Goal: Transaction & Acquisition: Purchase product/service

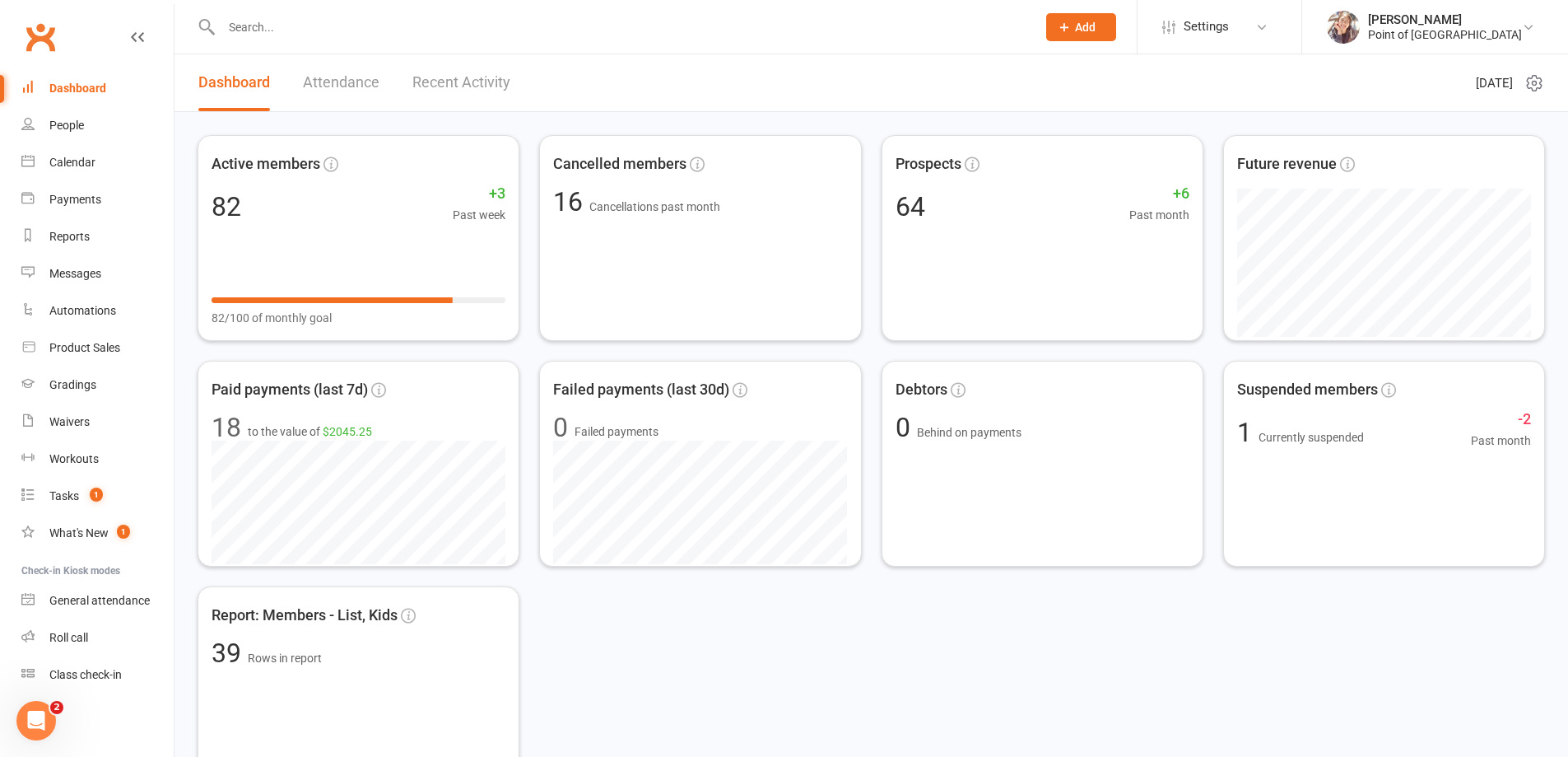
click at [378, 30] on input "text" at bounding box center [620, 27] width 808 height 23
type input "james"
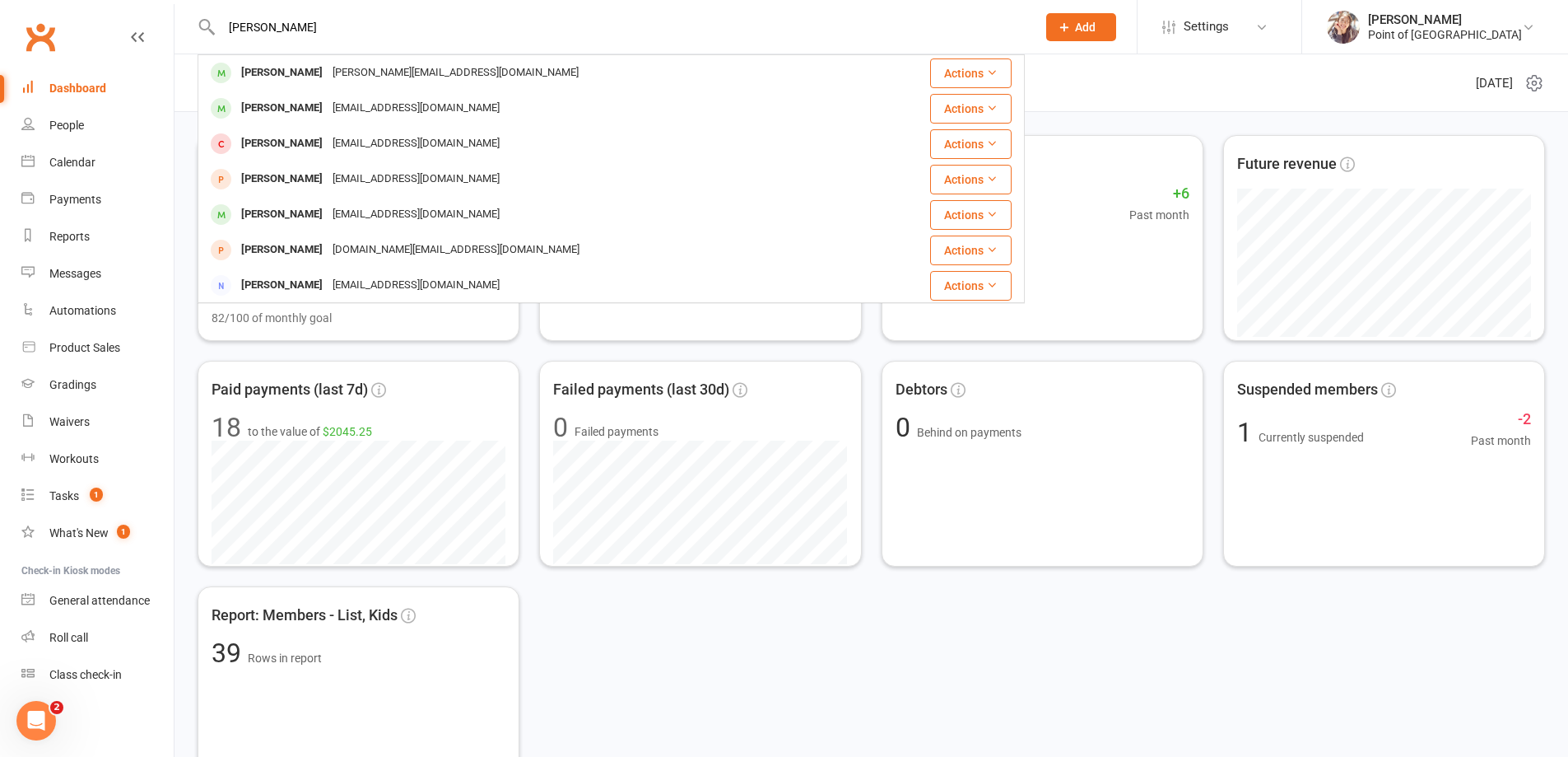
drag, startPoint x: 307, startPoint y: 23, endPoint x: 228, endPoint y: 24, distance: 79.0
click at [228, 24] on input "james" at bounding box center [620, 27] width 808 height 23
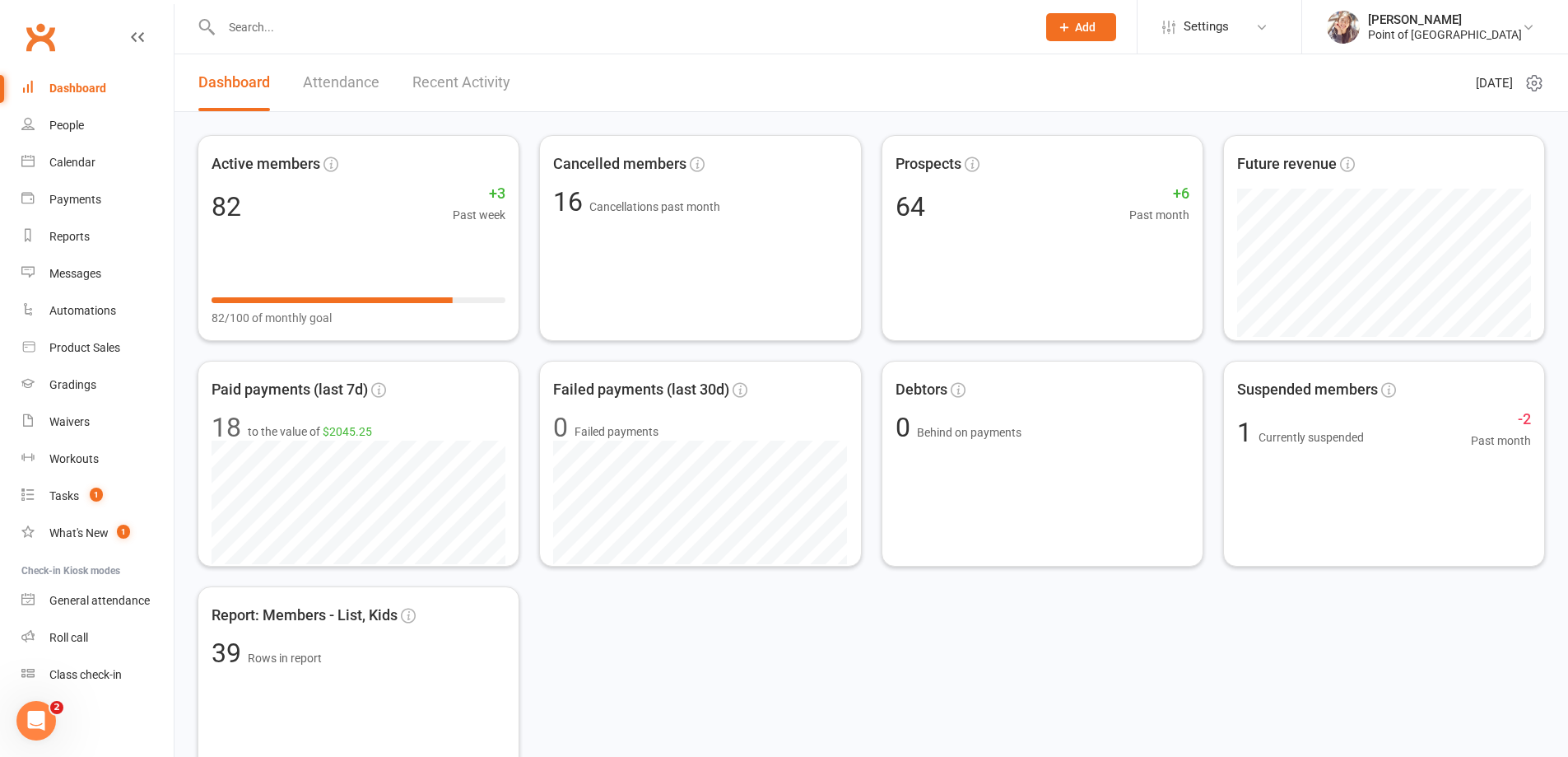
click at [254, 33] on input "text" at bounding box center [620, 27] width 808 height 23
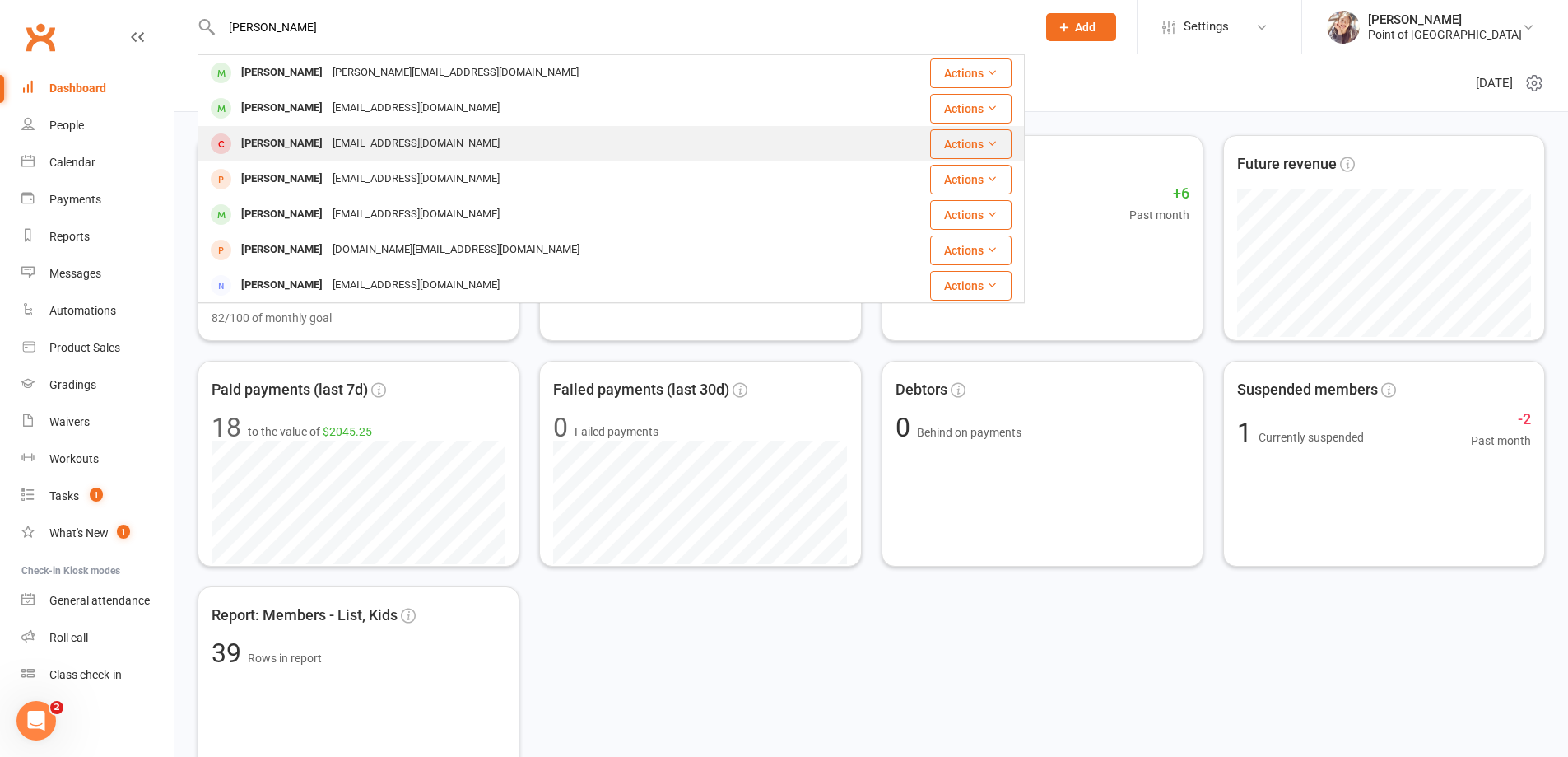
type input "james"
click at [293, 150] on div "James Bulte" at bounding box center [282, 143] width 91 height 24
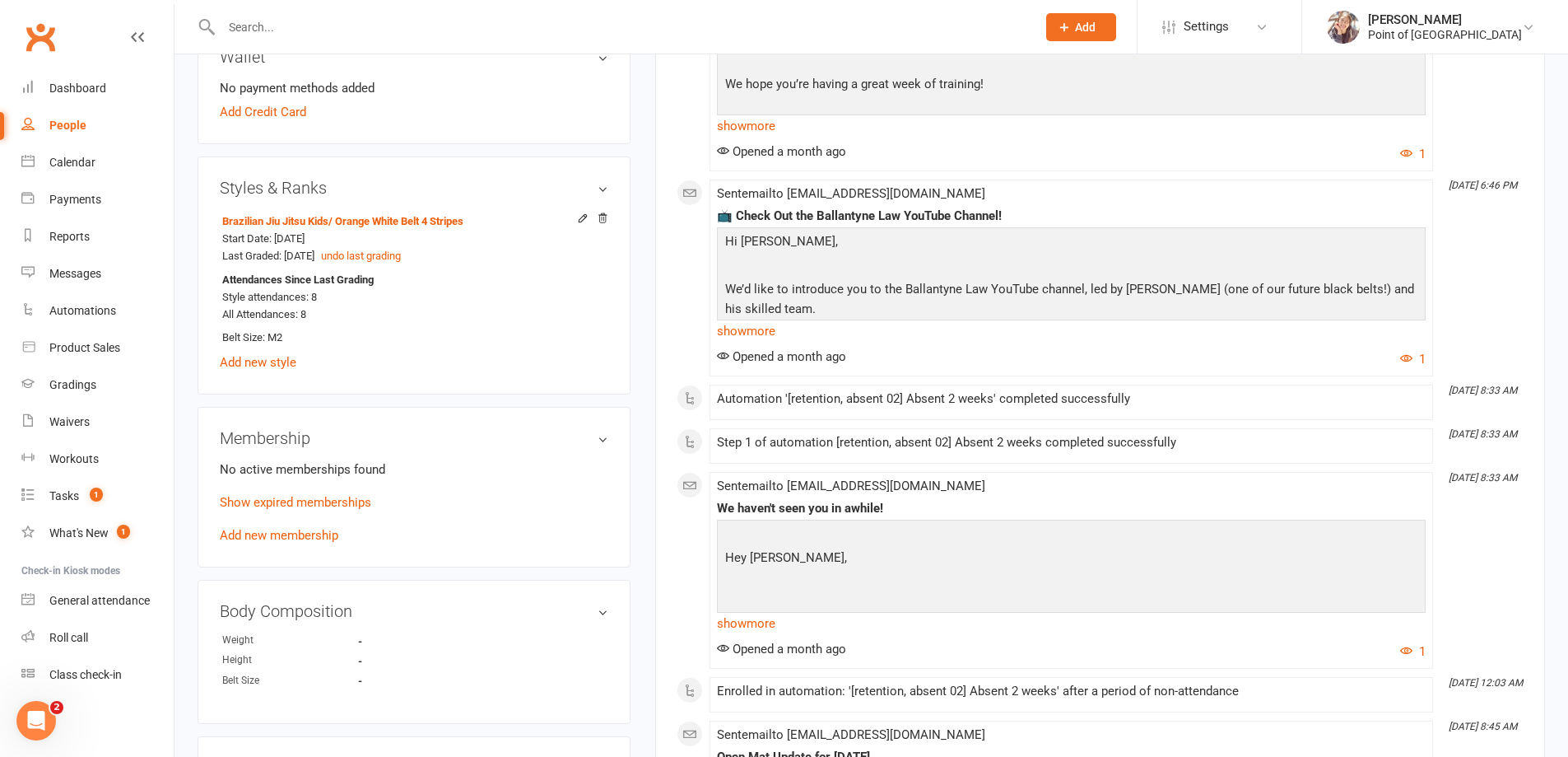
scroll to position [576, 0]
click at [294, 516] on div "No active memberships found Show expired memberships Add new membership" at bounding box center [413, 498] width 388 height 86
click at [296, 502] on link "Show expired memberships" at bounding box center [295, 499] width 151 height 15
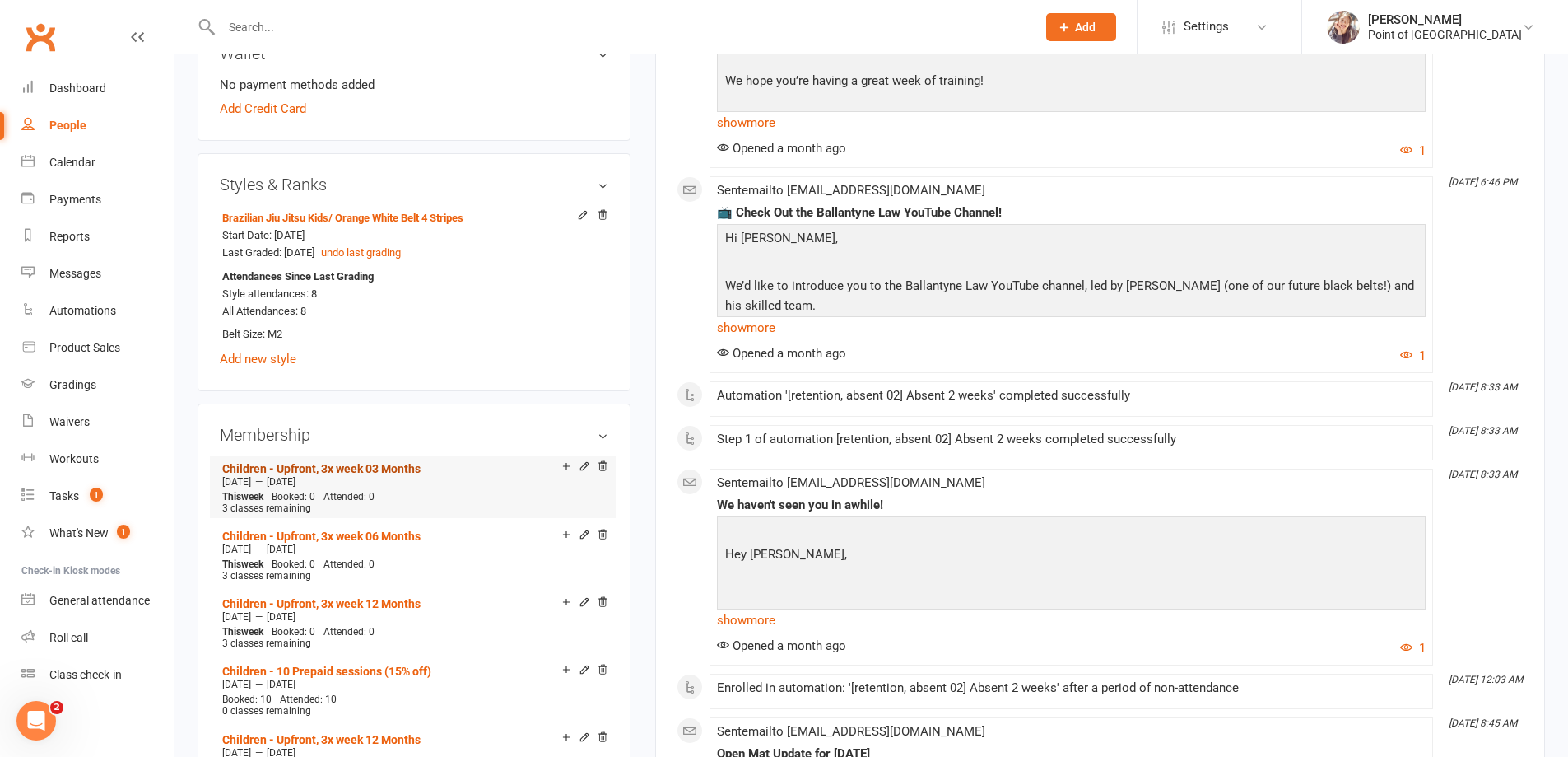
click at [265, 465] on link "Children - Upfront, 3x week 03 Months" at bounding box center [321, 468] width 199 height 13
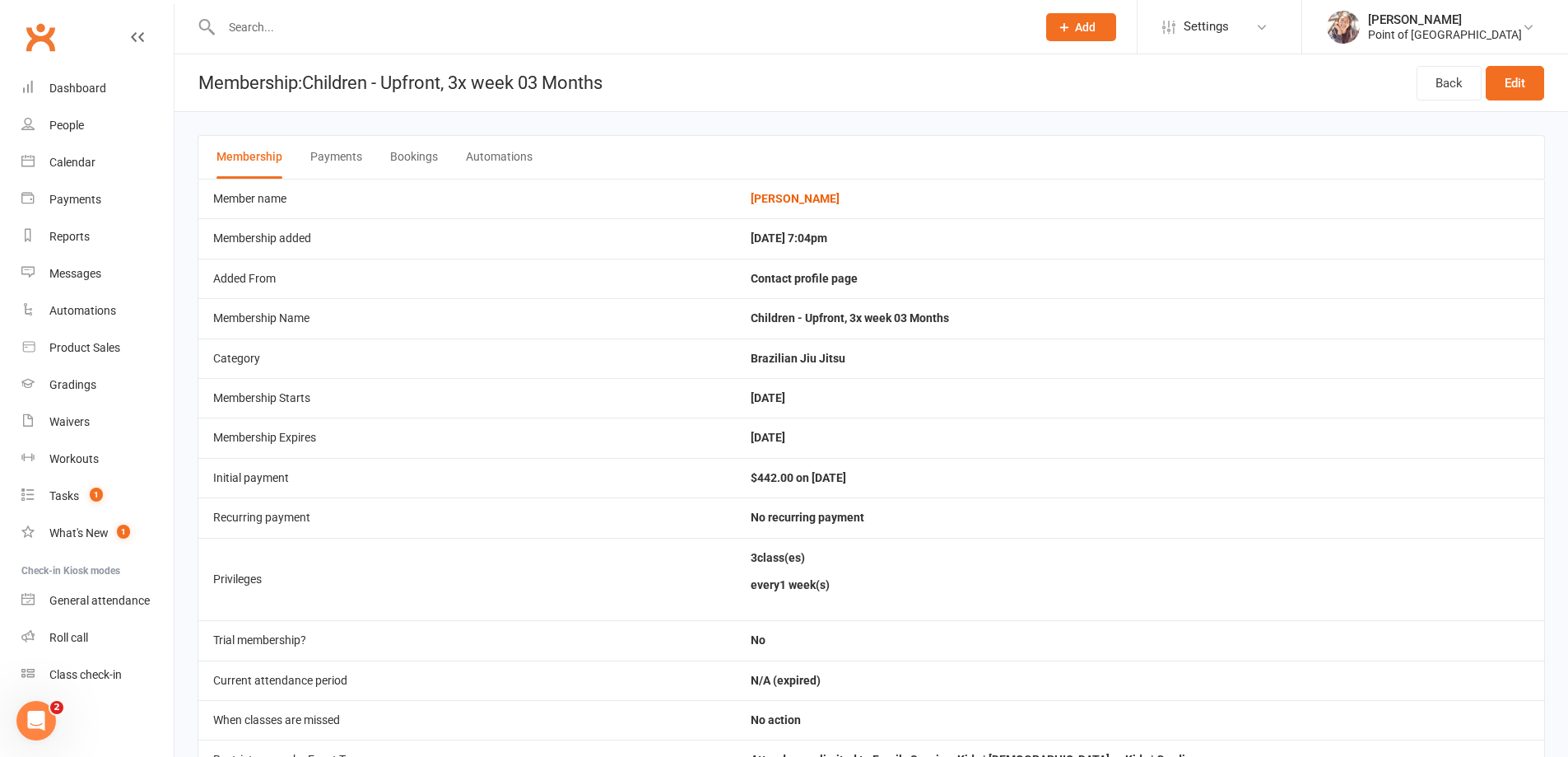
click at [383, 150] on div "Membership Payments Bookings Automations" at bounding box center [871, 156] width 1348 height 43
click at [402, 159] on button "Bookings" at bounding box center [413, 156] width 47 height 42
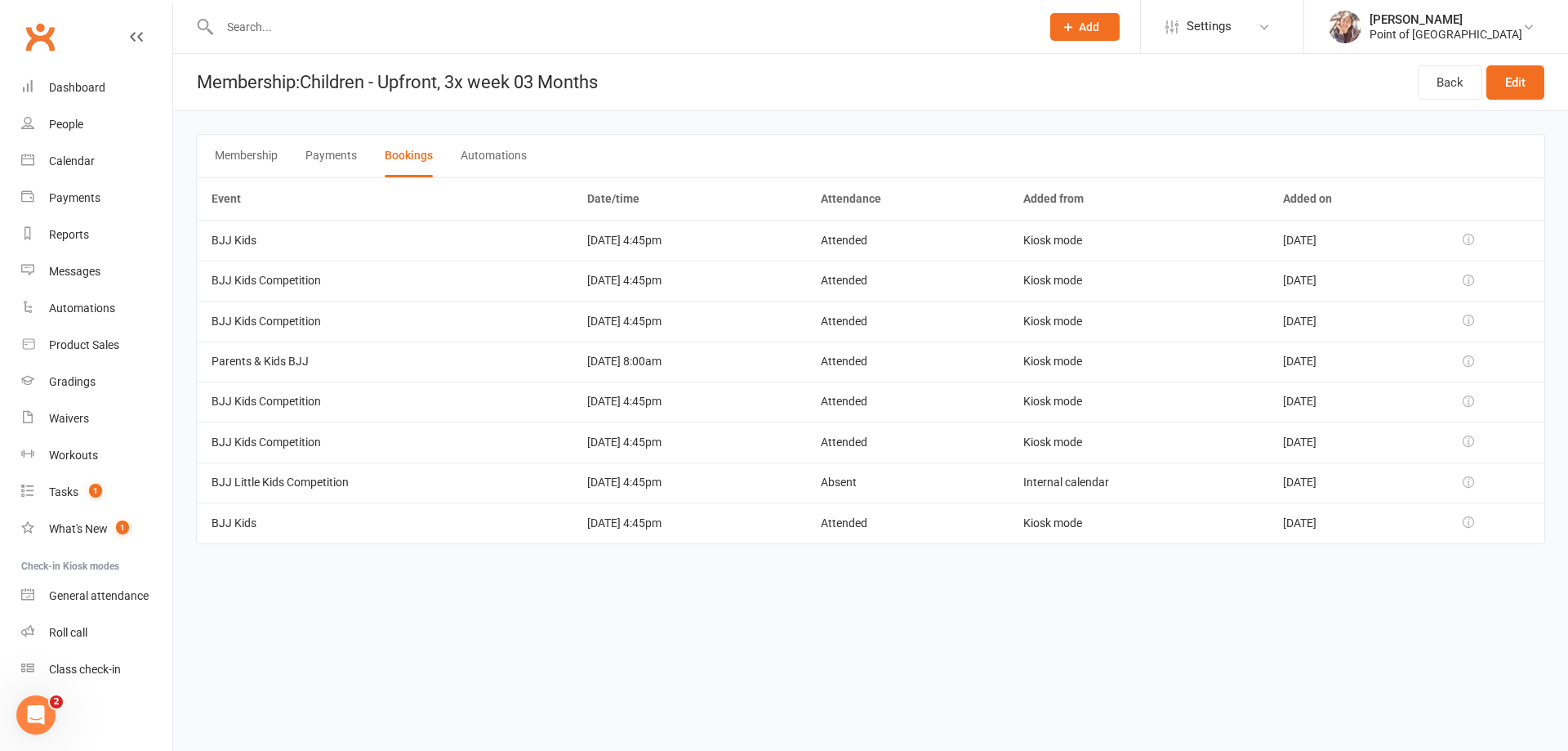
click at [252, 112] on main "Membership Payments Bookings Automations Event Date/time Attendance Added from …" at bounding box center [870, 339] width 1395 height 456
click at [572, 409] on td "05 Jun 2025 4:45pm" at bounding box center [689, 401] width 233 height 40
click at [1424, 69] on link "Back" at bounding box center [1450, 83] width 64 height 35
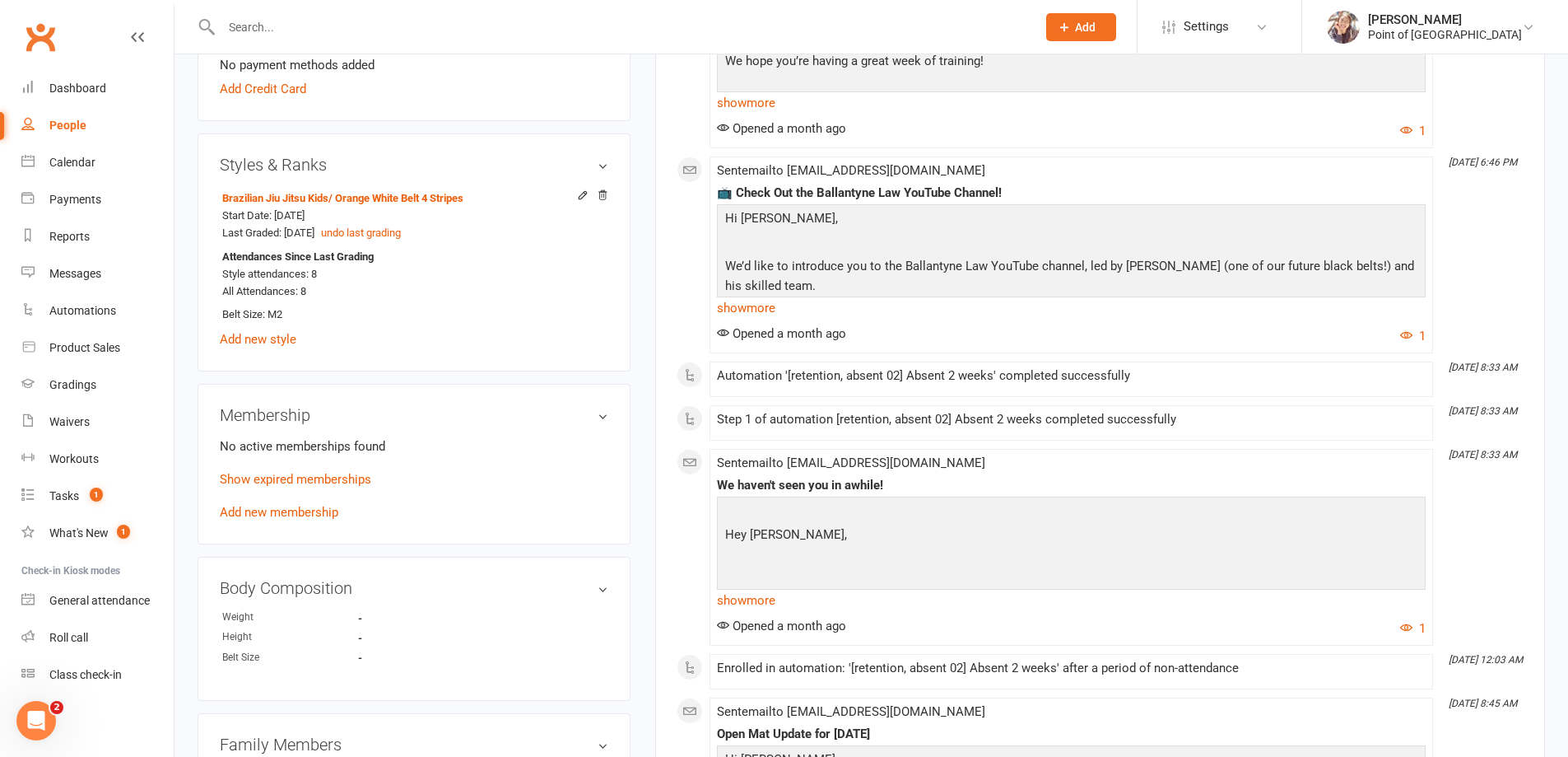
scroll to position [659, 0]
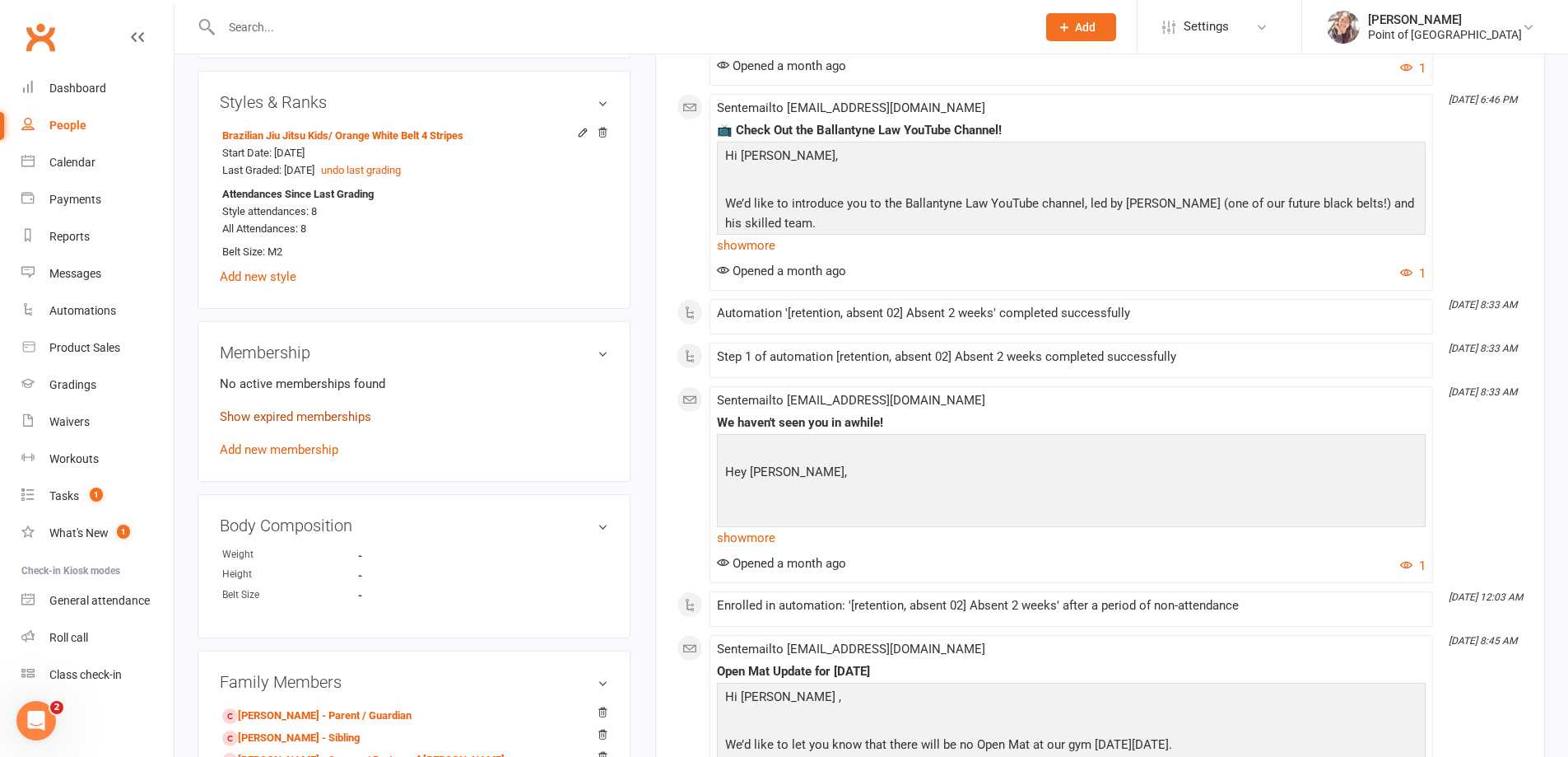
click at [313, 415] on link "Show expired memberships" at bounding box center [295, 417] width 151 height 15
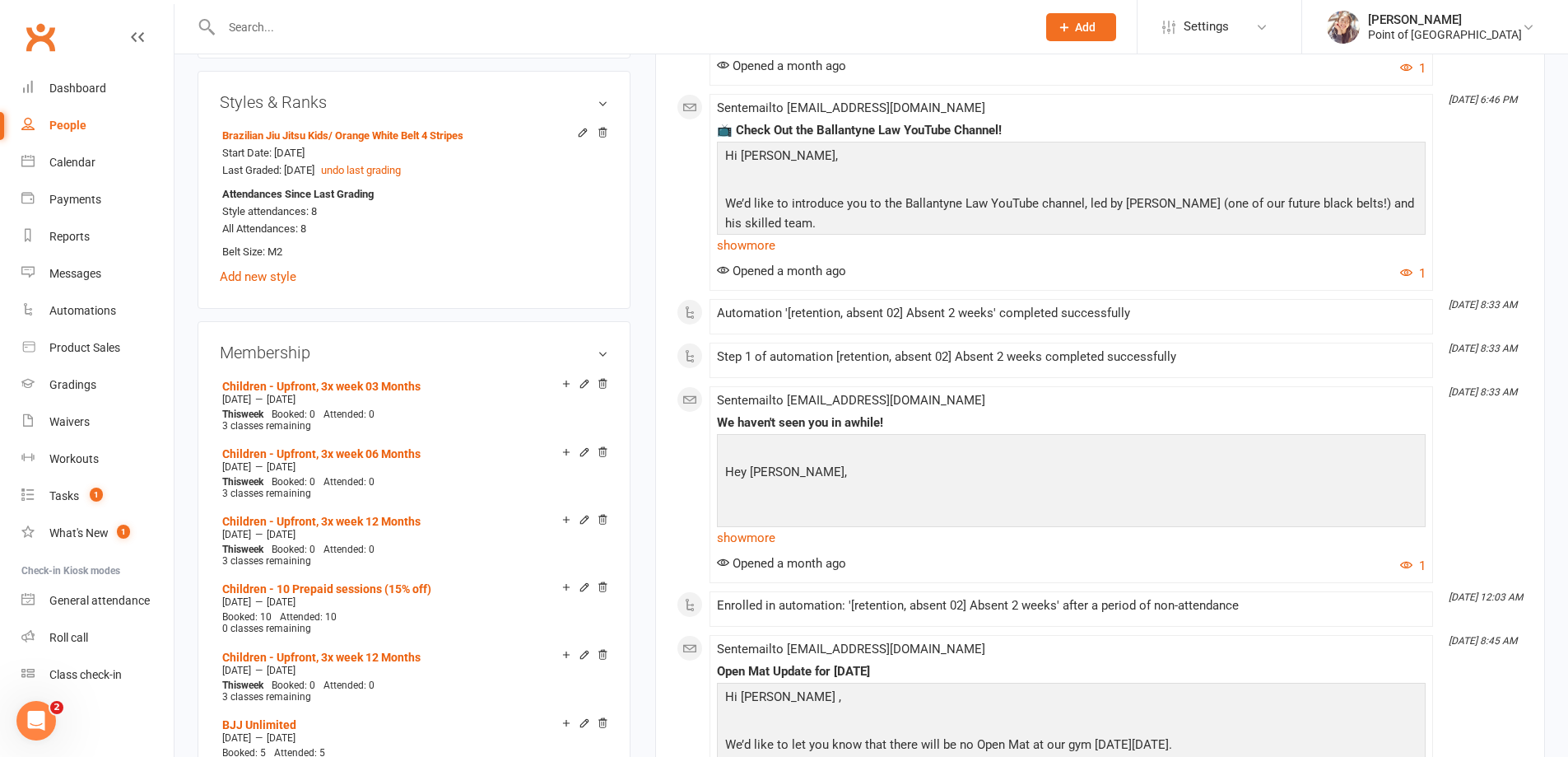
click at [97, 87] on div "Dashboard" at bounding box center [77, 88] width 57 height 13
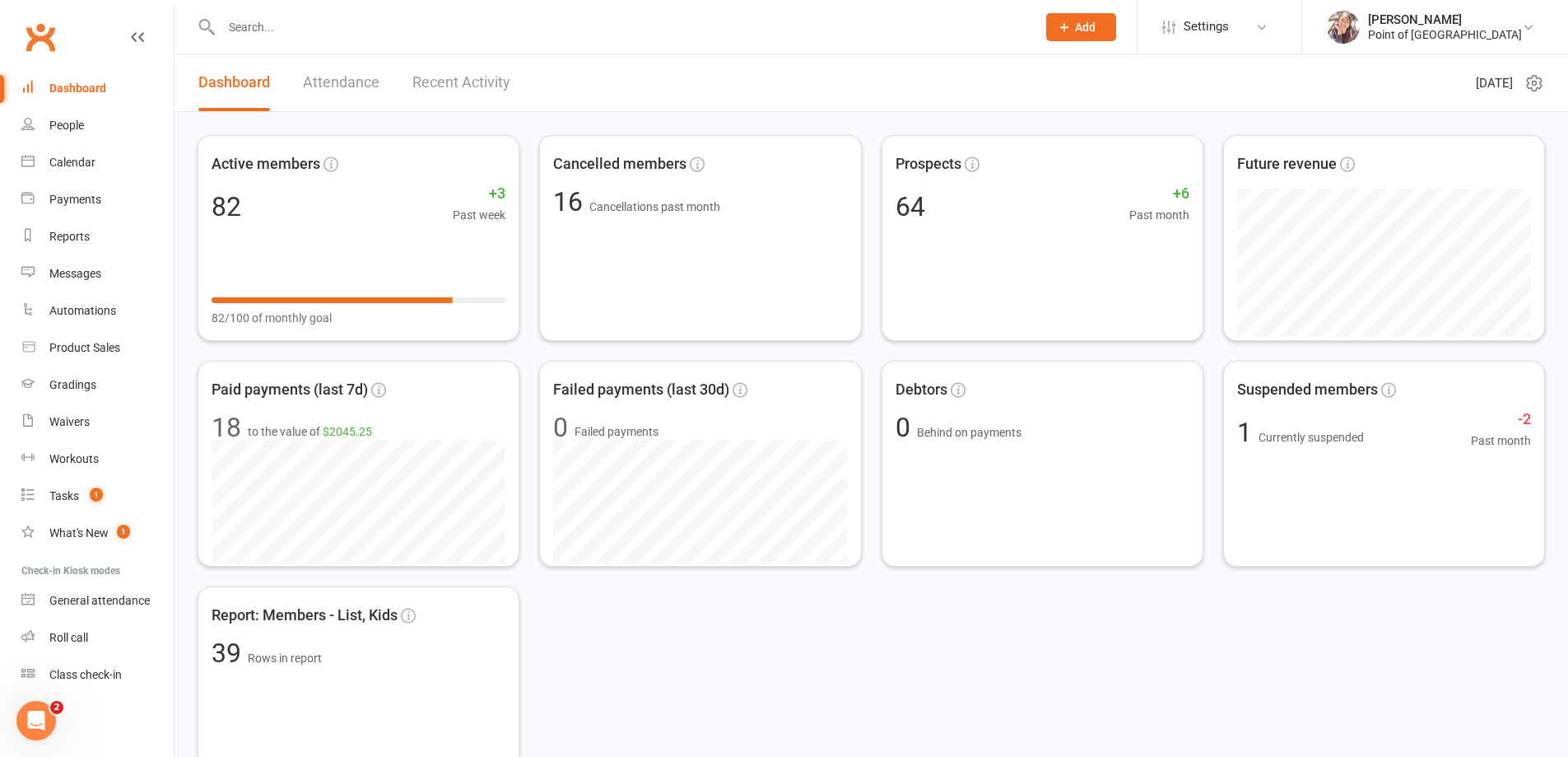
click at [322, 27] on input "text" at bounding box center [620, 27] width 808 height 23
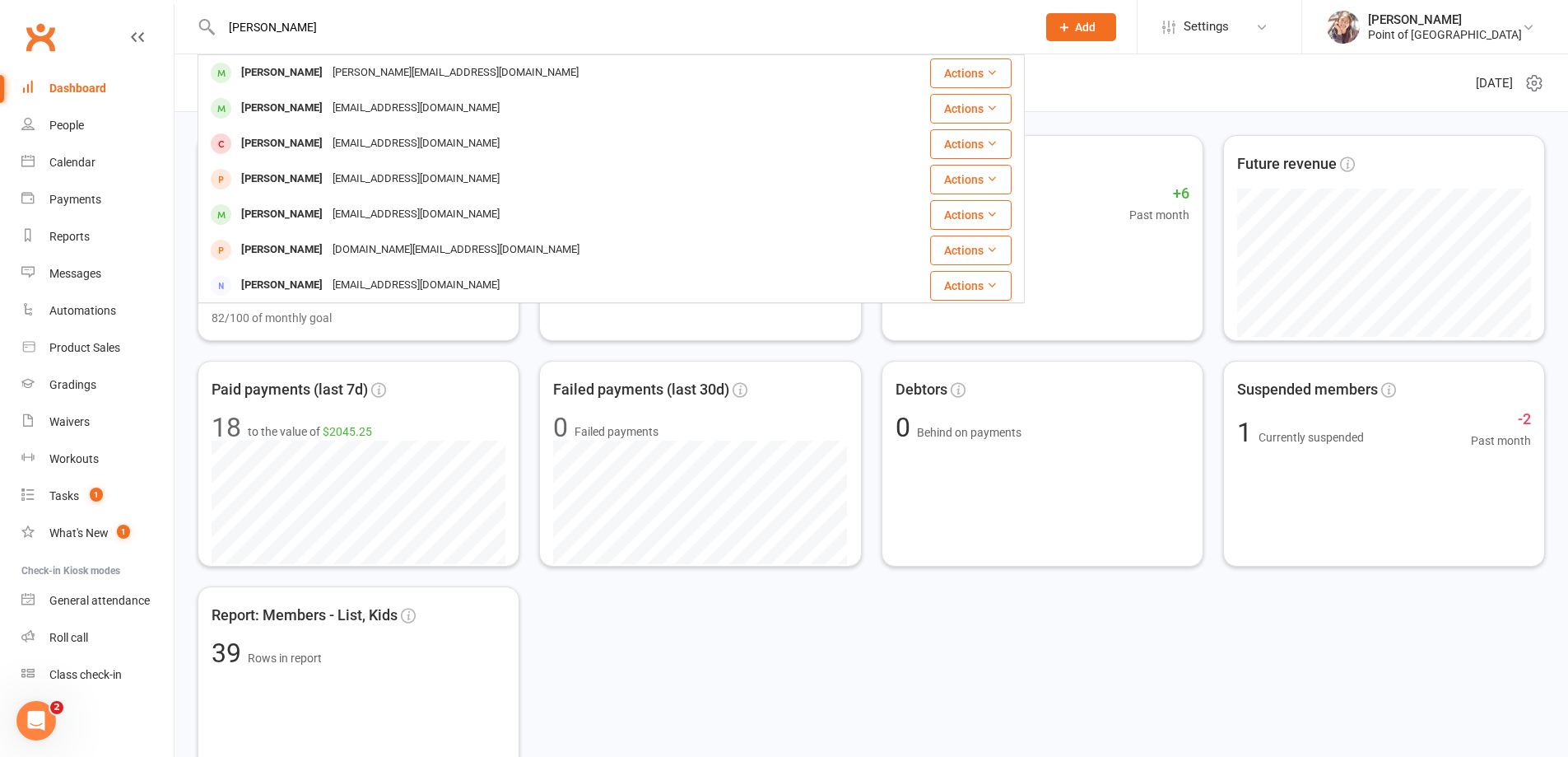
drag, startPoint x: 283, startPoint y: 26, endPoint x: 195, endPoint y: 11, distance: 89.3
click at [195, 11] on react-component "james James Ballantyne james@ballantynelaw.com Actions James Betts jamesbetts00…" at bounding box center [512, 27] width 1025 height 53
type input "j"
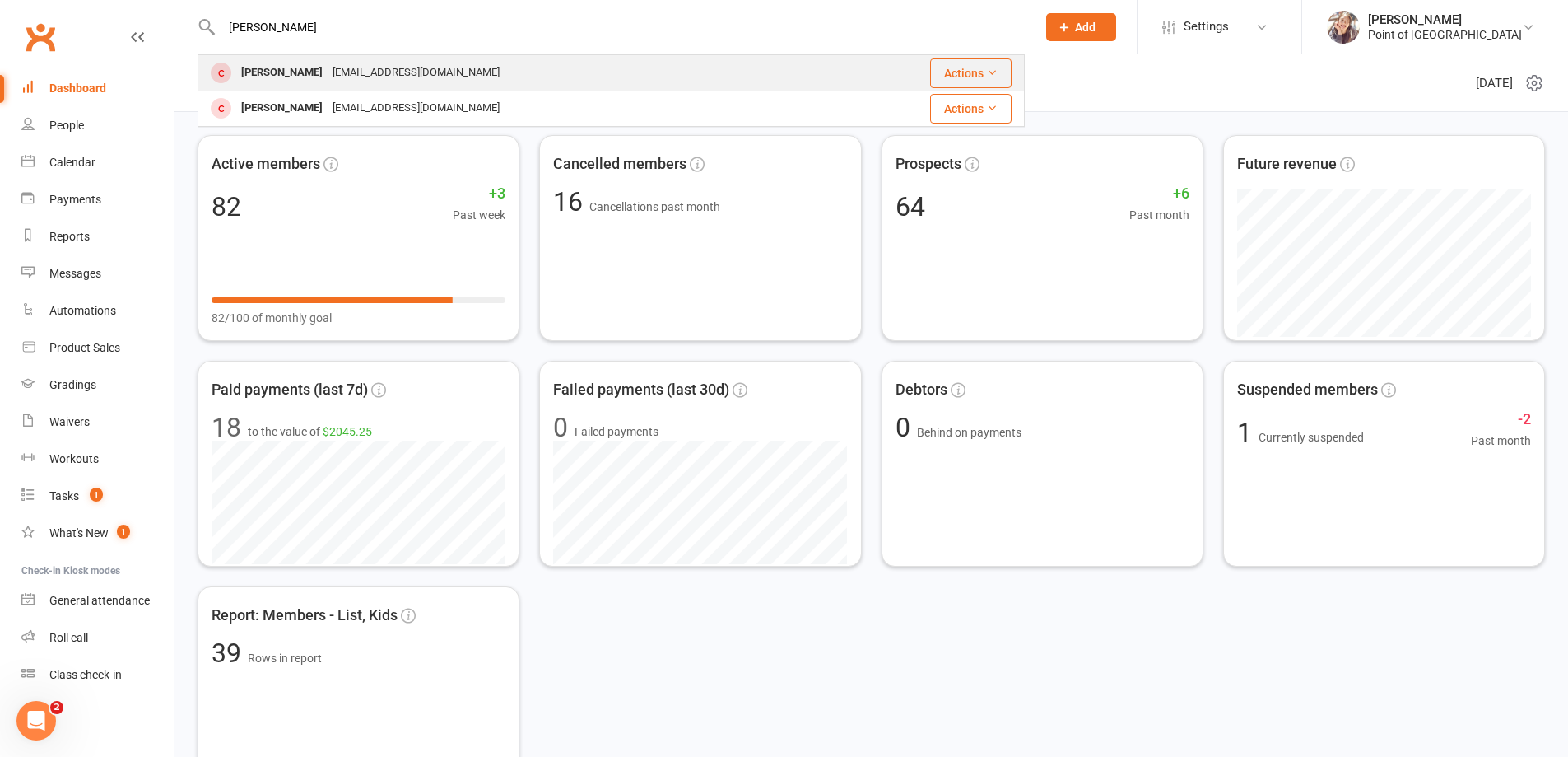
type input "brad"
click at [288, 67] on div "Brad Bulte" at bounding box center [282, 72] width 91 height 24
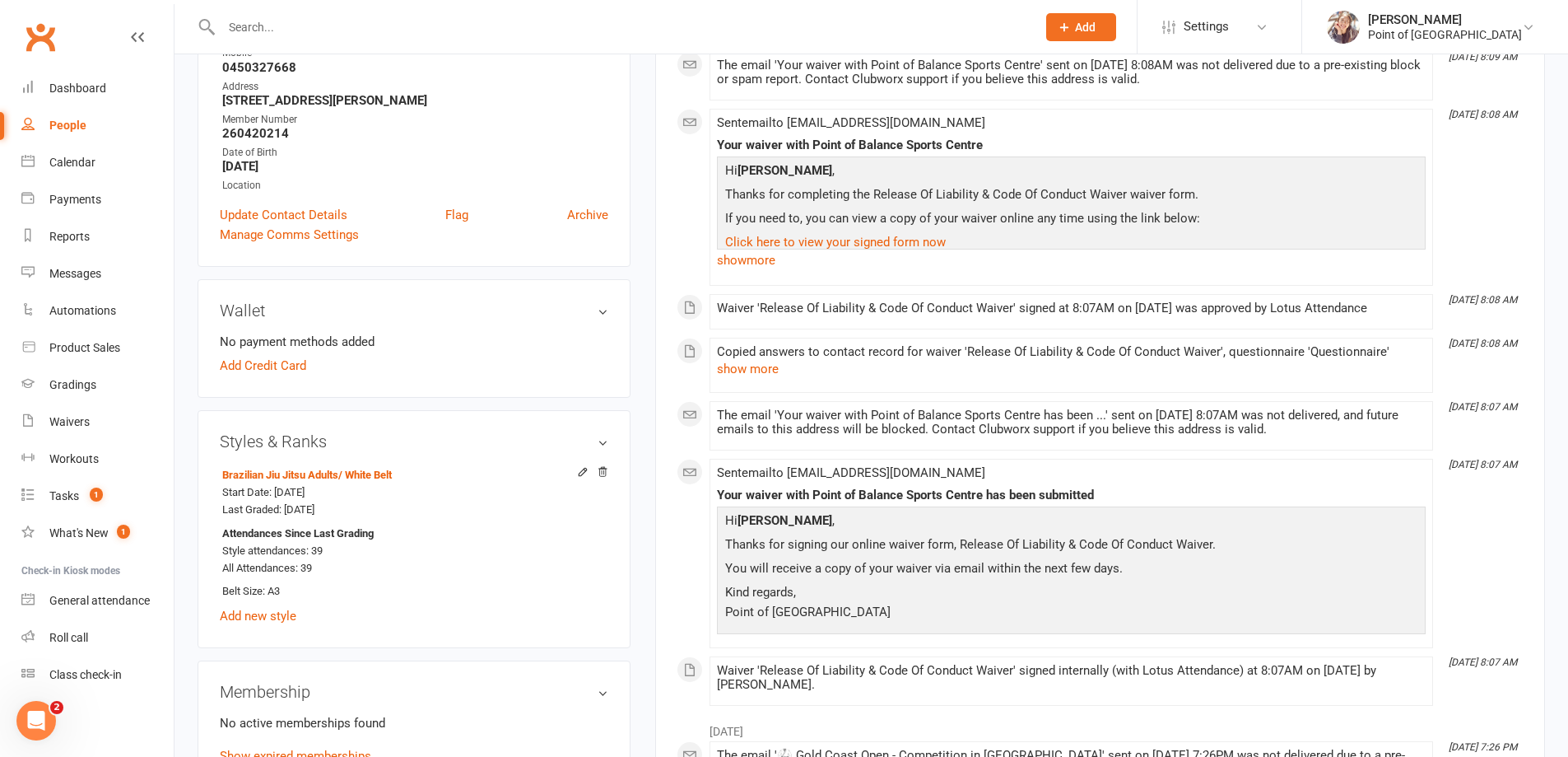
scroll to position [391, 0]
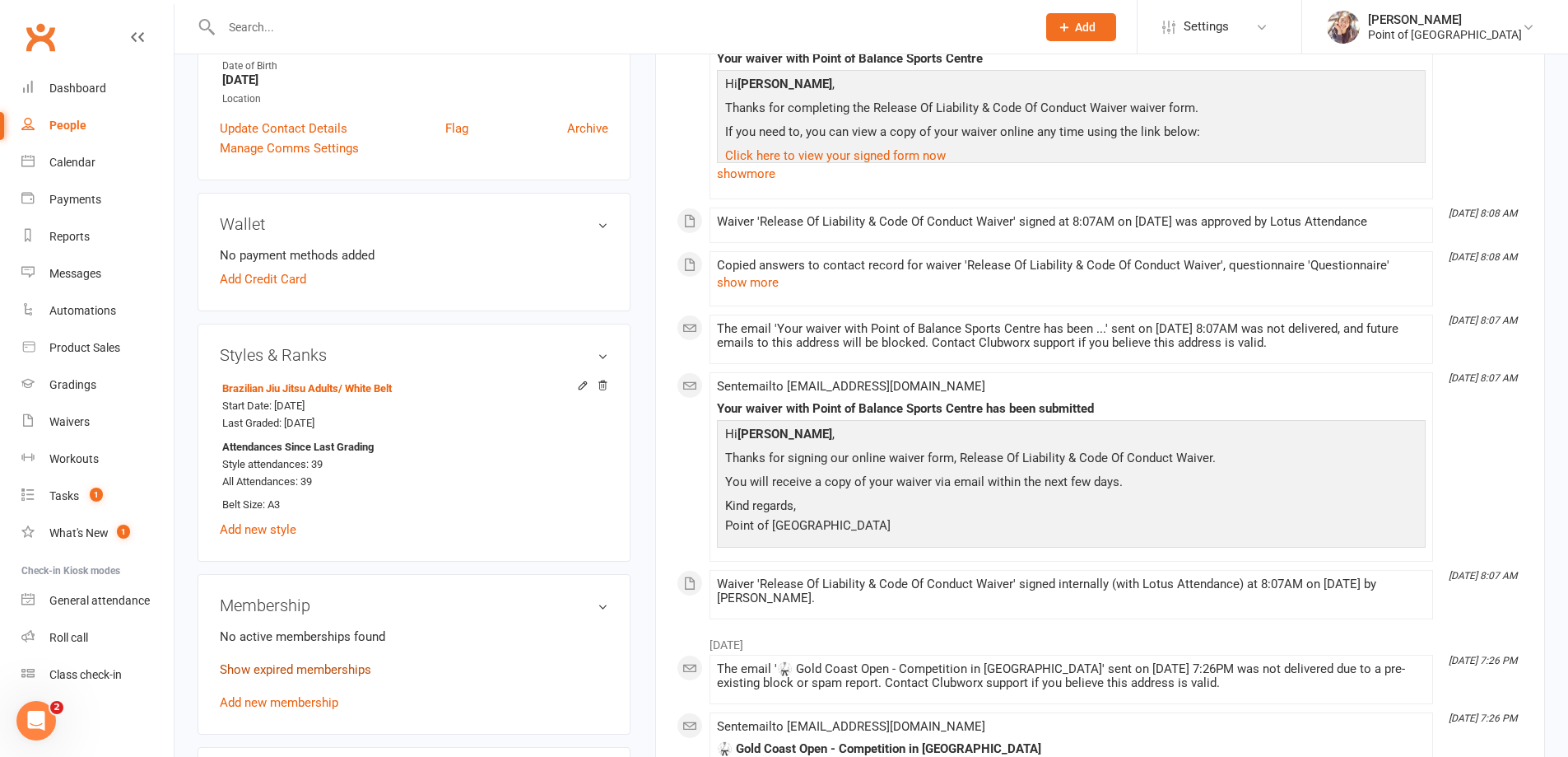
click at [333, 665] on link "Show expired memberships" at bounding box center [295, 670] width 151 height 15
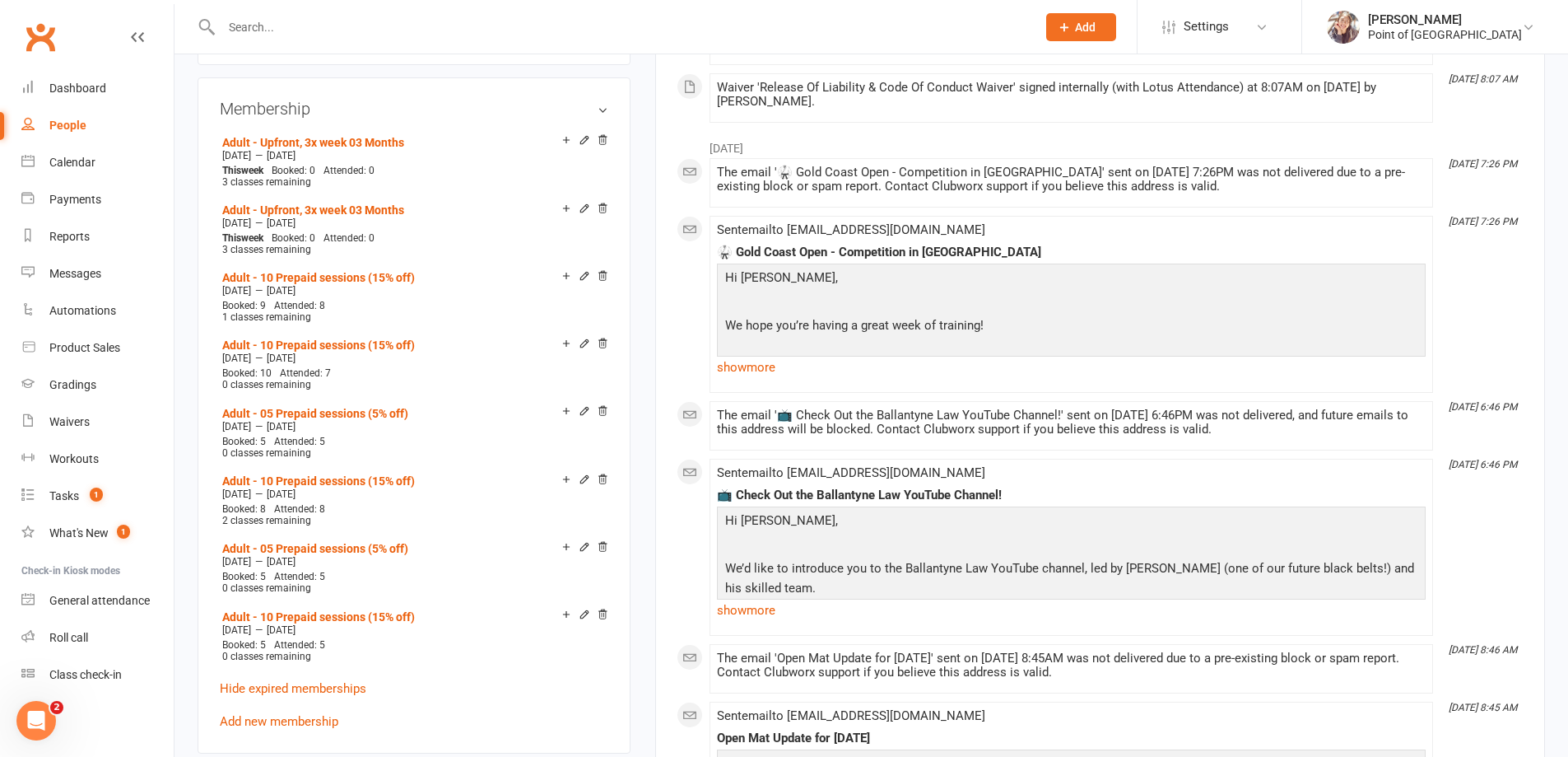
scroll to position [844, 0]
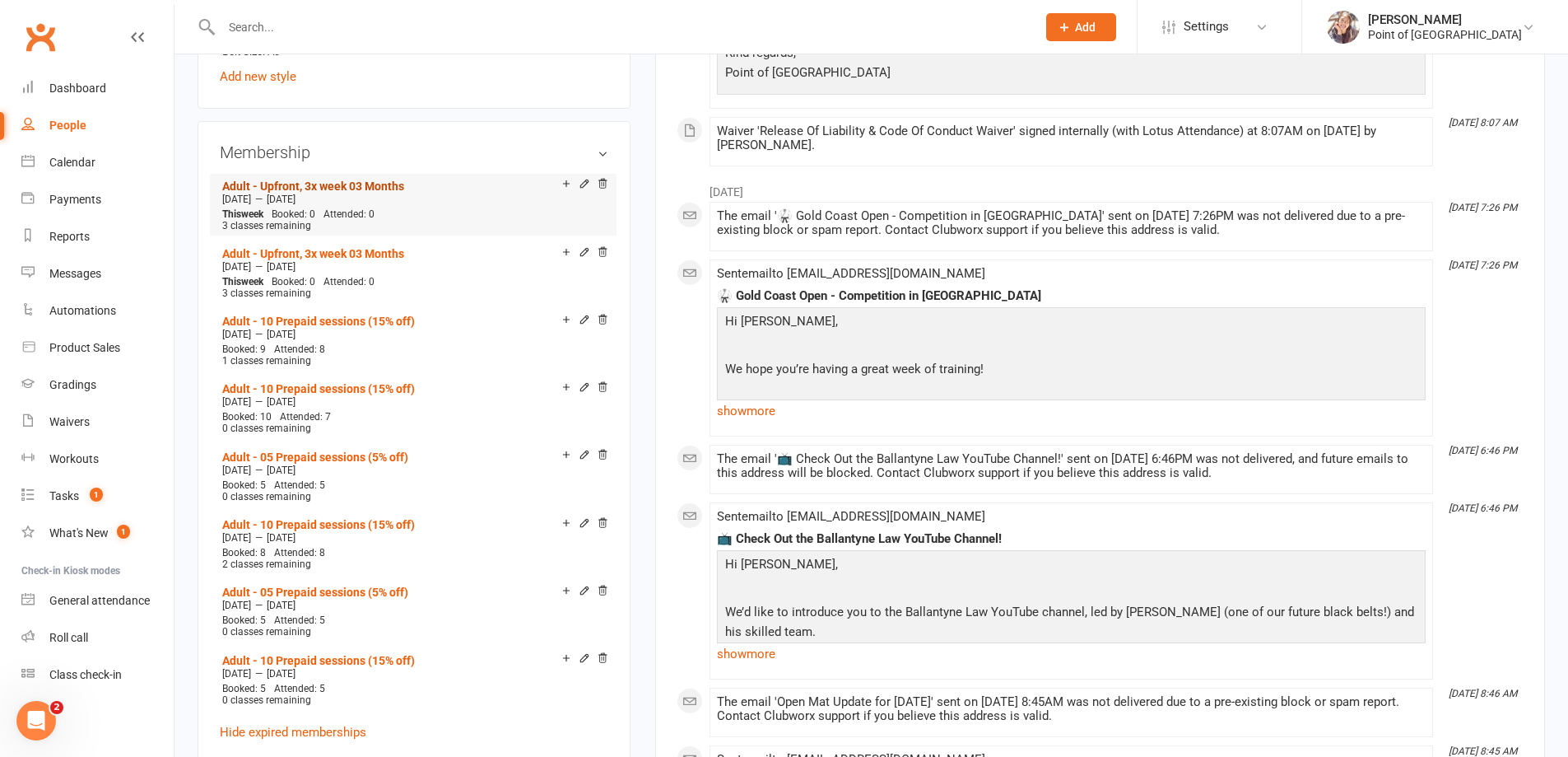
click at [362, 180] on link "Adult - Upfront, 3x week 03 Months" at bounding box center [313, 186] width 182 height 13
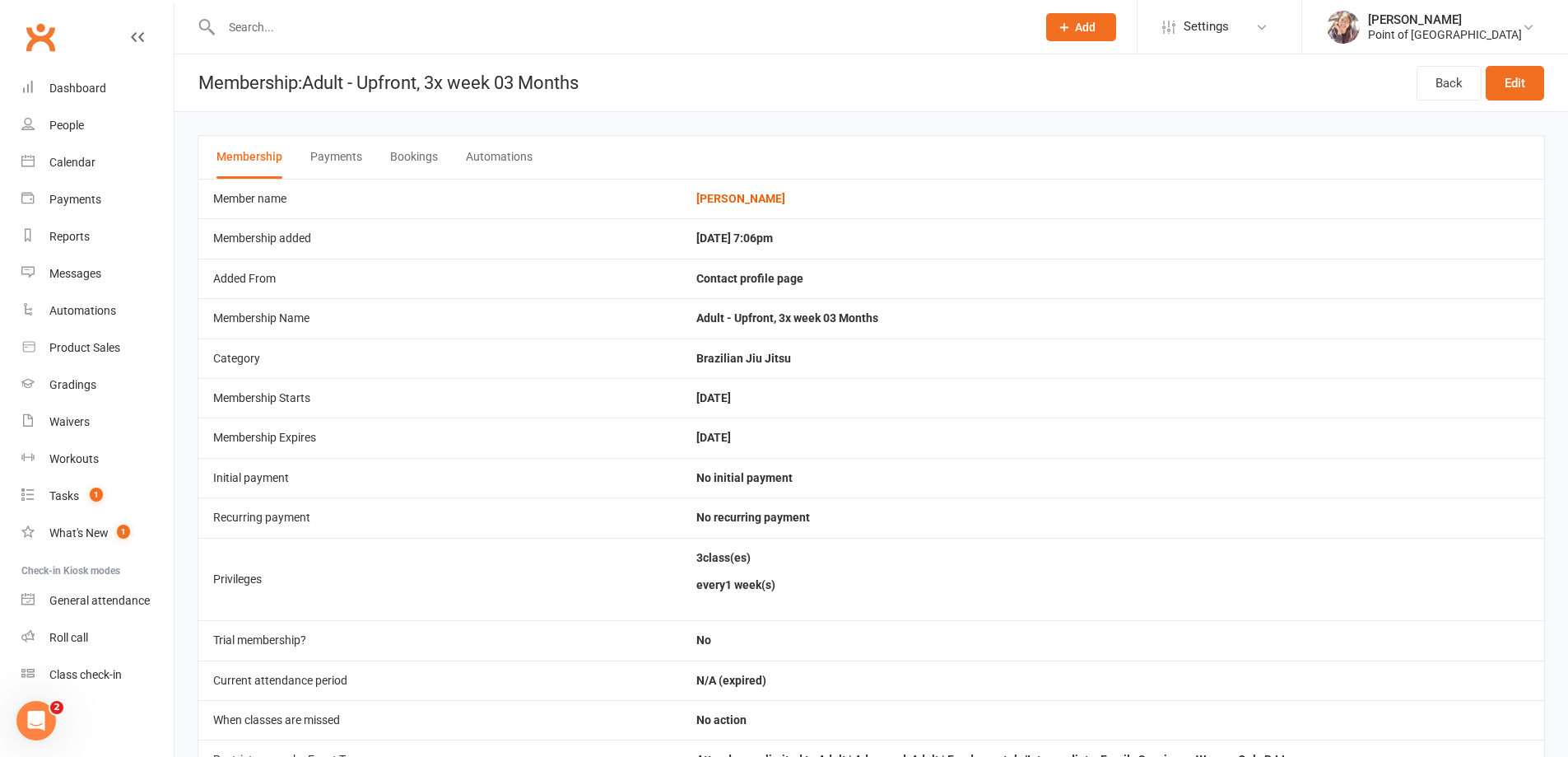
click at [417, 150] on button "Bookings" at bounding box center [413, 156] width 47 height 42
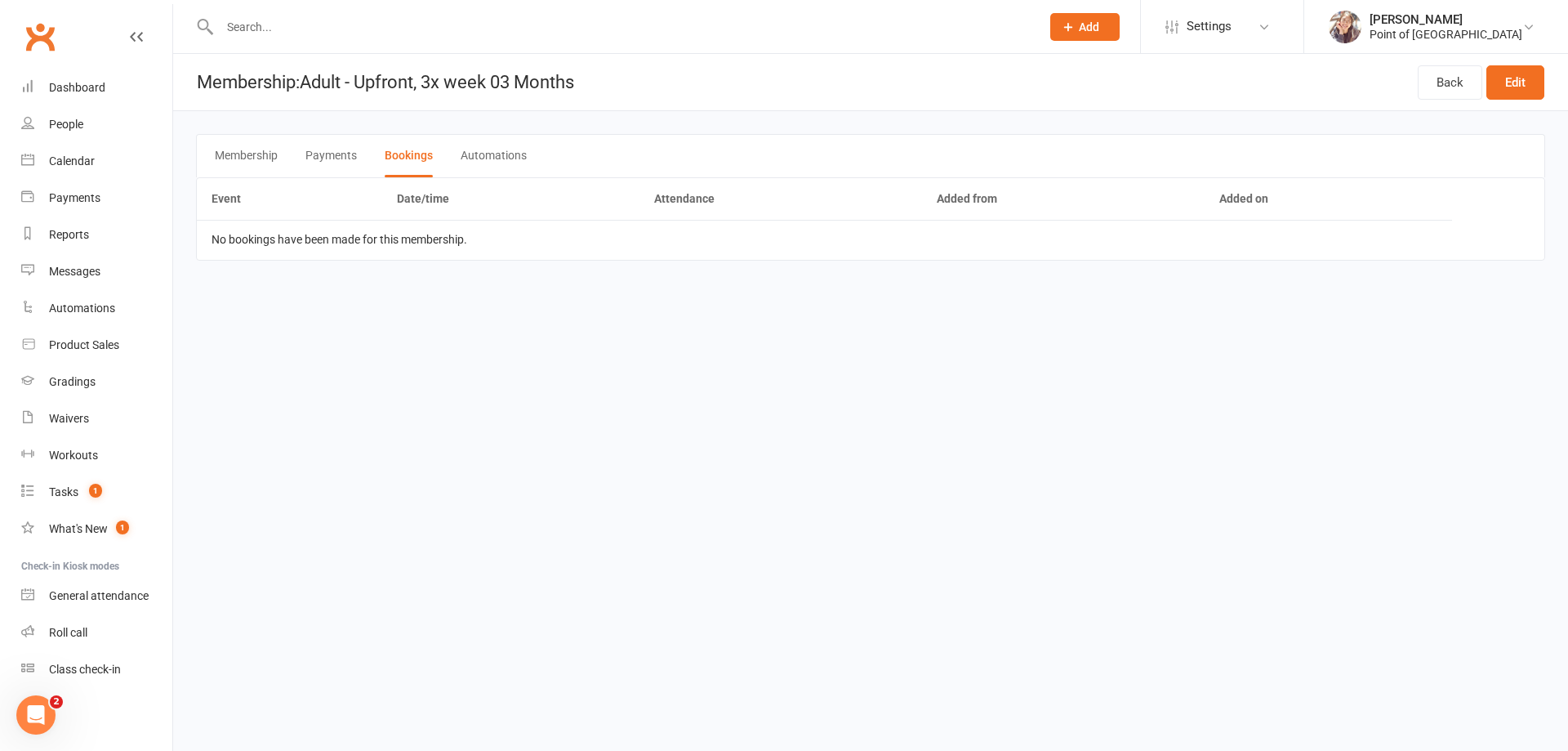
click at [240, 154] on button "Membership" at bounding box center [246, 155] width 63 height 42
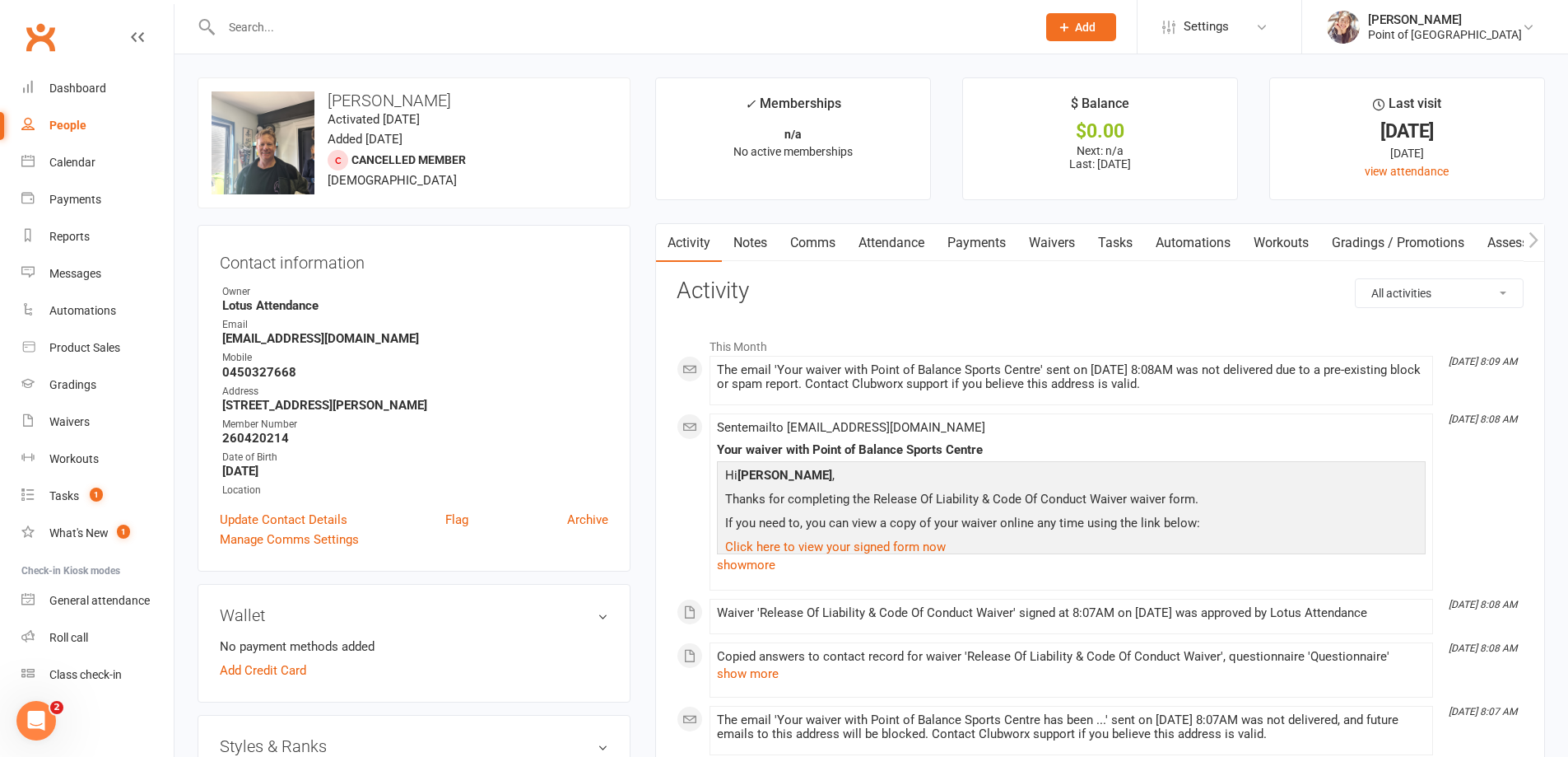
click at [993, 252] on link "Payments" at bounding box center [977, 243] width 81 height 38
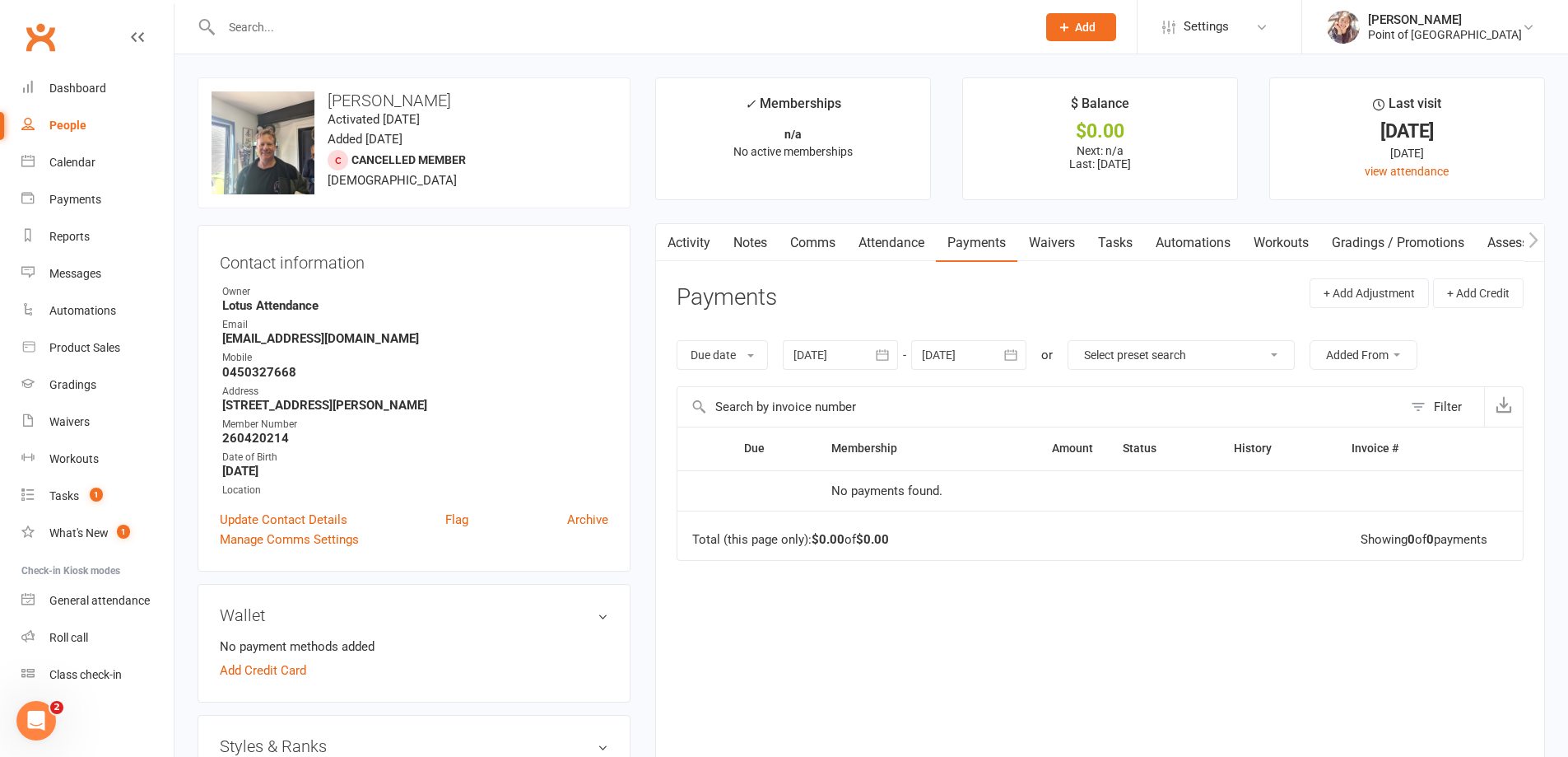
click at [894, 242] on link "Attendance" at bounding box center [891, 243] width 89 height 38
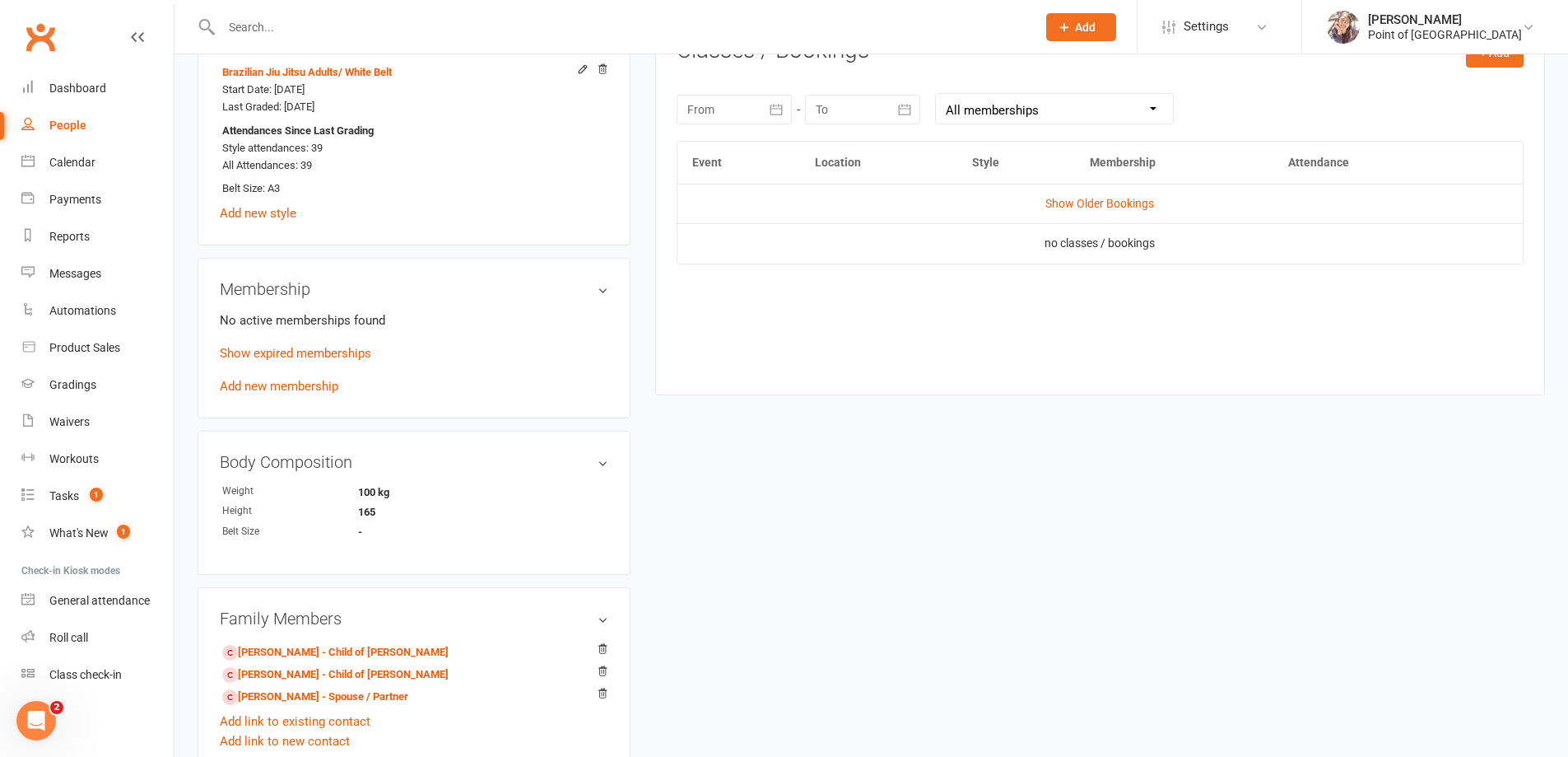
scroll to position [720, 0]
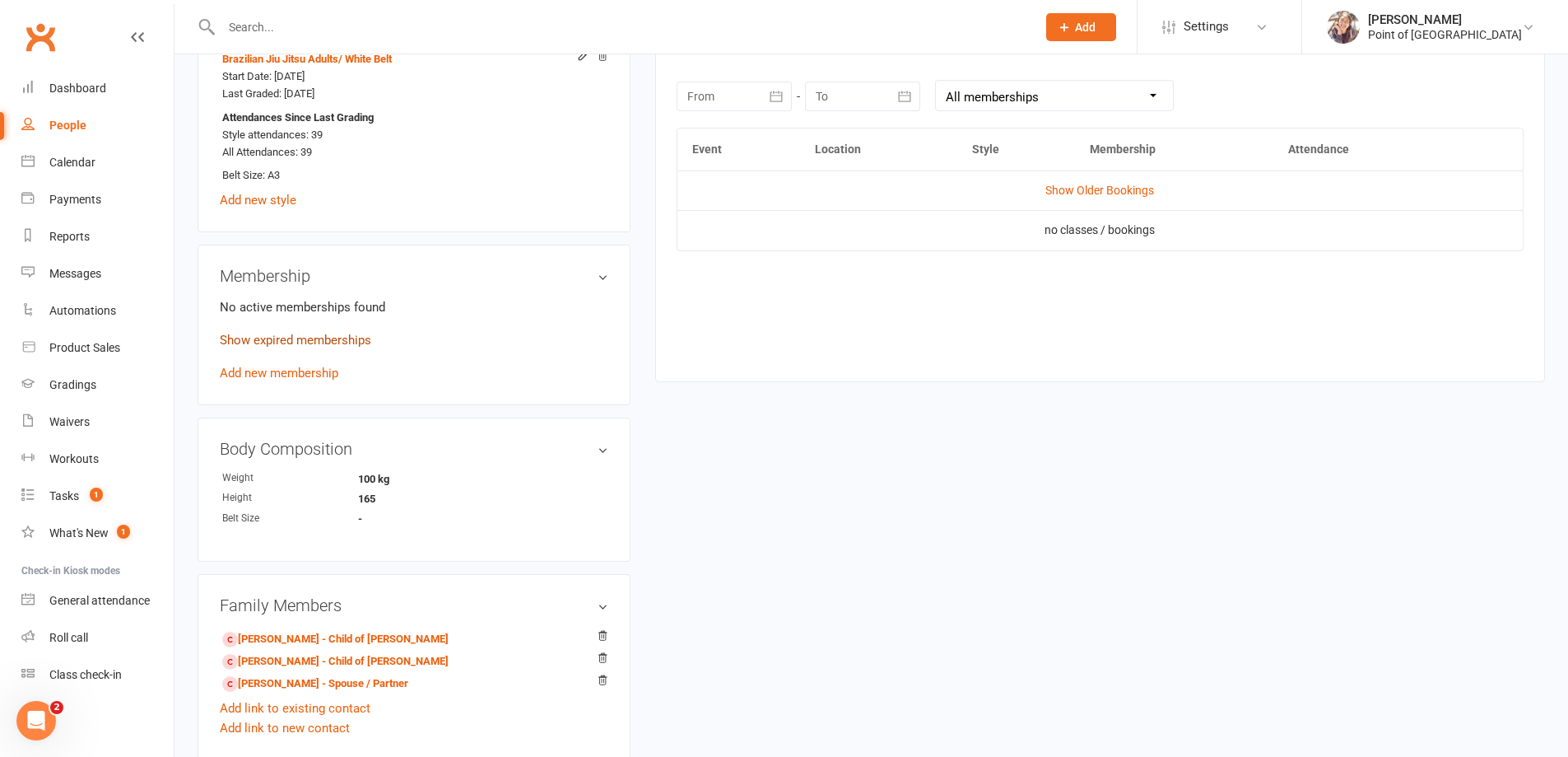
click at [338, 334] on link "Show expired memberships" at bounding box center [295, 340] width 151 height 15
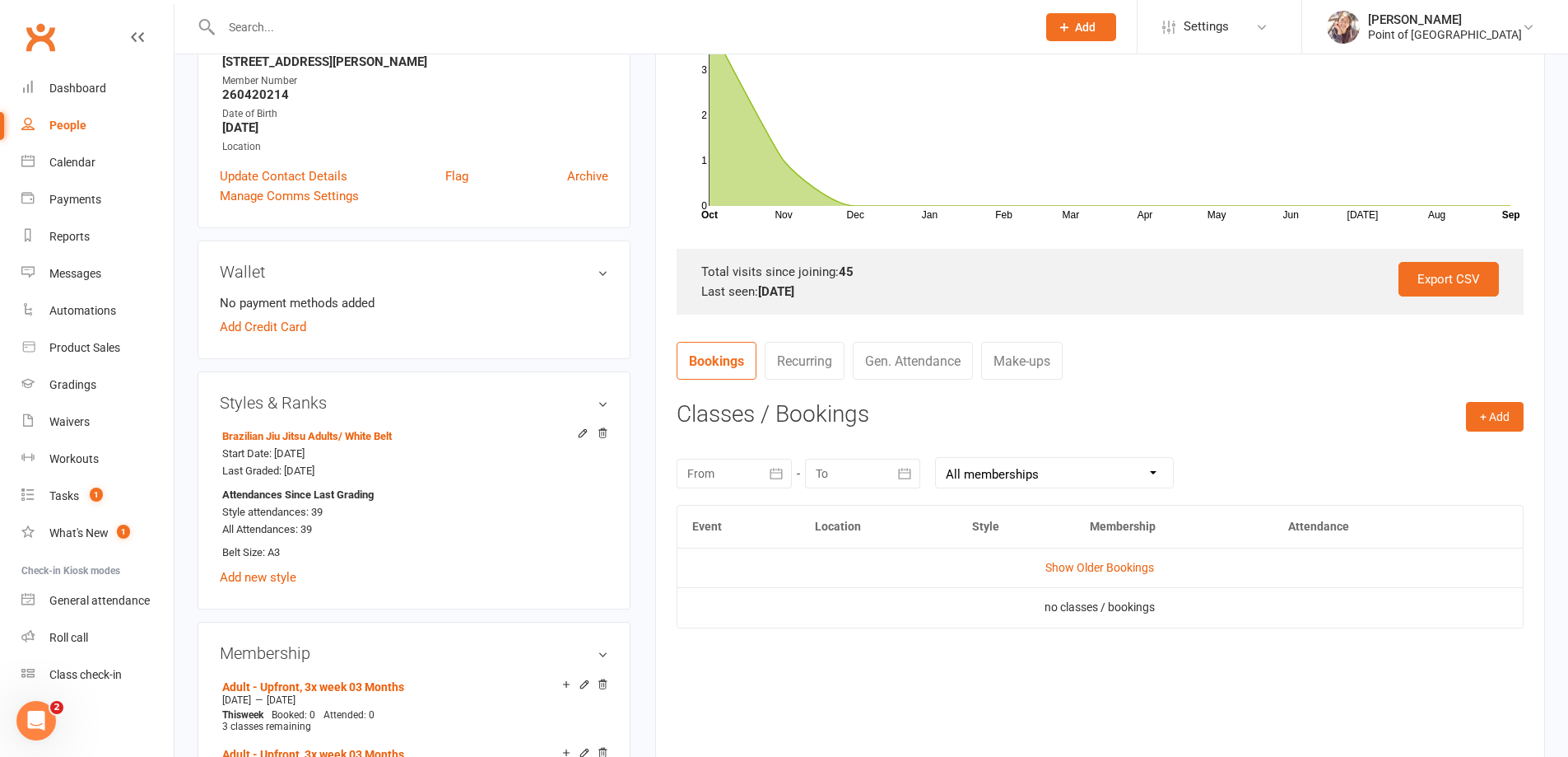
scroll to position [350, 0]
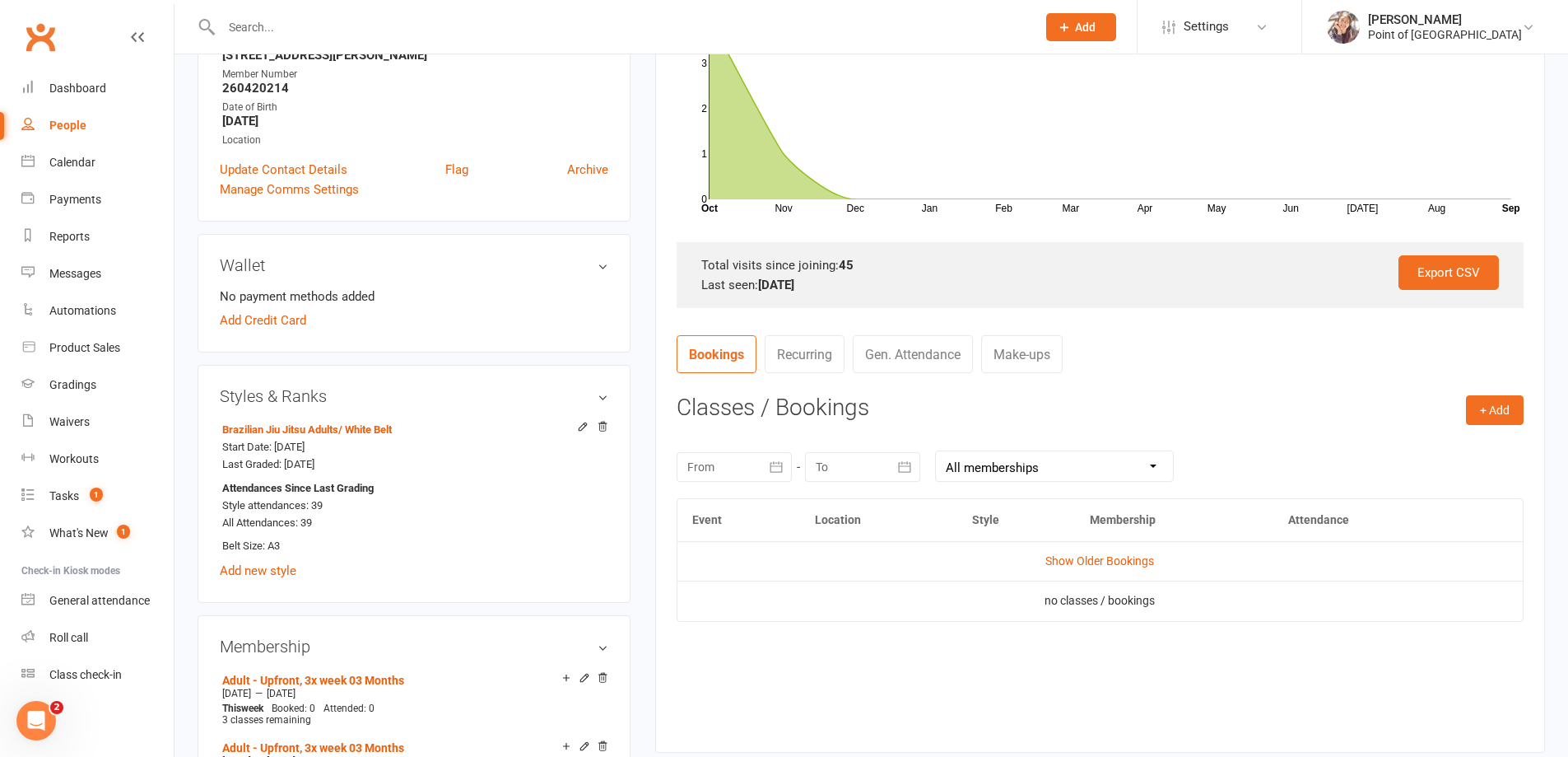
click at [780, 468] on icon "button" at bounding box center [777, 467] width 17 height 17
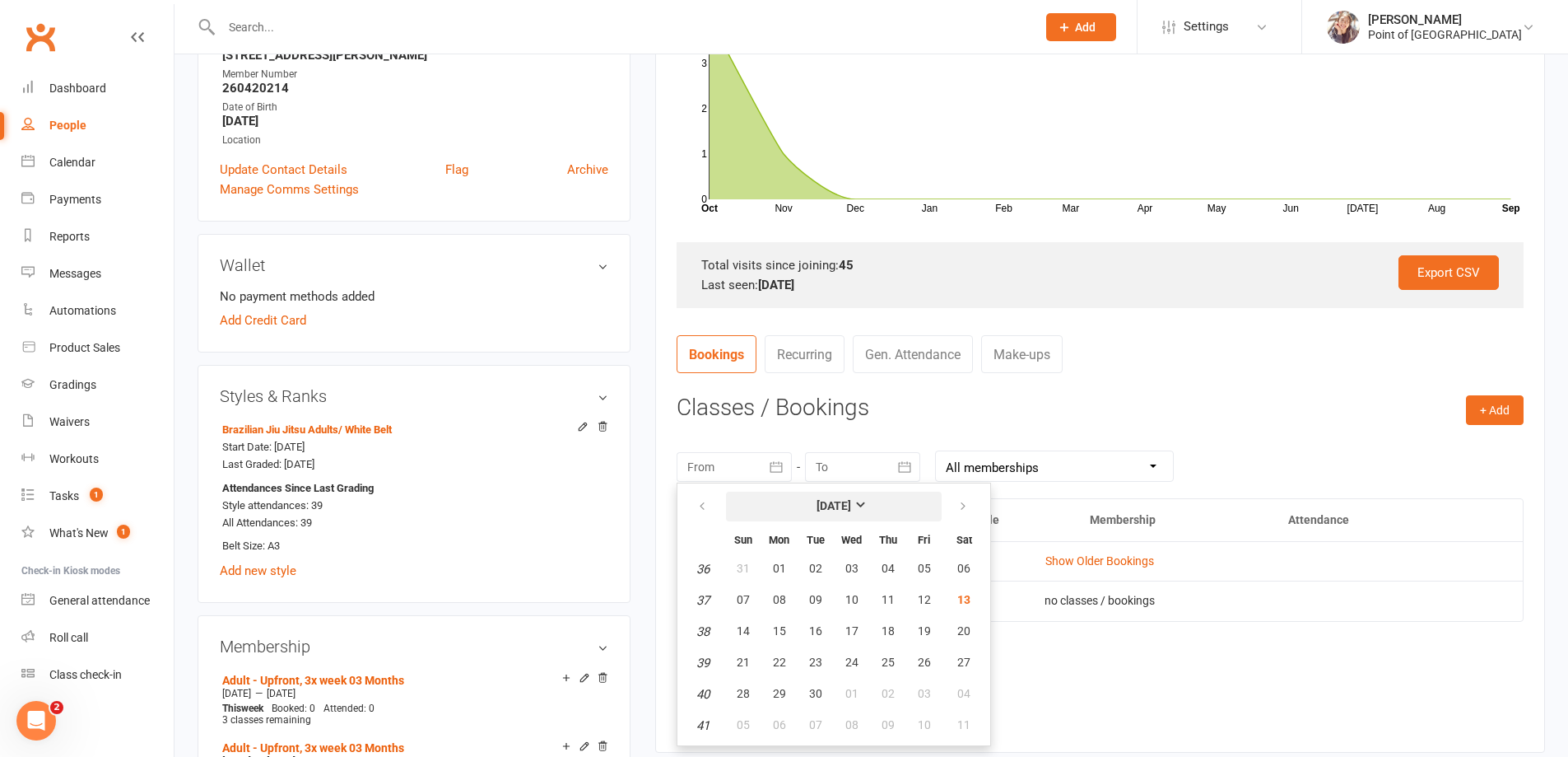
click at [727, 516] on button "September 2025" at bounding box center [833, 507] width 215 height 30
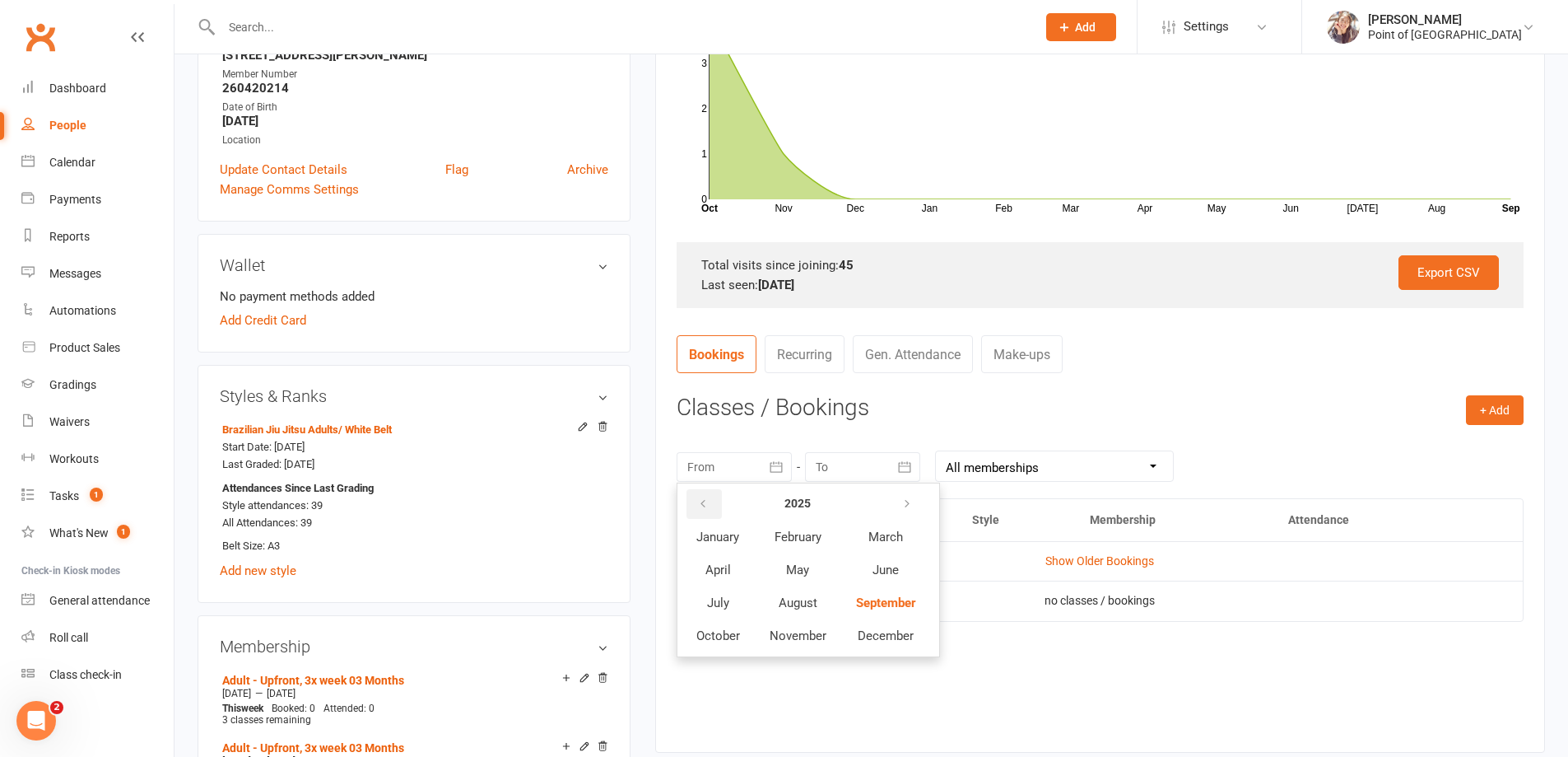
click at [713, 505] on button "button" at bounding box center [704, 504] width 36 height 30
click at [906, 505] on icon "button" at bounding box center [906, 504] width 12 height 13
click at [801, 562] on span "May" at bounding box center [797, 570] width 23 height 15
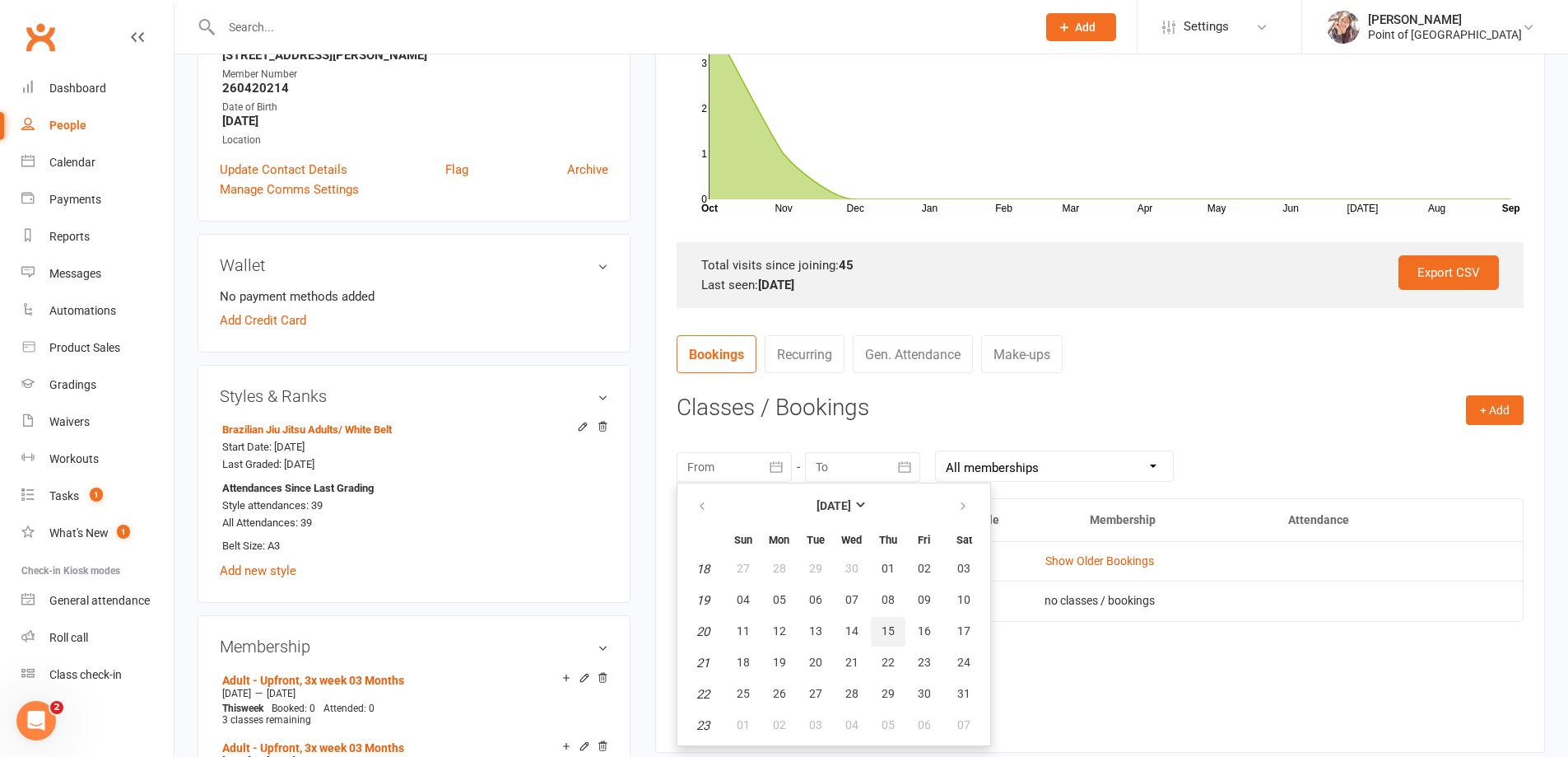
click at [879, 632] on button "15" at bounding box center [888, 631] width 35 height 30
type input "15 May 2025"
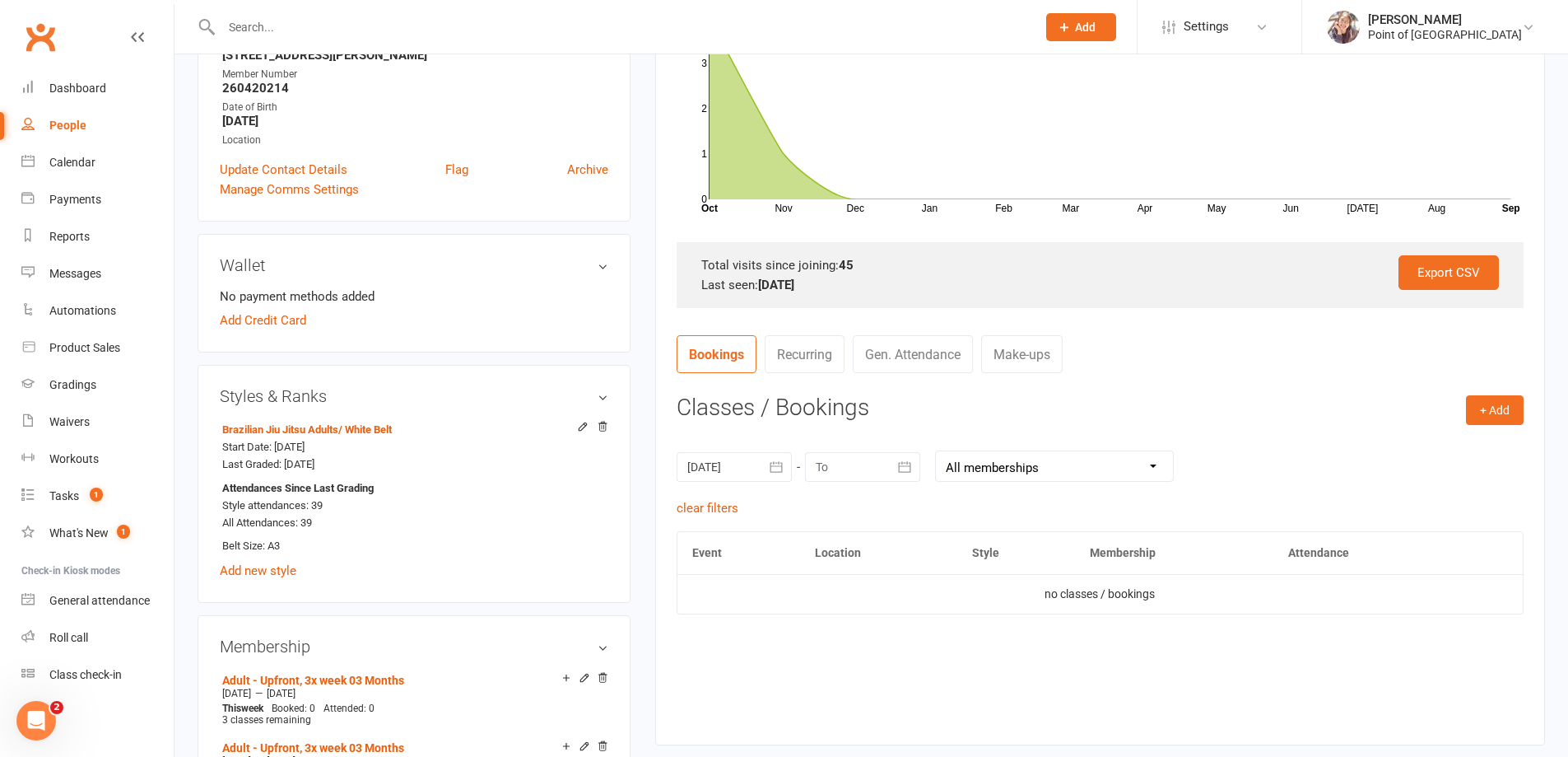
click at [881, 461] on div at bounding box center [862, 468] width 116 height 30
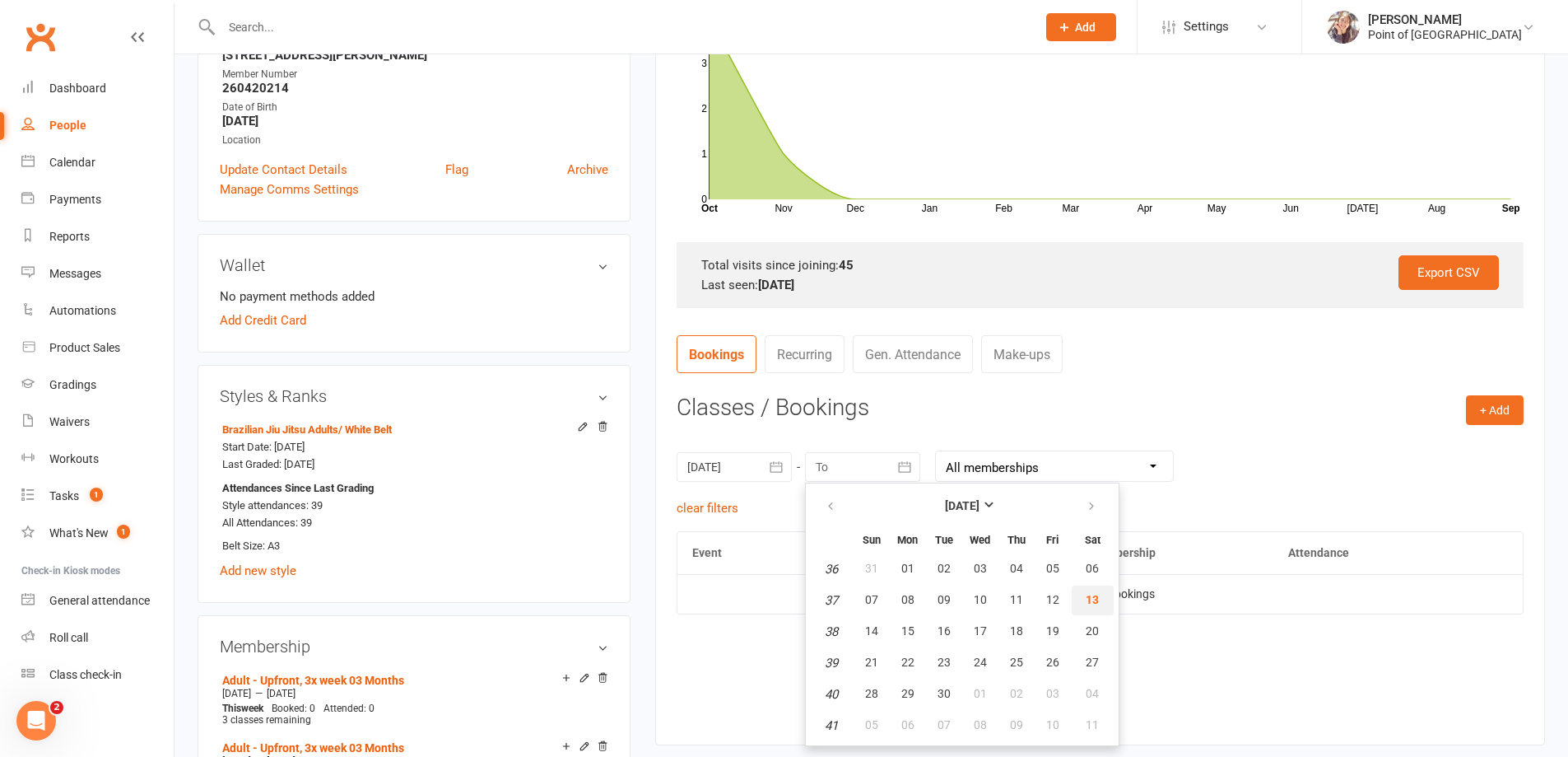
click at [1099, 606] on button "13" at bounding box center [1092, 601] width 42 height 30
type input "13 Sep 2025"
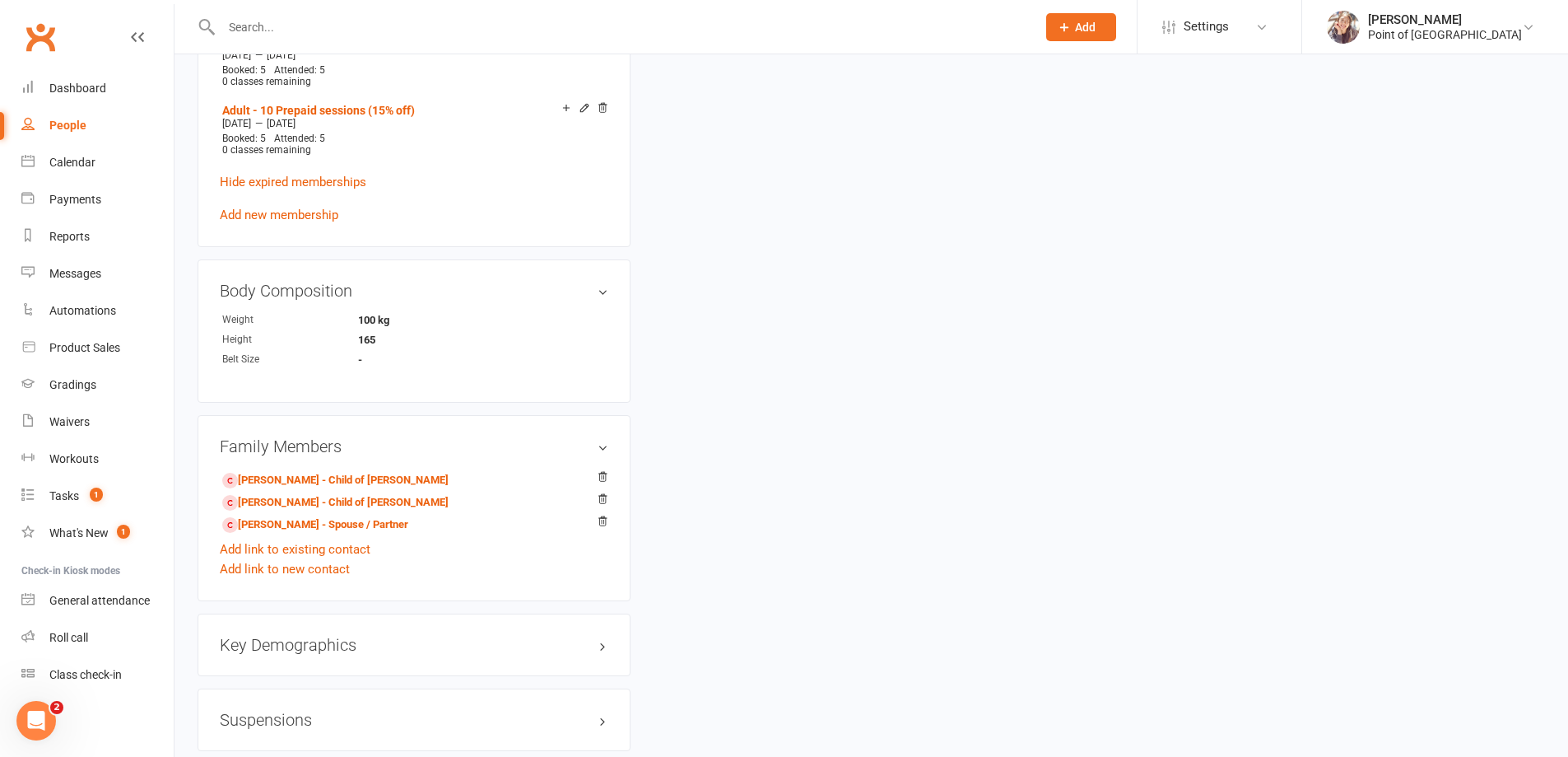
scroll to position [1441, 0]
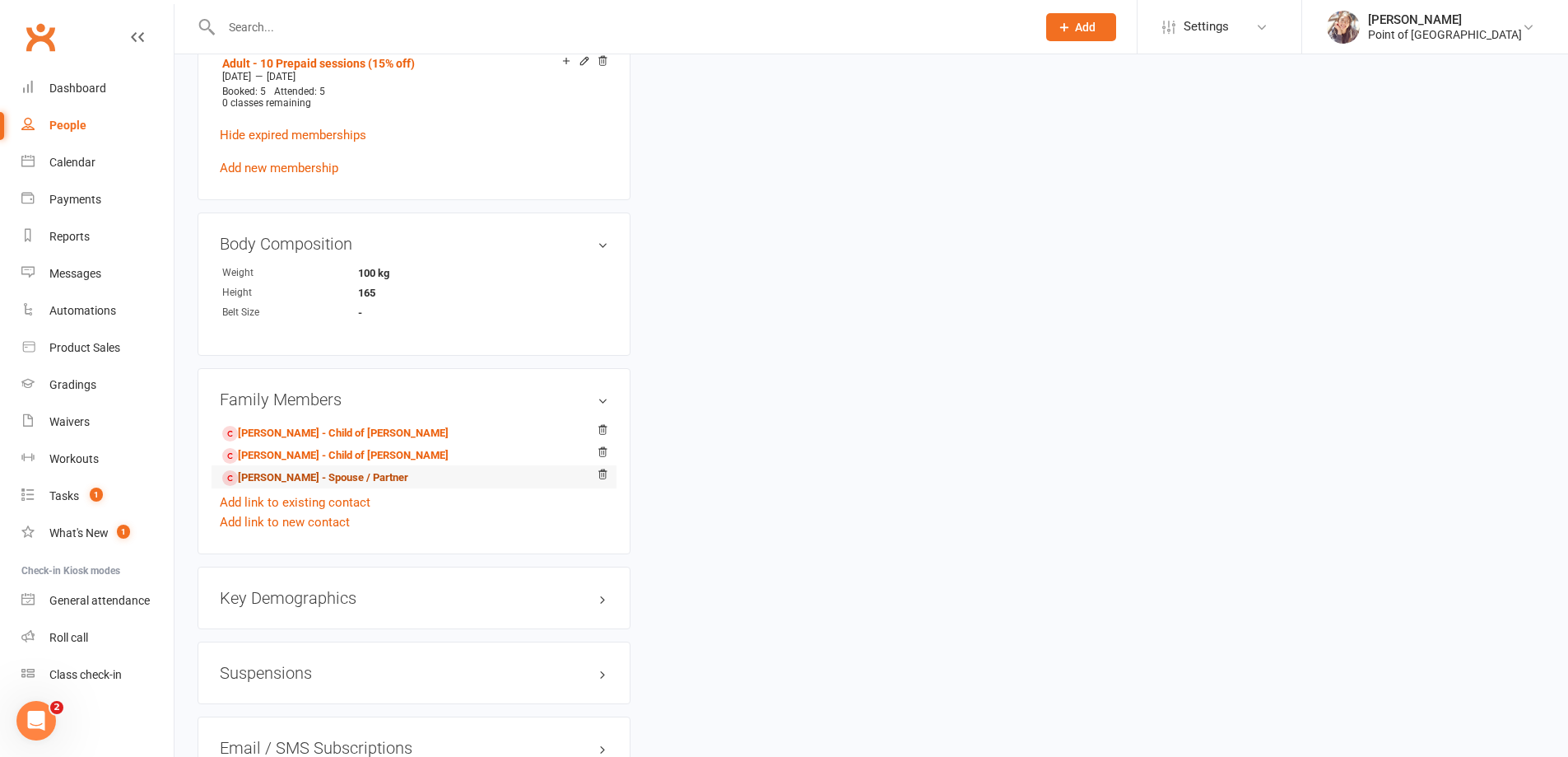
click at [317, 469] on link "Amanda Bulte - Spouse / Partner" at bounding box center [315, 477] width 186 height 17
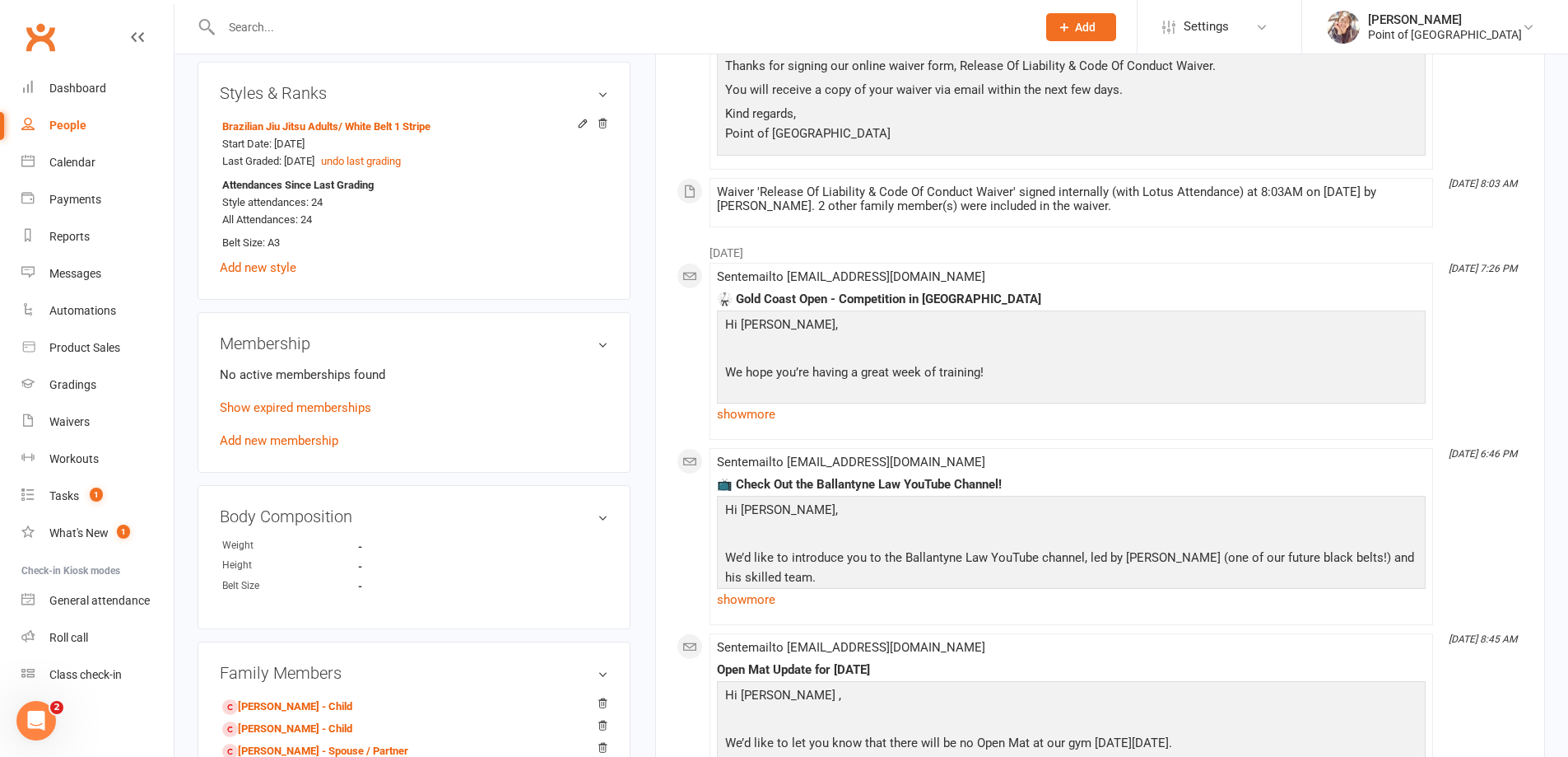
scroll to position [680, 0]
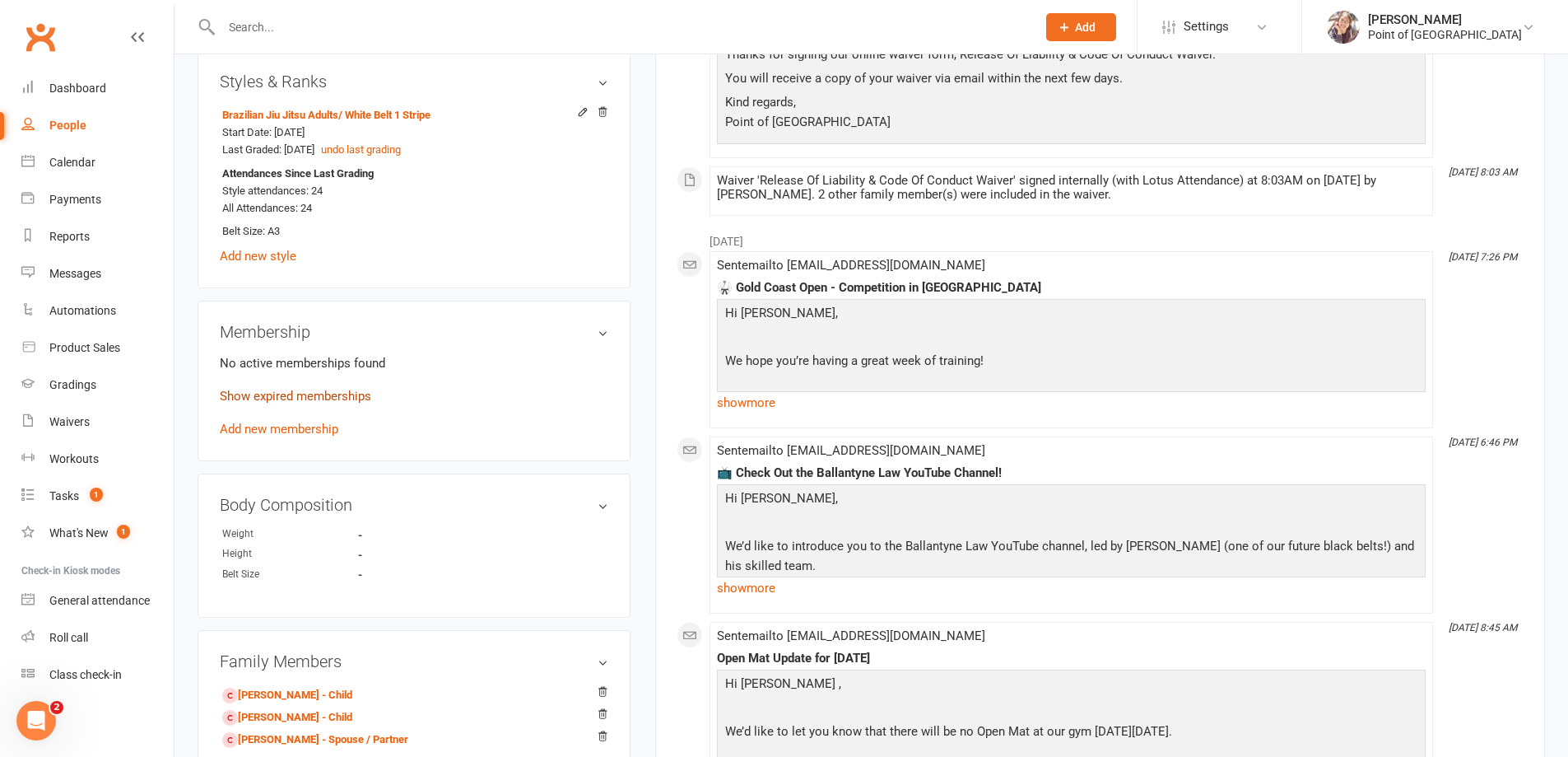
click at [334, 389] on link "Show expired memberships" at bounding box center [295, 396] width 151 height 15
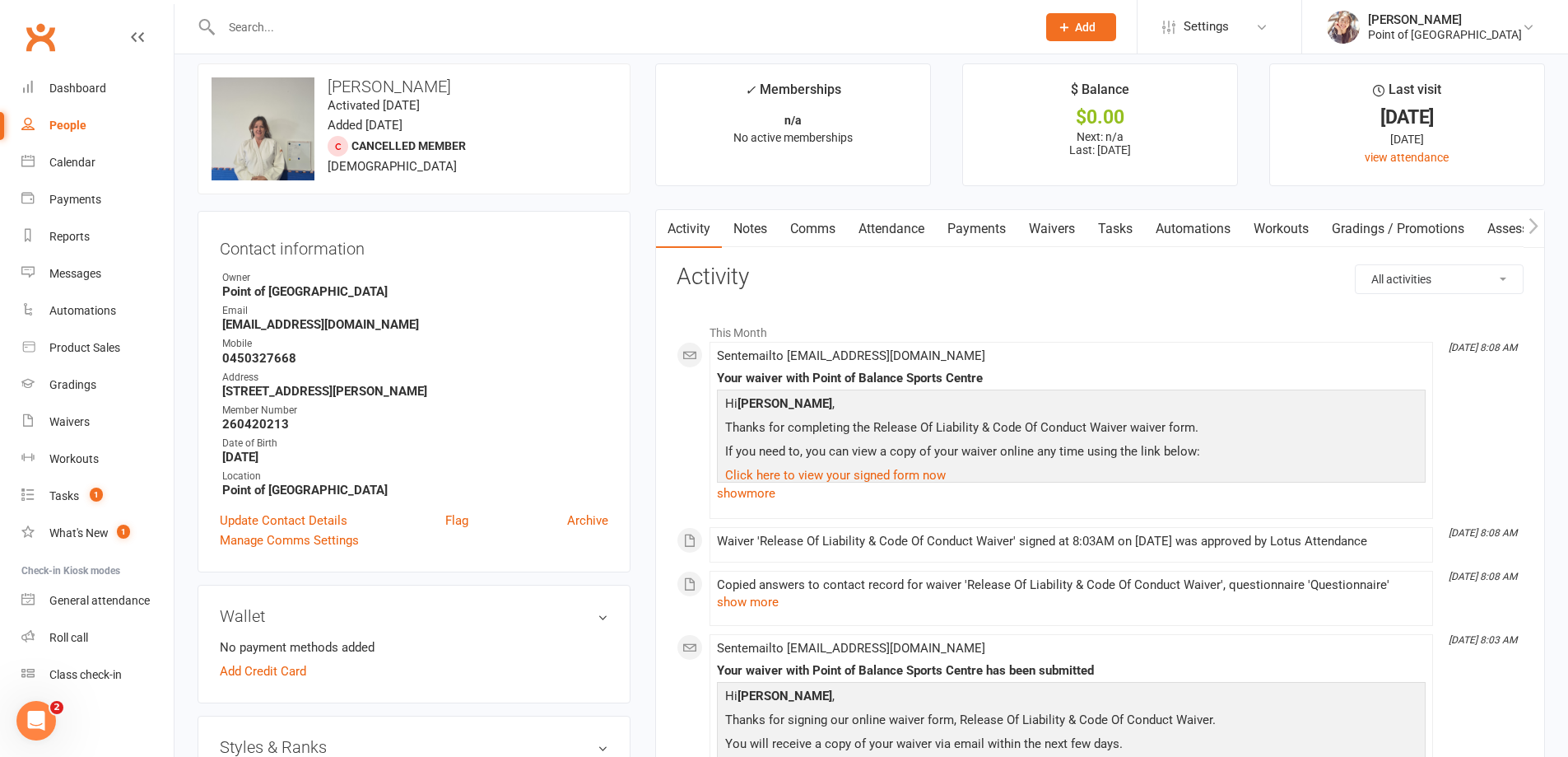
scroll to position [0, 0]
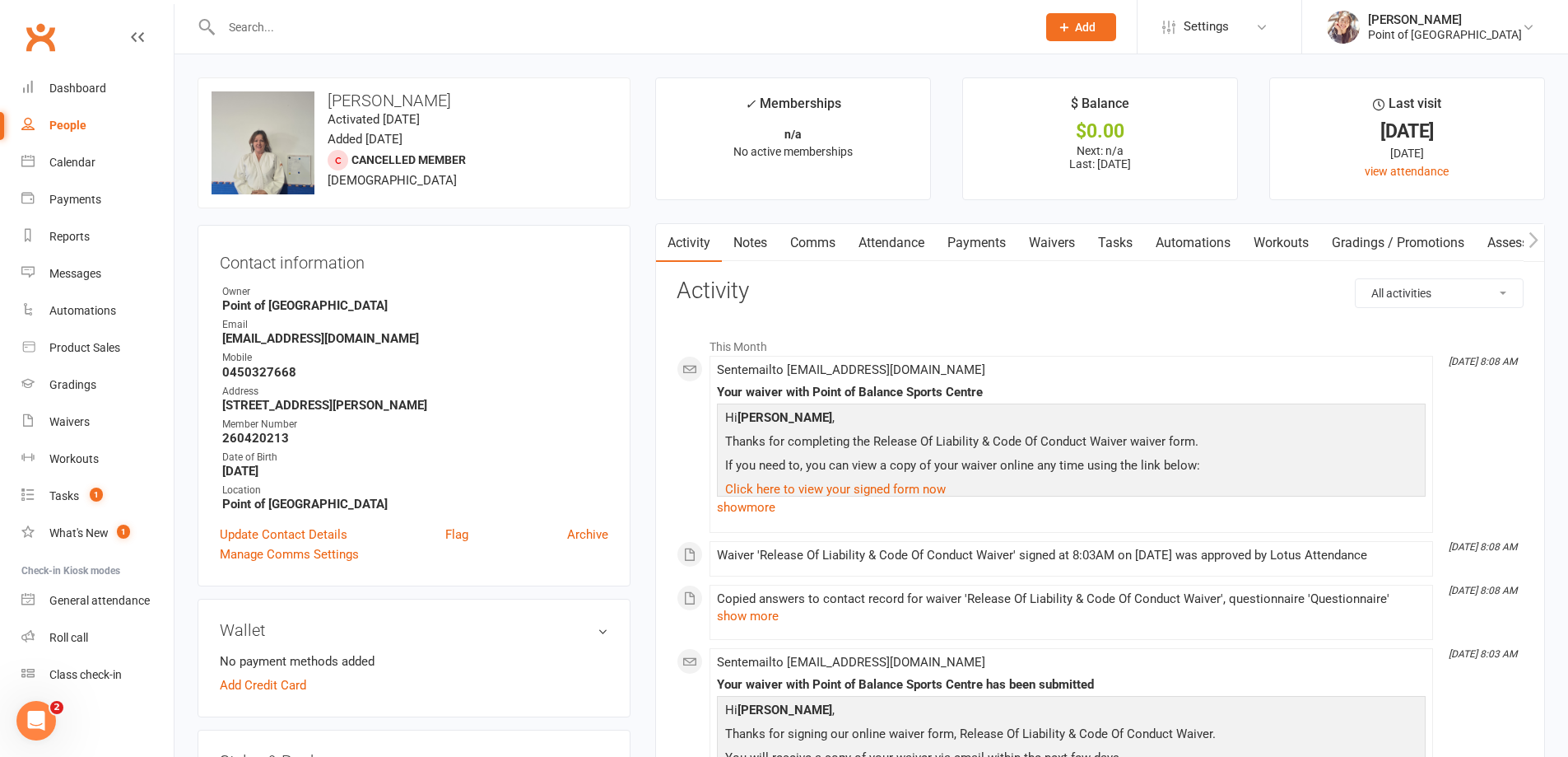
click at [967, 242] on link "Payments" at bounding box center [977, 243] width 81 height 38
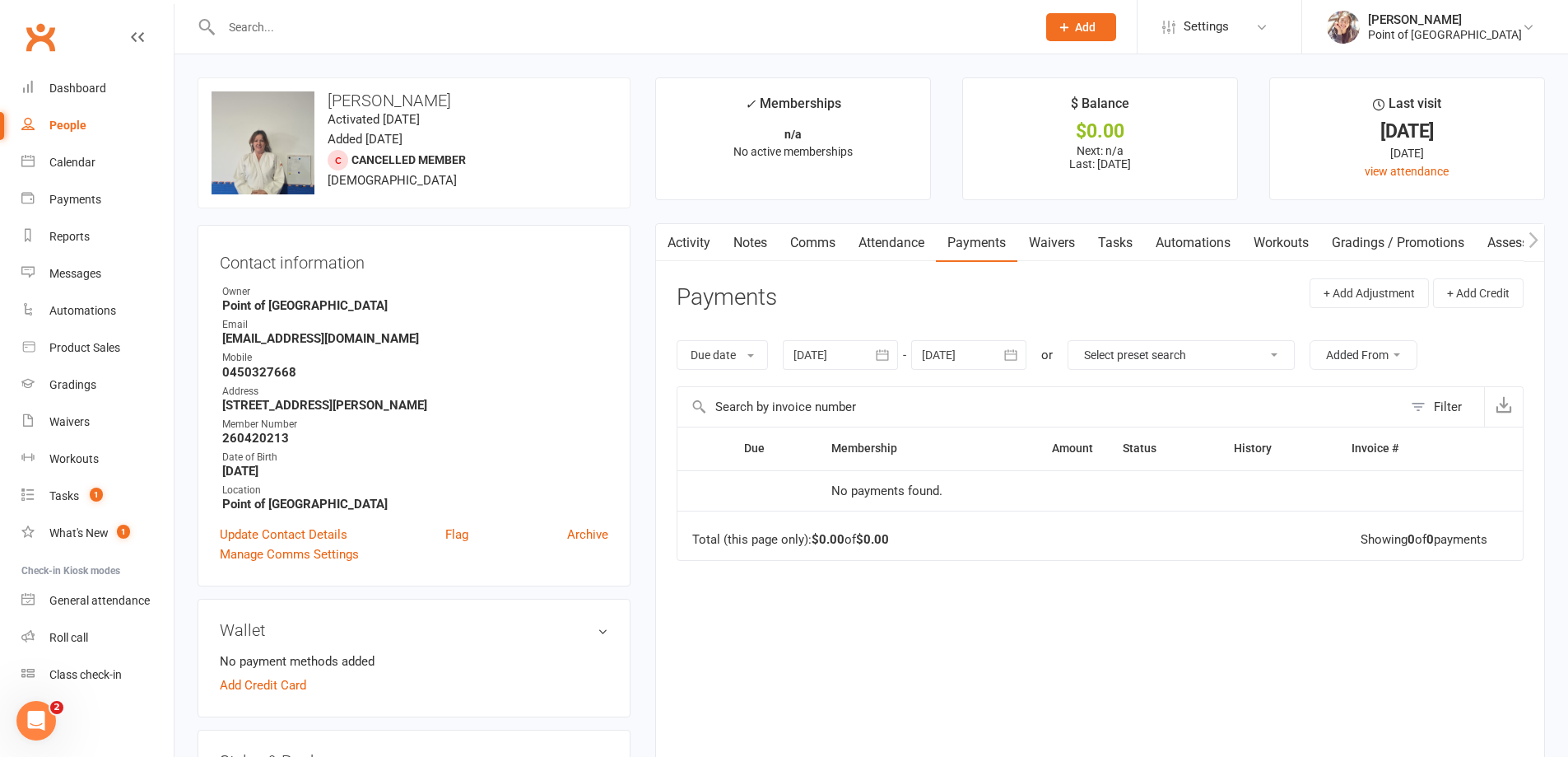
click at [876, 245] on link "Attendance" at bounding box center [891, 243] width 89 height 38
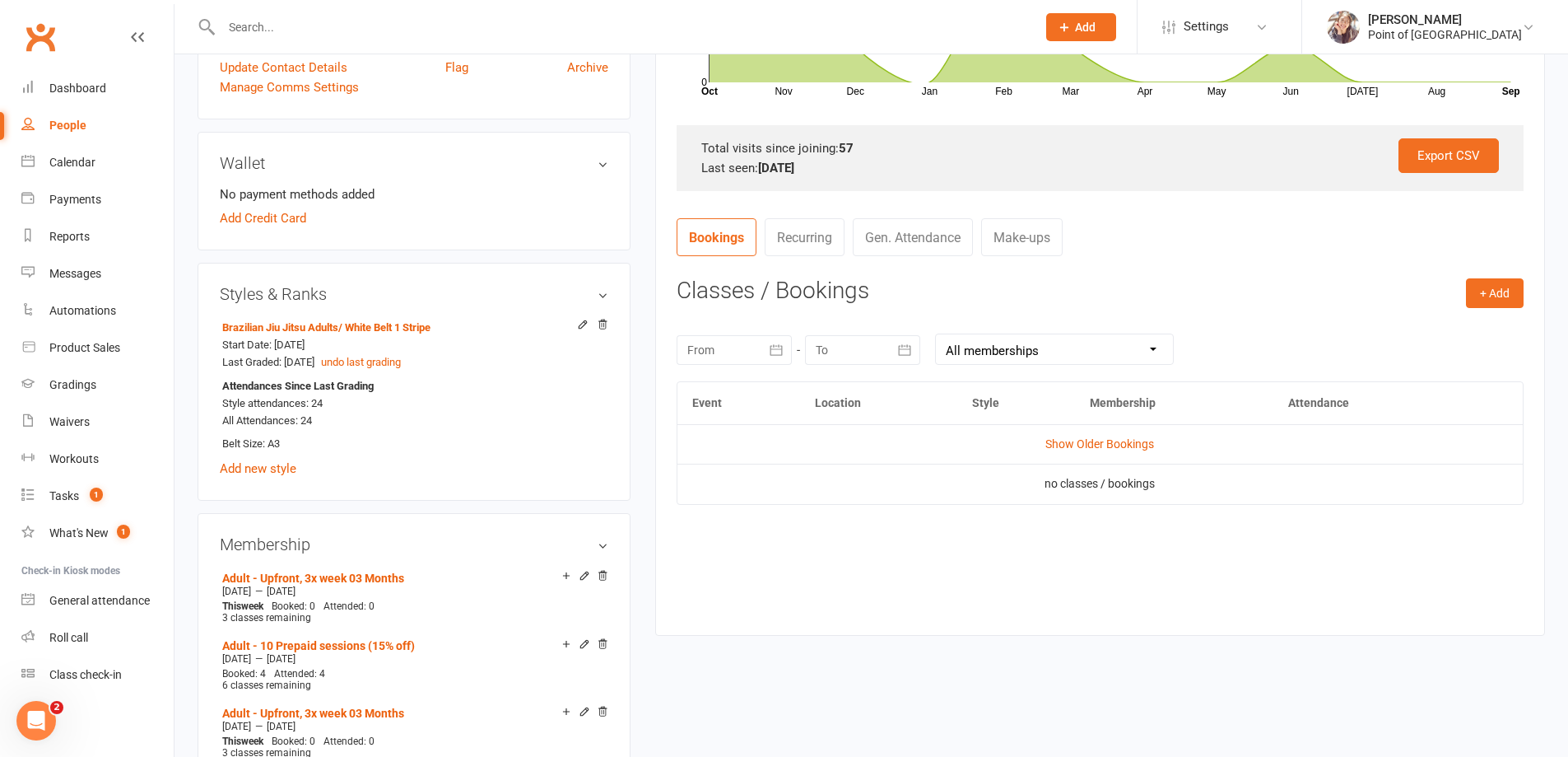
scroll to position [473, 0]
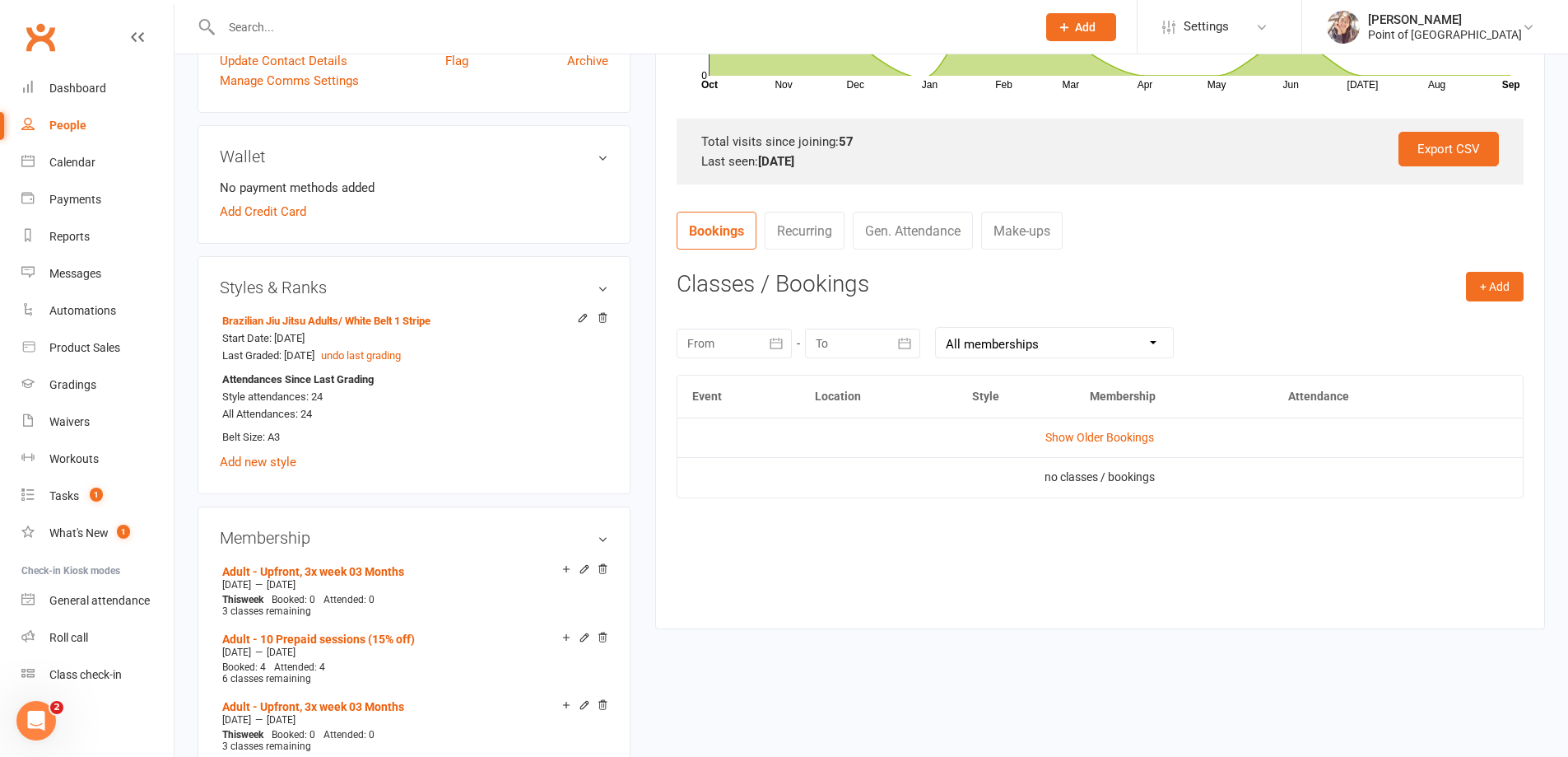
click at [757, 346] on div at bounding box center [734, 344] width 116 height 30
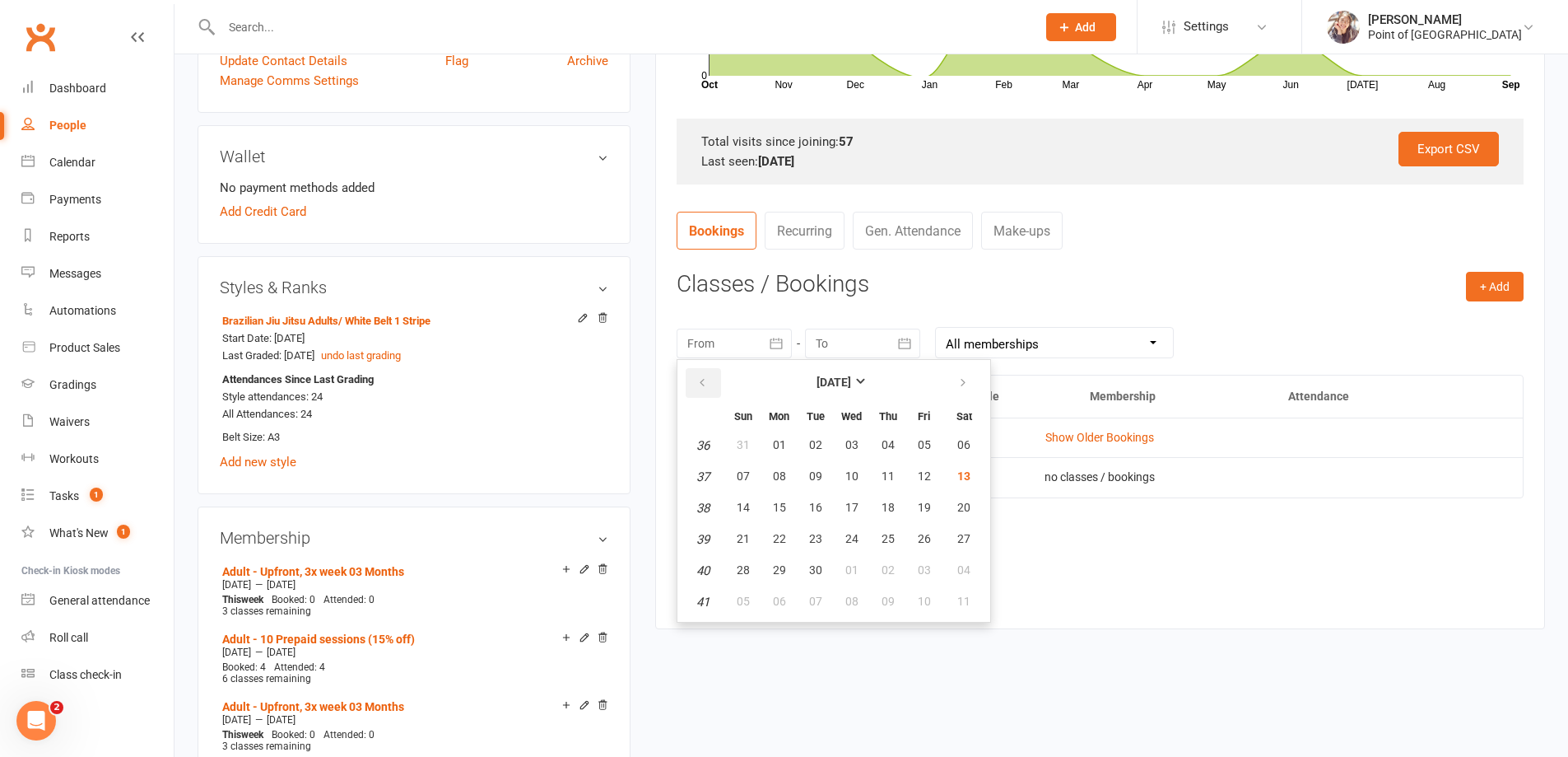
click at [708, 385] on button "button" at bounding box center [703, 383] width 36 height 30
click at [707, 385] on icon "button" at bounding box center [703, 383] width 12 height 13
click at [890, 507] on span "15" at bounding box center [888, 507] width 13 height 13
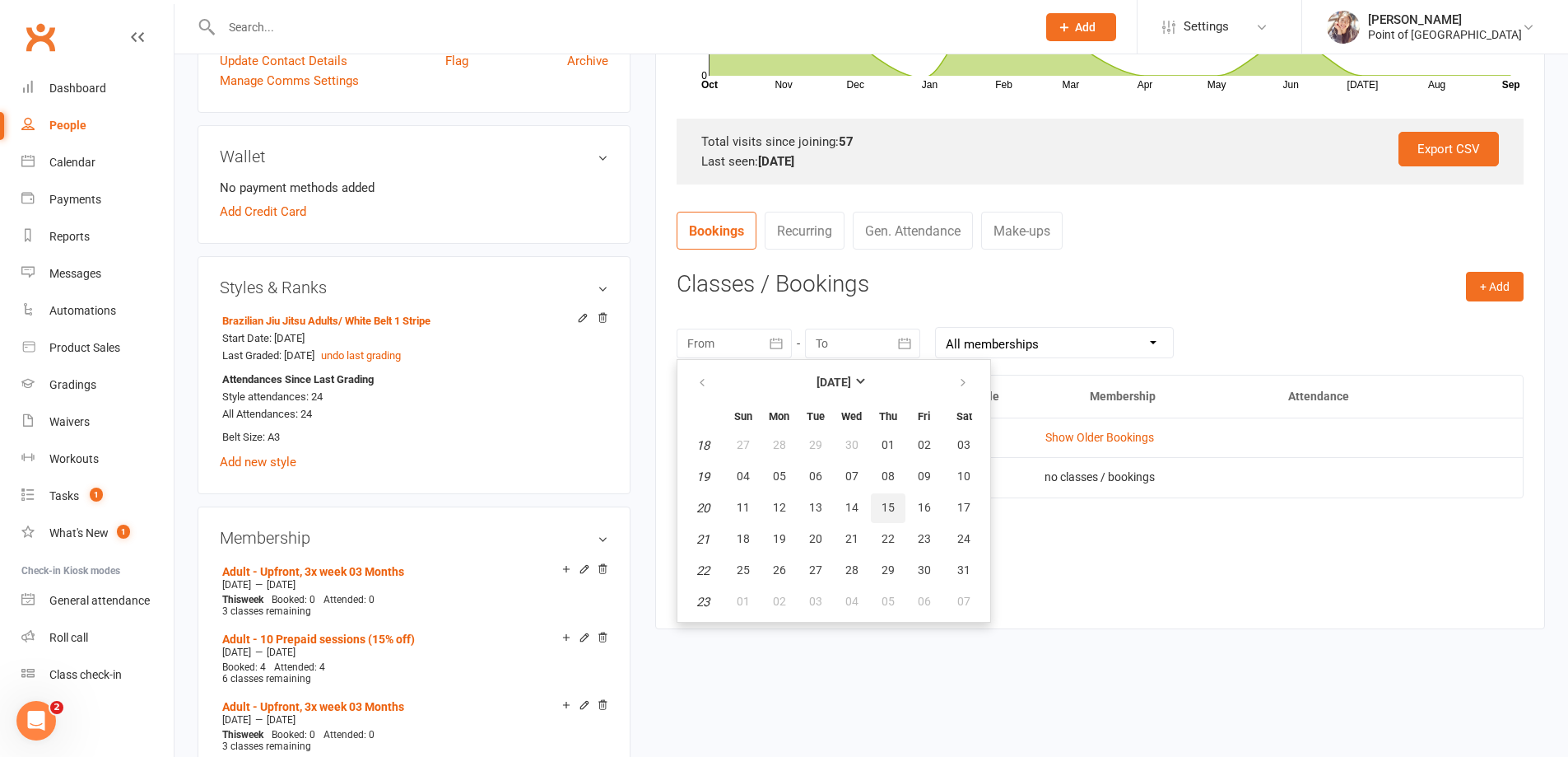
type input "15 May 2025"
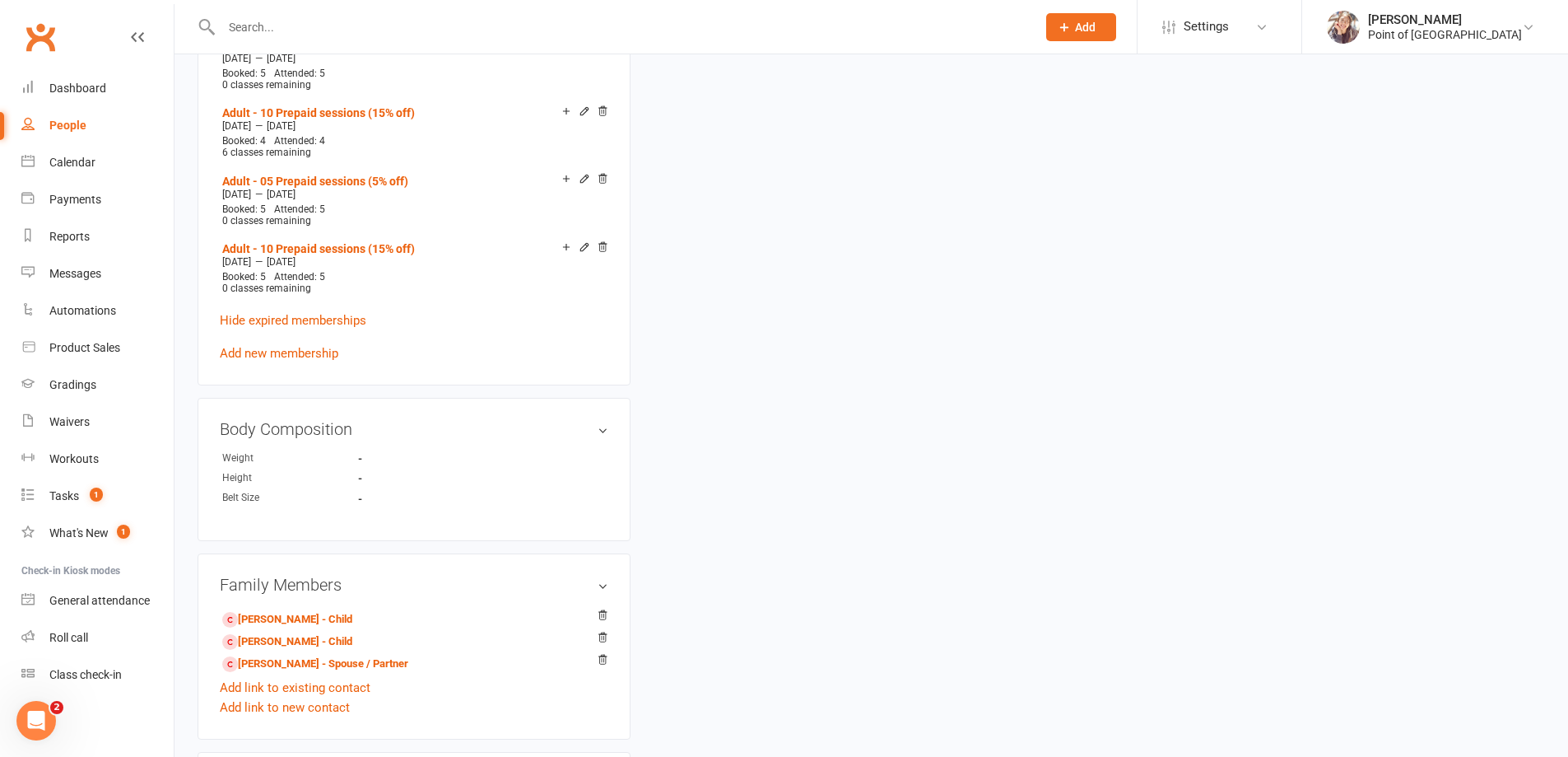
scroll to position [1421, 0]
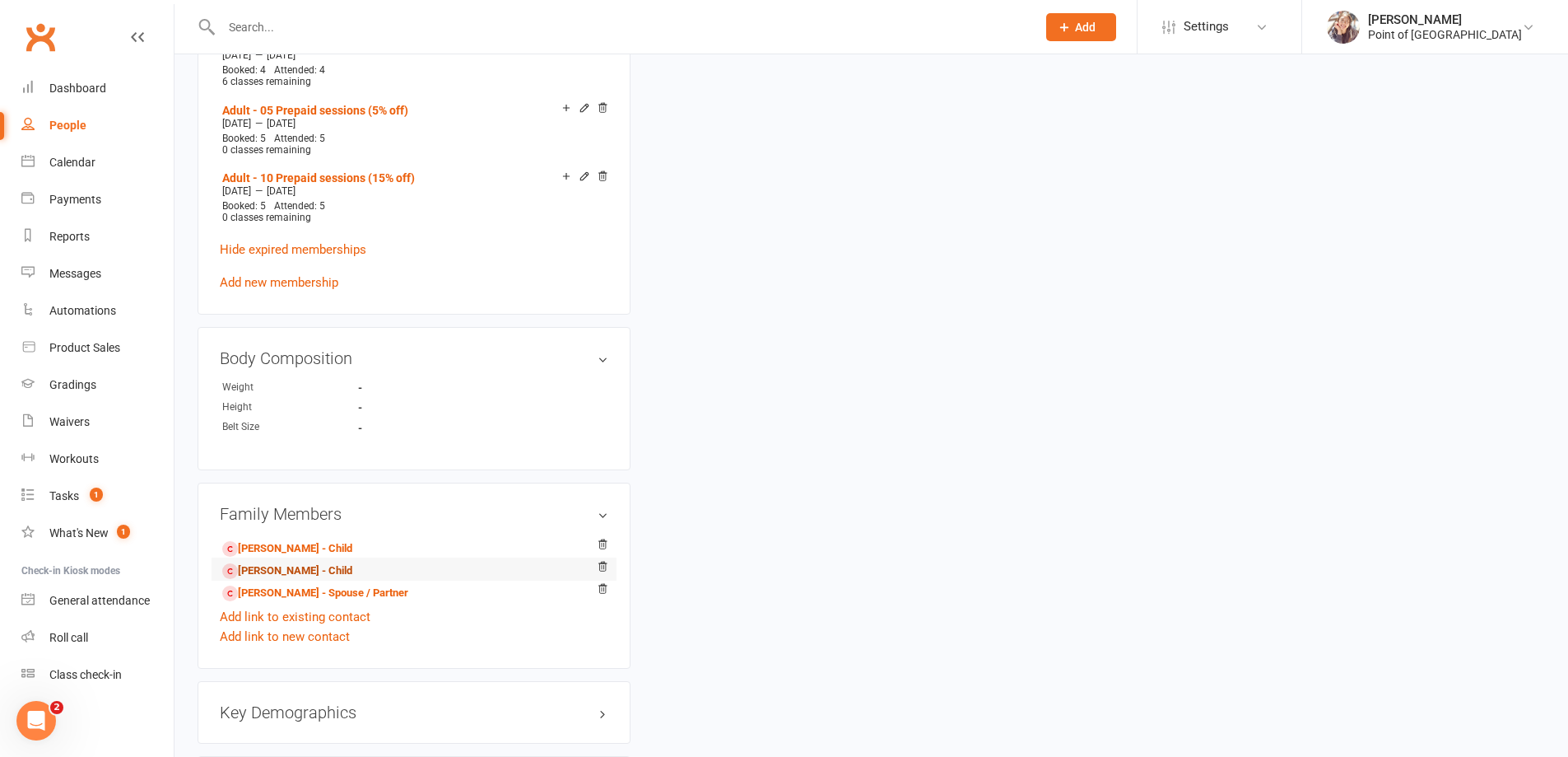
click at [289, 562] on link "Jared Bulte - Child" at bounding box center [287, 571] width 130 height 17
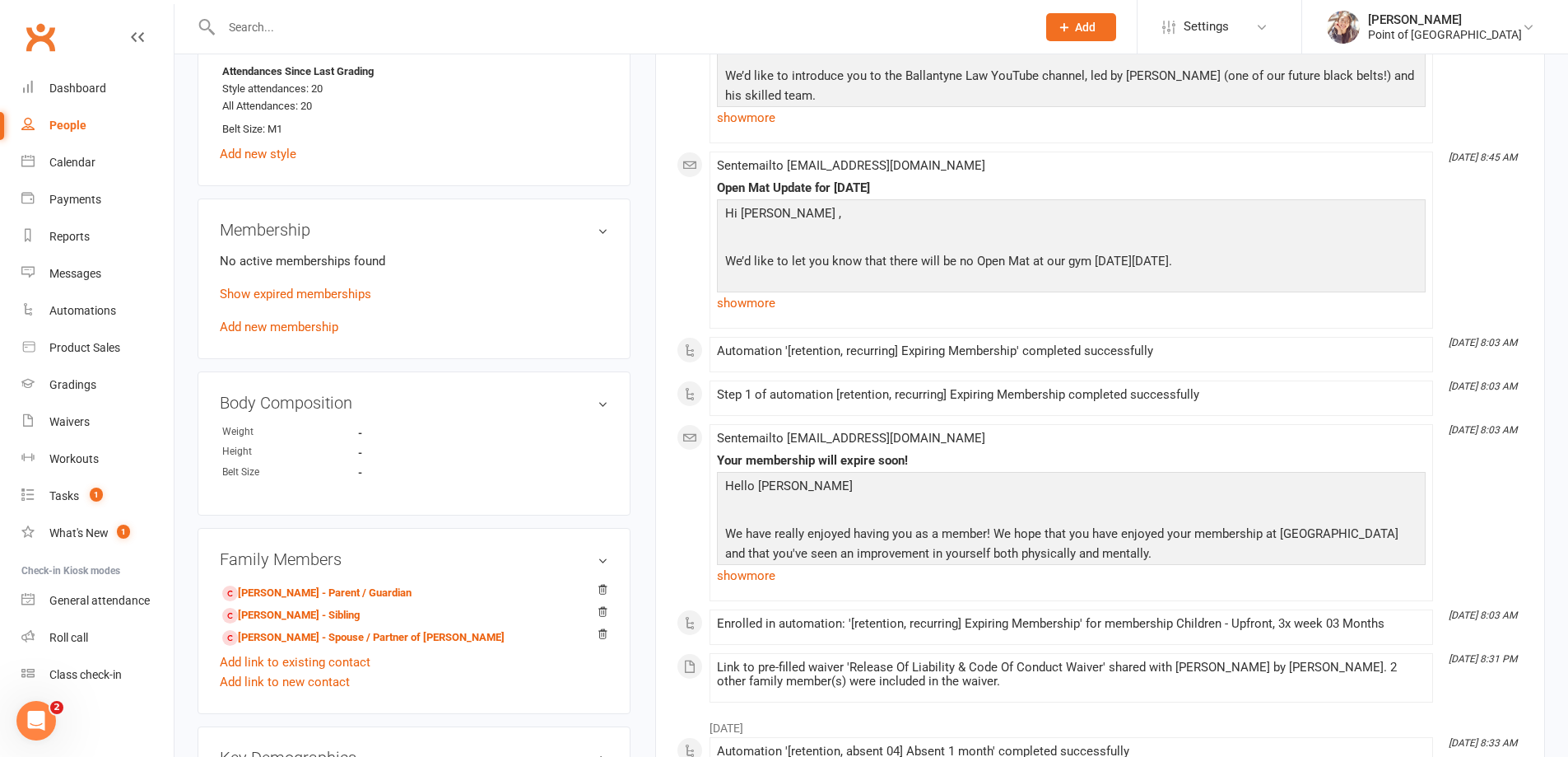
scroll to position [762, 0]
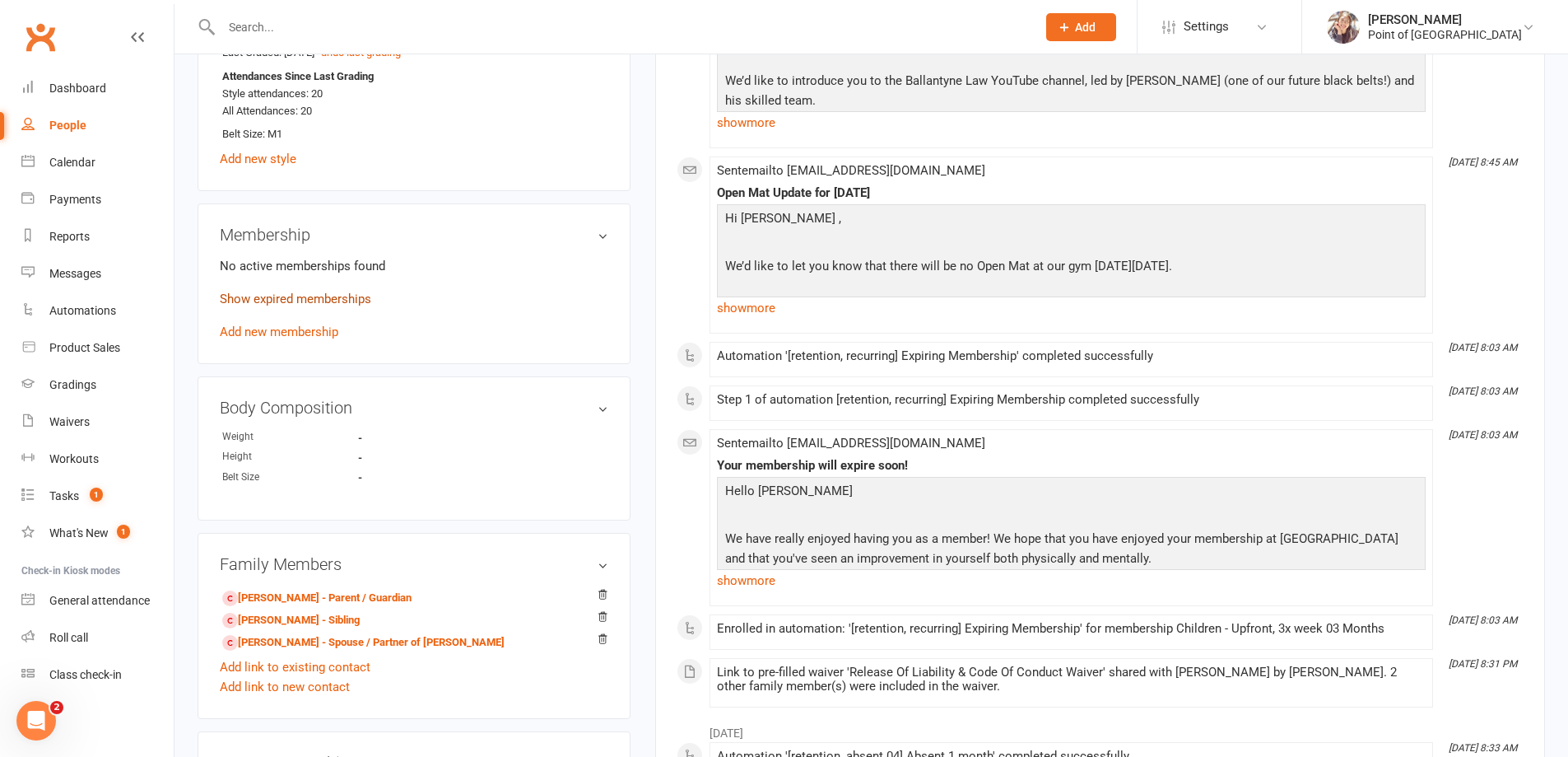
click at [296, 299] on link "Show expired memberships" at bounding box center [295, 299] width 151 height 15
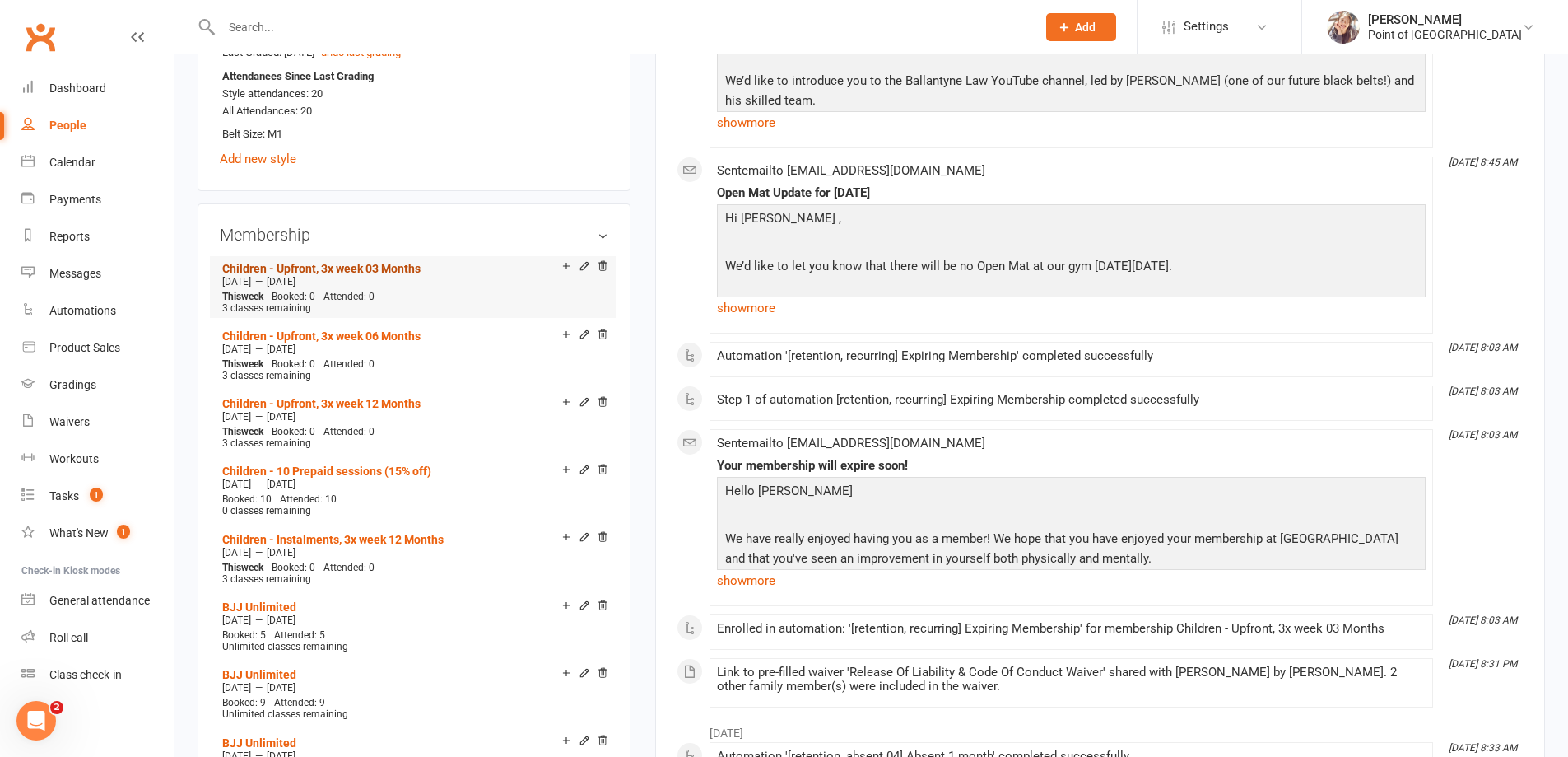
click at [362, 262] on link "Children - Upfront, 3x week 03 Months" at bounding box center [321, 269] width 199 height 13
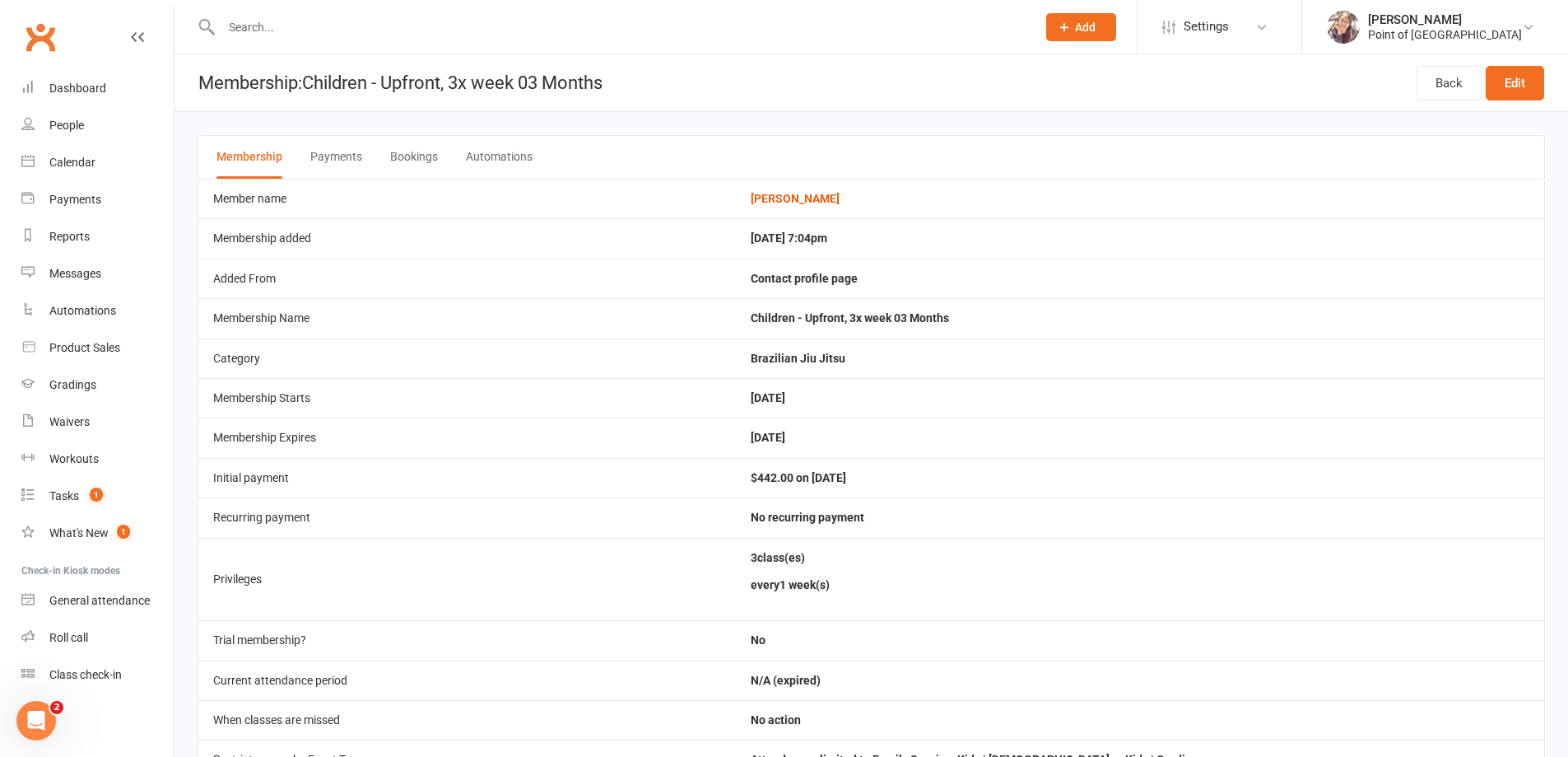
click at [406, 153] on button "Bookings" at bounding box center [413, 156] width 47 height 42
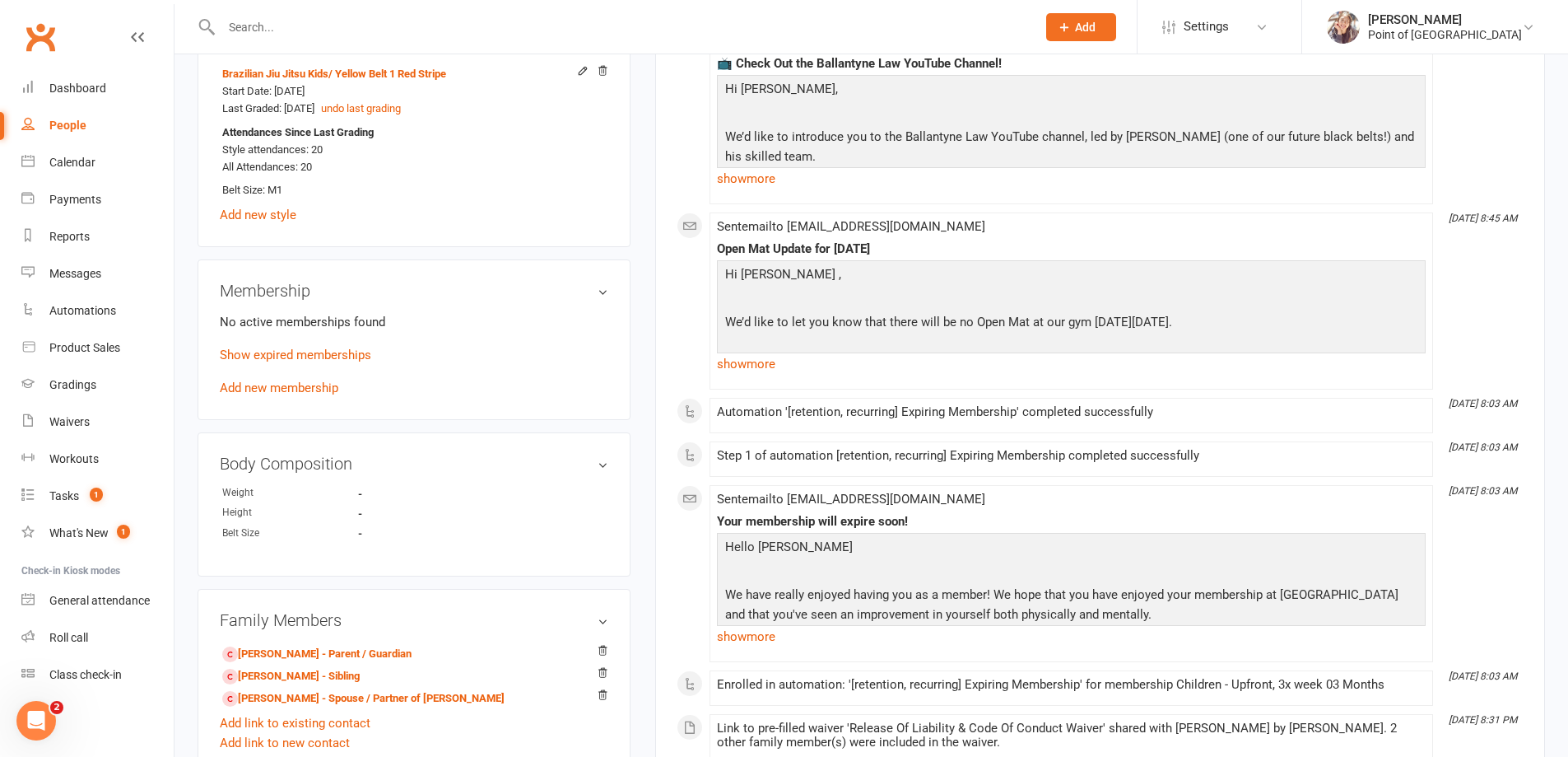
scroll to position [762, 0]
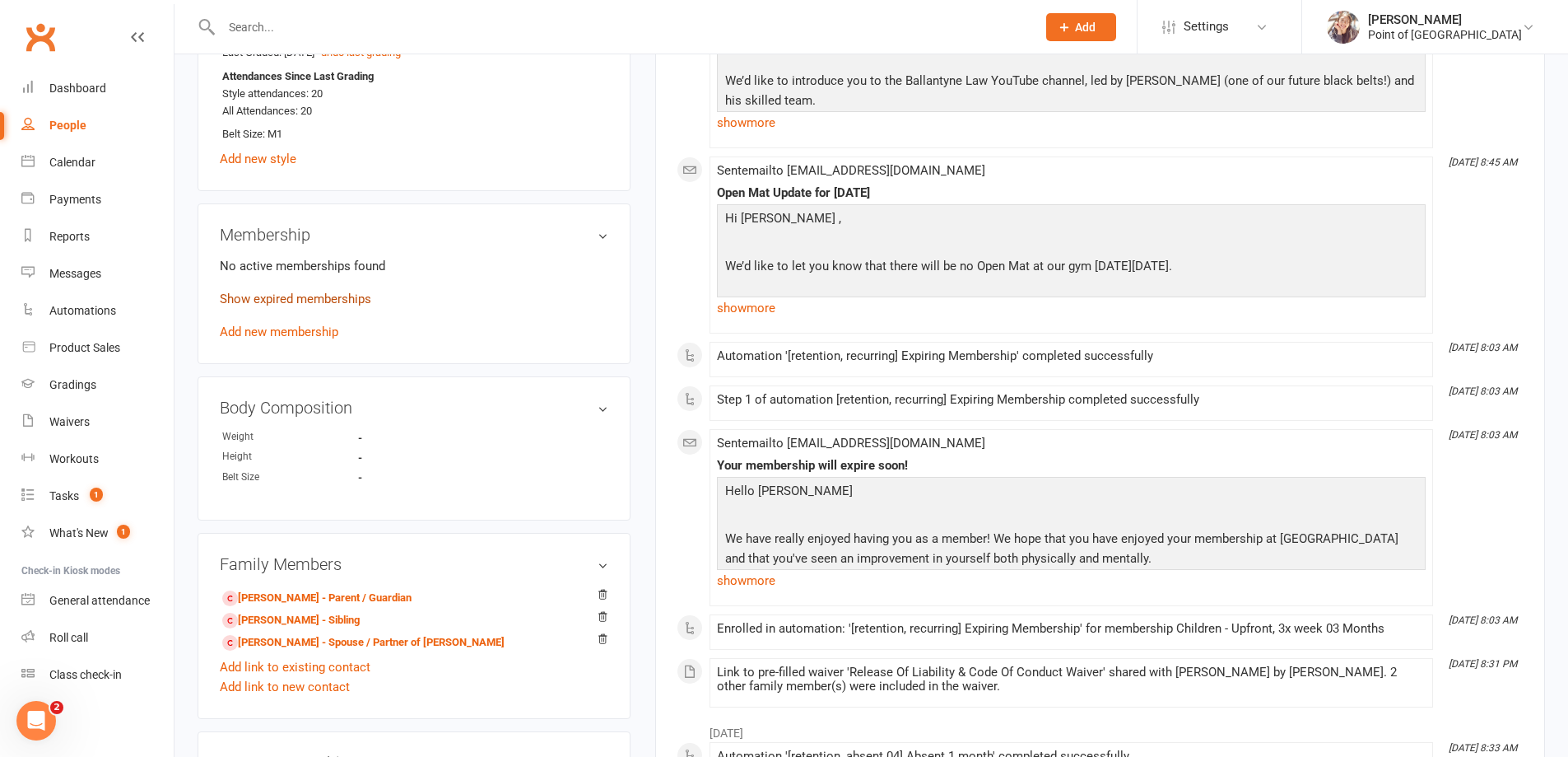
click at [328, 294] on link "Show expired memberships" at bounding box center [295, 299] width 151 height 15
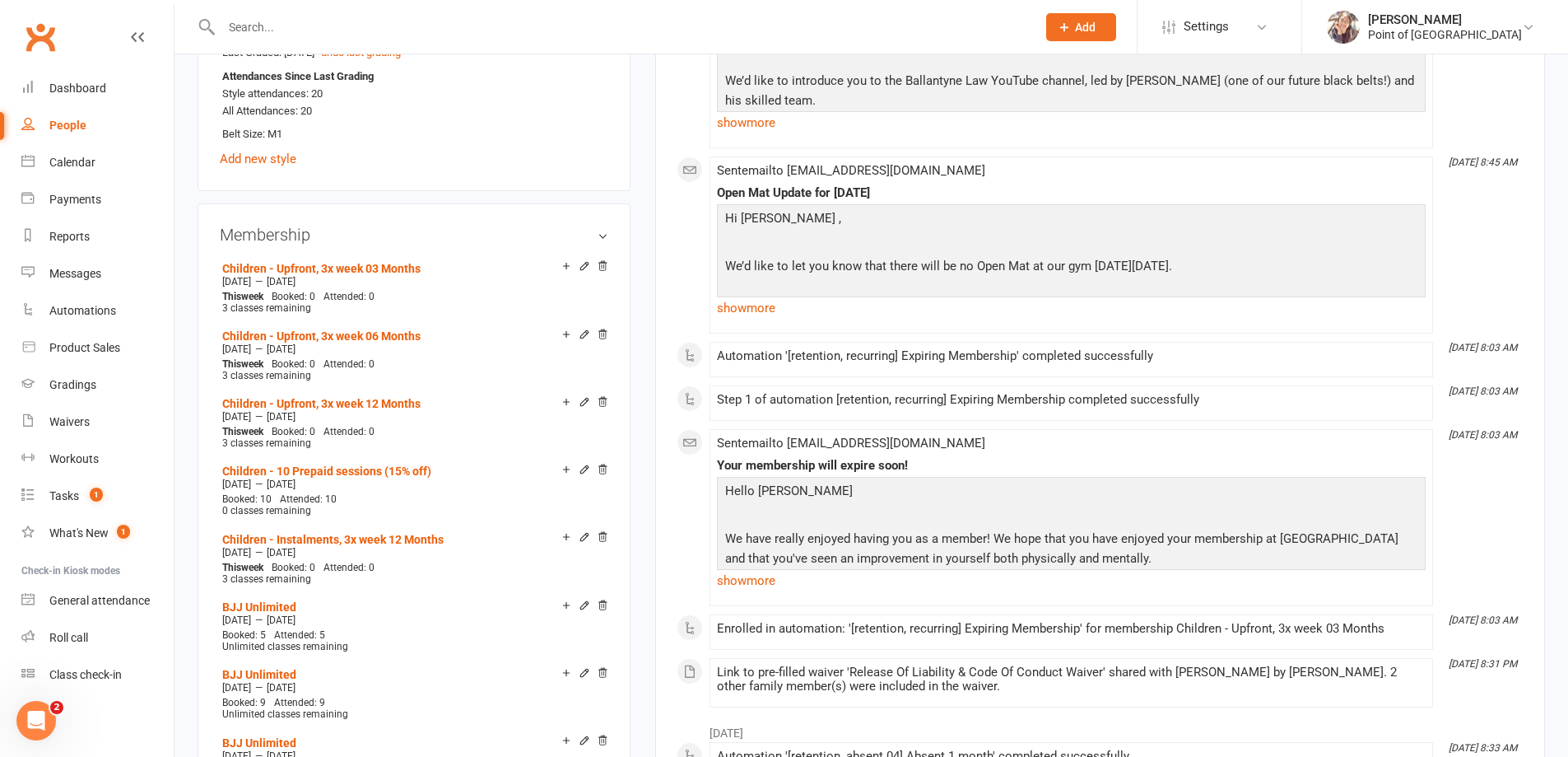
click at [595, 235] on h3 "Membership" at bounding box center [413, 235] width 388 height 18
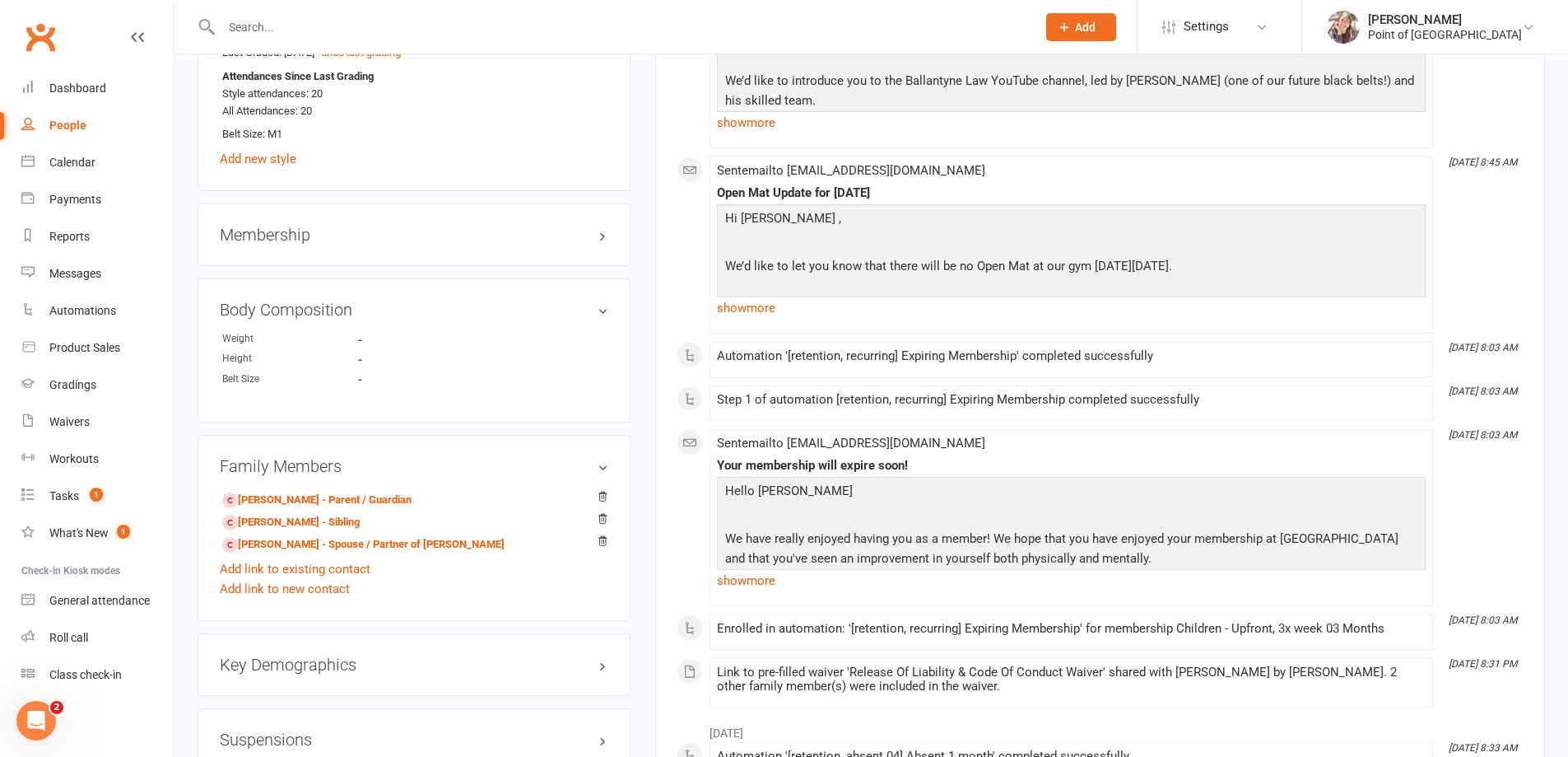
click at [348, 261] on div "Membership" at bounding box center [414, 235] width 433 height 62
click at [352, 238] on h3 "Membership" at bounding box center [413, 235] width 388 height 18
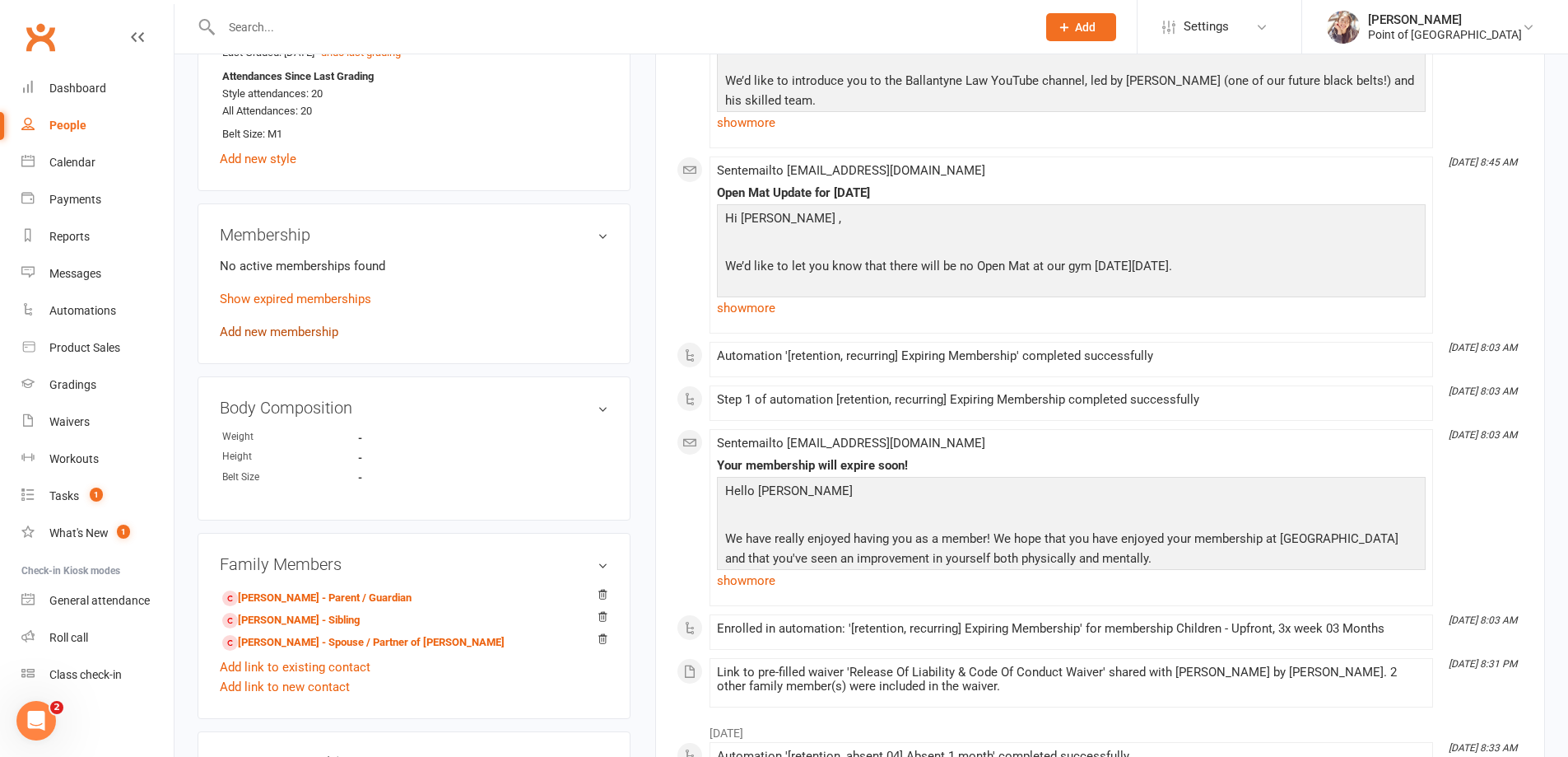
click at [269, 331] on link "Add new membership" at bounding box center [279, 332] width 119 height 15
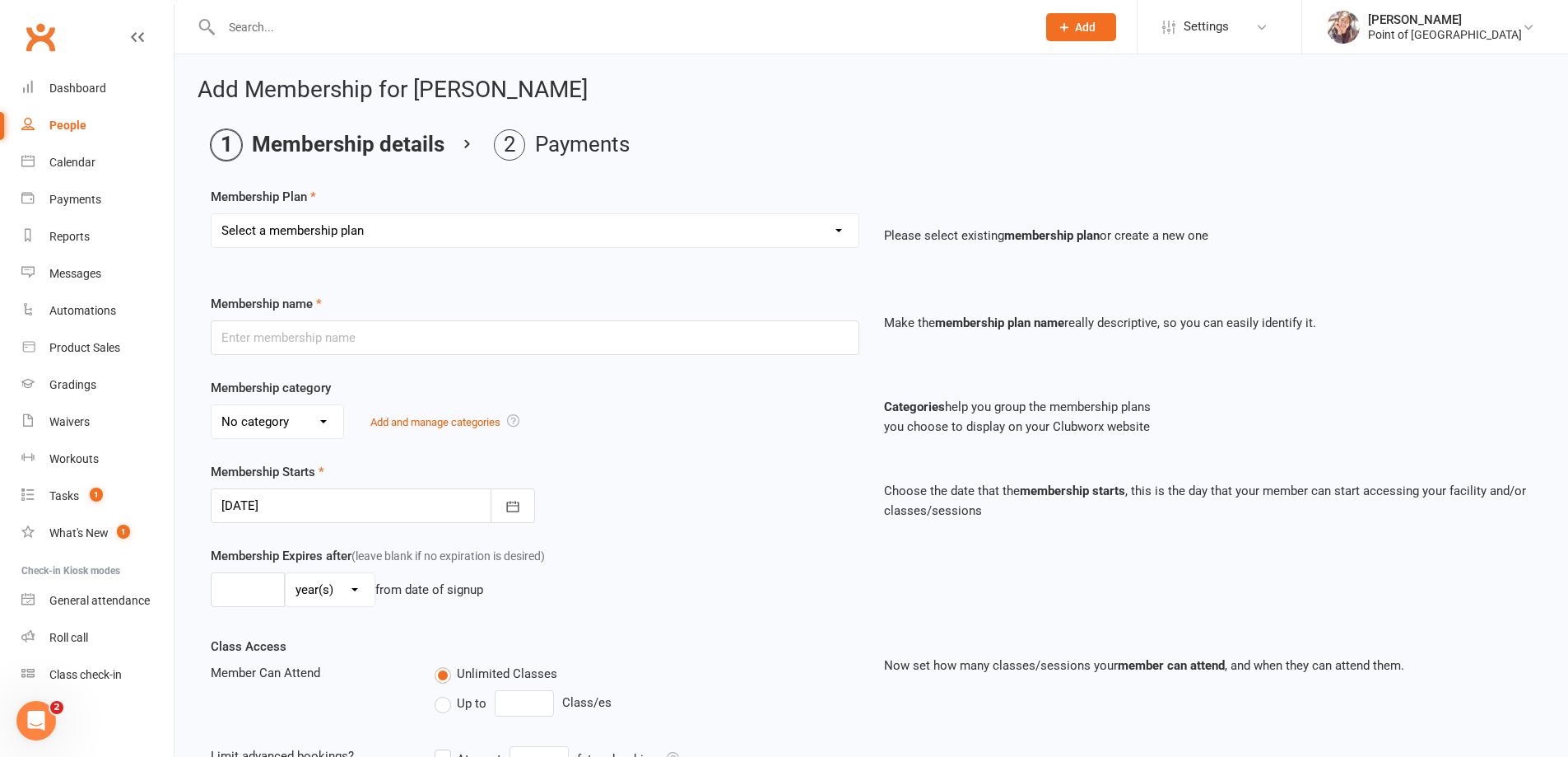
click at [378, 235] on select "Select a membership plan Create new Membership Plan Tailored | 30min Tailored |…" at bounding box center [535, 230] width 647 height 33
click at [459, 181] on main "Membership details Payments Membership Plan Select a membership plan Create new…" at bounding box center [871, 581] width 1348 height 906
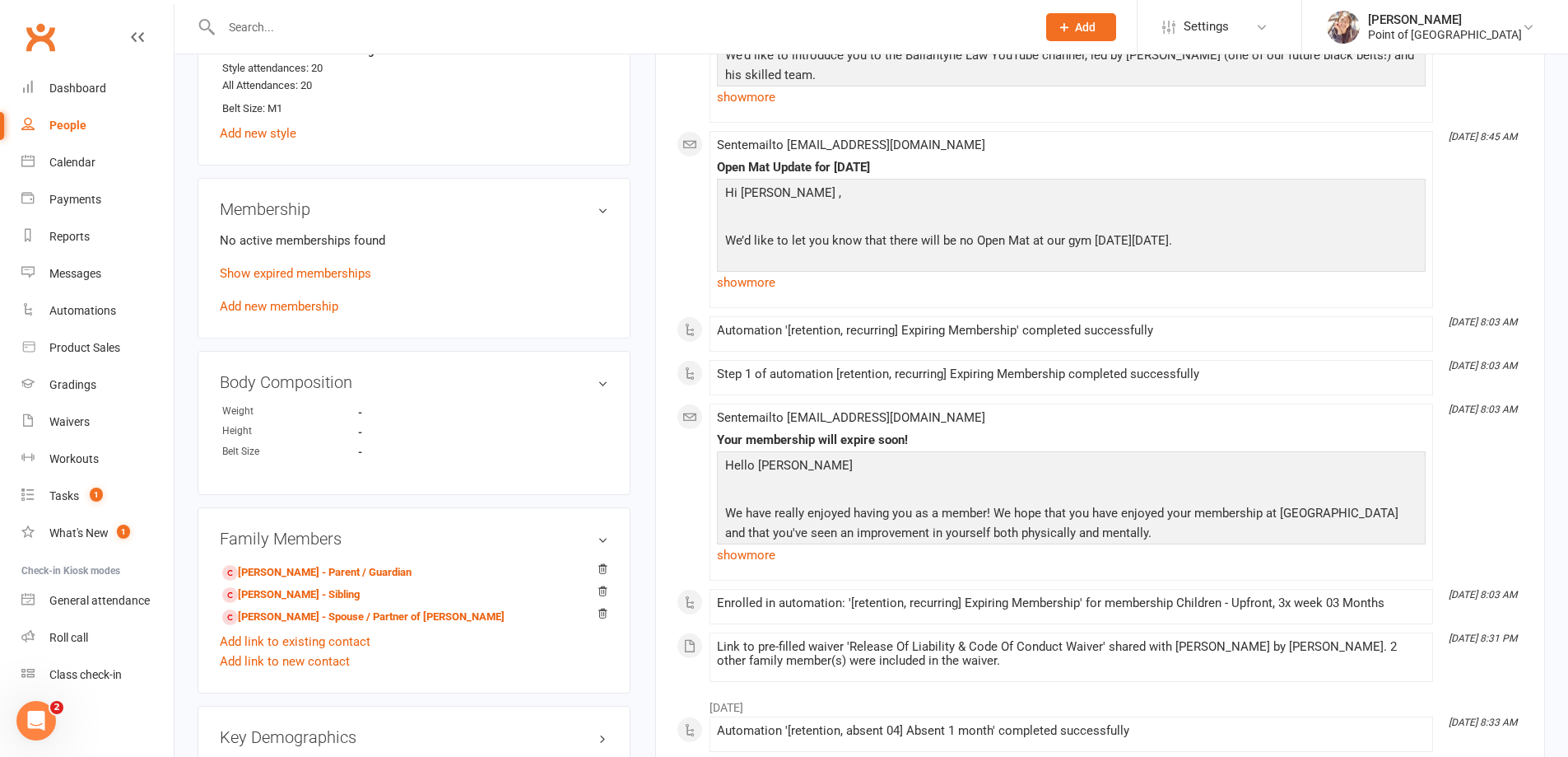
scroll to position [782, 0]
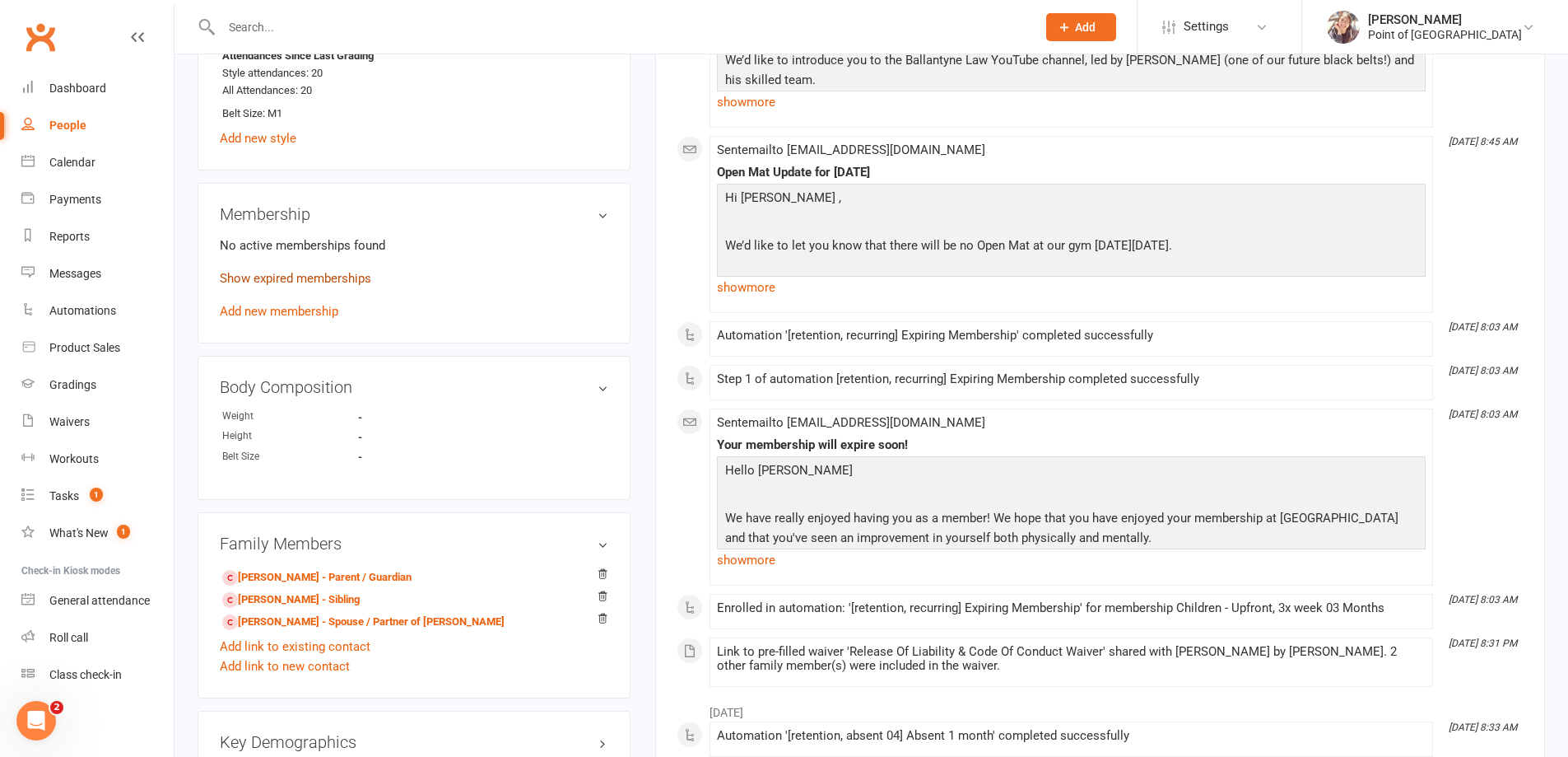
click at [338, 280] on link "Show expired memberships" at bounding box center [295, 279] width 151 height 15
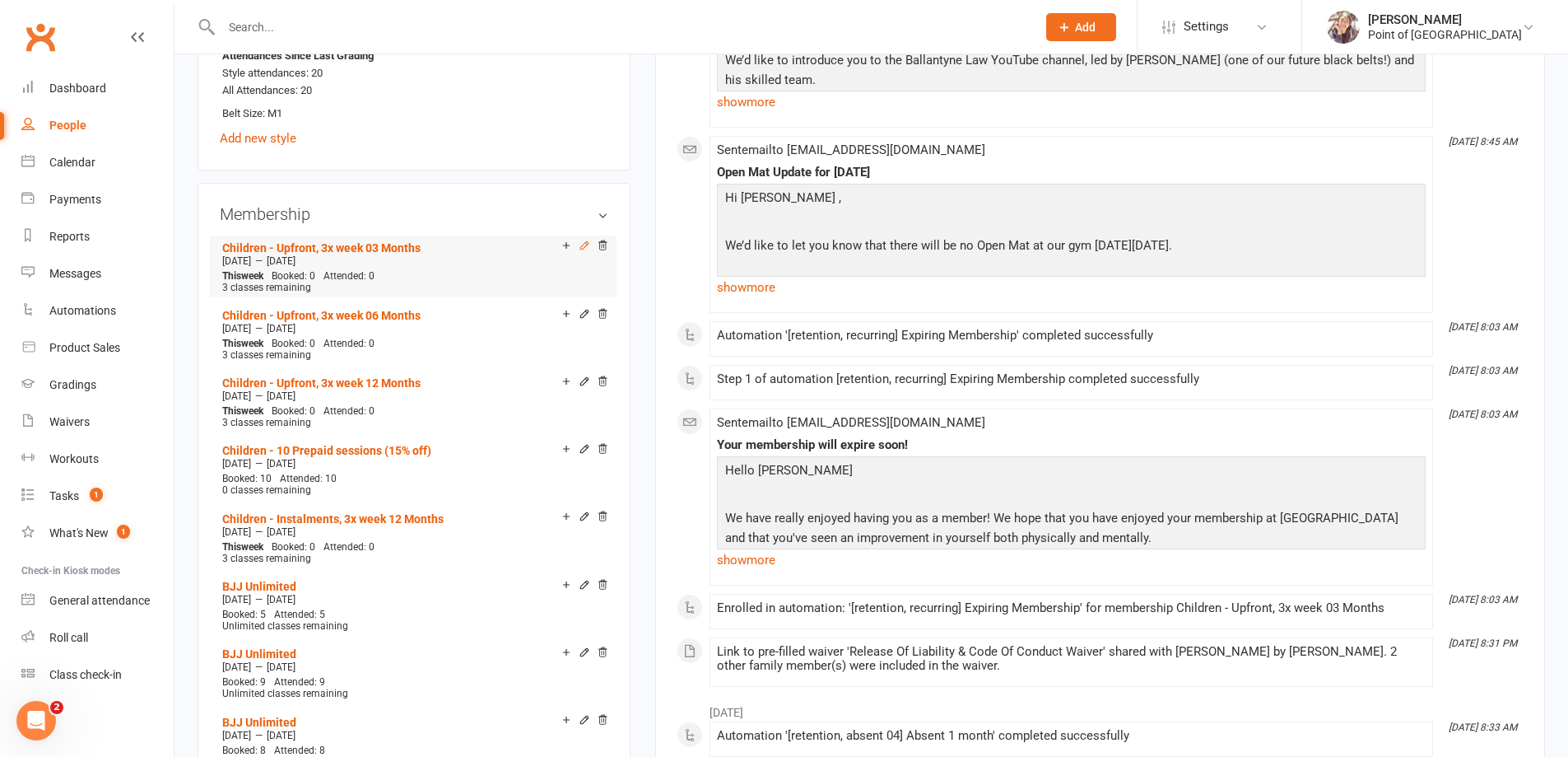
click at [583, 245] on icon at bounding box center [584, 245] width 7 height 7
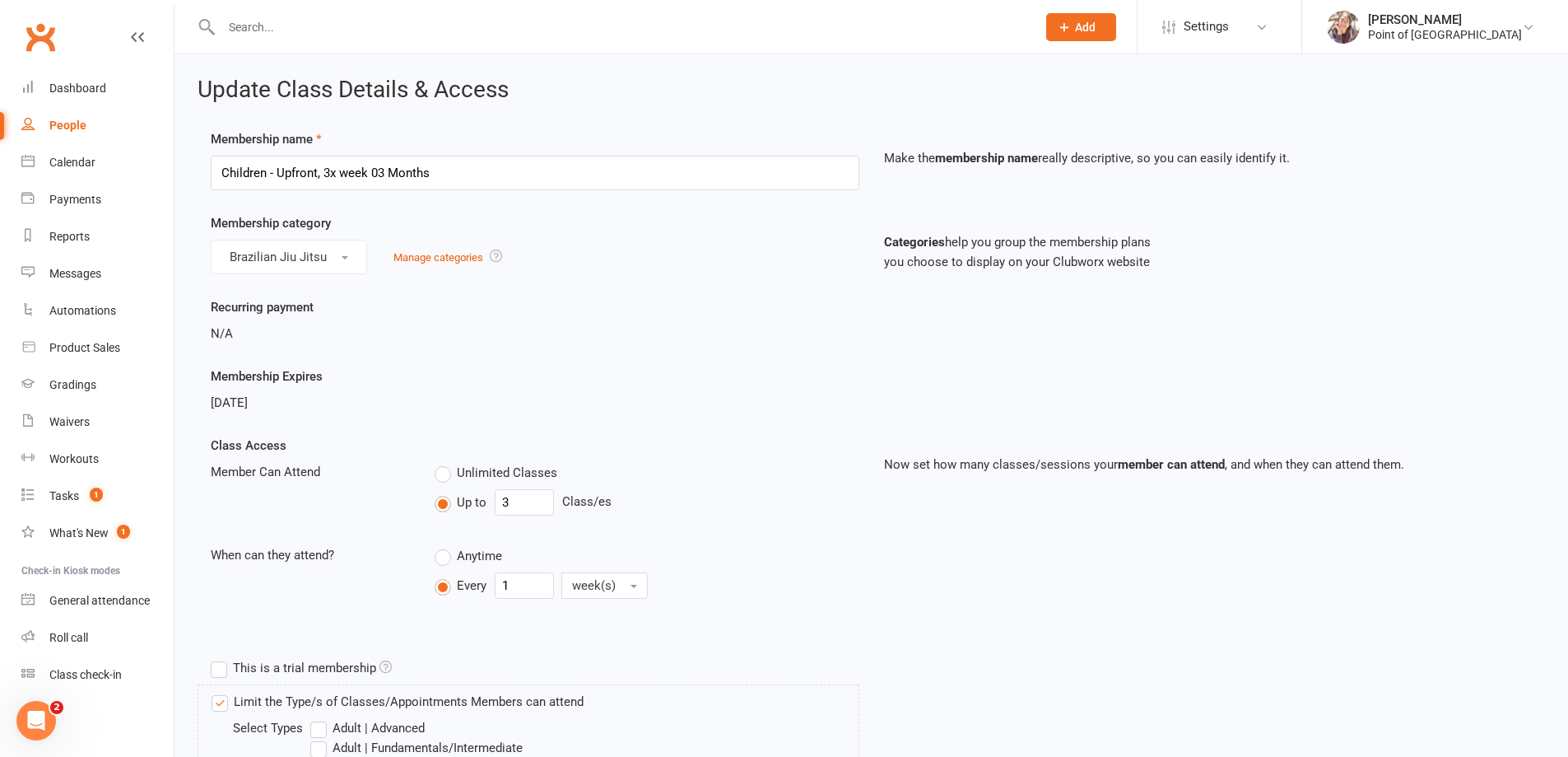
click at [248, 403] on span "Aug 14, 2025" at bounding box center [229, 403] width 37 height 15
click at [219, 402] on span "Aug 14, 2025" at bounding box center [229, 403] width 37 height 15
drag, startPoint x: 319, startPoint y: 398, endPoint x: 206, endPoint y: 400, distance: 113.0
click at [208, 401] on div "Membership Expires Aug 14, 2025" at bounding box center [535, 389] width 673 height 46
click at [387, 350] on div "Recurring payment N/A" at bounding box center [871, 331] width 1346 height 69
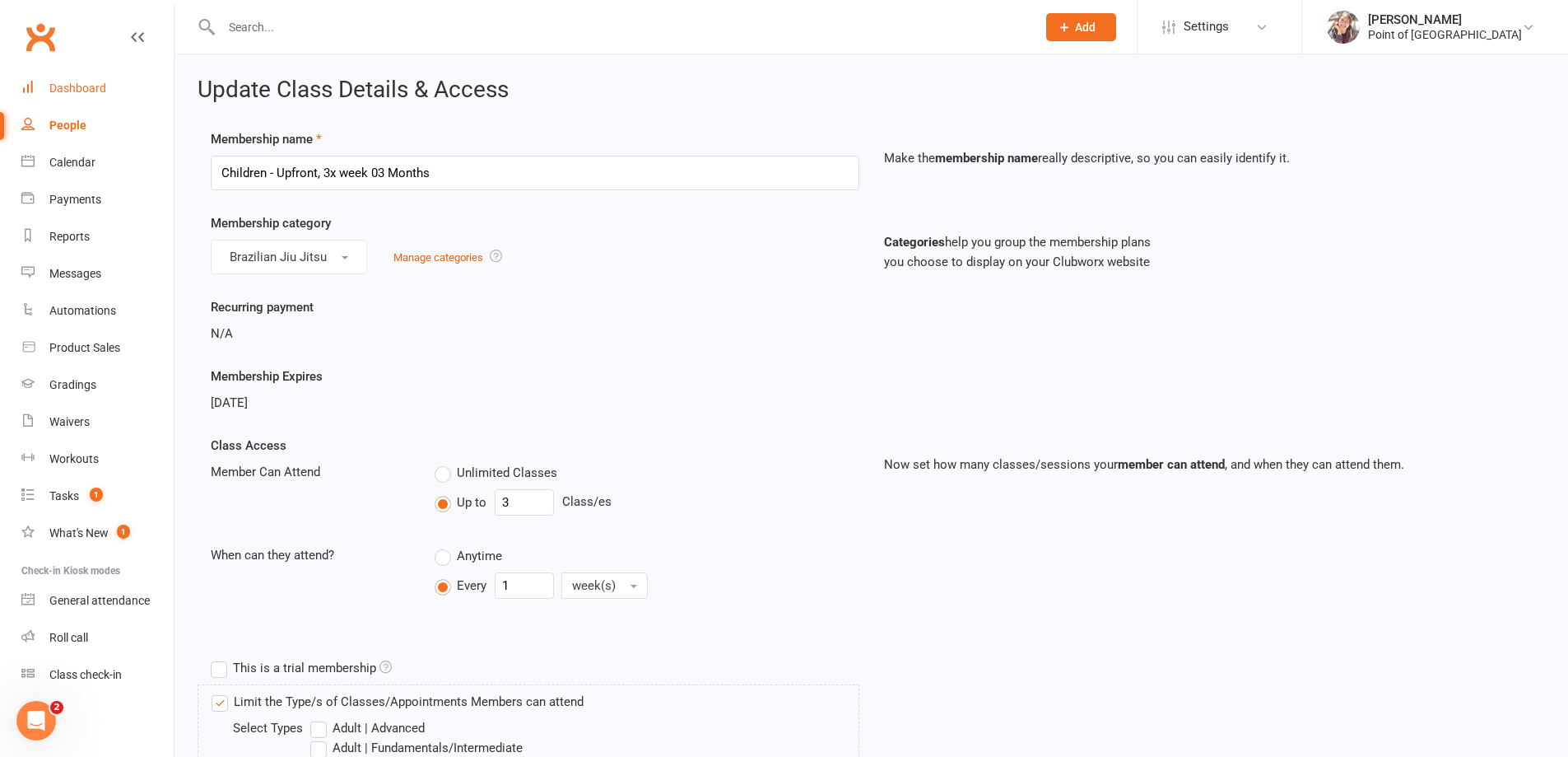
click at [67, 78] on link "Dashboard" at bounding box center [97, 88] width 152 height 37
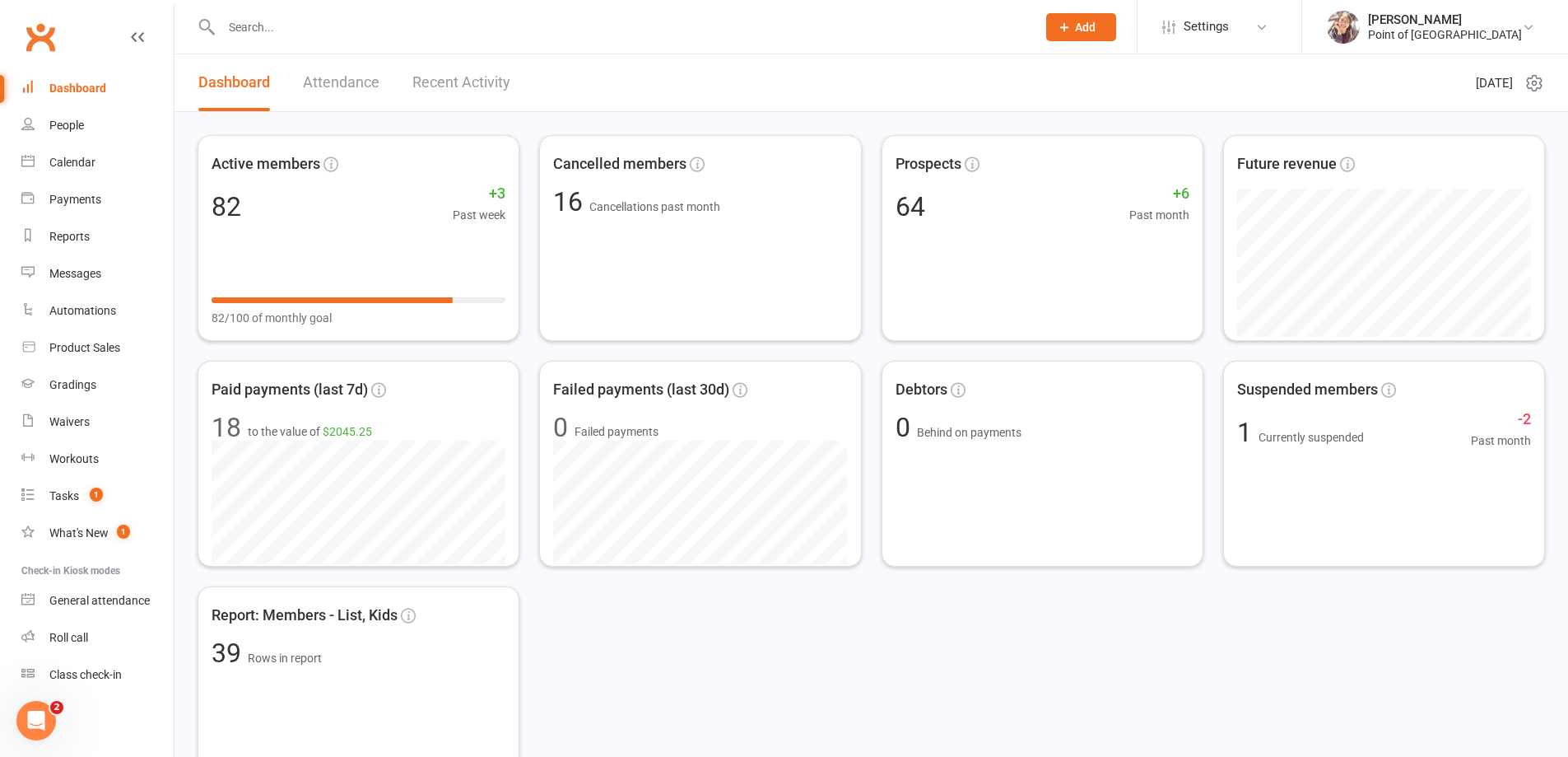
click at [333, 22] on input "text" at bounding box center [620, 27] width 808 height 23
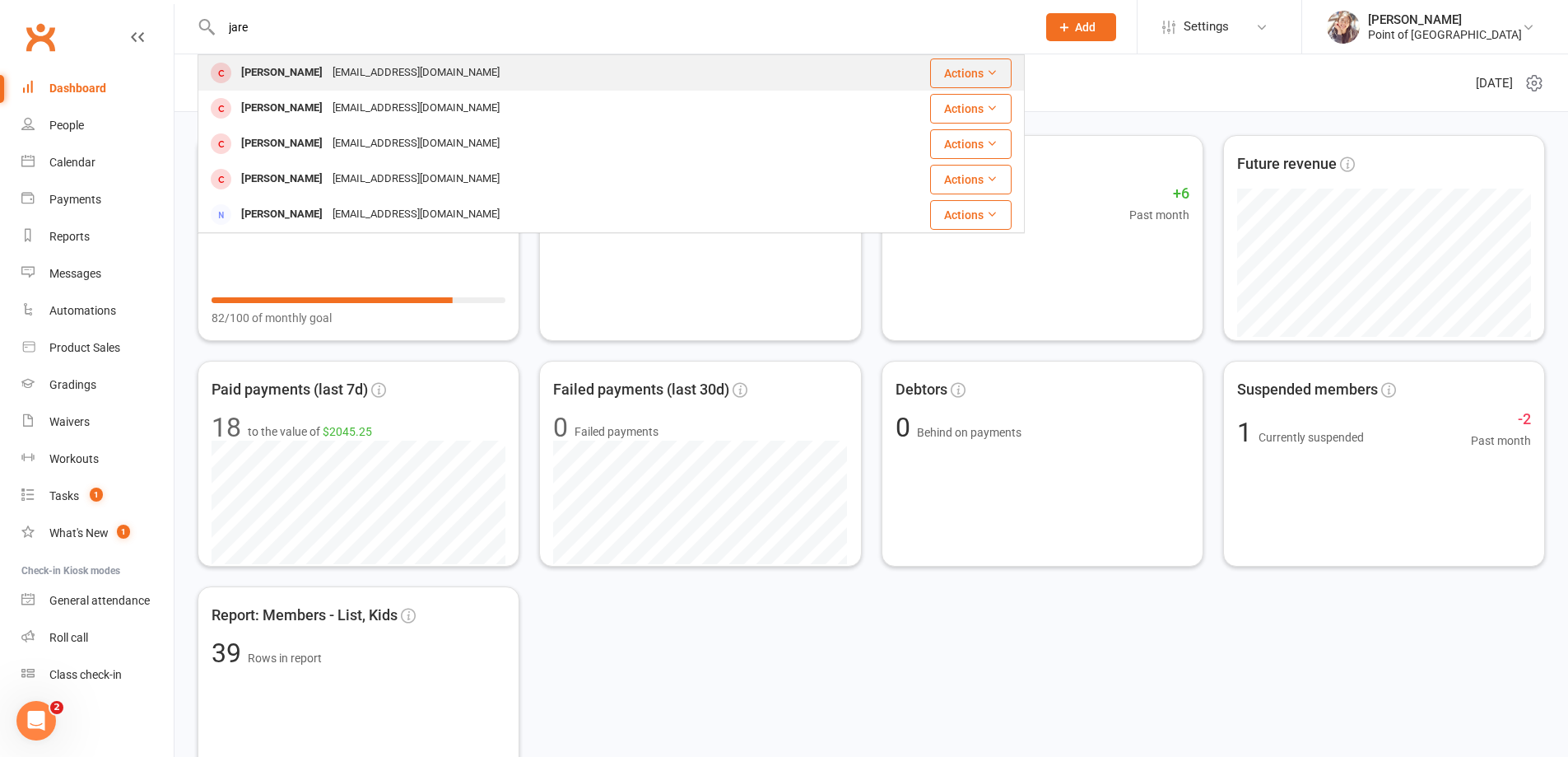
type input "jare"
click at [341, 76] on div "a.bulte@outlook.com" at bounding box center [416, 72] width 177 height 24
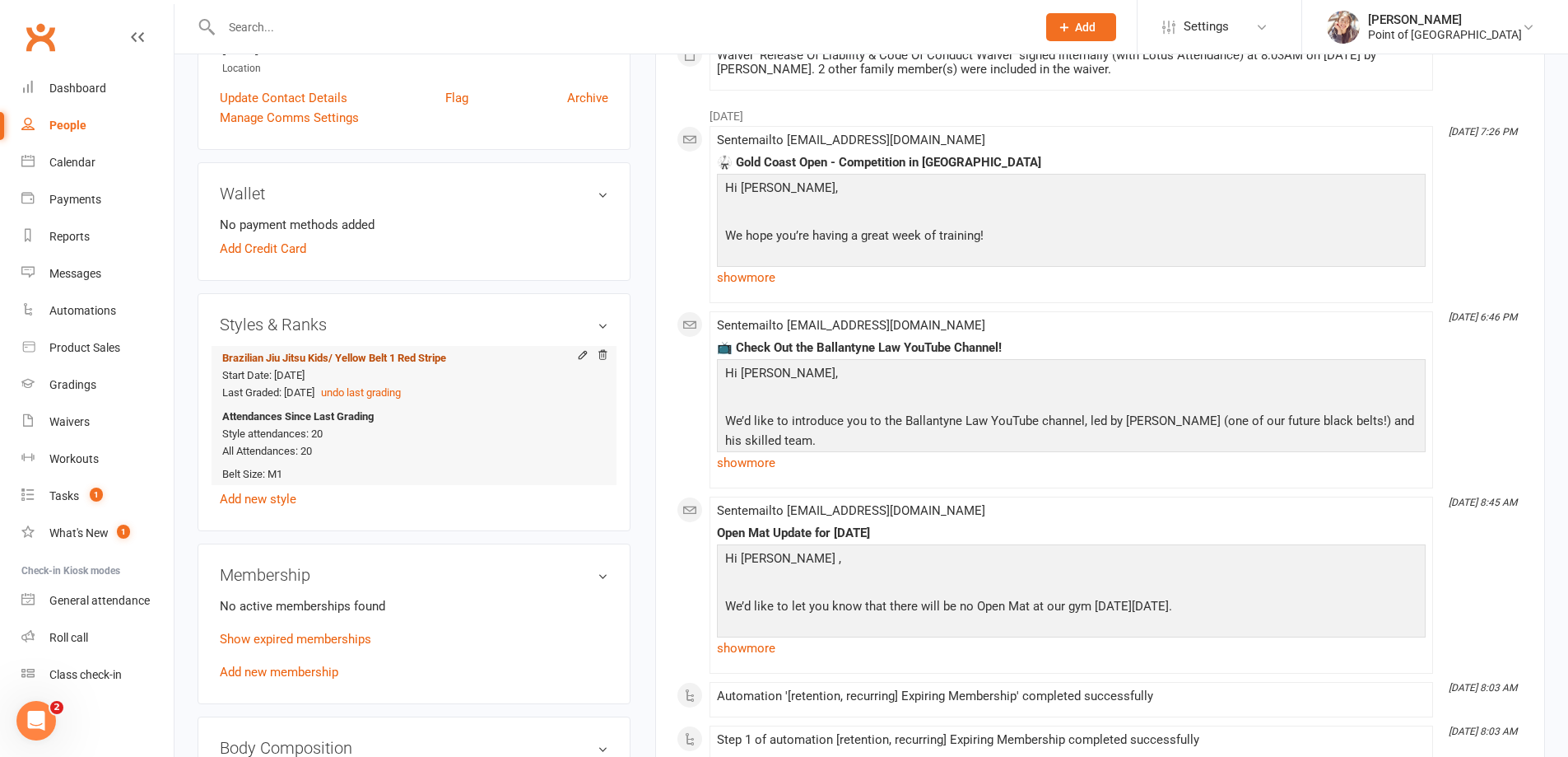
scroll to position [453, 0]
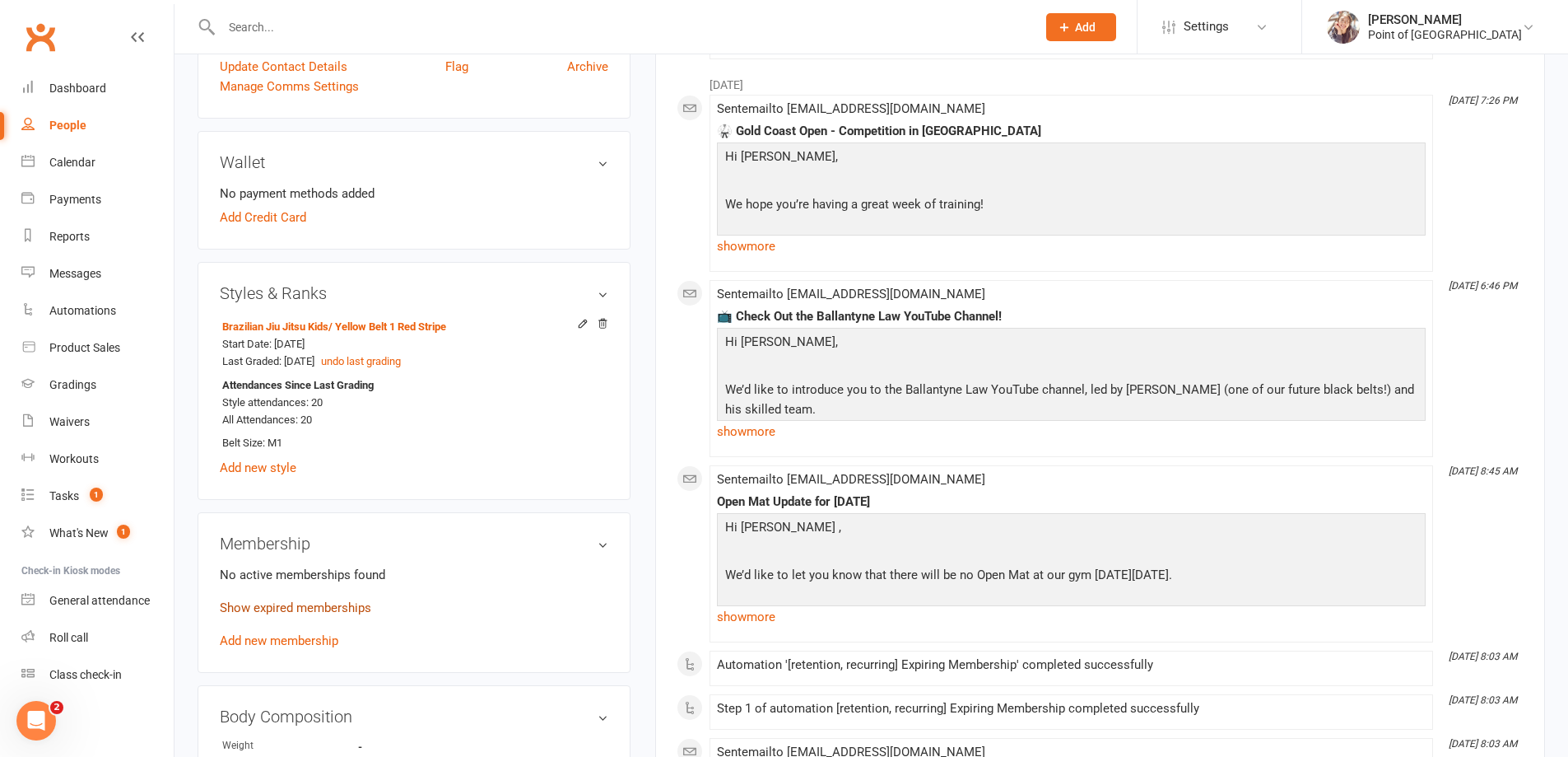
click at [328, 612] on link "Show expired memberships" at bounding box center [295, 608] width 151 height 15
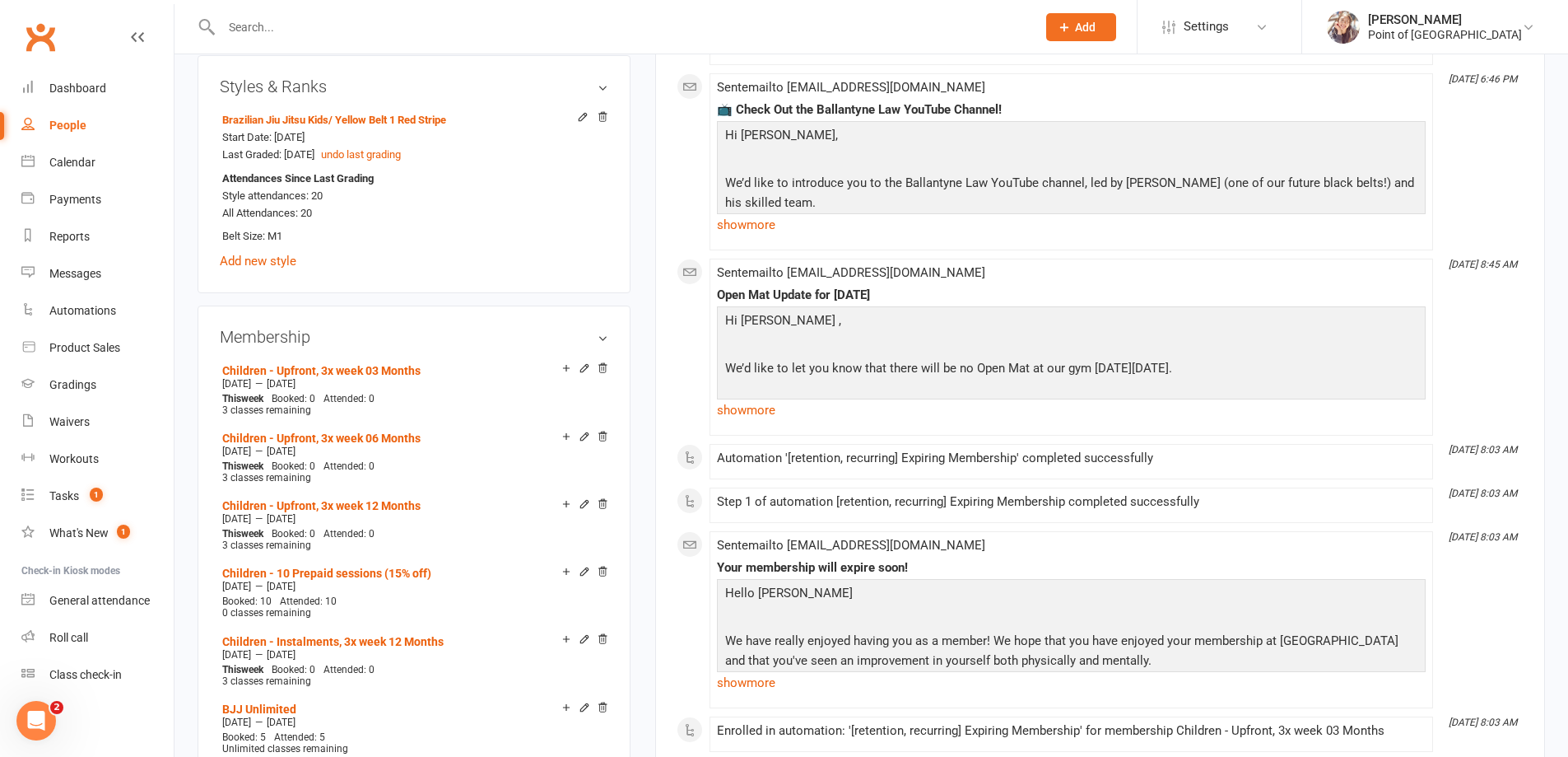
scroll to position [659, 0]
click at [606, 341] on h3 "Membership" at bounding box center [413, 338] width 388 height 18
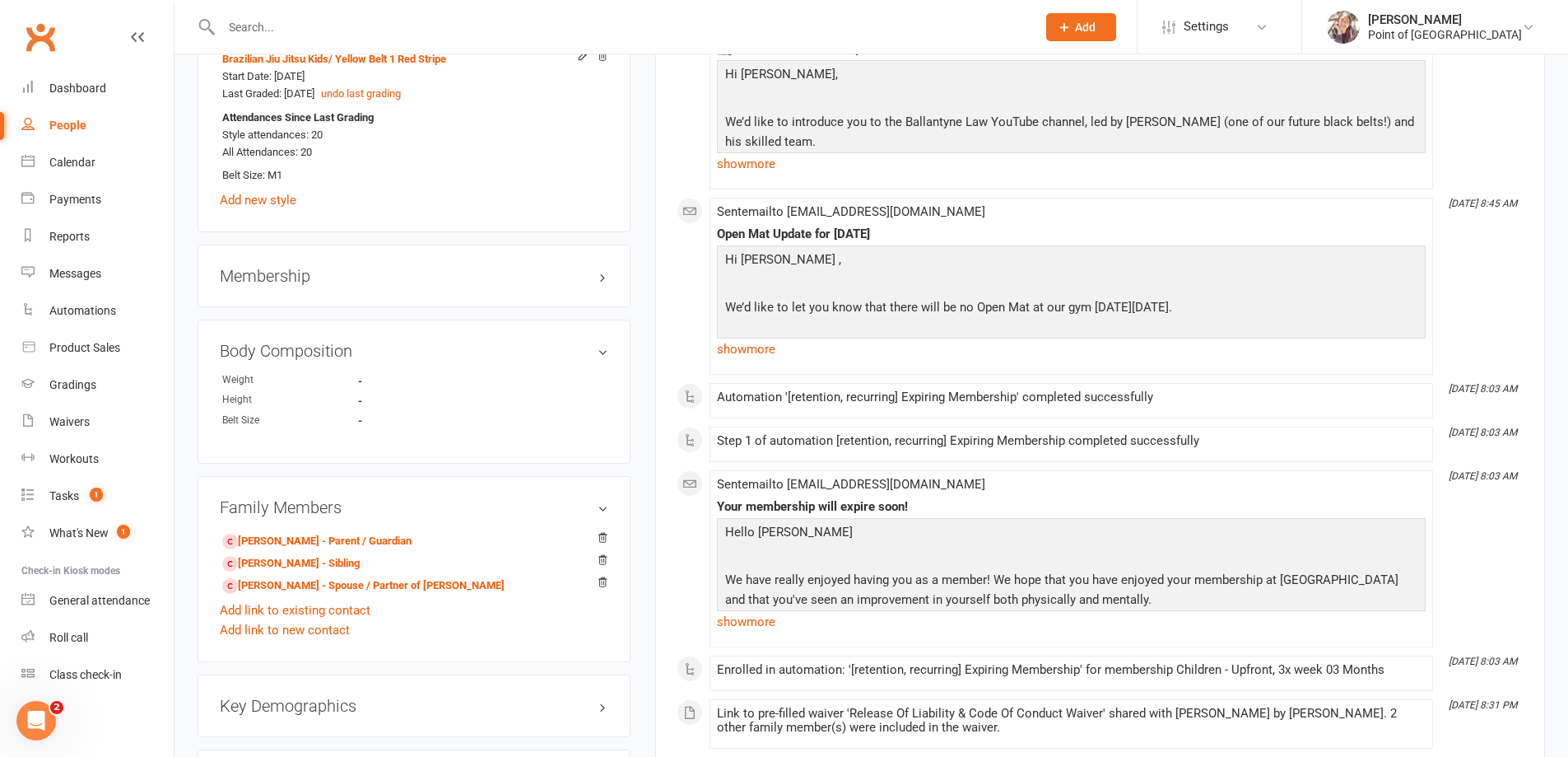
scroll to position [700, 0]
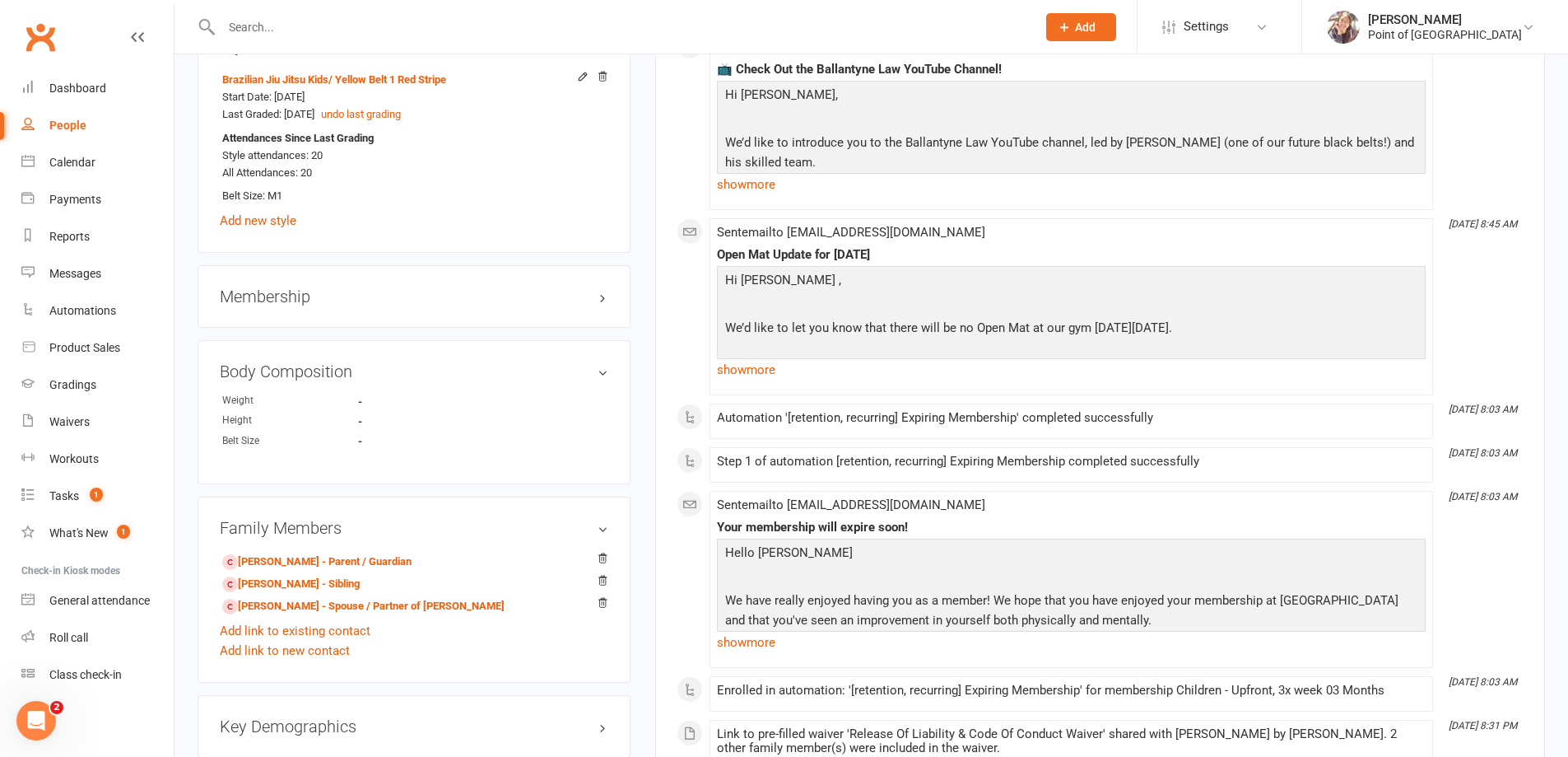
click at [384, 318] on div "Membership" at bounding box center [414, 296] width 433 height 62
click at [380, 307] on div "Membership" at bounding box center [414, 296] width 433 height 62
click at [297, 312] on div "Membership" at bounding box center [414, 296] width 433 height 62
click at [279, 284] on div "Membership" at bounding box center [414, 296] width 433 height 62
click at [277, 291] on h3 "Membership" at bounding box center [413, 297] width 388 height 18
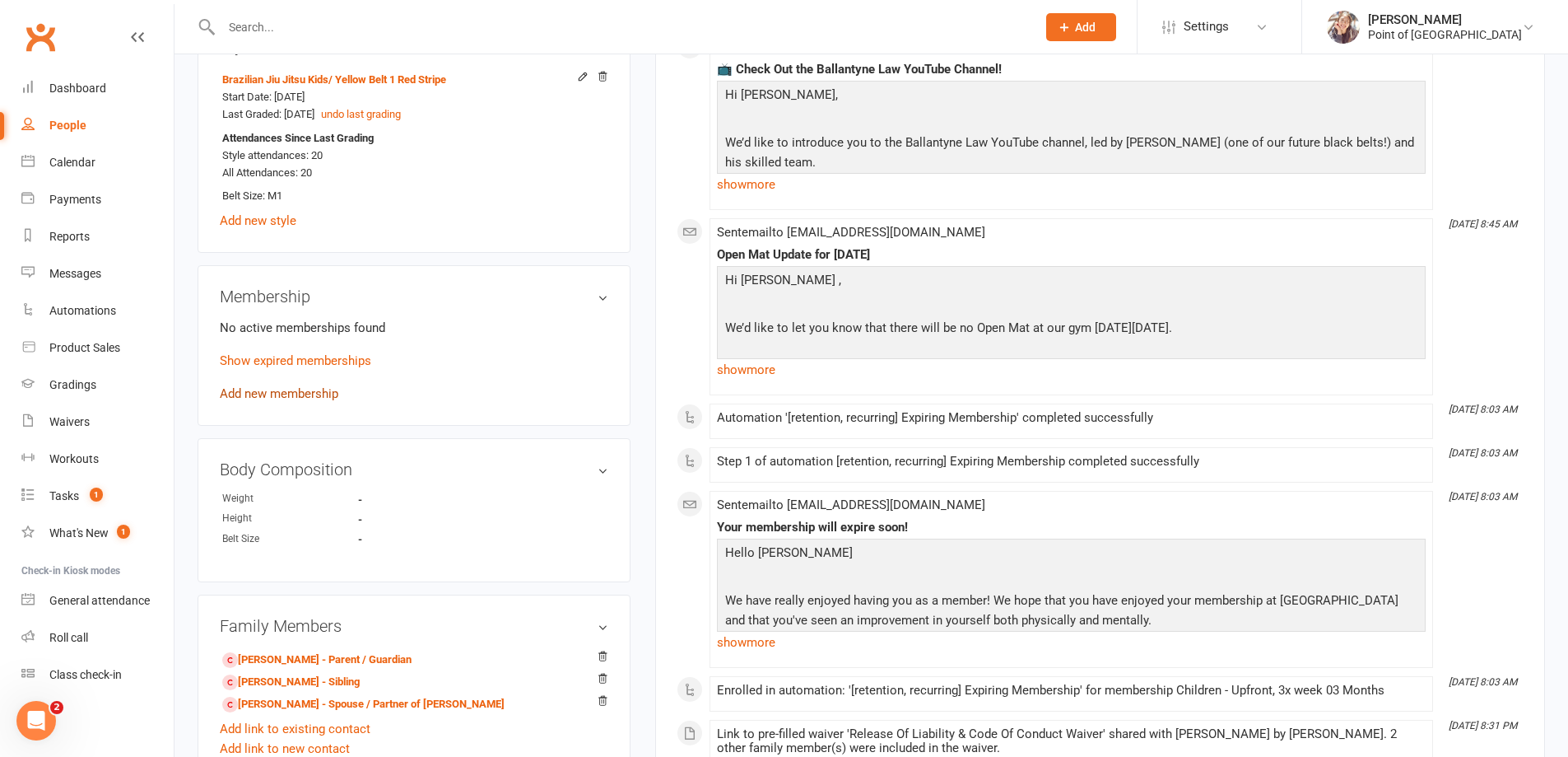
click at [274, 390] on link "Add new membership" at bounding box center [279, 393] width 119 height 15
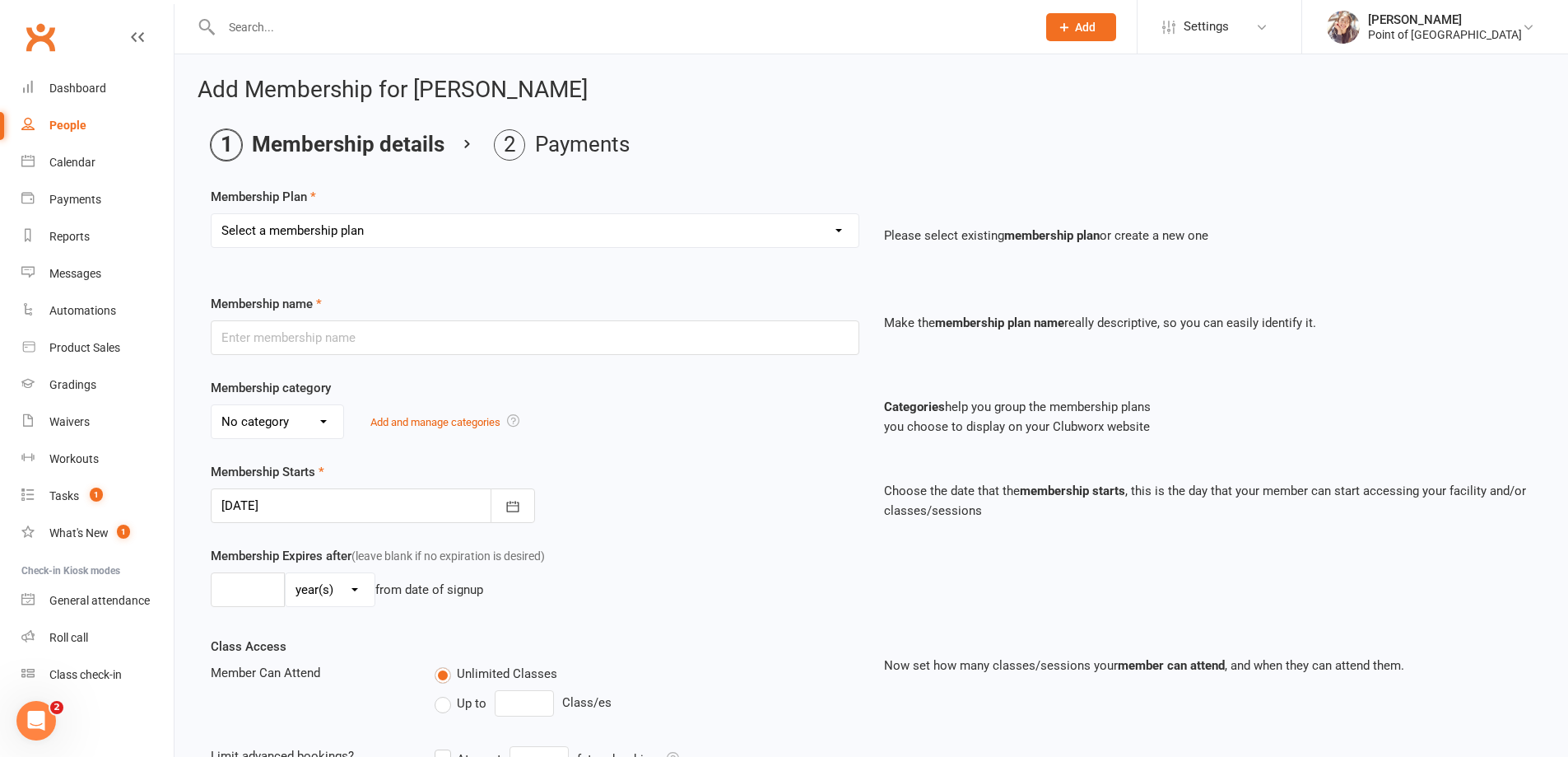
click at [377, 229] on select "Select a membership plan Create new Membership Plan Tailored | 30min Tailored |…" at bounding box center [535, 230] width 647 height 33
select select "29"
click at [211, 214] on select "Select a membership plan Create new Membership Plan Tailored | 30min Tailored |…" at bounding box center [535, 230] width 647 height 33
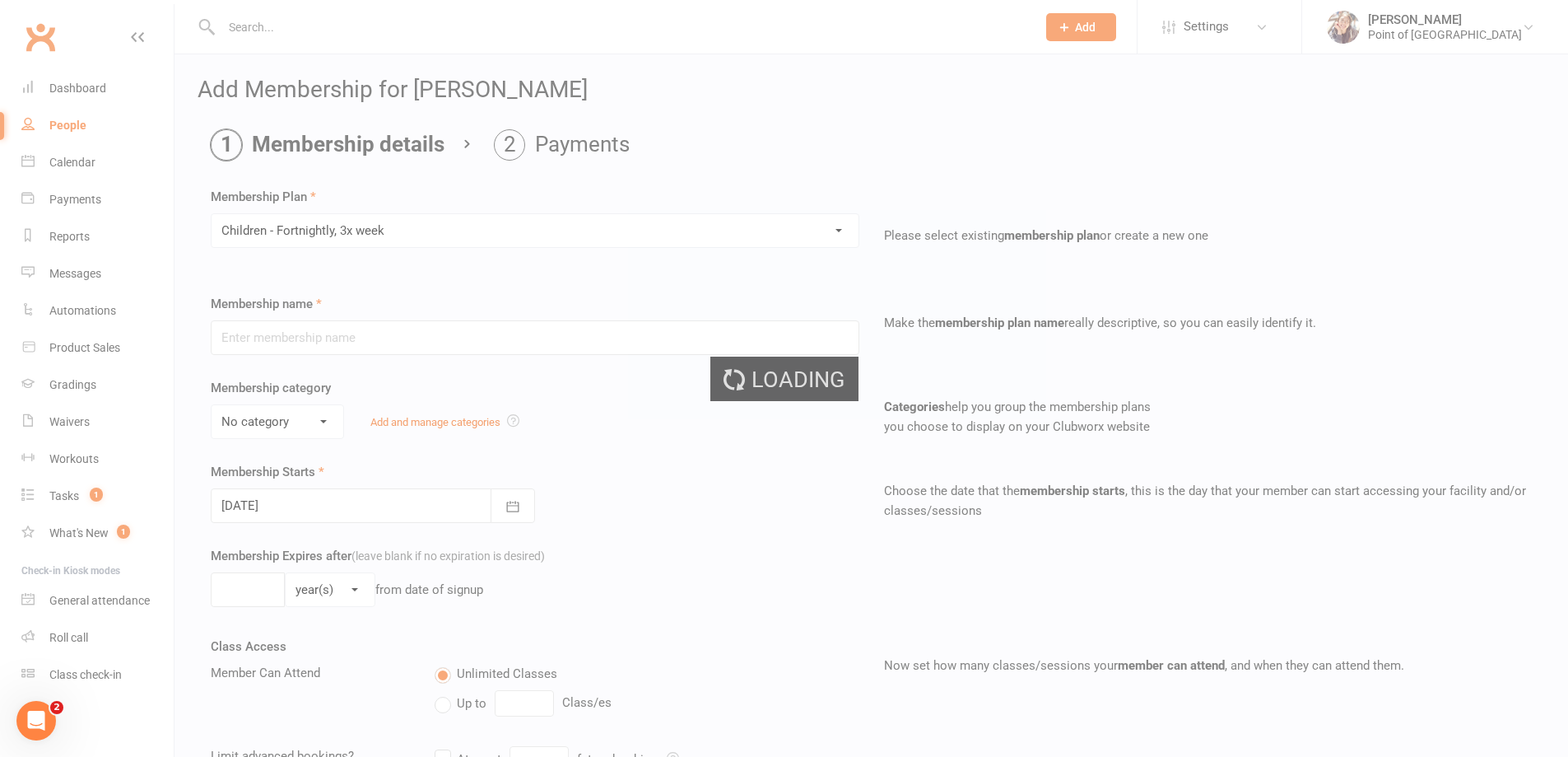
type input "Children - Fortnightly, 3x week"
select select "0"
type input "0"
type input "3"
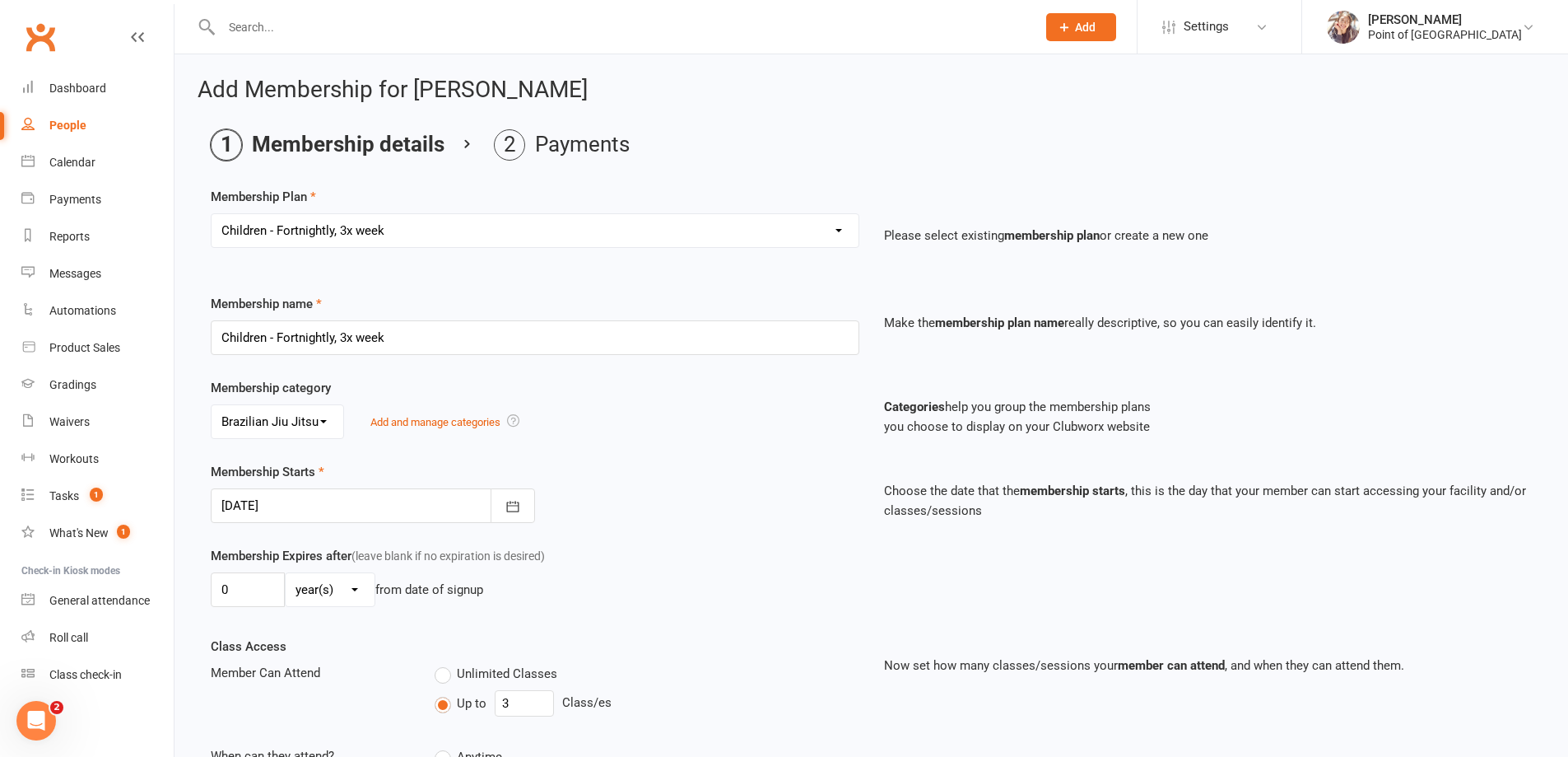
click at [438, 235] on select "Select a membership plan Create new Membership Plan Tailored | 30min Tailored |…" at bounding box center [535, 230] width 647 height 33
select select "23"
click at [211, 214] on select "Select a membership plan Create new Membership Plan Tailored | 30min Tailored |…" at bounding box center [535, 230] width 647 height 33
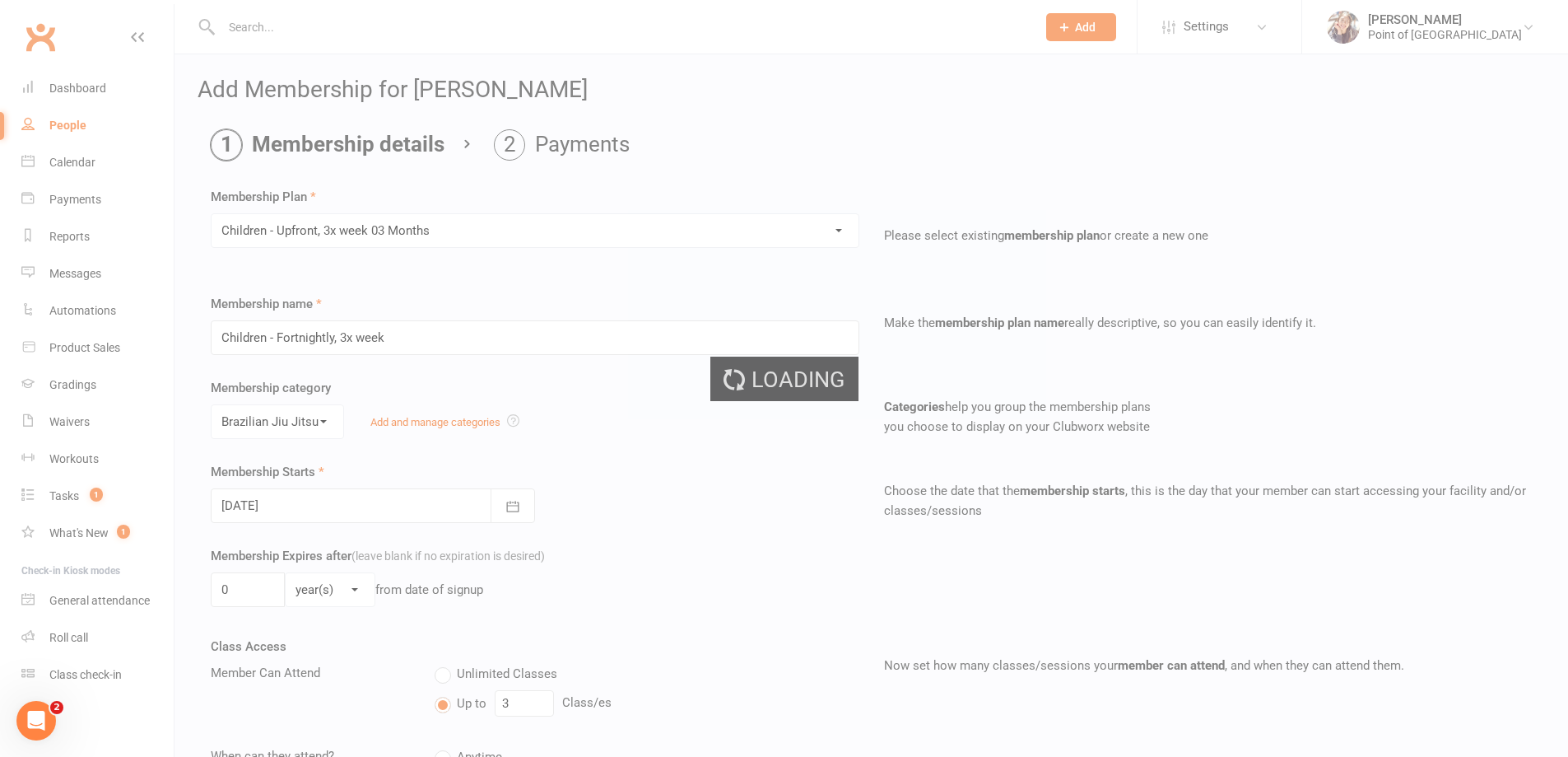
type input "Children - Upfront, 3x week 03 Months"
type input "3"
select select "2"
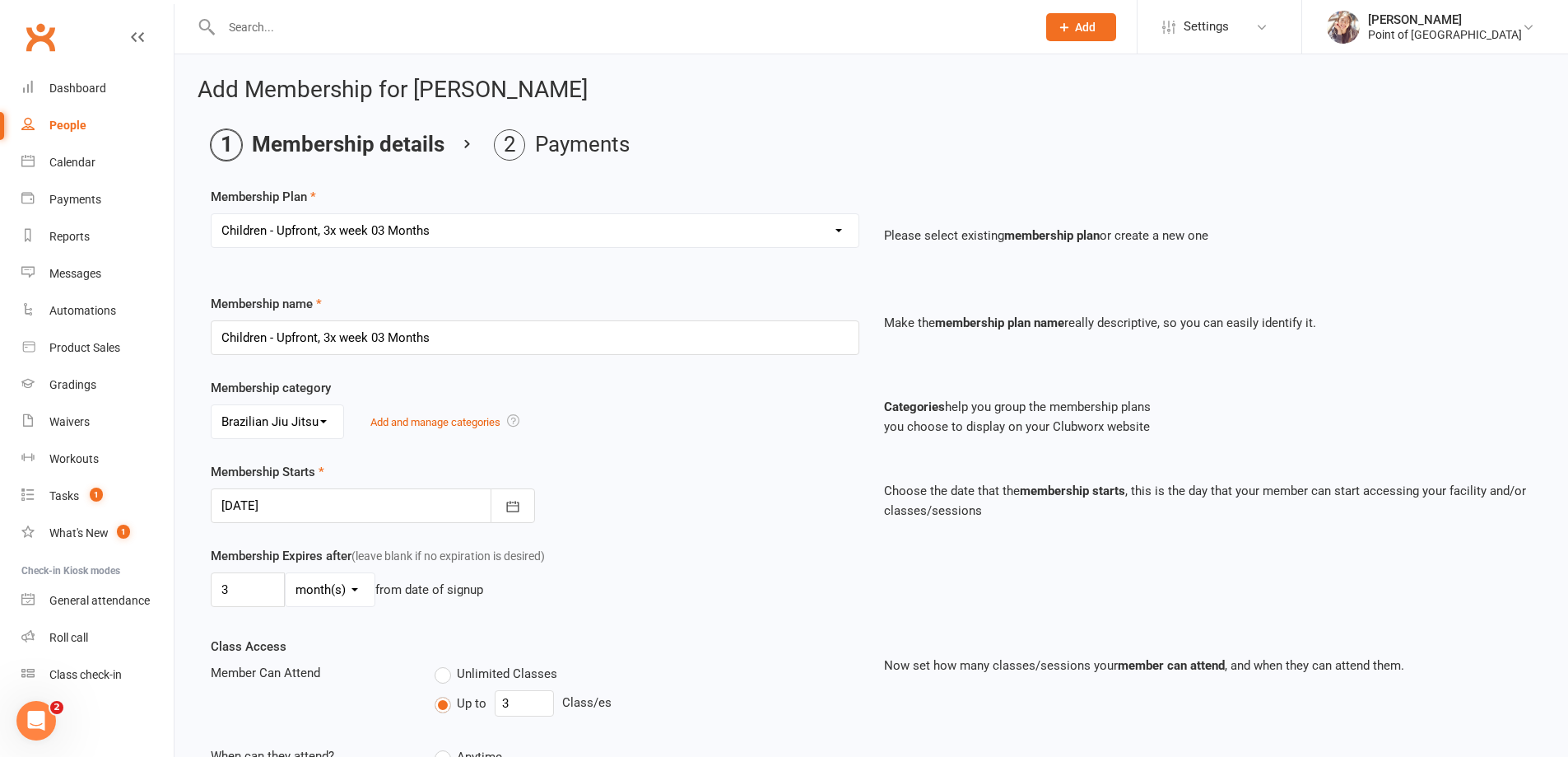
drag, startPoint x: 419, startPoint y: 198, endPoint x: 415, endPoint y: 221, distance: 23.3
click at [418, 199] on div "Membership Plan Select a membership plan Create new Membership Plan Tailored | …" at bounding box center [870, 229] width 1321 height 84
click at [414, 228] on select "Select a membership plan Create new Membership Plan Tailored | 30min Tailored |…" at bounding box center [535, 230] width 647 height 33
click at [356, 231] on select "Select a membership plan Create new Membership Plan Tailored | 30min Tailored |…" at bounding box center [535, 230] width 647 height 33
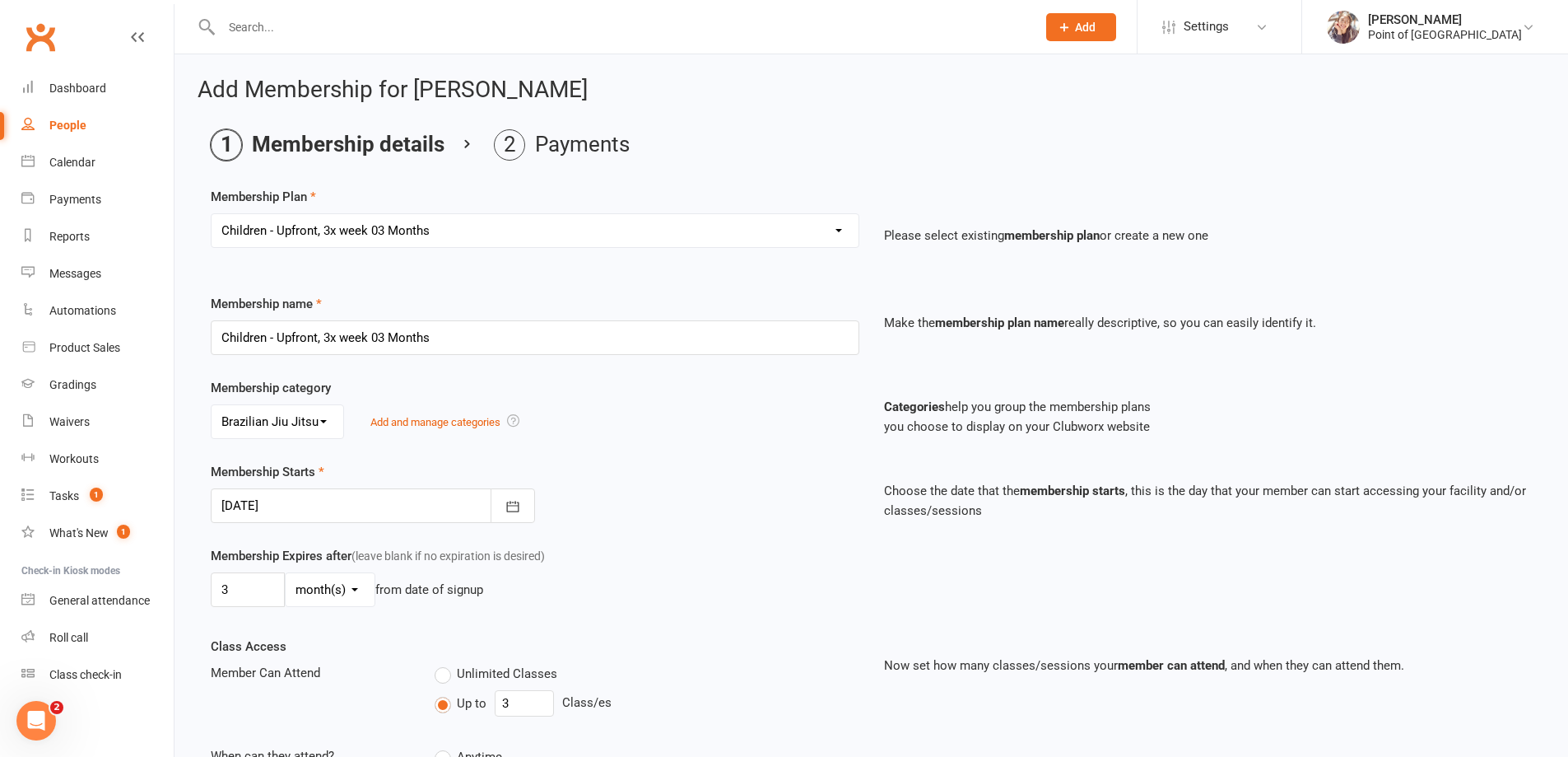
select select "9"
click at [211, 214] on select "Select a membership plan Create new Membership Plan Tailored | 30min Tailored |…" at bounding box center [535, 230] width 647 height 33
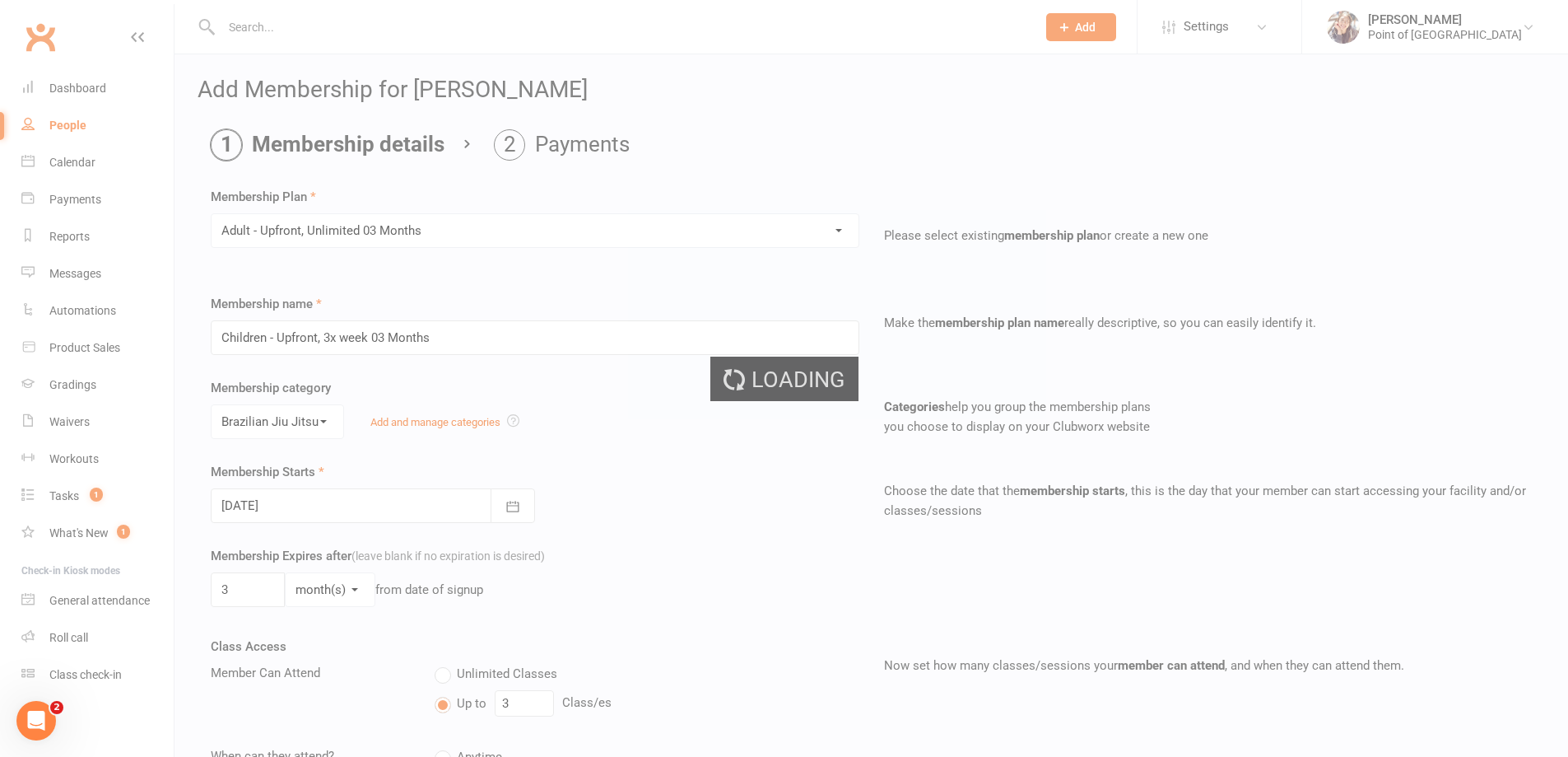
type input "Adult - Upfront, Unlimited 03 Months"
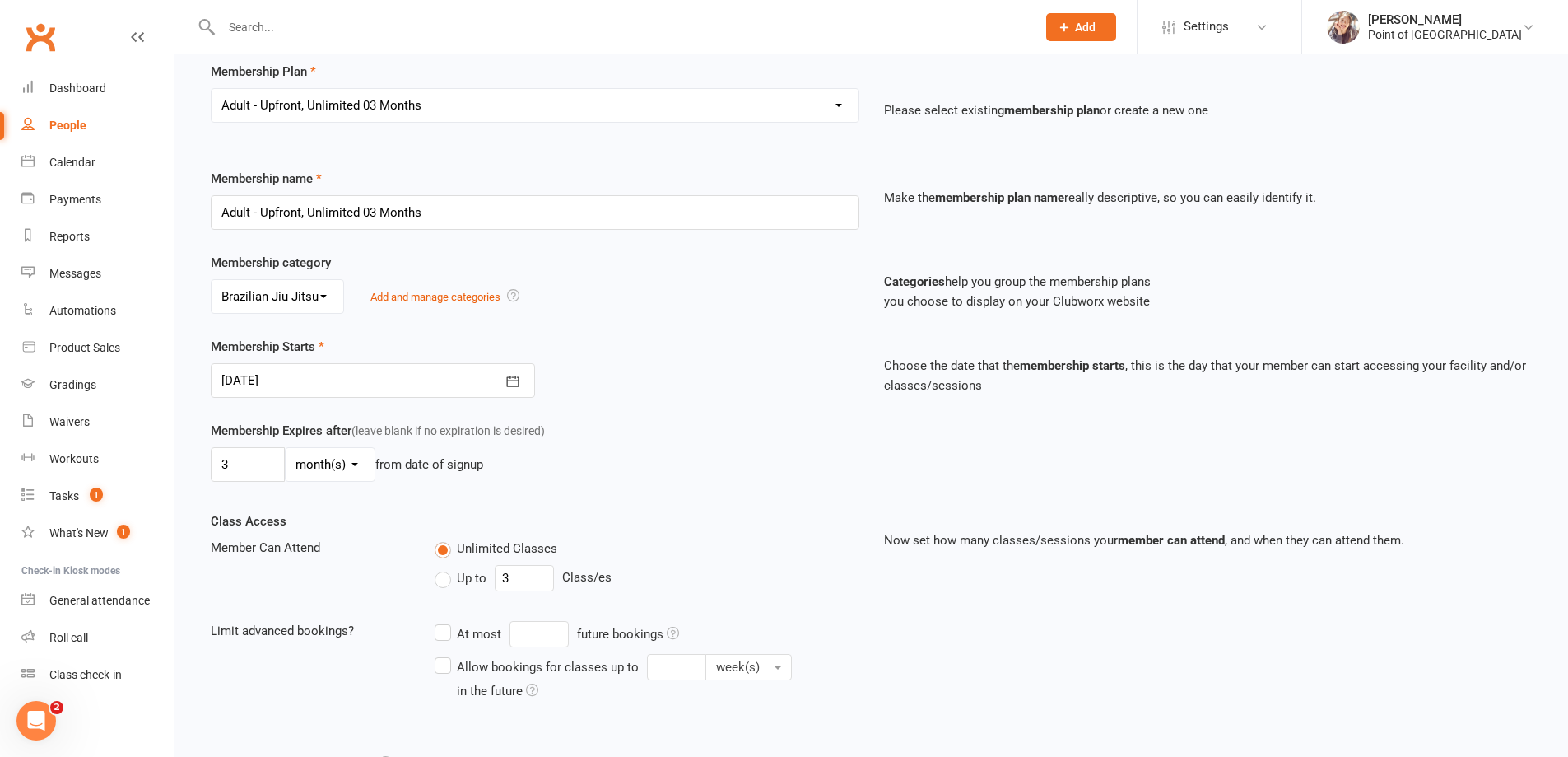
scroll to position [165, 0]
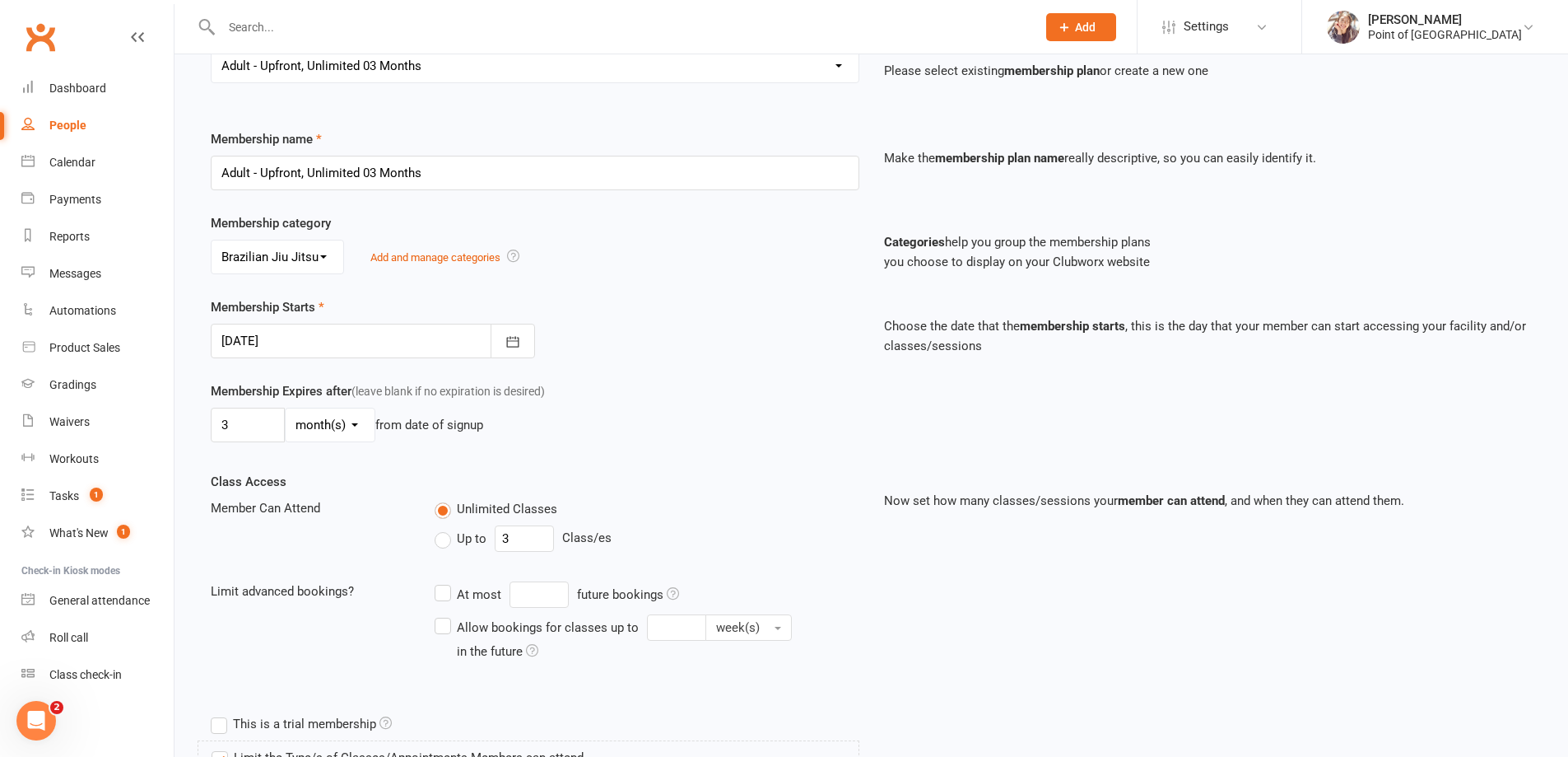
click at [302, 427] on select "day(s) week(s) month(s) year(s)" at bounding box center [330, 425] width 89 height 33
click at [259, 424] on input "3" at bounding box center [247, 425] width 74 height 35
drag, startPoint x: 240, startPoint y: 430, endPoint x: 216, endPoint y: 429, distance: 24.0
click at [216, 429] on input "3" at bounding box center [247, 425] width 74 height 35
type input "18"
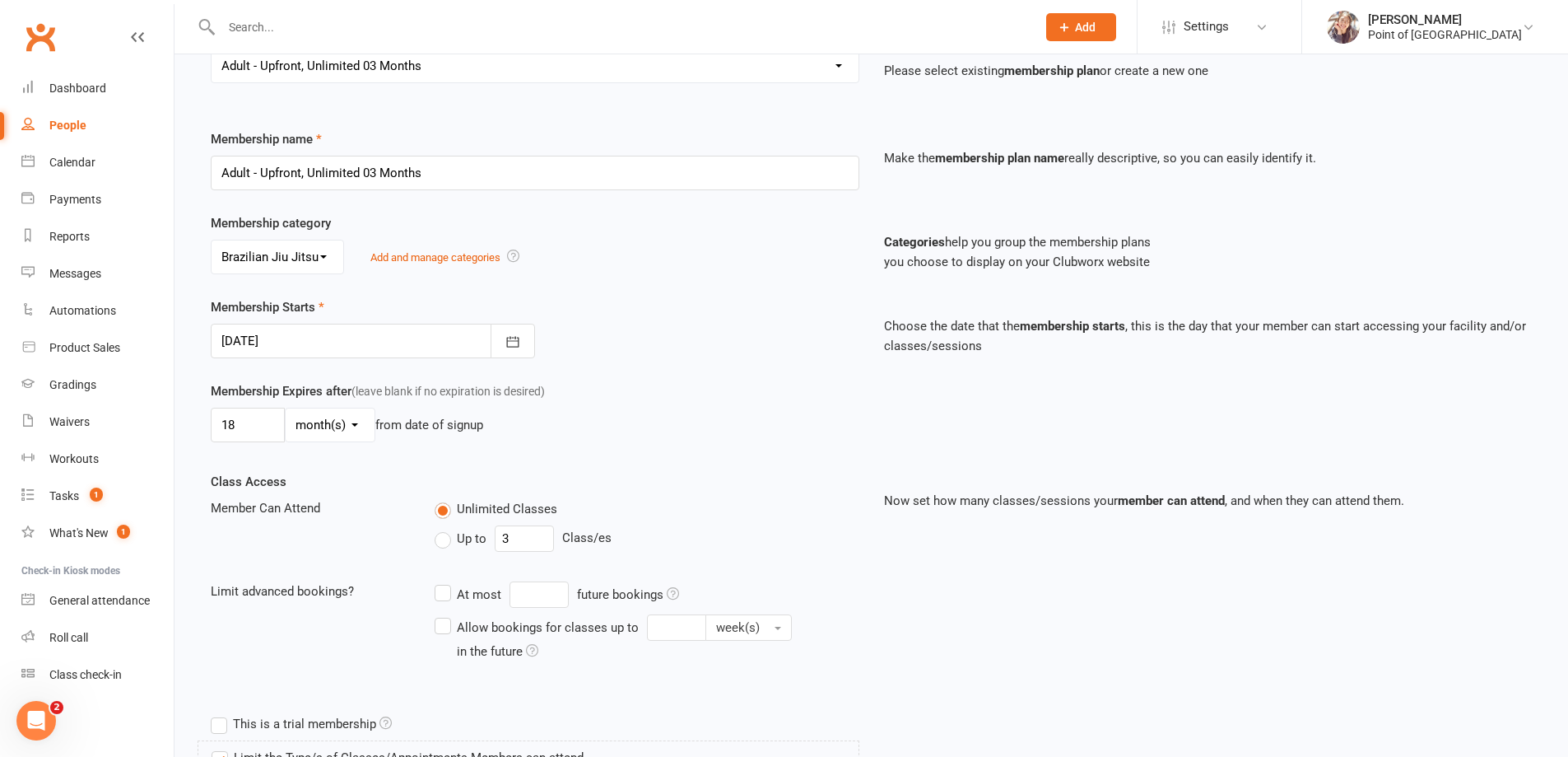
click at [704, 390] on div "Membership Expires after (leave blank if no expiration is desired) 18 day(s) we…" at bounding box center [535, 414] width 673 height 67
drag, startPoint x: 369, startPoint y: 421, endPoint x: 356, endPoint y: 429, distance: 15.3
click at [357, 429] on select "day(s) week(s) month(s) year(s)" at bounding box center [330, 425] width 89 height 33
select select "0"
click at [286, 408] on select "day(s) week(s) month(s) year(s)" at bounding box center [330, 425] width 89 height 33
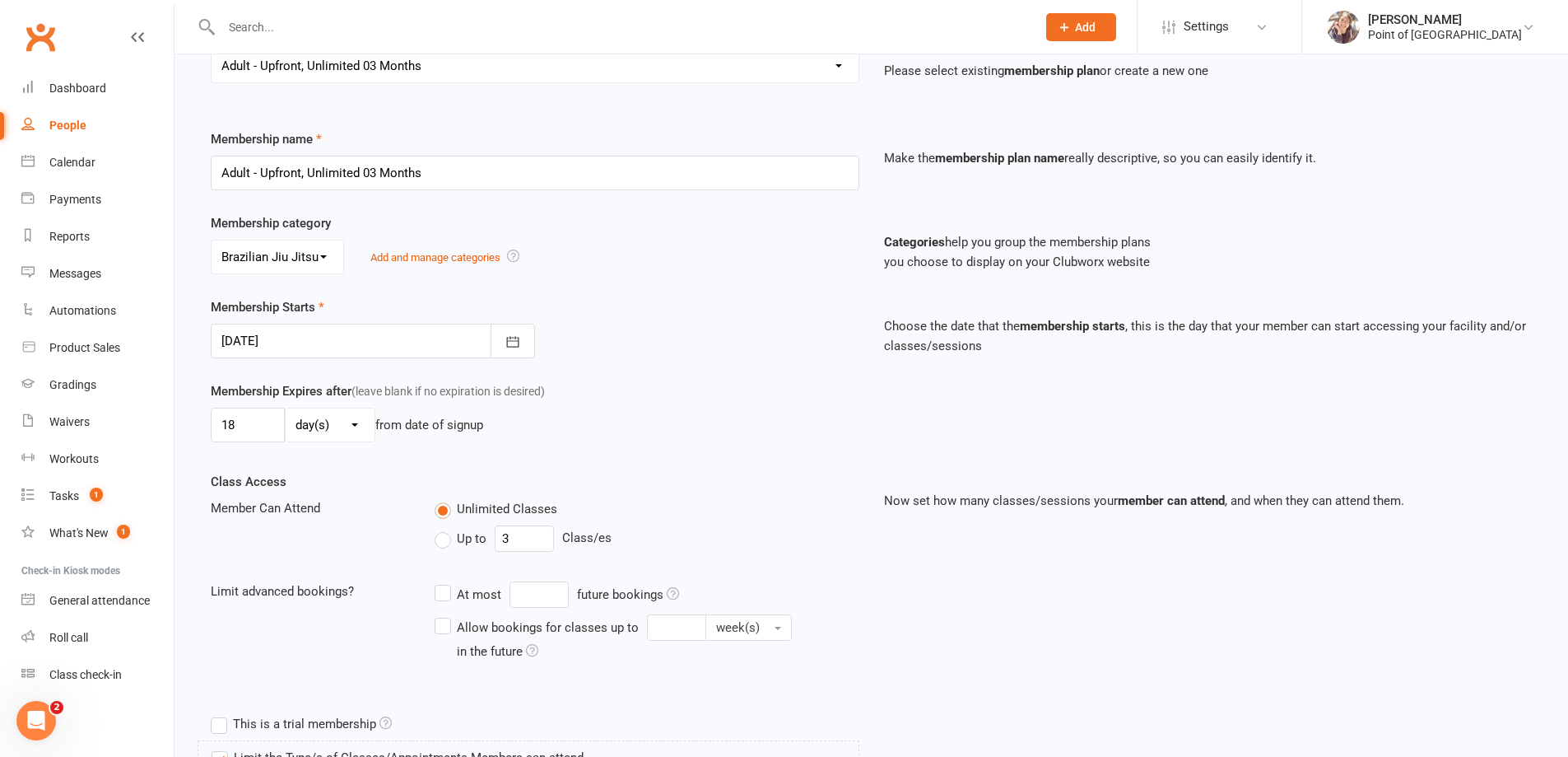
click at [588, 393] on div "Membership Expires after (leave blank if no expiration is desired) 18 day(s) we…" at bounding box center [535, 414] width 673 height 67
click at [250, 429] on input "18" at bounding box center [247, 425] width 74 height 35
drag, startPoint x: 246, startPoint y: 426, endPoint x: 214, endPoint y: 424, distance: 32.1
click at [216, 425] on input "18" at bounding box center [247, 425] width 74 height 35
type input "3"
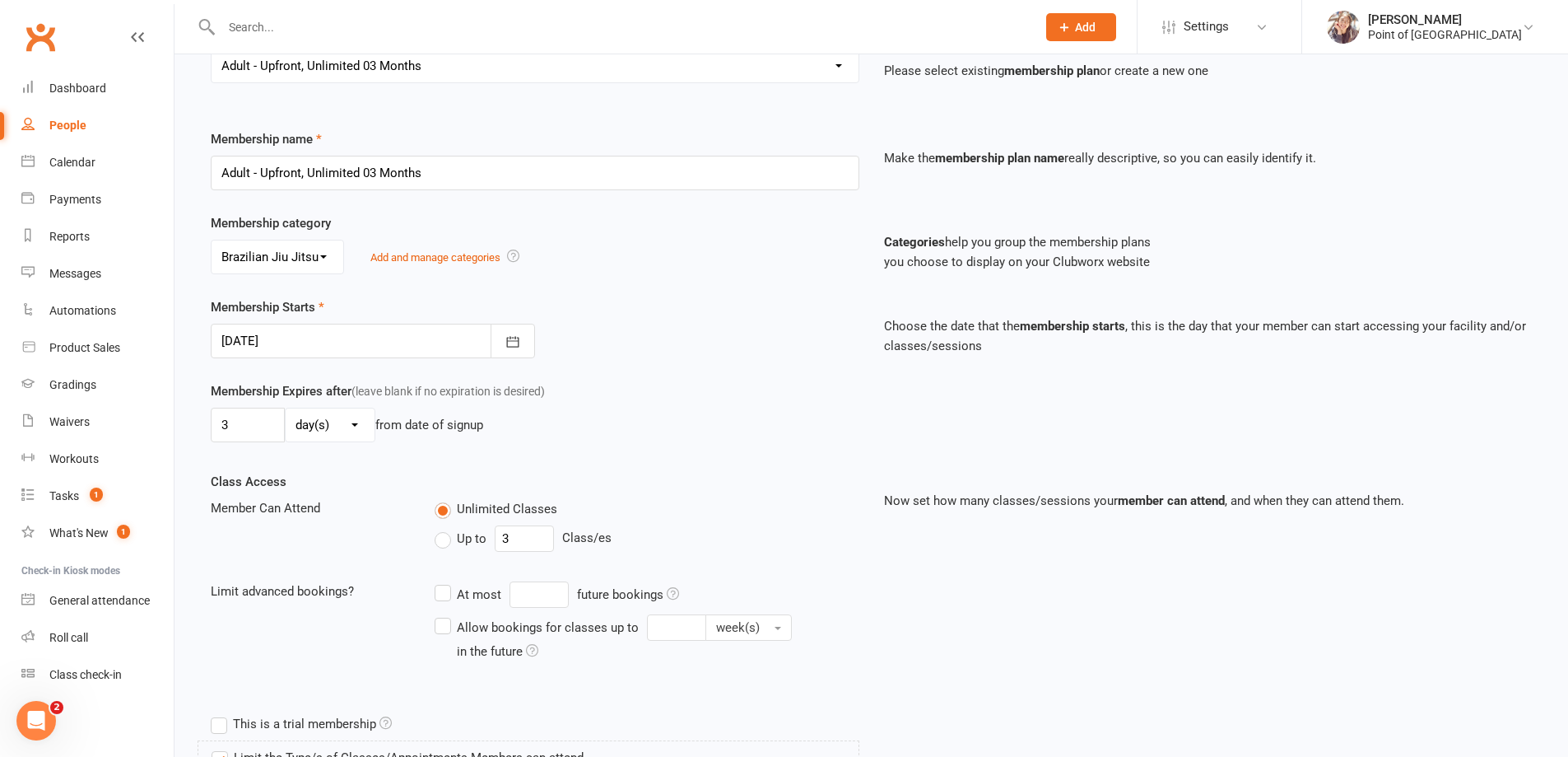
click at [313, 423] on select "day(s) week(s) month(s) year(s)" at bounding box center [330, 425] width 89 height 33
select select "1"
click at [286, 408] on select "day(s) week(s) month(s) year(s)" at bounding box center [330, 425] width 89 height 33
click at [613, 428] on div "3 day(s) week(s) month(s) year(s) from date of signup" at bounding box center [535, 425] width 648 height 35
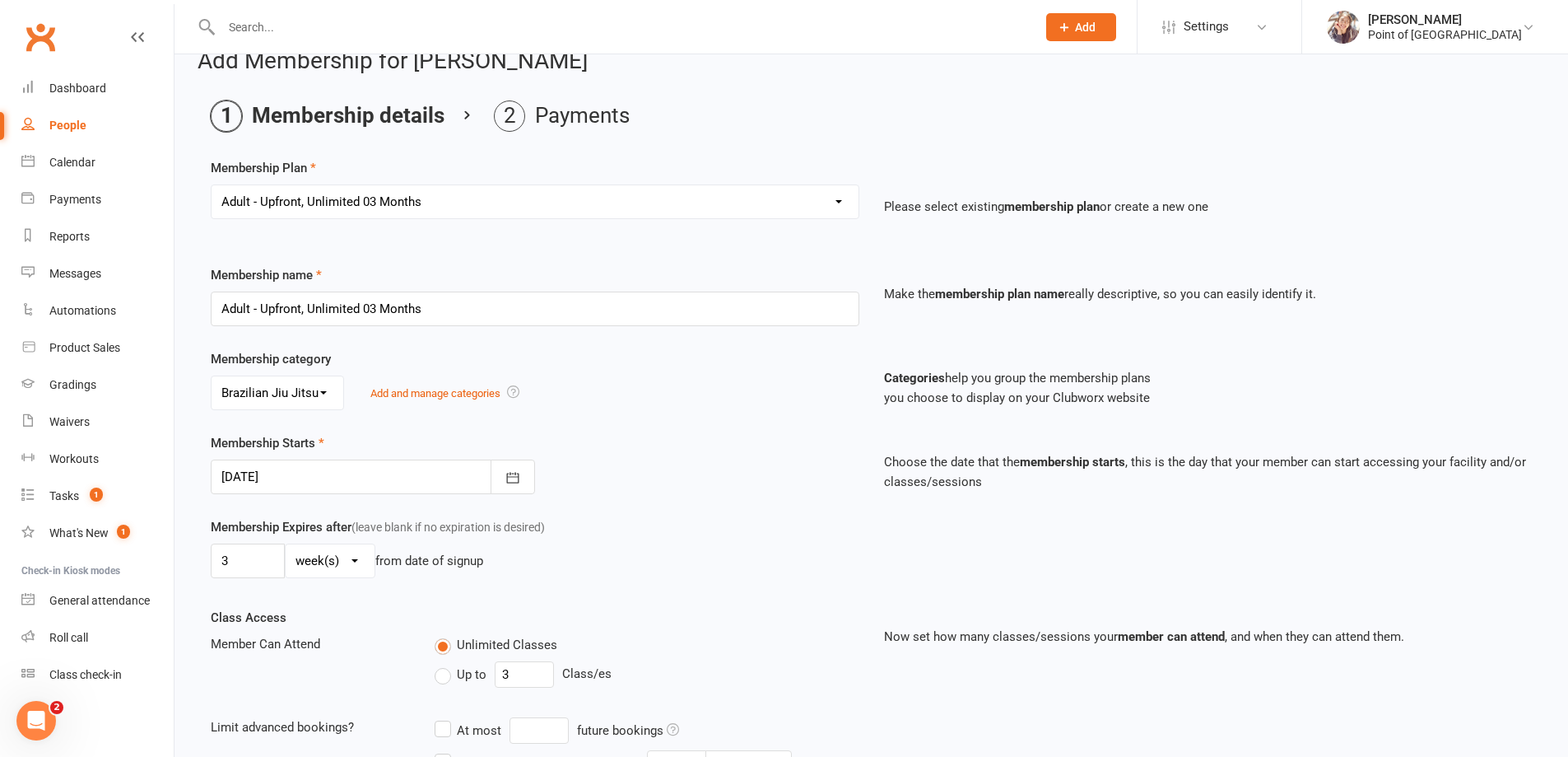
scroll to position [21, 0]
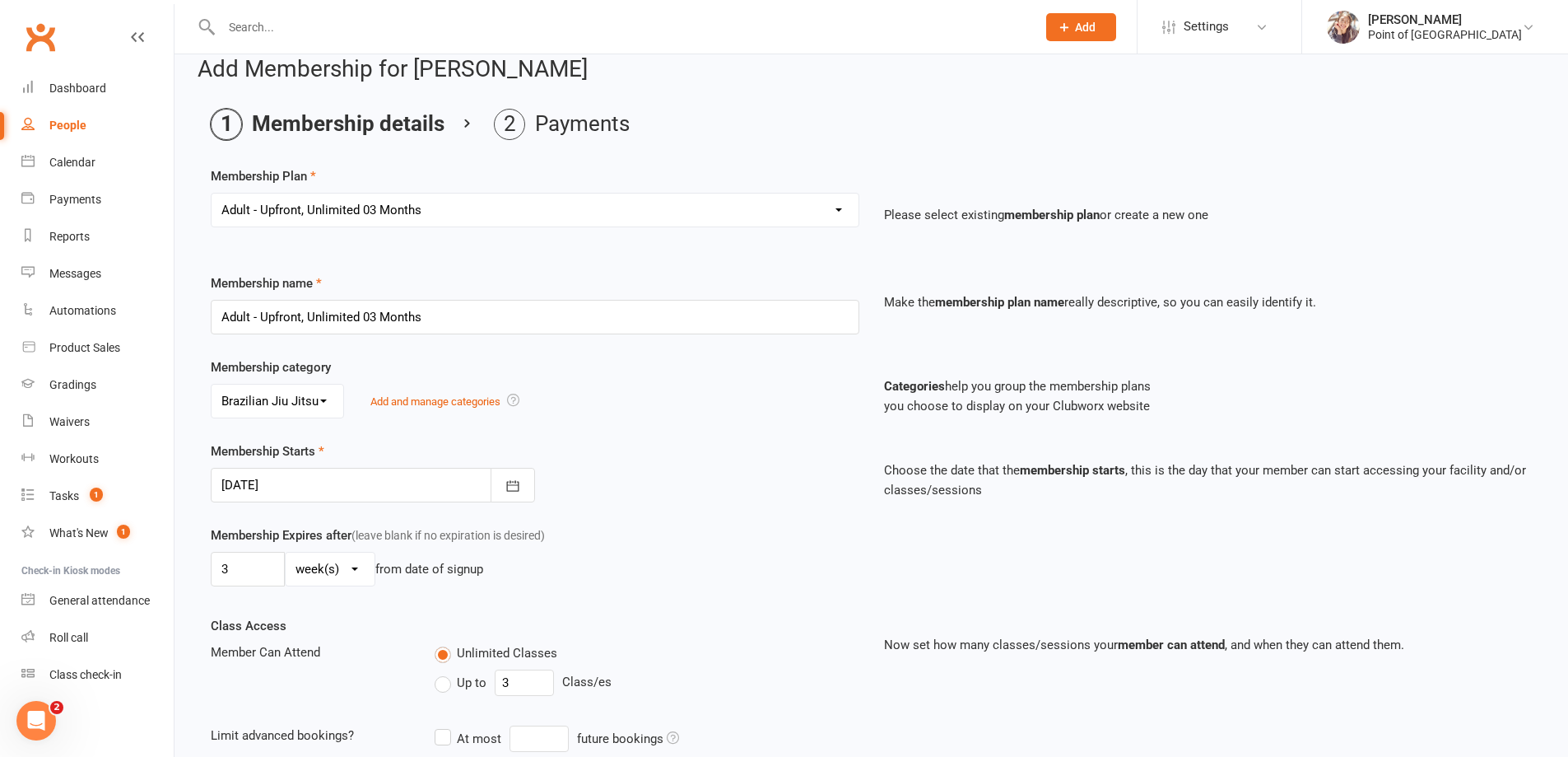
click at [421, 220] on select "Select a membership plan Create new Membership Plan Tailored | 30min Tailored |…" at bounding box center [535, 210] width 647 height 33
select select "23"
click at [211, 194] on select "Select a membership plan Create new Membership Plan Tailored | 30min Tailored |…" at bounding box center [535, 210] width 647 height 33
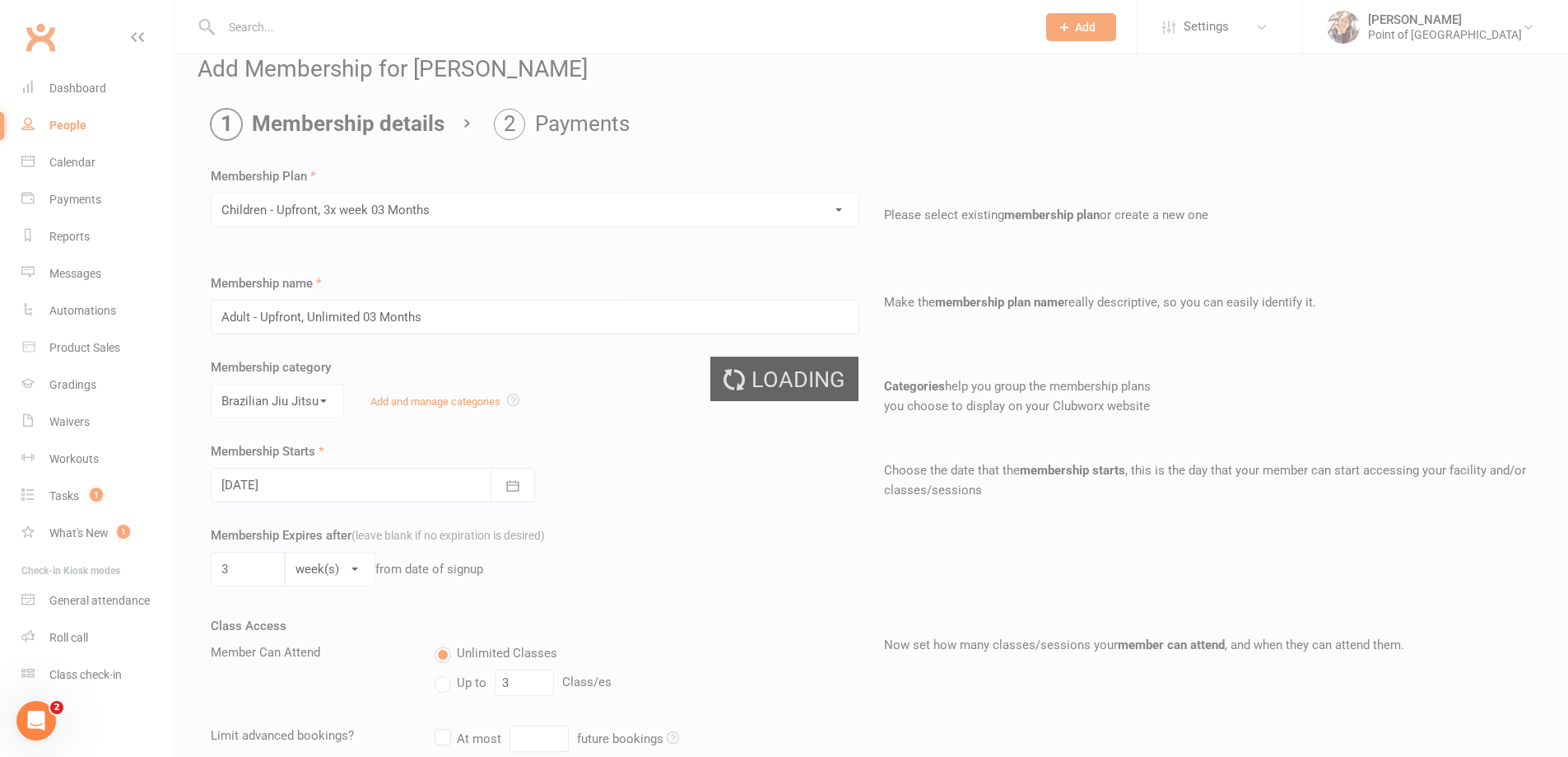
type input "Children - Upfront, 3x week 03 Months"
select select "2"
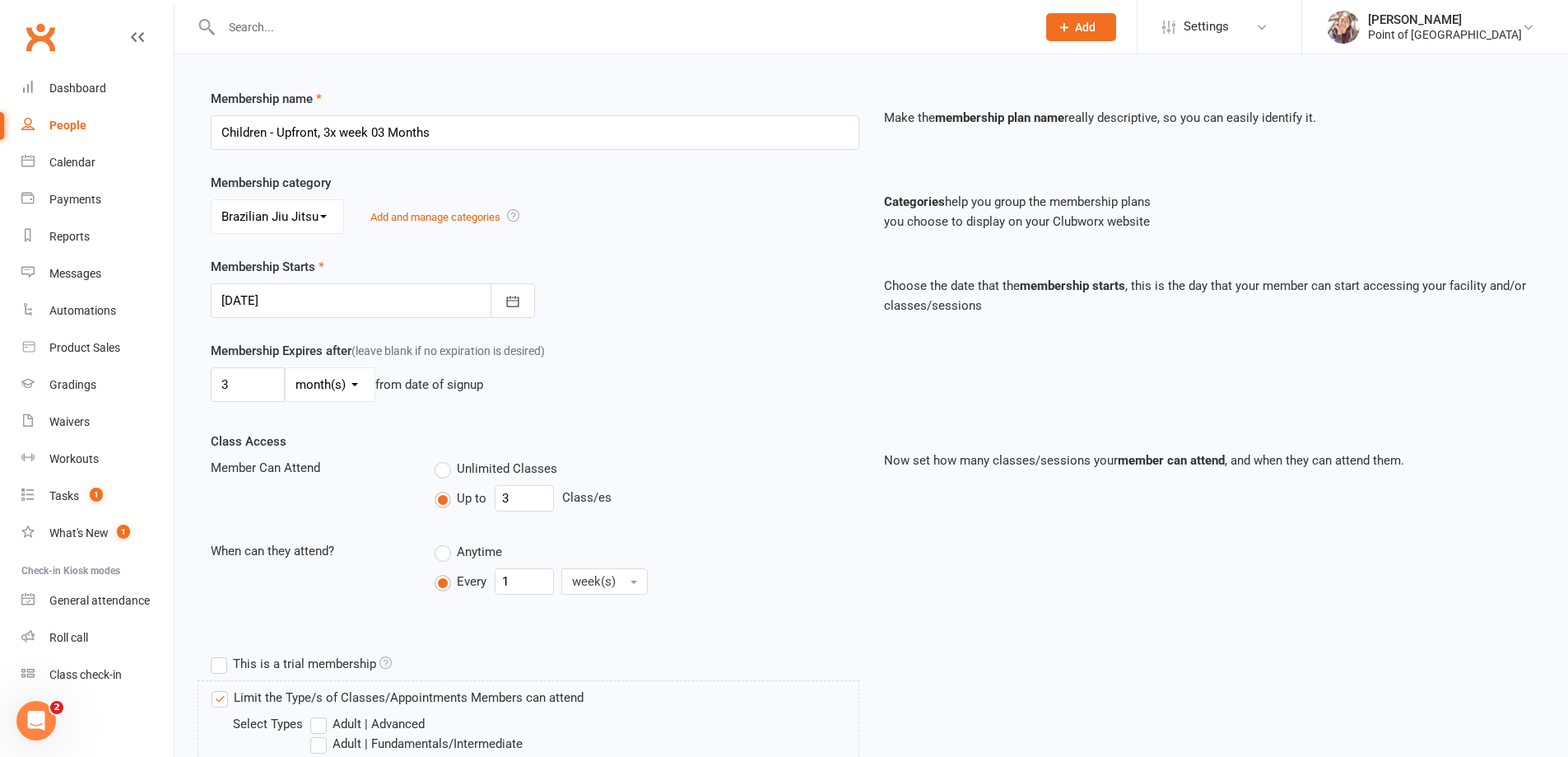
scroll to position [205, 0]
click at [257, 383] on input "3" at bounding box center [247, 384] width 74 height 35
type input "3"
click at [328, 388] on select "day(s) week(s) month(s) year(s)" at bounding box center [330, 384] width 89 height 33
select select "1"
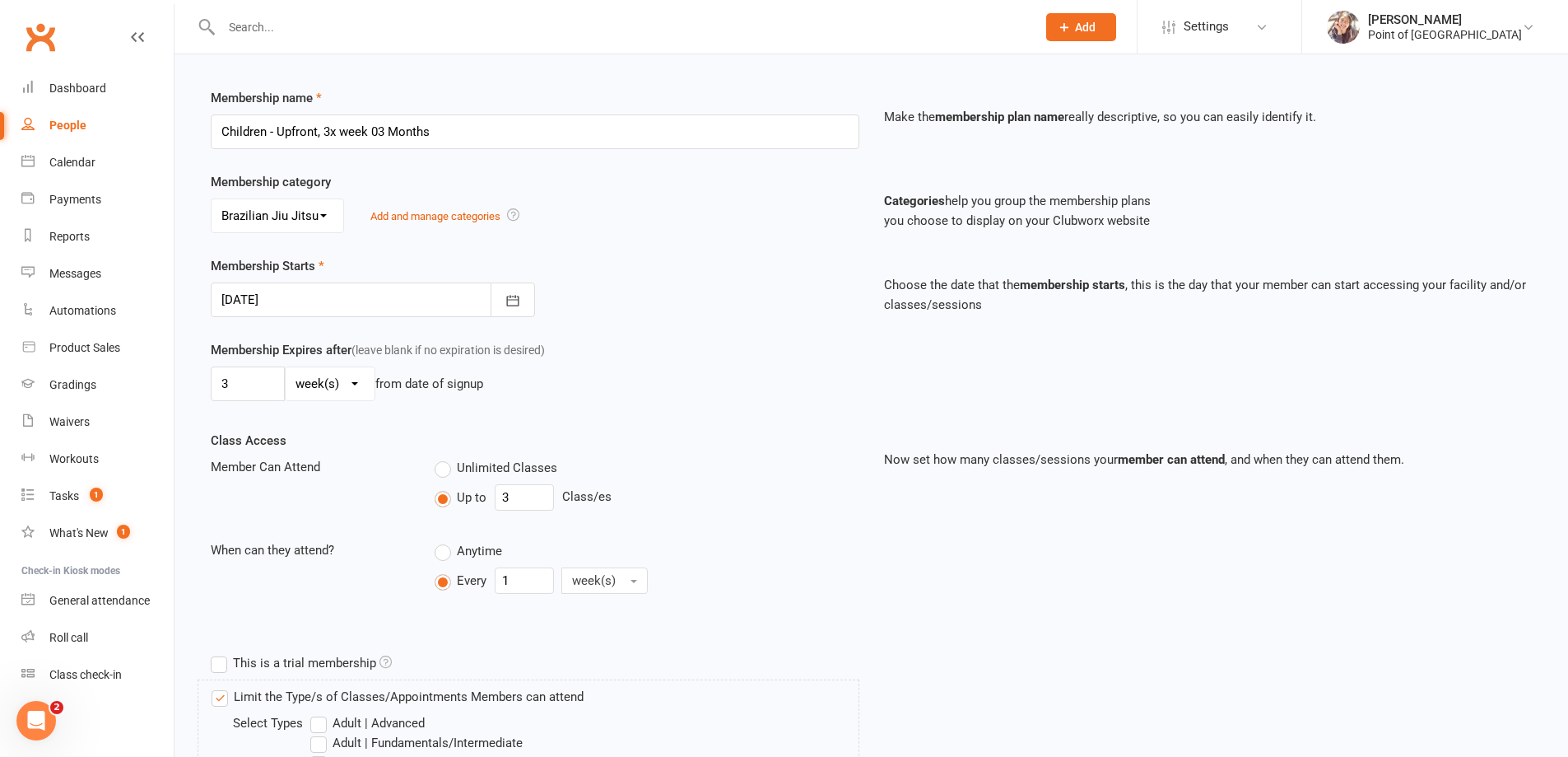
click at [286, 368] on select "day(s) week(s) month(s) year(s)" at bounding box center [330, 384] width 89 height 33
click at [217, 388] on input "3" at bounding box center [247, 384] width 74 height 35
drag, startPoint x: 231, startPoint y: 383, endPoint x: 210, endPoint y: 382, distance: 21.0
click at [210, 382] on div "Membership Expires after (leave blank if no expiration is desired) 3 day(s) wee…" at bounding box center [535, 374] width 673 height 67
type input "18"
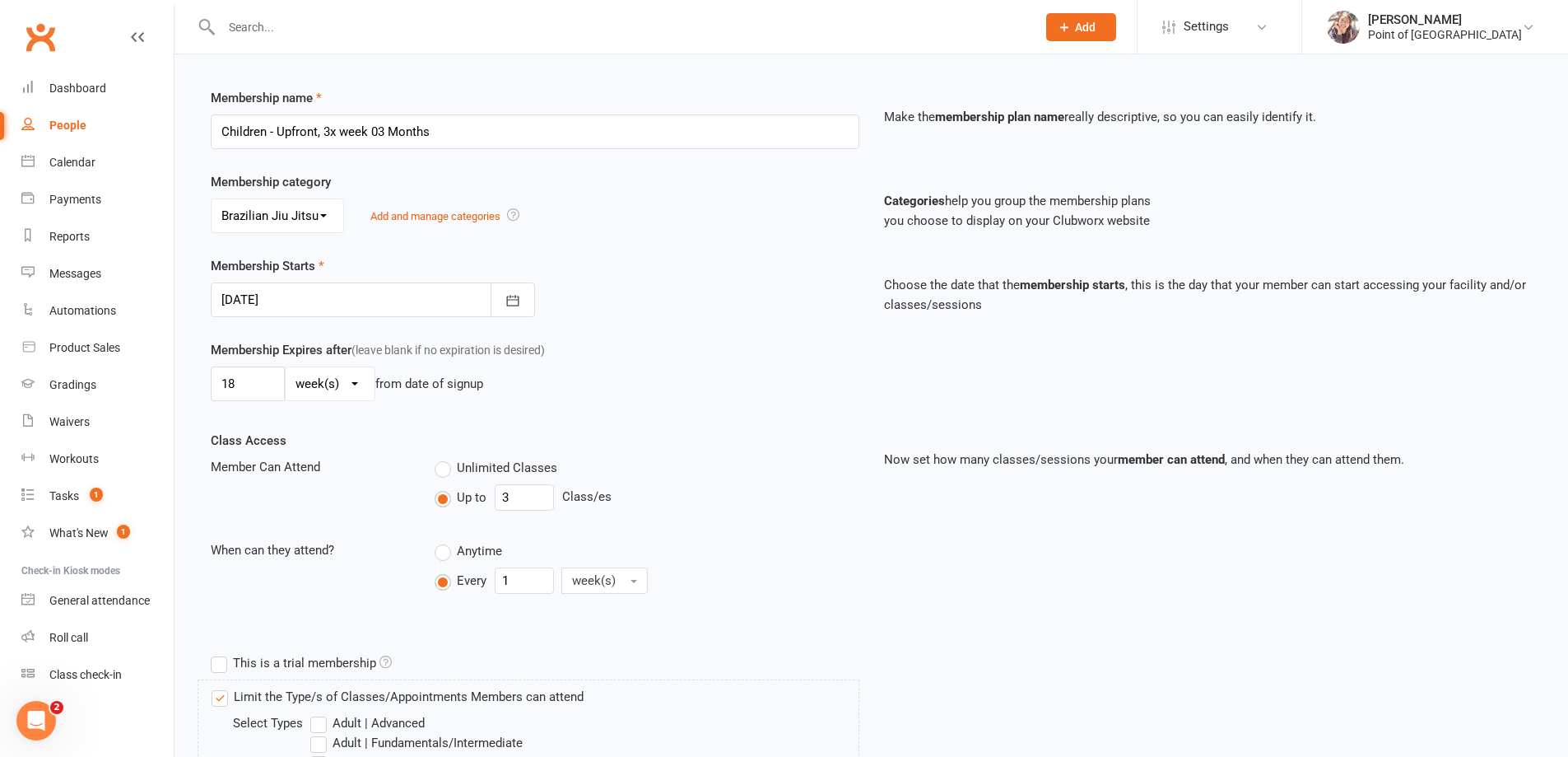
click at [313, 389] on select "day(s) week(s) month(s) year(s)" at bounding box center [330, 384] width 89 height 33
select select "0"
click at [286, 368] on select "day(s) week(s) month(s) year(s)" at bounding box center [330, 384] width 89 height 33
click at [635, 413] on div "Membership Expires after (leave blank if no expiration is desired) 18 day(s) we…" at bounding box center [871, 385] width 1346 height 91
click at [449, 132] on input "Children - Upfront, 3x week 03 Months" at bounding box center [535, 132] width 648 height 35
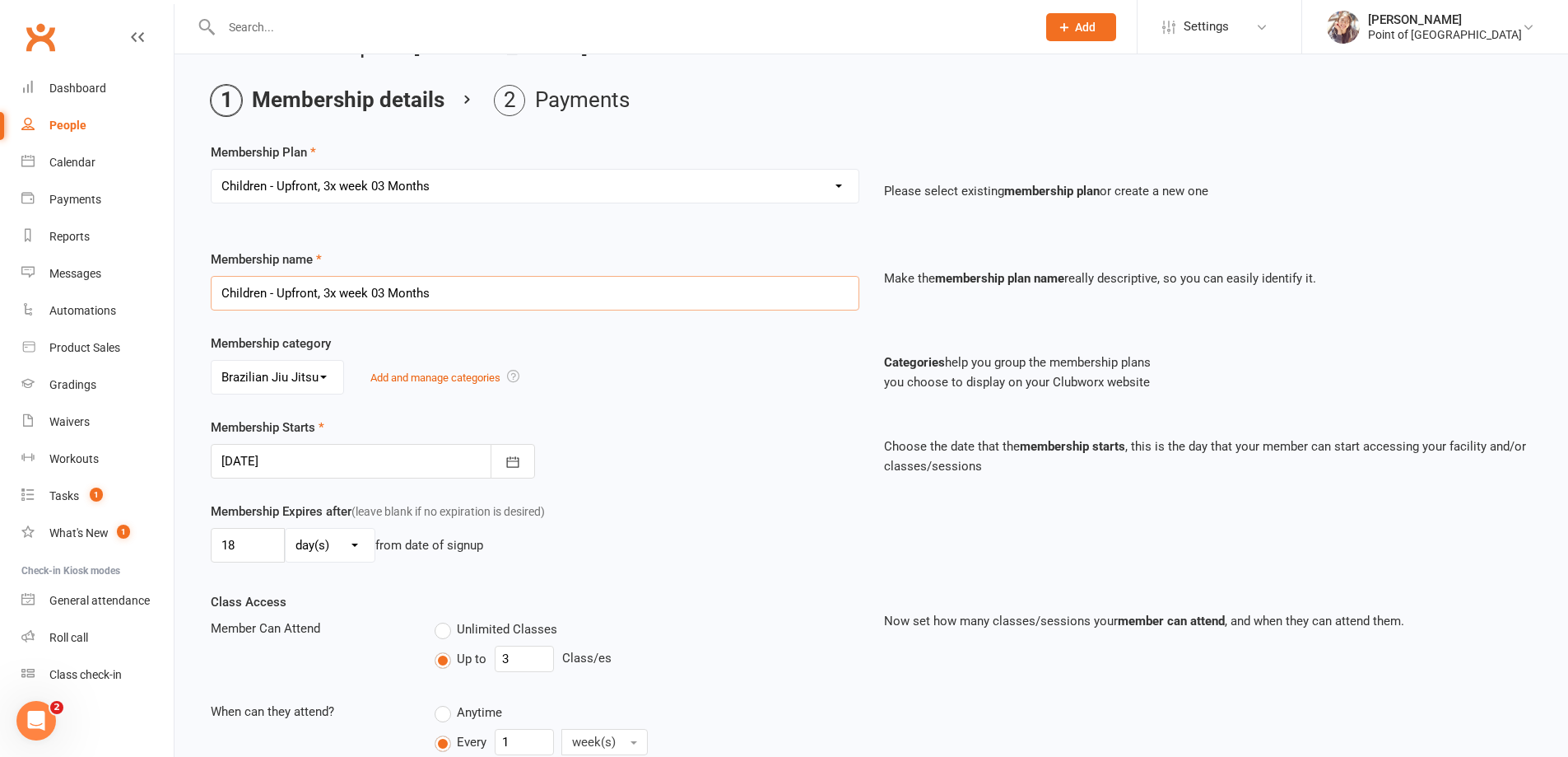
scroll to position [41, 0]
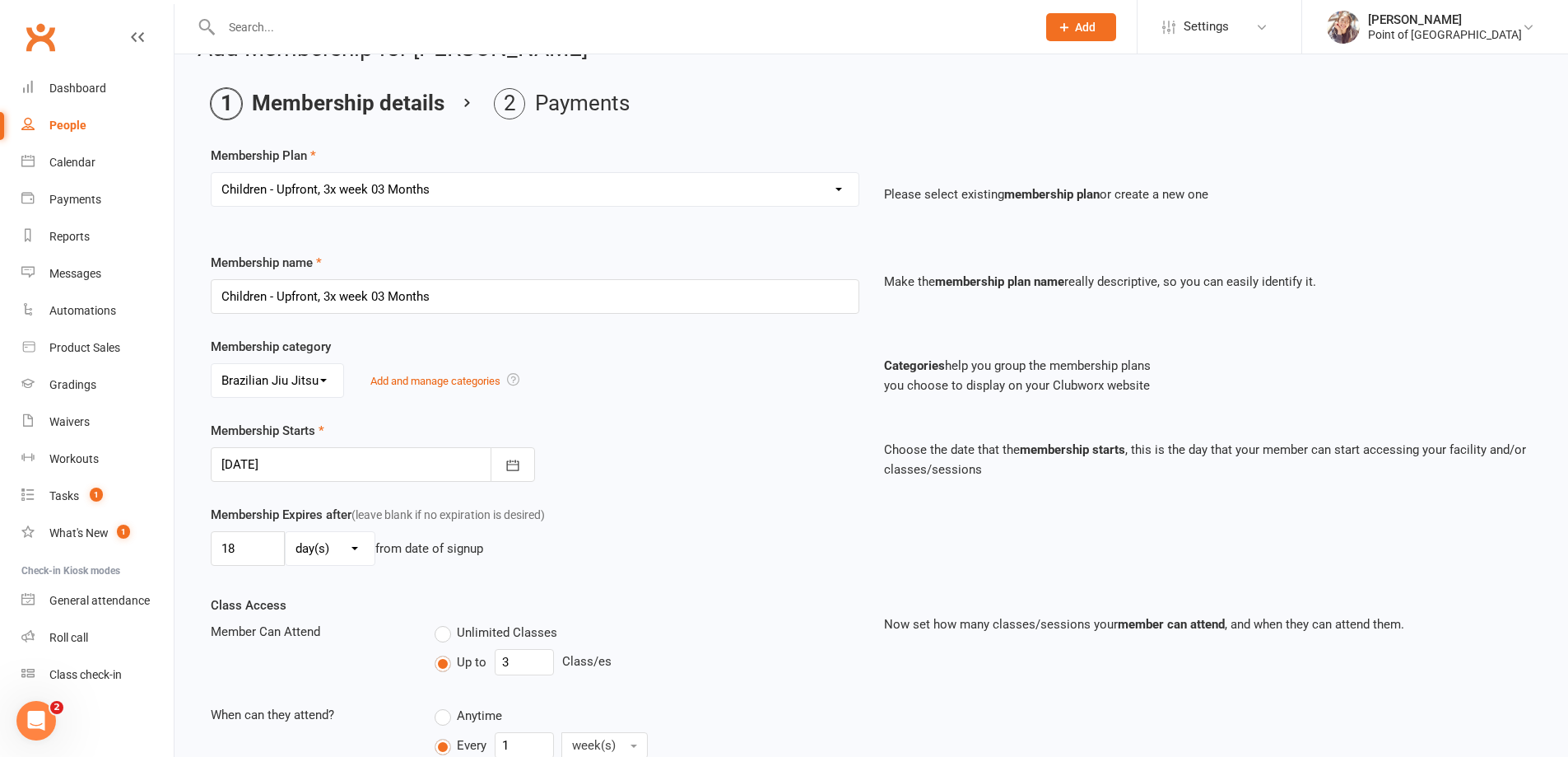
click at [340, 195] on select "Select a membership plan Create new Membership Plan Tailored | 30min Tailored |…" at bounding box center [535, 190] width 647 height 33
select select "26"
click at [211, 173] on select "Select a membership plan Create new Membership Plan Tailored | 30min Tailored |…" at bounding box center [535, 190] width 647 height 33
type input "Children - Upfront, Unlimited 03 Months"
type input "3"
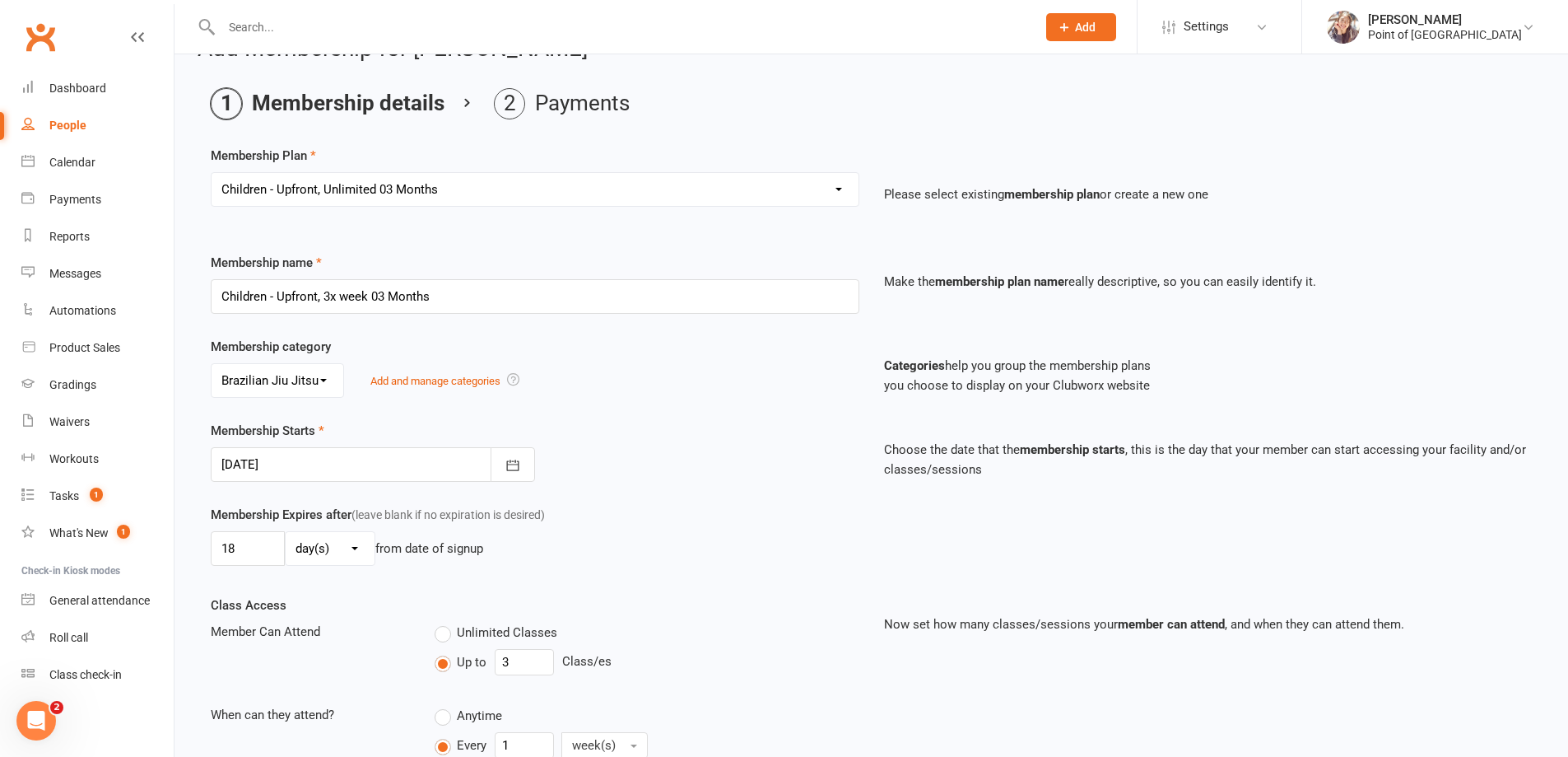
select select "2"
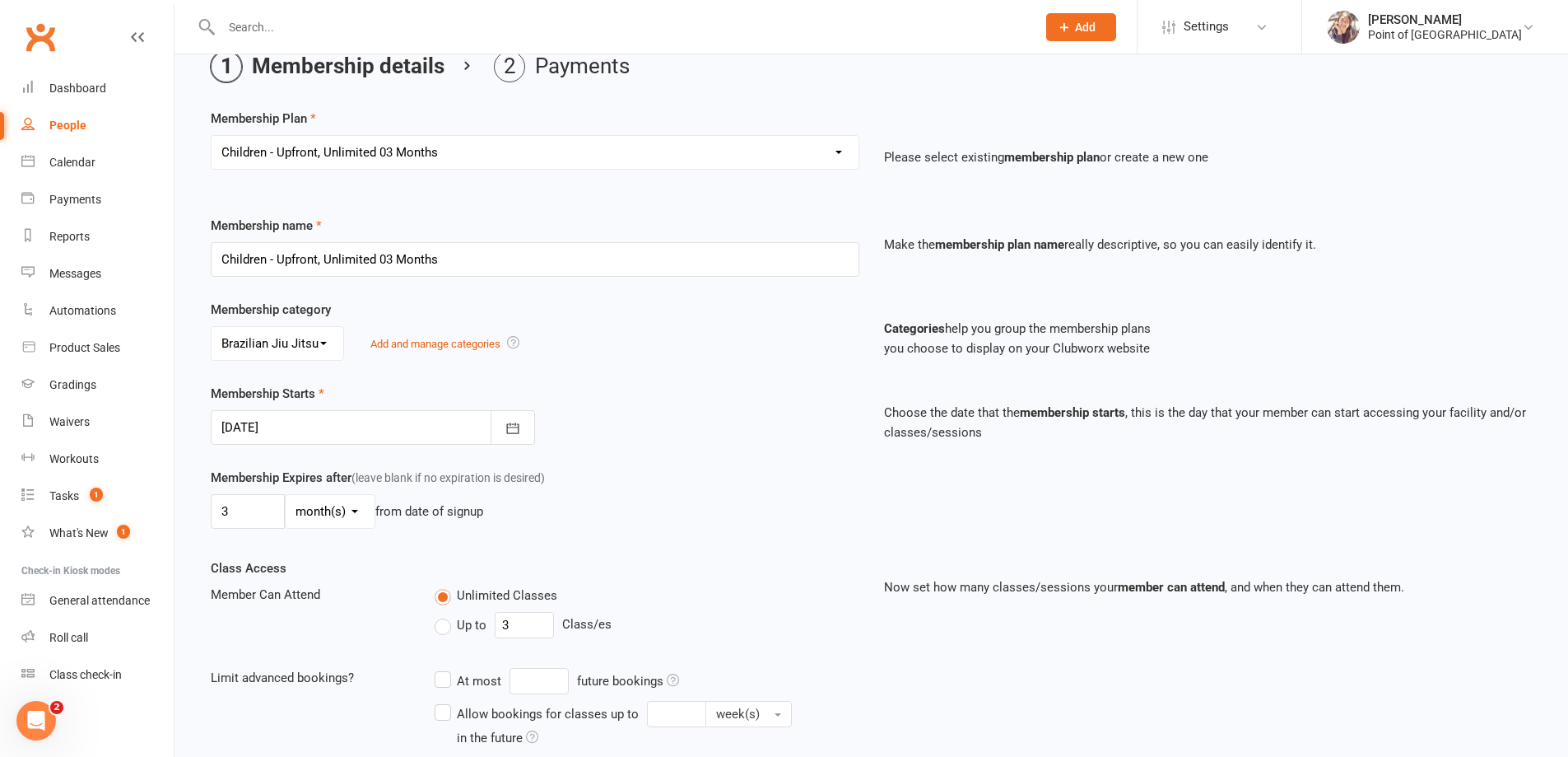
scroll to position [123, 0]
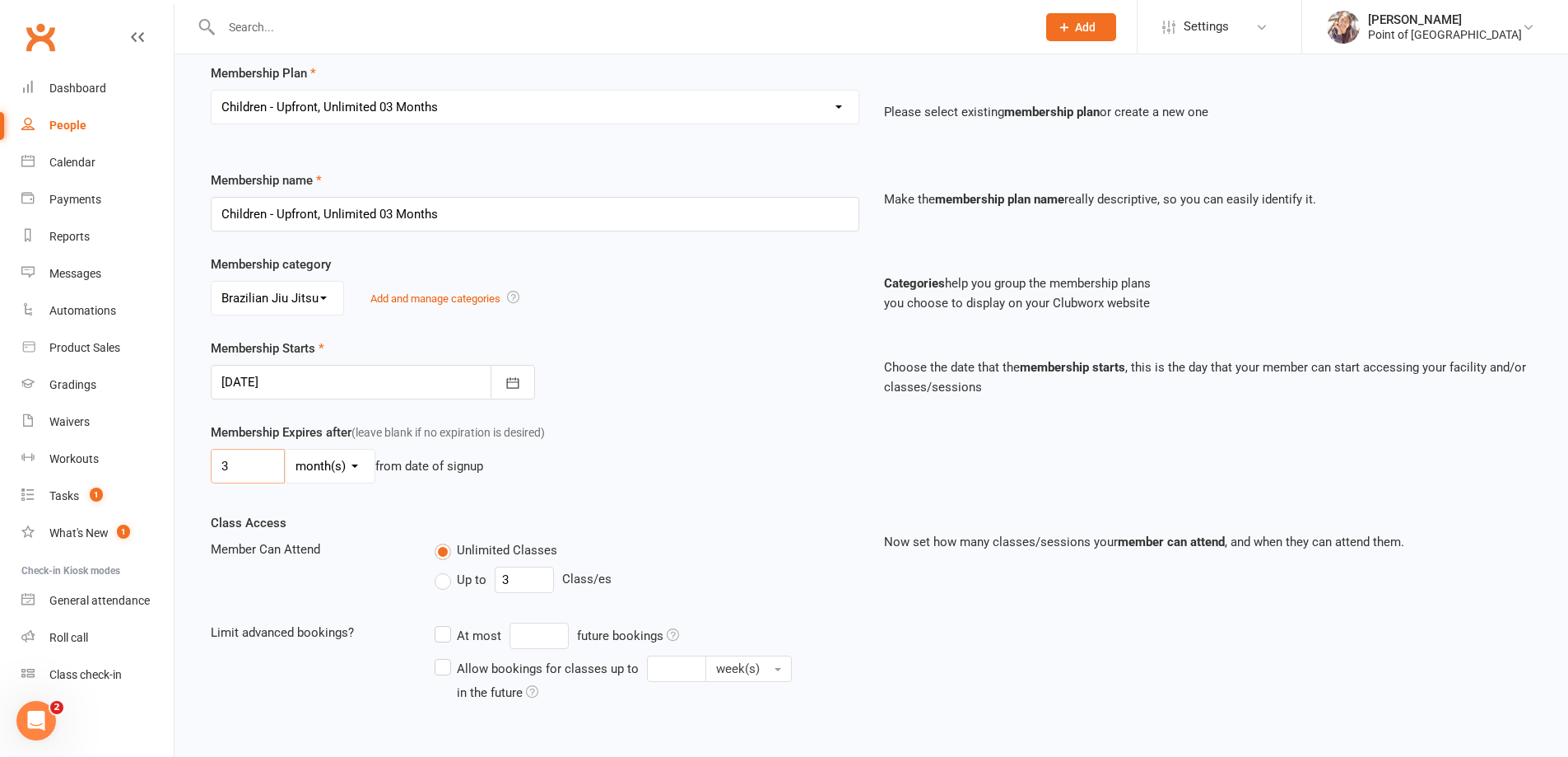
drag, startPoint x: 242, startPoint y: 459, endPoint x: 226, endPoint y: 467, distance: 17.9
click at [226, 467] on input "3" at bounding box center [247, 467] width 74 height 35
click at [218, 469] on input "3" at bounding box center [247, 467] width 74 height 35
drag, startPoint x: 236, startPoint y: 471, endPoint x: 221, endPoint y: 466, distance: 15.8
click at [221, 466] on input "3" at bounding box center [247, 467] width 74 height 35
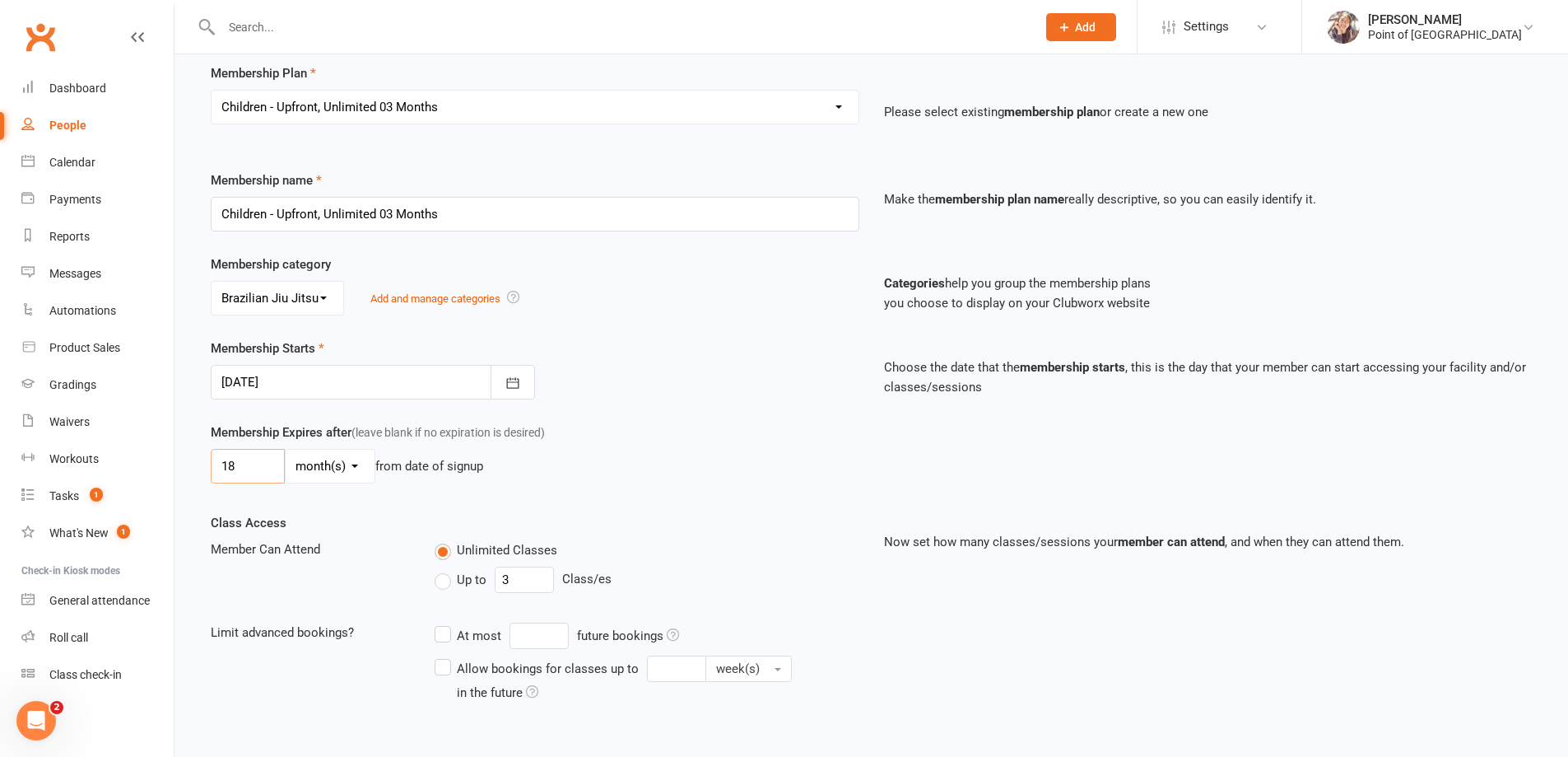
type input "18"
click at [325, 474] on select "day(s) week(s) month(s) year(s)" at bounding box center [330, 467] width 89 height 33
select select "0"
click at [286, 450] on select "day(s) week(s) month(s) year(s)" at bounding box center [330, 467] width 89 height 33
click at [667, 454] on div "18 day(s) week(s) month(s) year(s) from date of signup" at bounding box center [535, 467] width 648 height 35
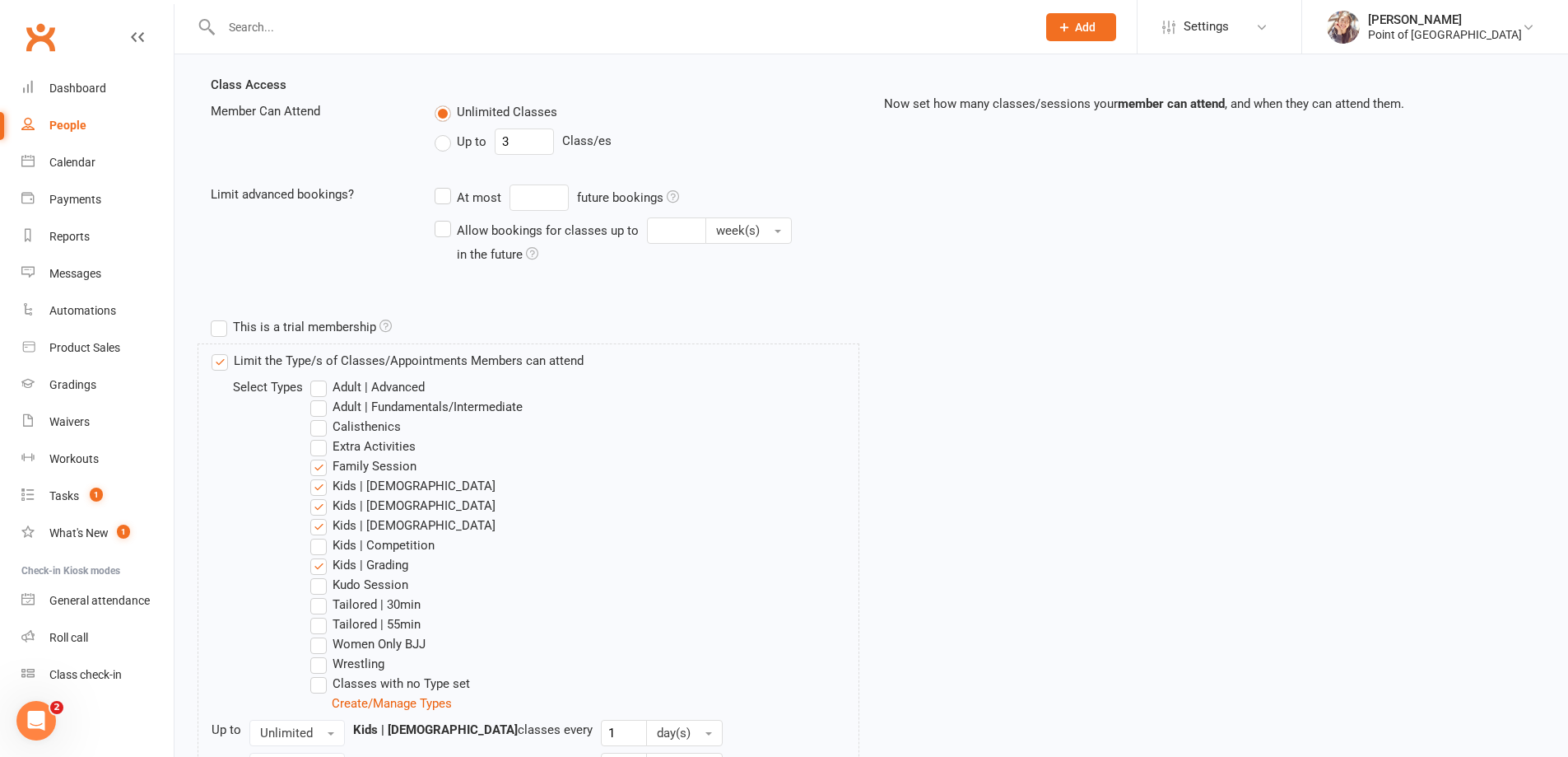
scroll to position [576, 0]
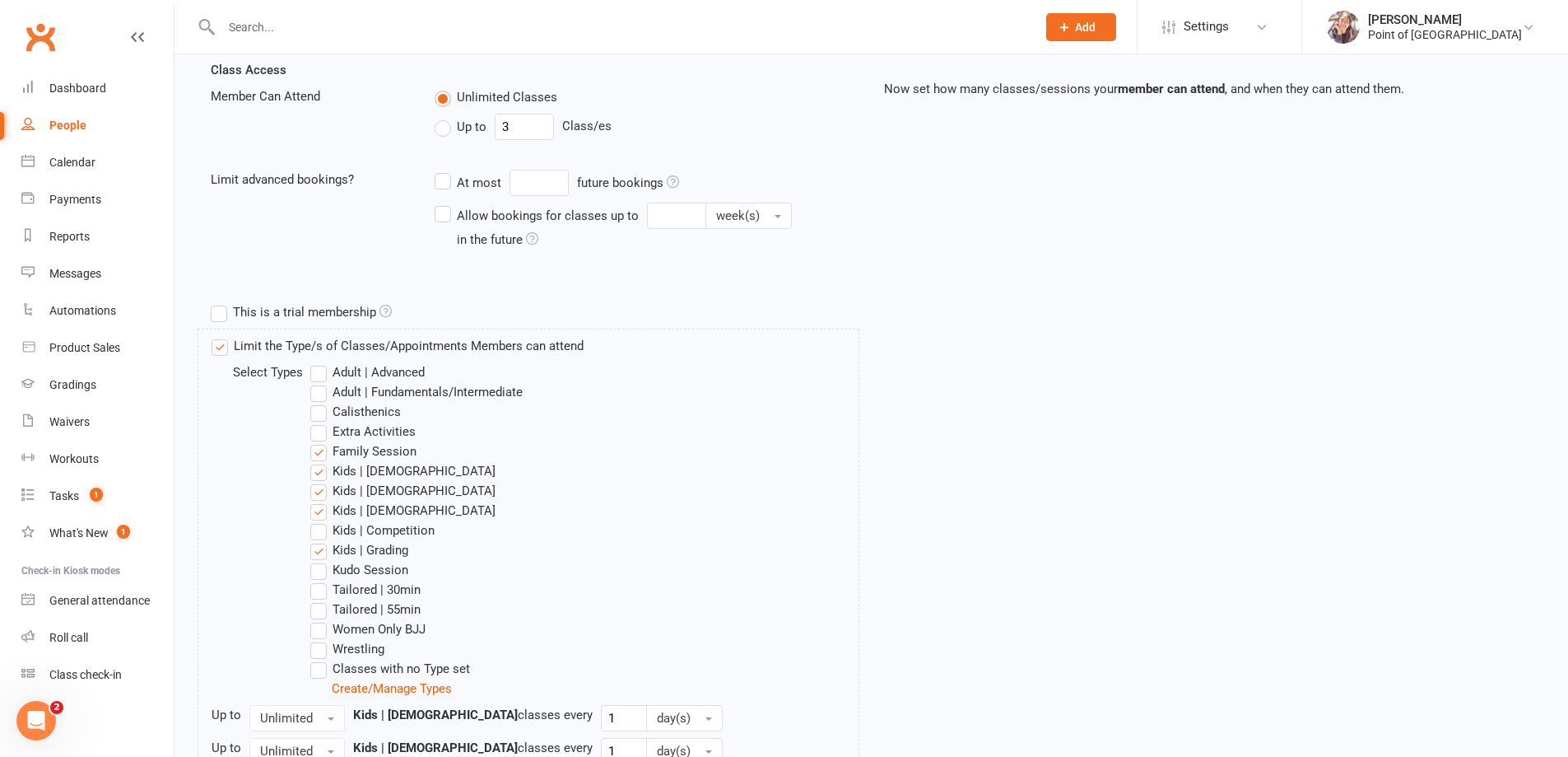
click at [315, 473] on label "Kids | 05-07 yo" at bounding box center [402, 471] width 185 height 20
click at [315, 461] on input "Kids | 05-07 yo" at bounding box center [315, 461] width 11 height 0
click at [318, 514] on label "Kids | 13-15 yo" at bounding box center [402, 511] width 185 height 20
click at [318, 501] on input "Kids | 13-15 yo" at bounding box center [315, 501] width 11 height 0
click at [323, 537] on label "Kids | Competition" at bounding box center [372, 531] width 124 height 20
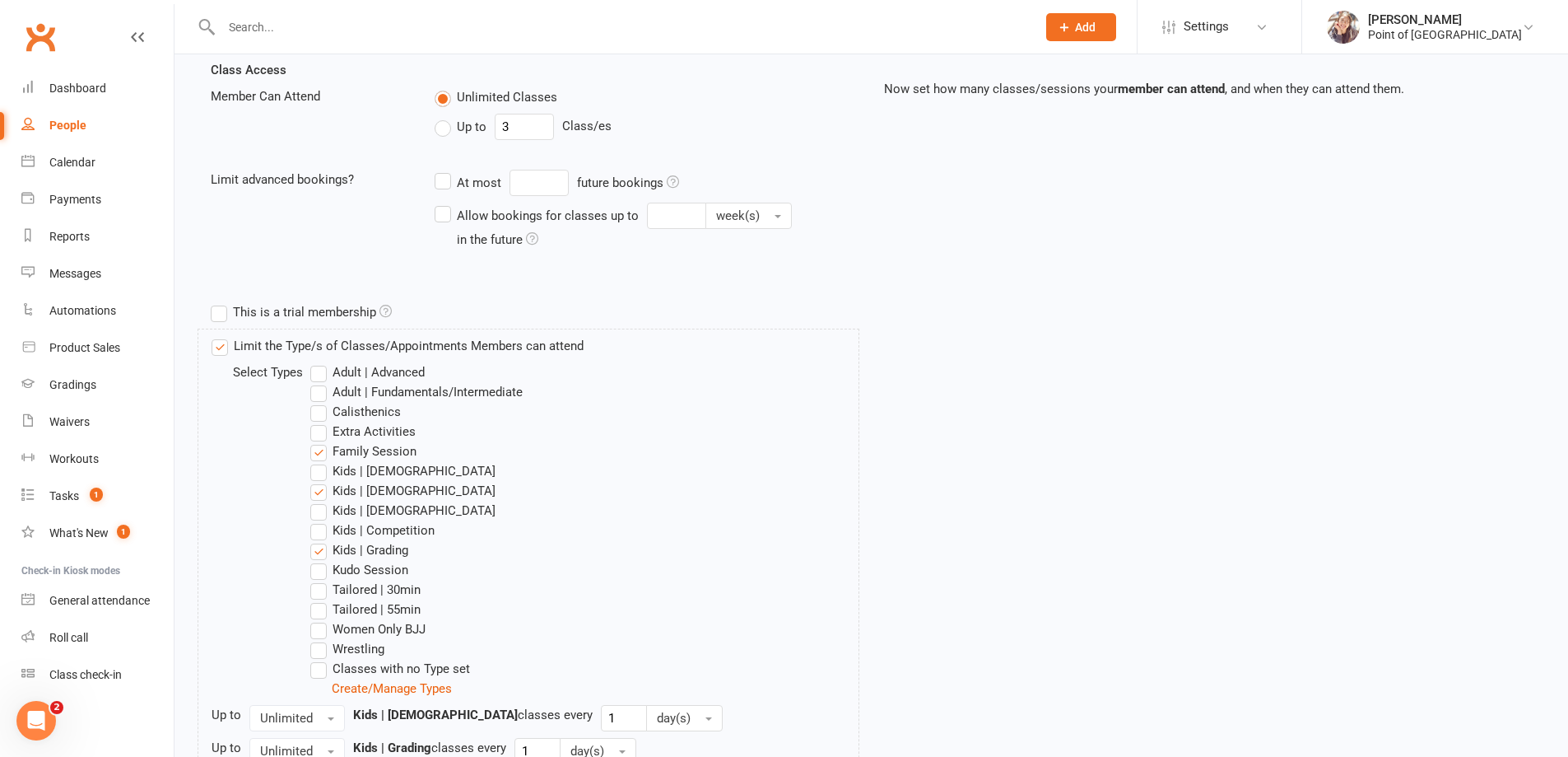
click at [321, 521] on input "Kids | Competition" at bounding box center [315, 521] width 11 height 0
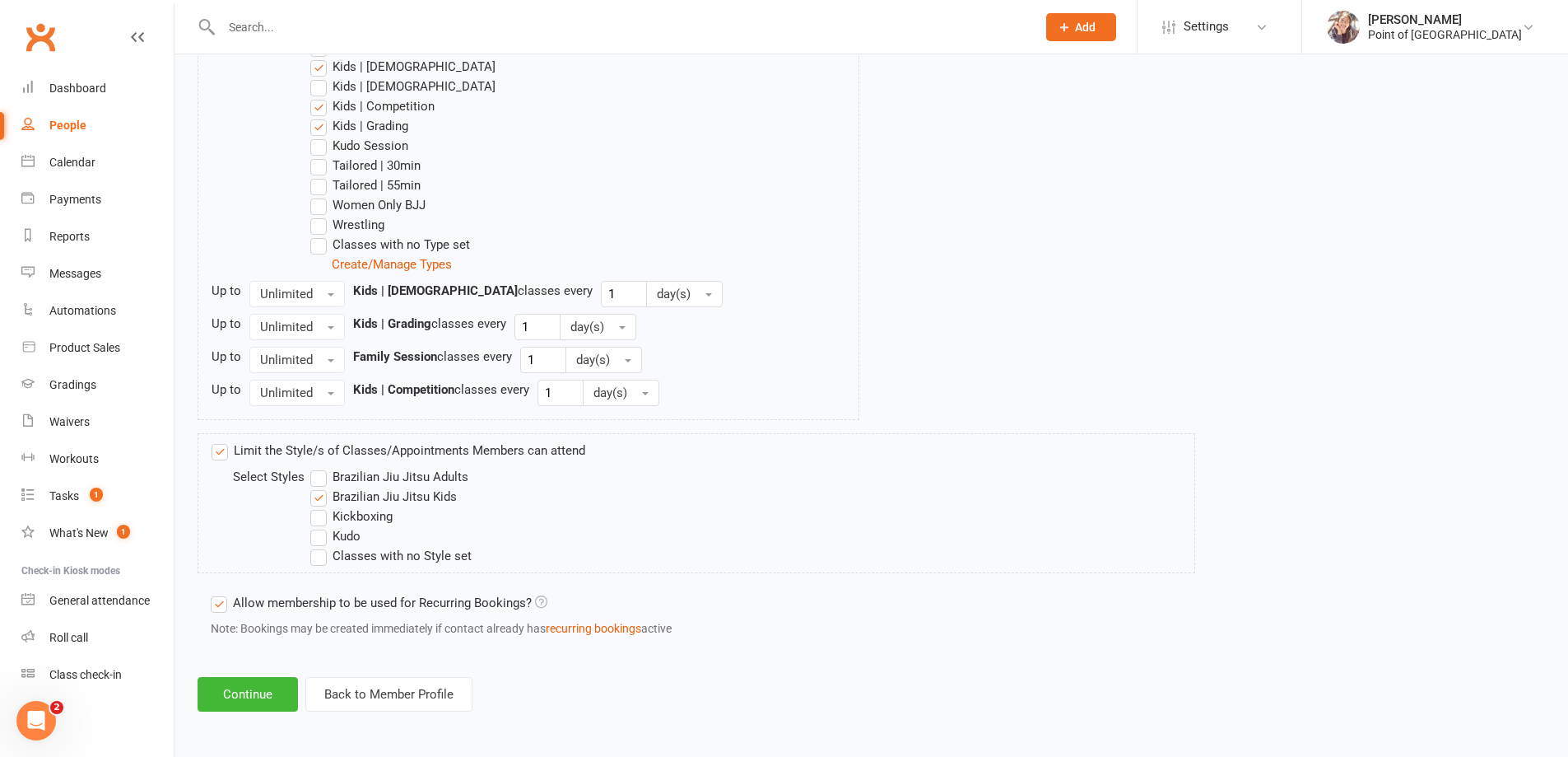
scroll to position [1003, 0]
click at [250, 697] on button "Continue" at bounding box center [248, 692] width 101 height 35
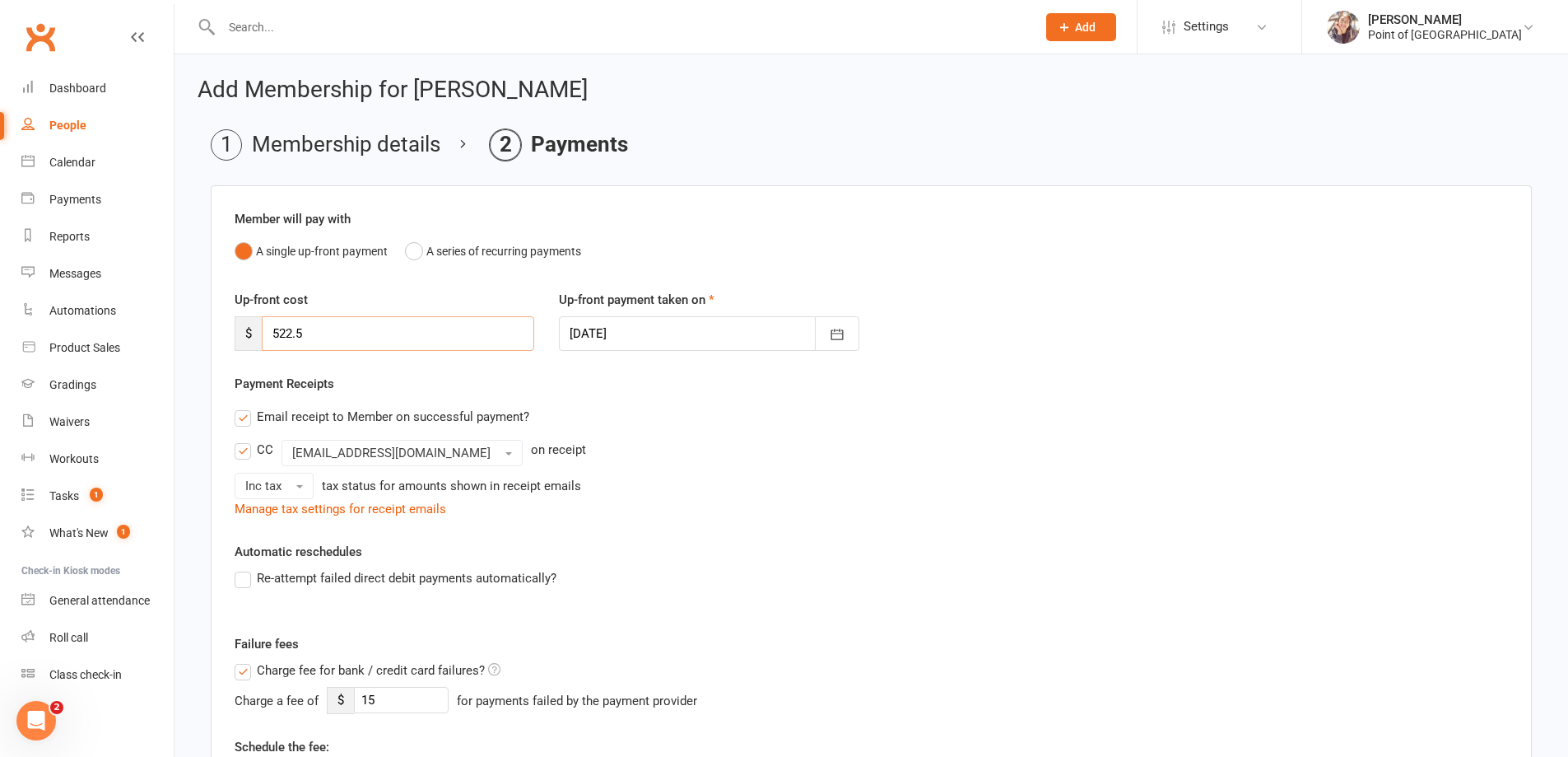
drag, startPoint x: 273, startPoint y: 337, endPoint x: 249, endPoint y: 339, distance: 24.1
click at [249, 339] on div "$ 522.5" at bounding box center [384, 334] width 299 height 35
type input "0"
click at [648, 381] on div "Payment Receipts Email receipt to Member on successful payment? CC info@pointof…" at bounding box center [871, 446] width 1274 height 145
click at [248, 417] on label "Email receipt to Member on successful payment?" at bounding box center [382, 417] width 294 height 20
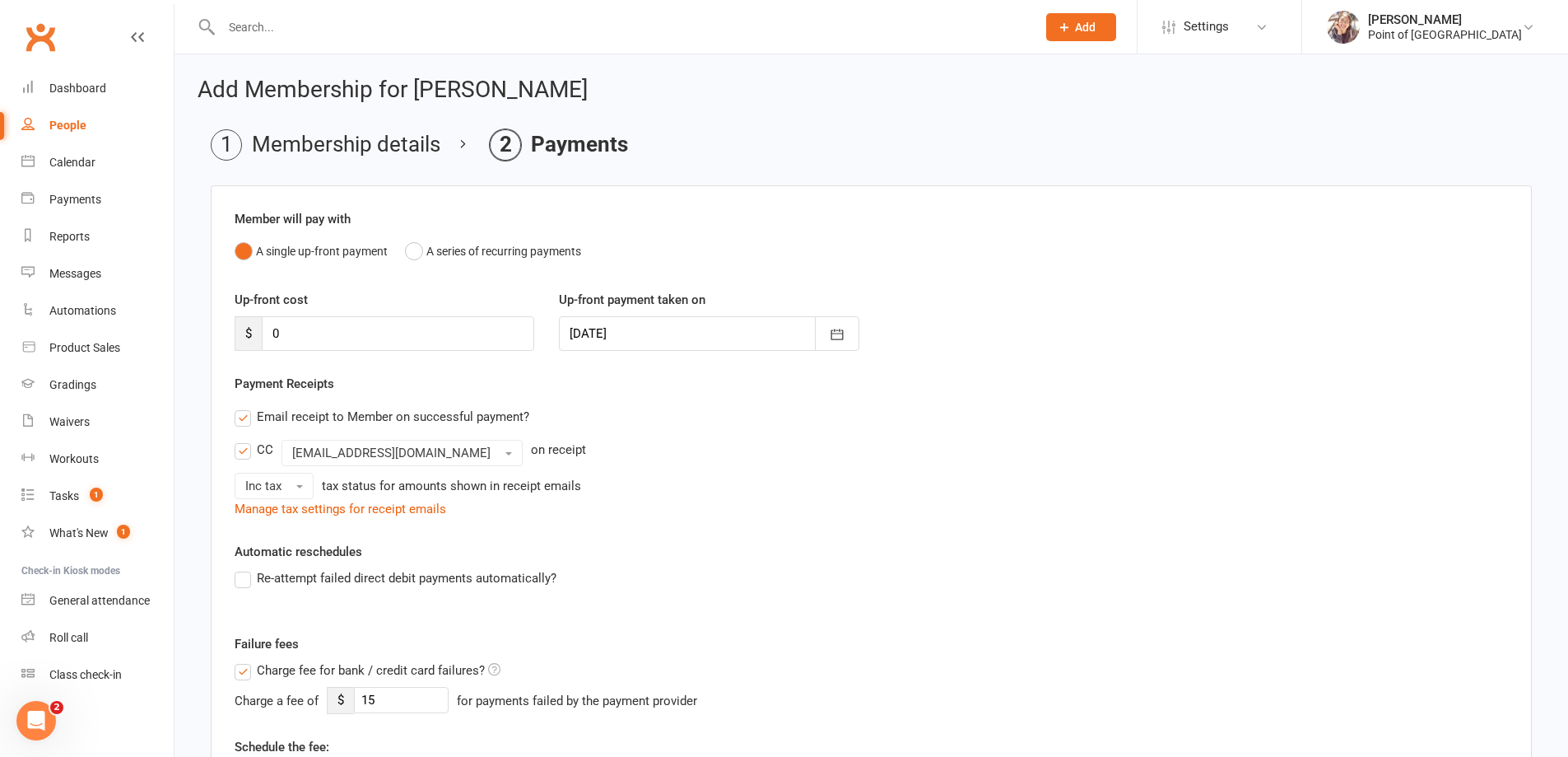
click at [245, 407] on input "Email receipt to Member on successful payment?" at bounding box center [239, 407] width 11 height 0
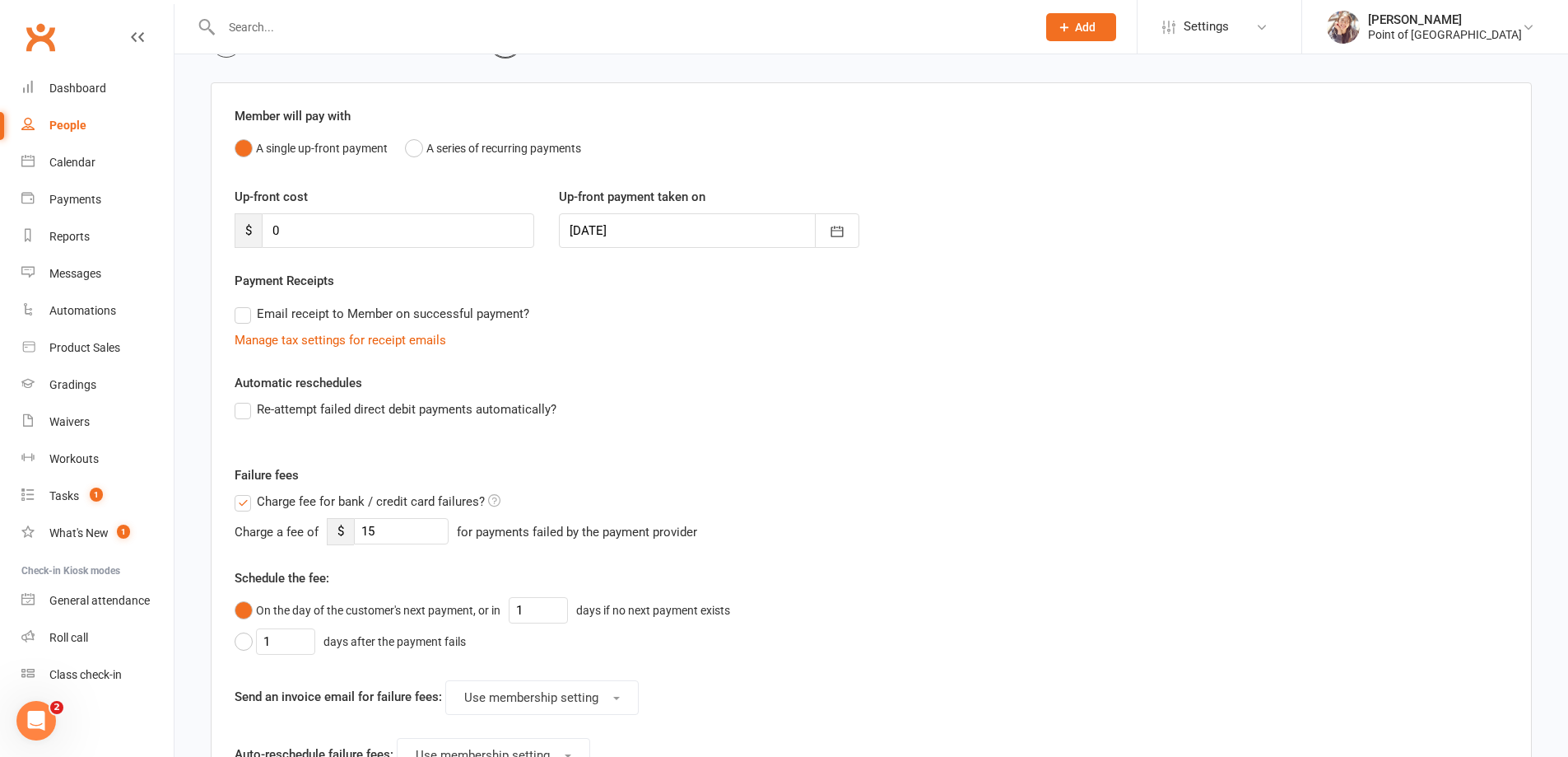
click at [249, 499] on label "Charge fee for bank / credit card failures?" at bounding box center [367, 502] width 266 height 20
click at [249, 492] on input "Charge fee for bank / credit card failures?" at bounding box center [367, 492] width 266 height 0
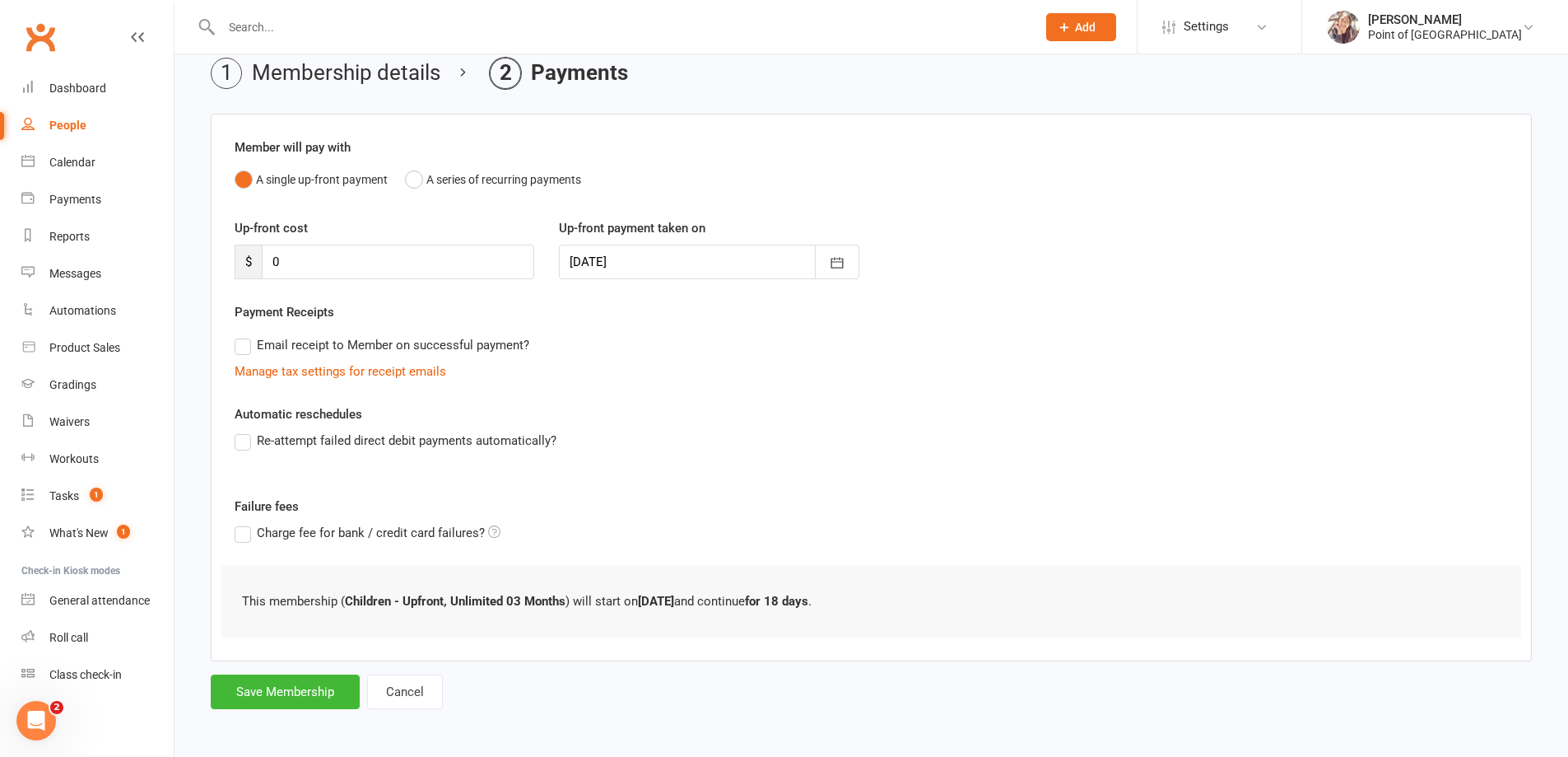
scroll to position [74, 0]
click at [293, 695] on button "Save Membership" at bounding box center [284, 690] width 149 height 35
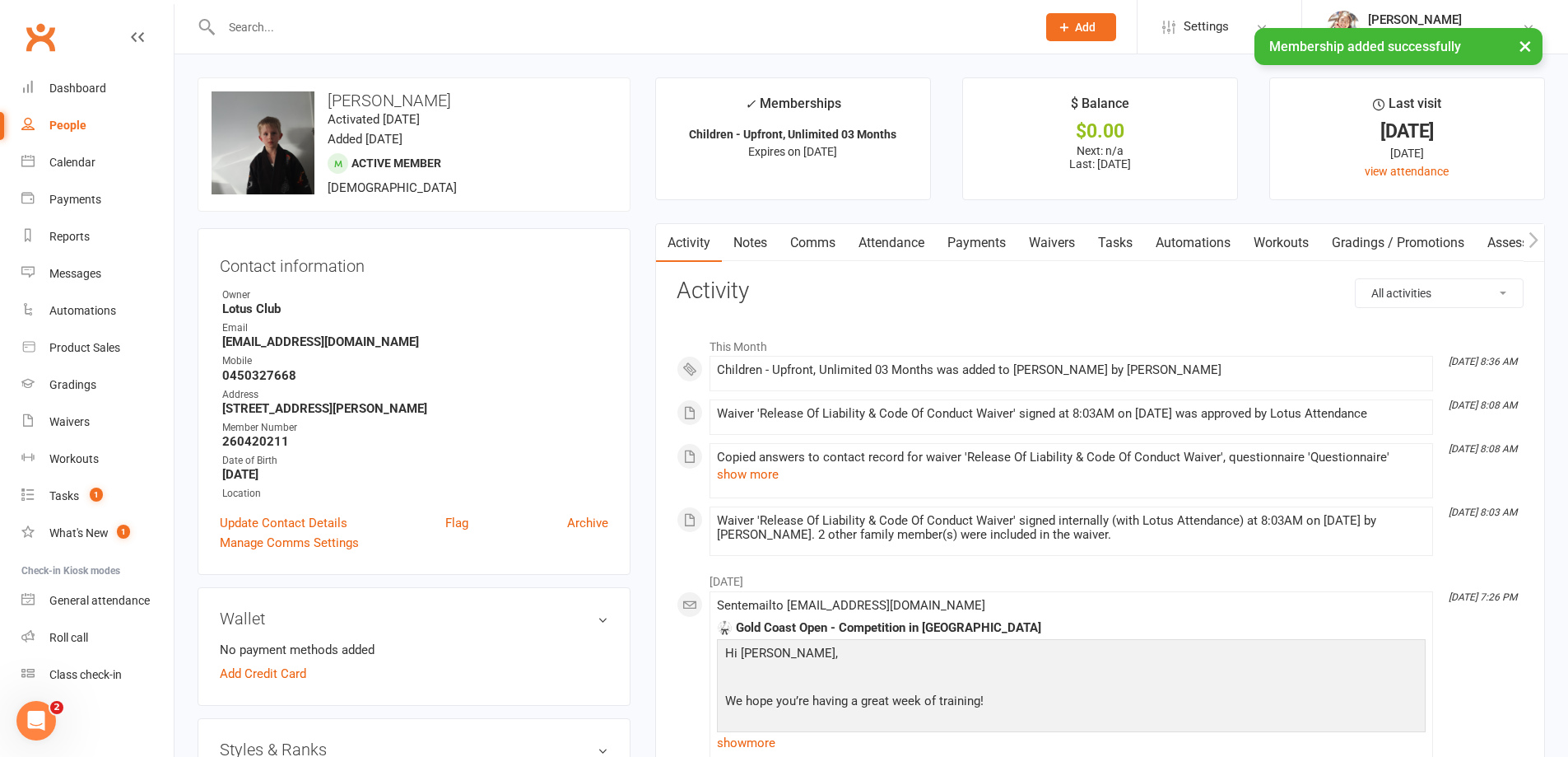
click at [359, 21] on input "text" at bounding box center [620, 27] width 808 height 23
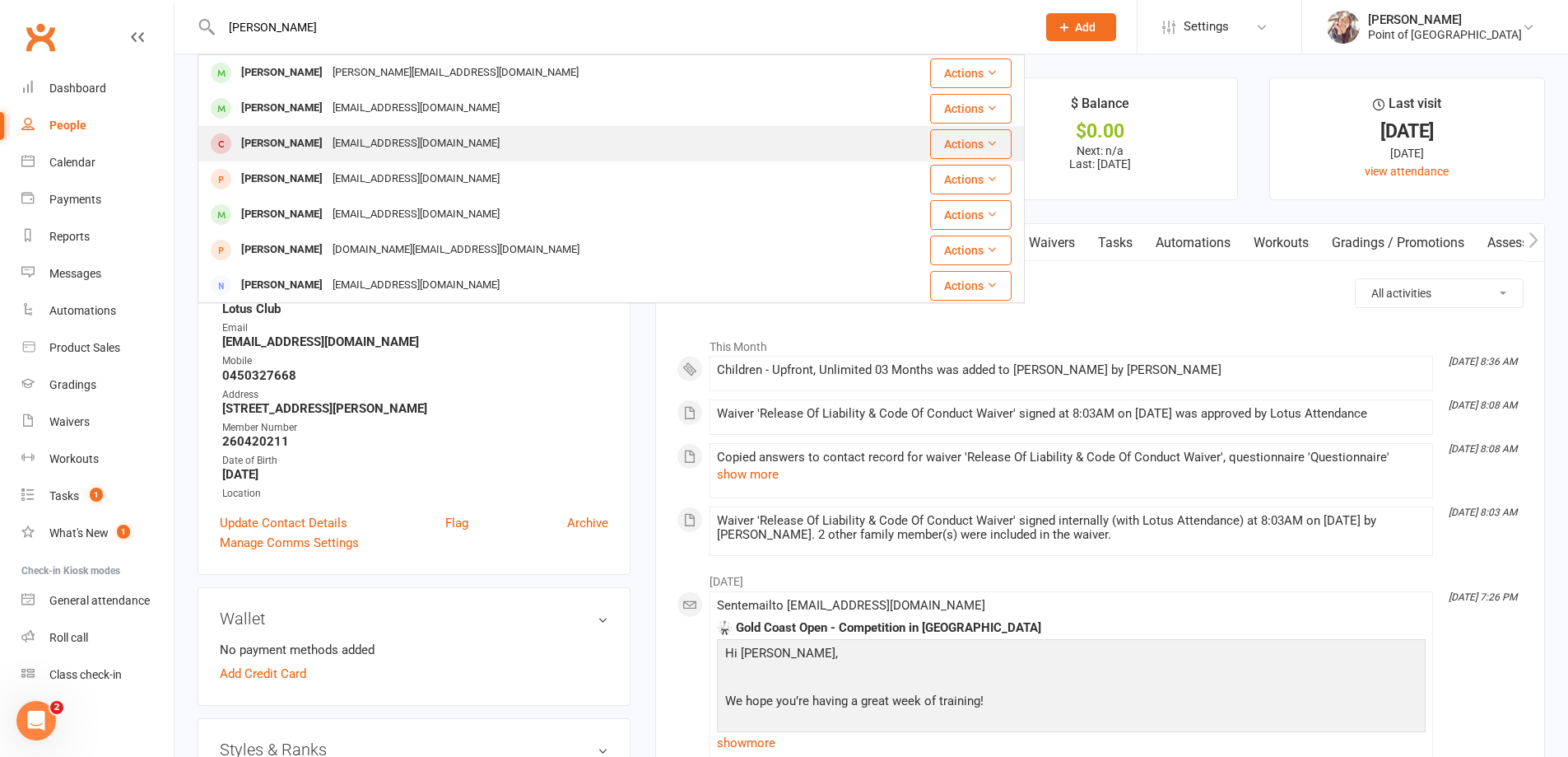
type input "james"
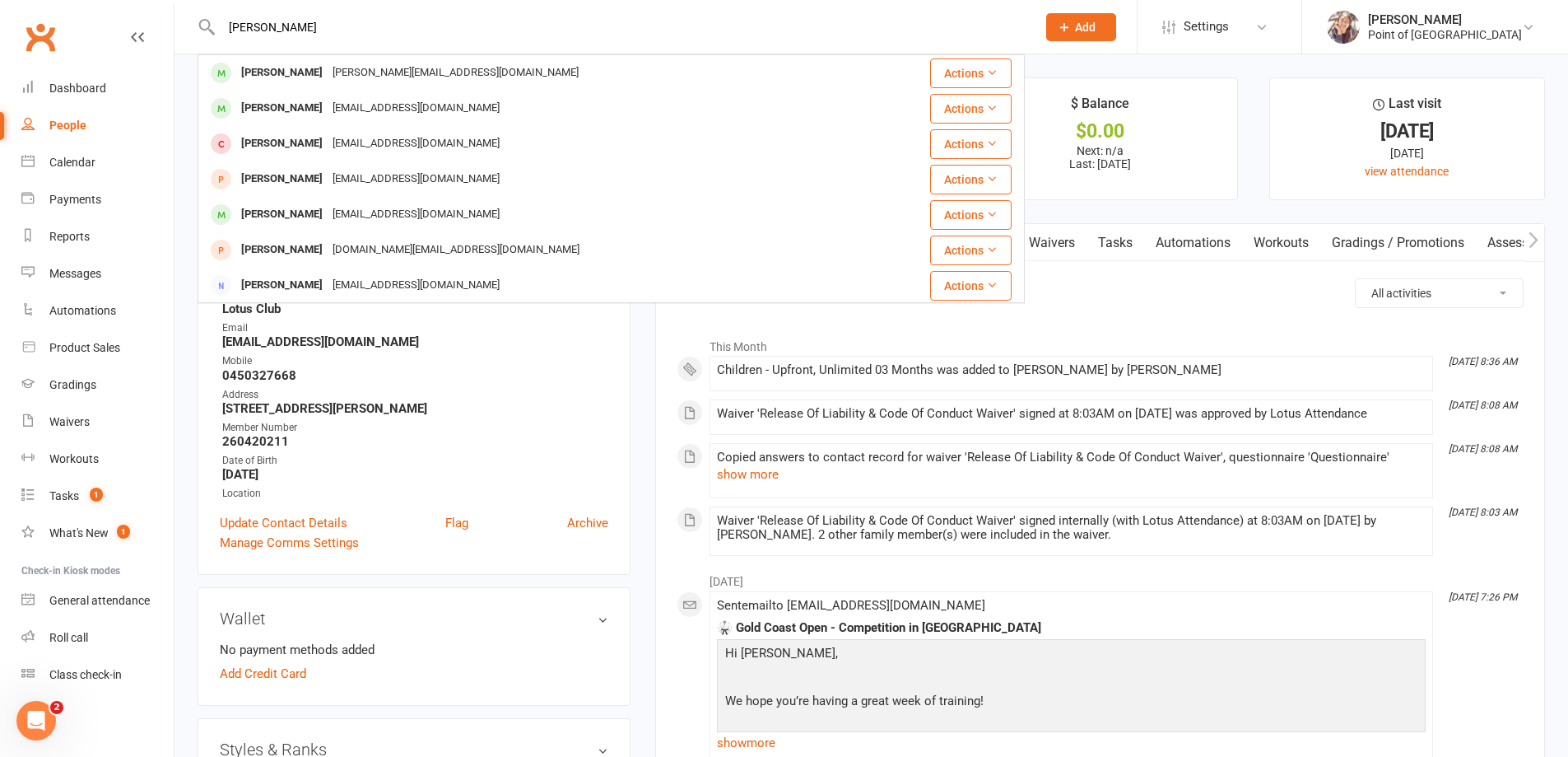
click at [338, 134] on div "bjbcabinet@bigpond.com" at bounding box center [416, 143] width 177 height 24
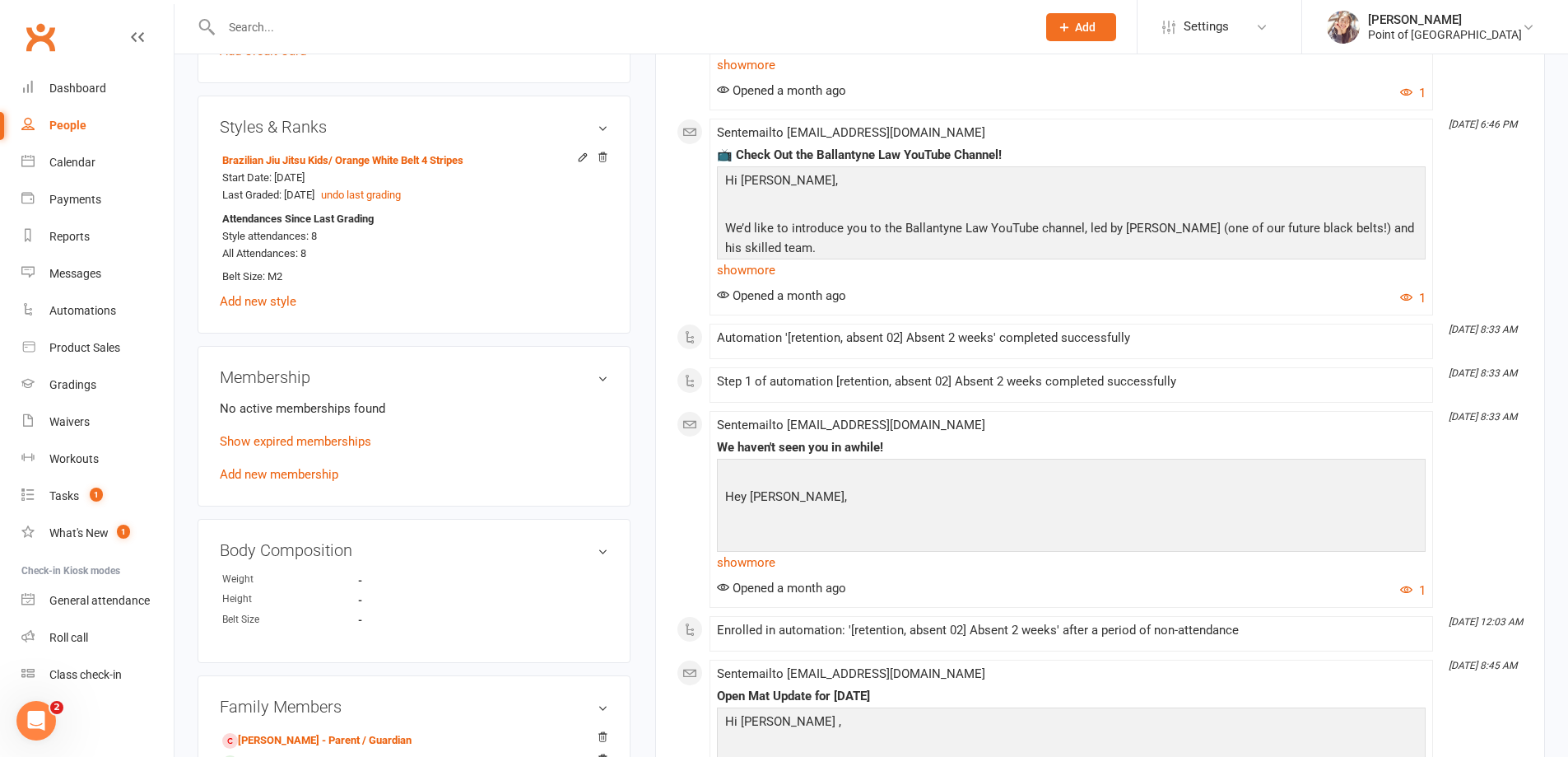
scroll to position [638, 0]
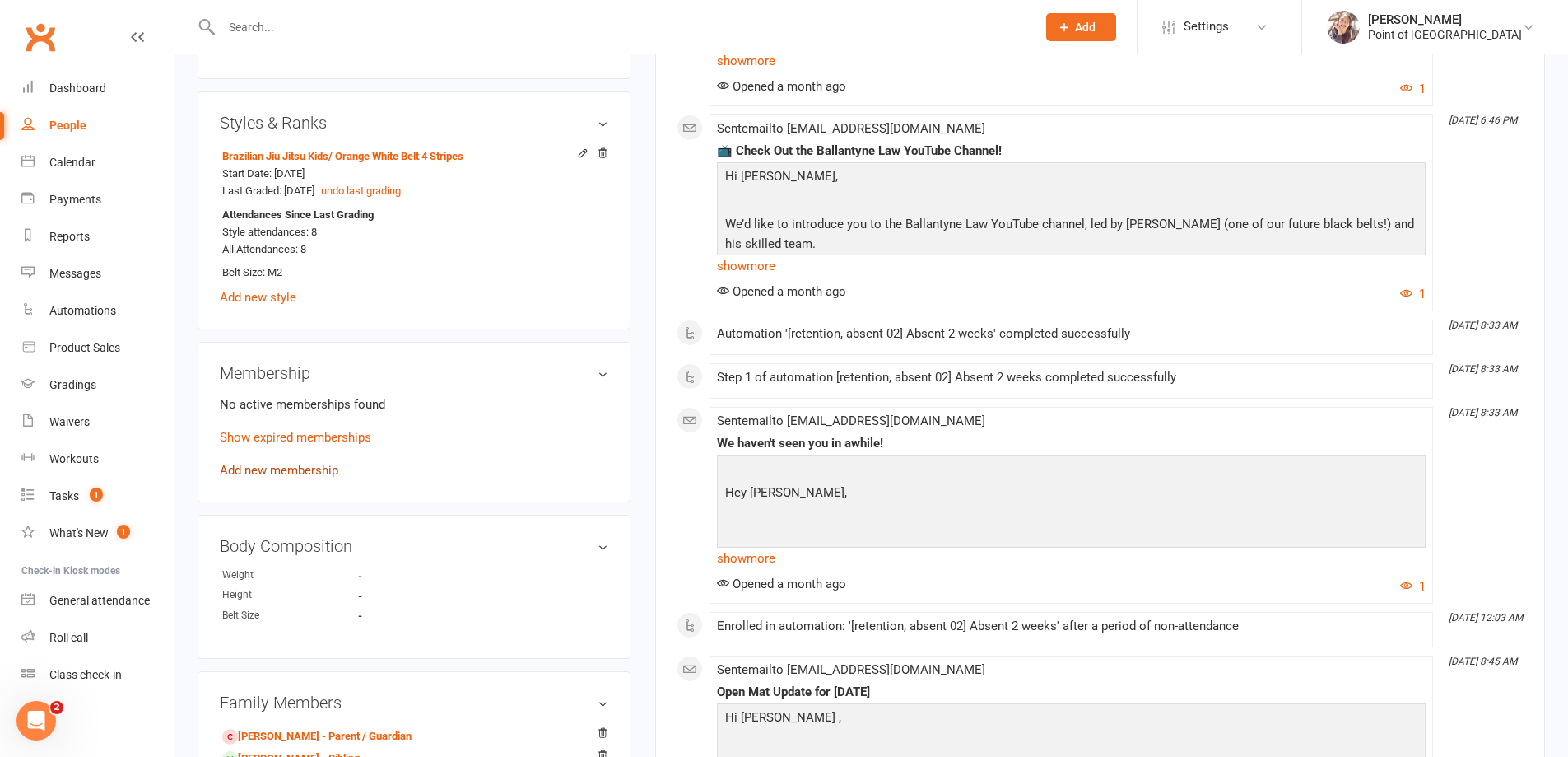
click at [279, 476] on link "Add new membership" at bounding box center [279, 470] width 119 height 15
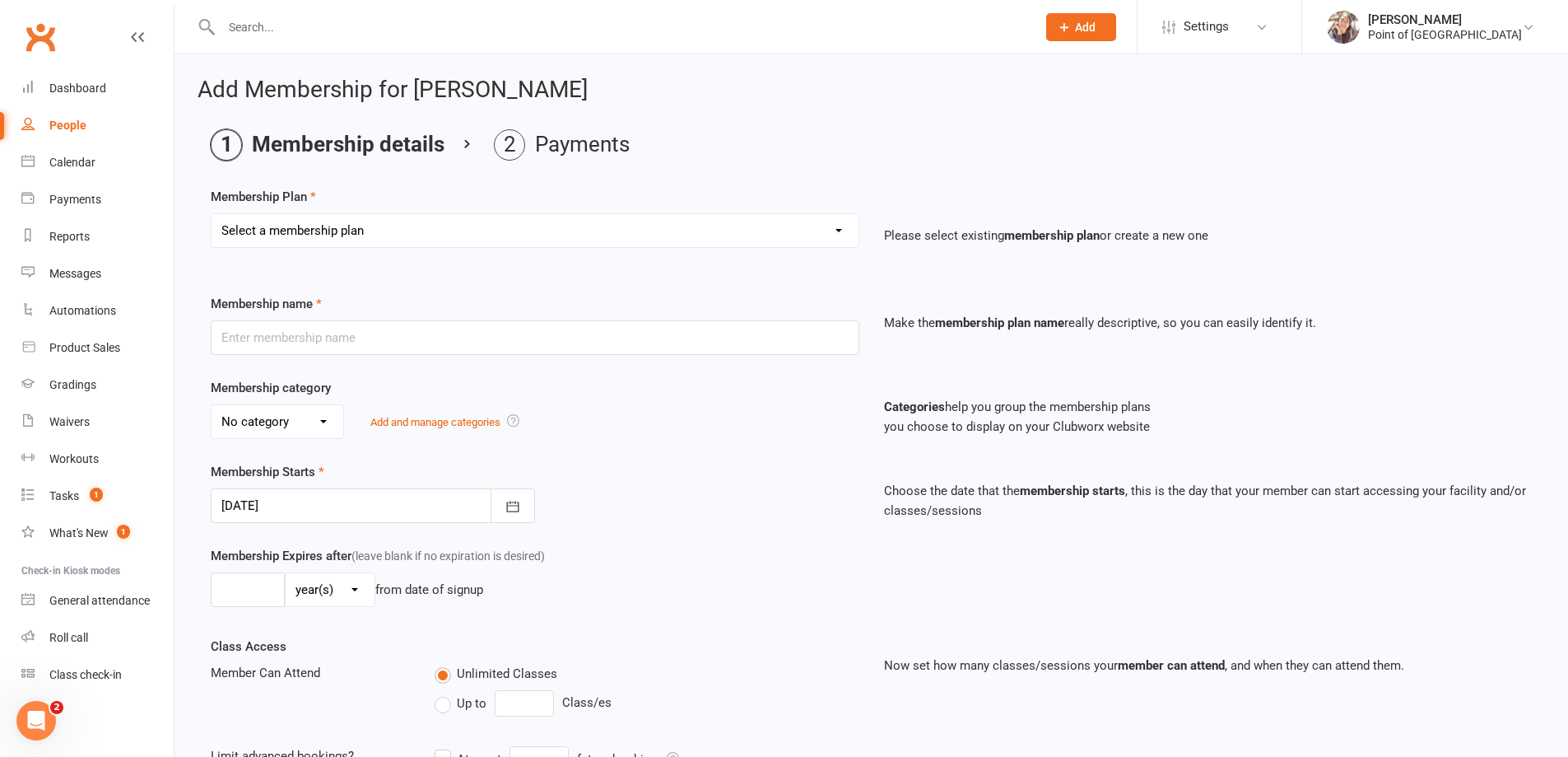
click at [317, 221] on select "Select a membership plan Create new Membership Plan Tailored | 30min Tailored |…" at bounding box center [535, 230] width 647 height 33
select select "26"
click at [211, 214] on select "Select a membership plan Create new Membership Plan Tailored | 30min Tailored |…" at bounding box center [535, 230] width 647 height 33
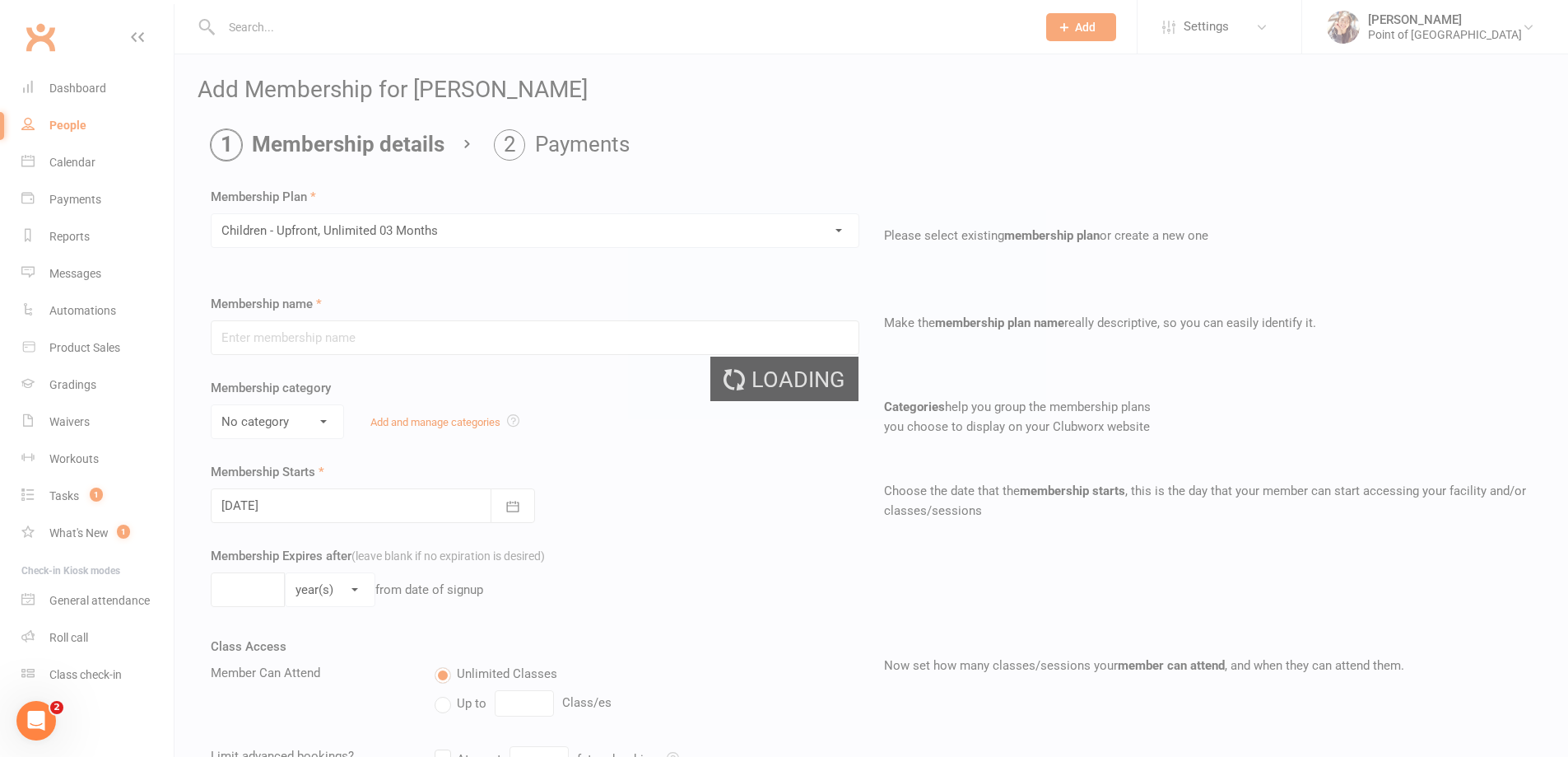
type input "Children - Upfront, Unlimited 03 Months"
select select "0"
type input "3"
select select "2"
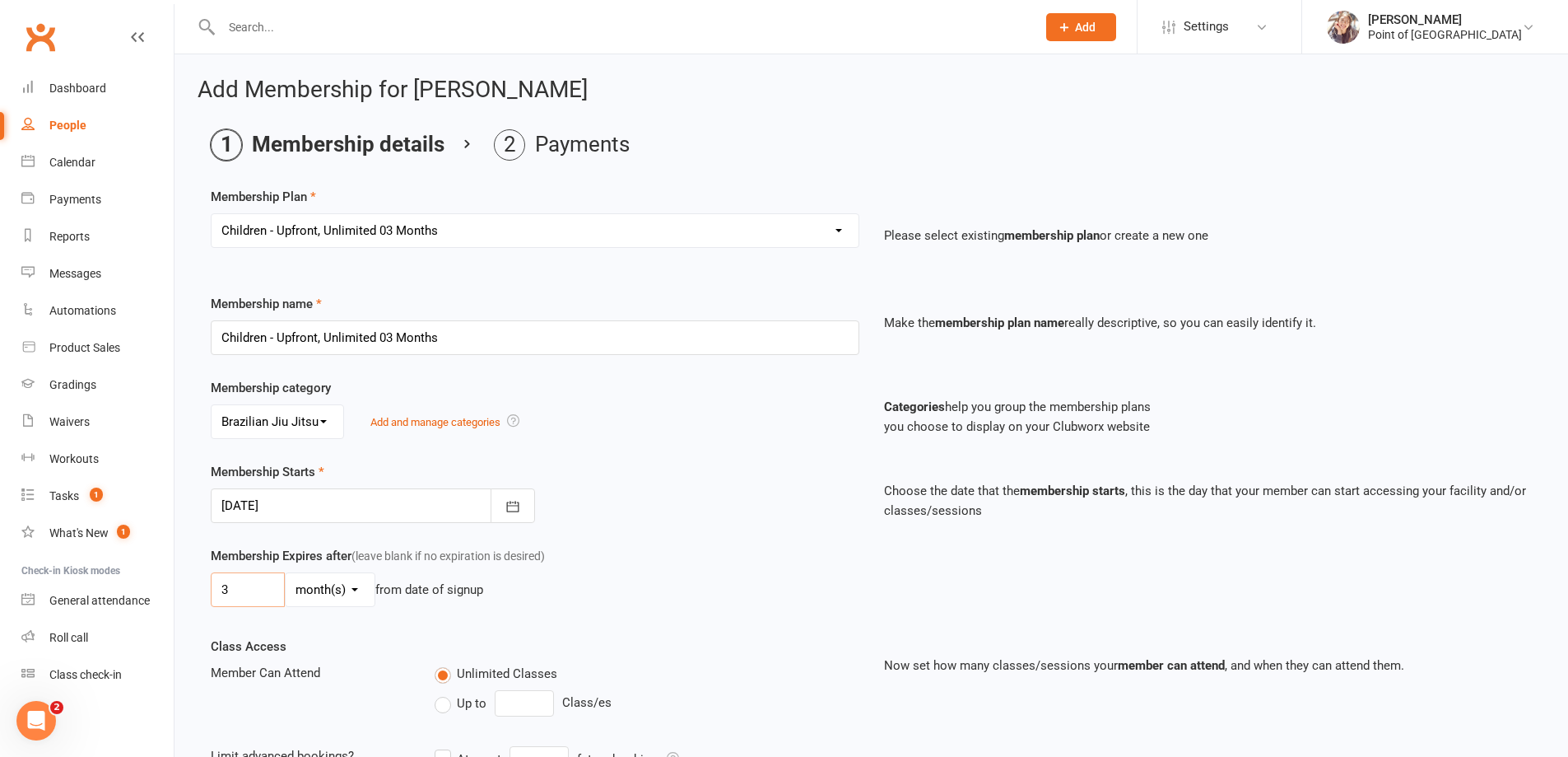
drag, startPoint x: 251, startPoint y: 600, endPoint x: 216, endPoint y: 595, distance: 35.4
click at [216, 595] on input "3" at bounding box center [247, 590] width 74 height 35
type input "18"
click at [324, 591] on select "day(s) week(s) month(s) year(s)" at bounding box center [330, 590] width 89 height 33
select select "0"
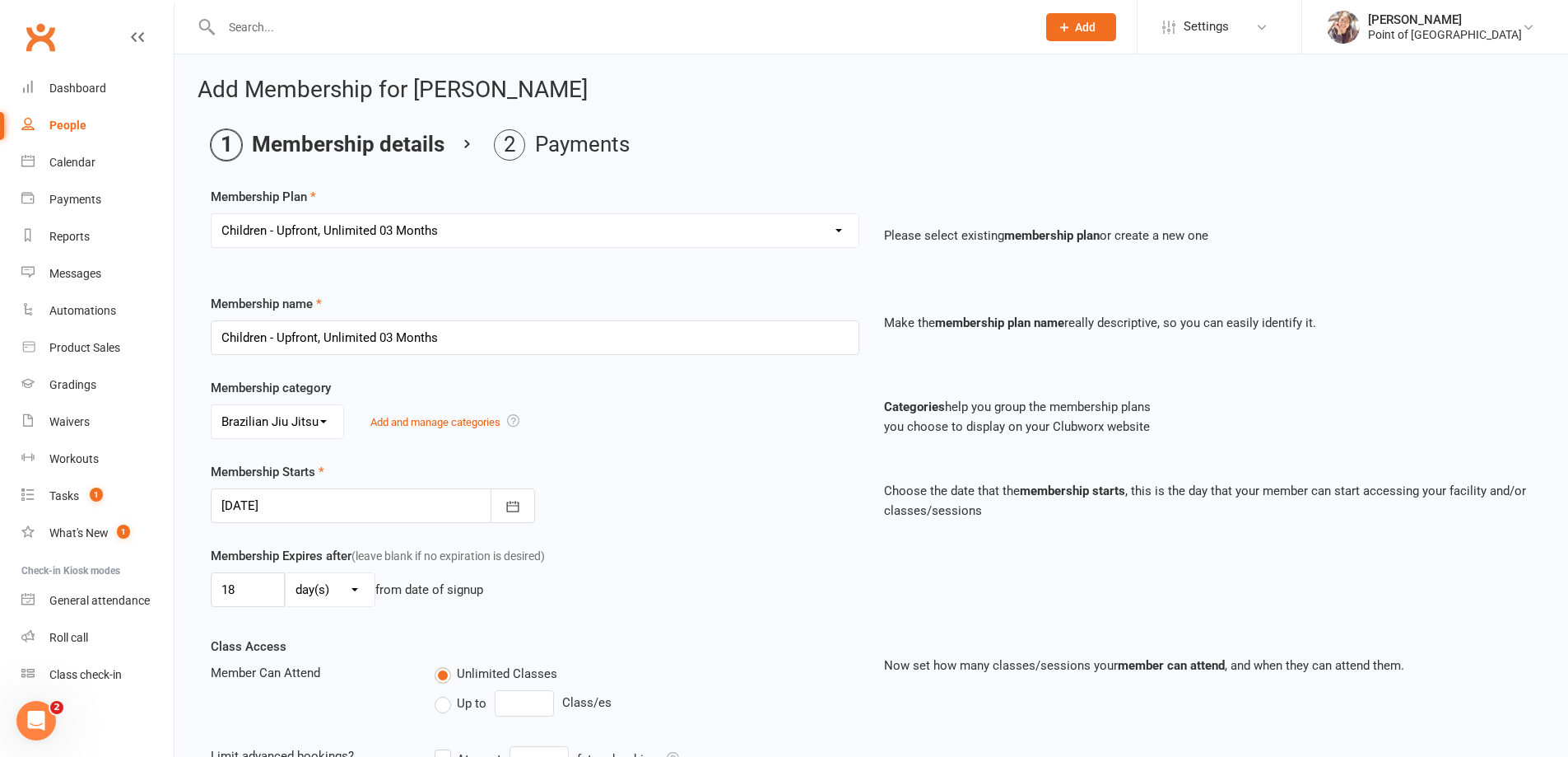
click at [286, 573] on select "day(s) week(s) month(s) year(s)" at bounding box center [330, 590] width 89 height 33
click at [523, 624] on div "Membership Expires after (leave blank if no expiration is desired) 18 day(s) we…" at bounding box center [871, 591] width 1346 height 91
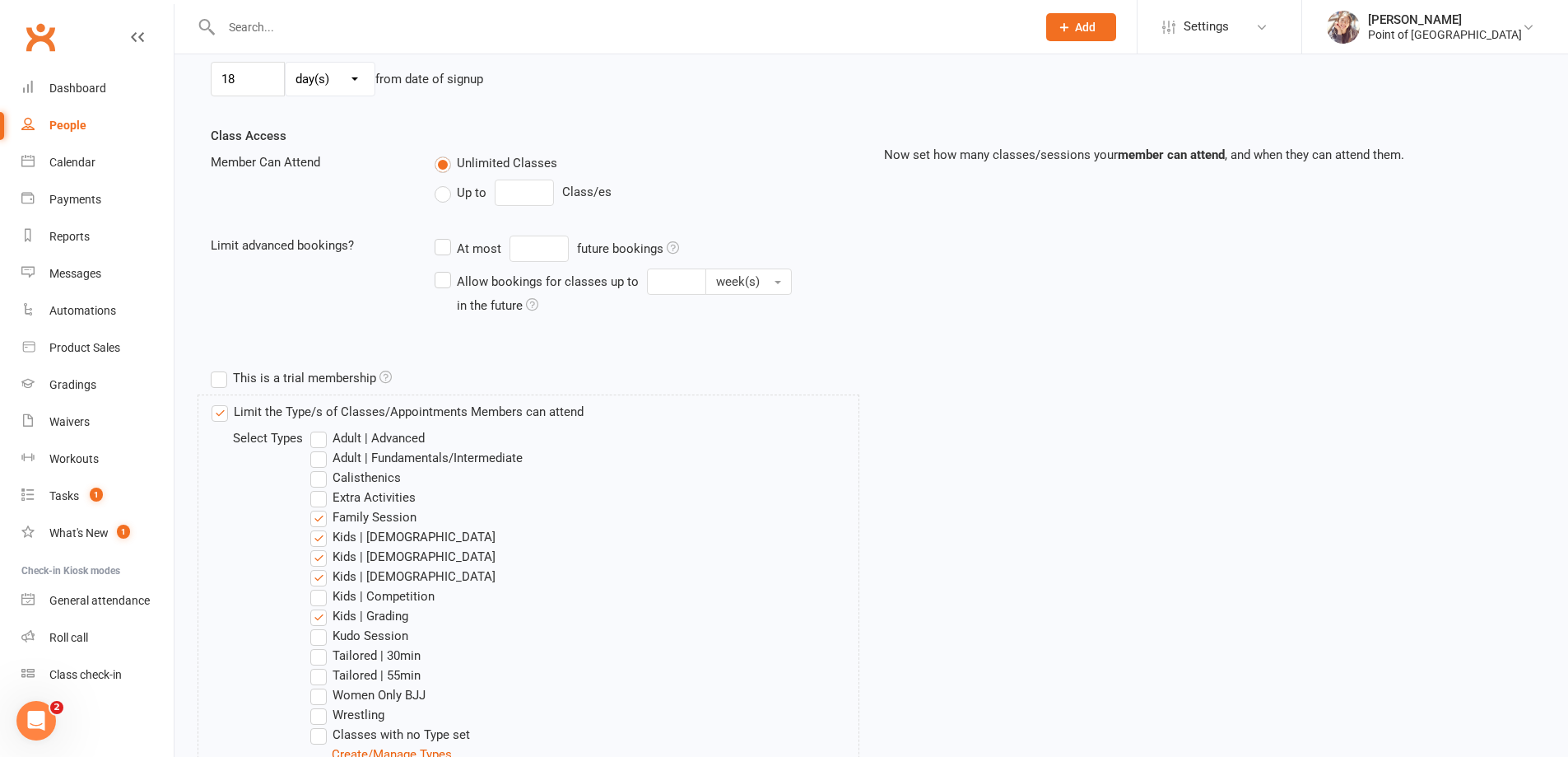
scroll to position [515, 0]
click at [326, 528] on label "Kids | 05-07 yo" at bounding box center [402, 533] width 185 height 20
click at [321, 523] on input "Kids | 05-07 yo" at bounding box center [315, 523] width 11 height 0
click at [320, 571] on label "Kids | 13-15 yo" at bounding box center [402, 572] width 185 height 20
click at [320, 562] on input "Kids | 13-15 yo" at bounding box center [315, 562] width 11 height 0
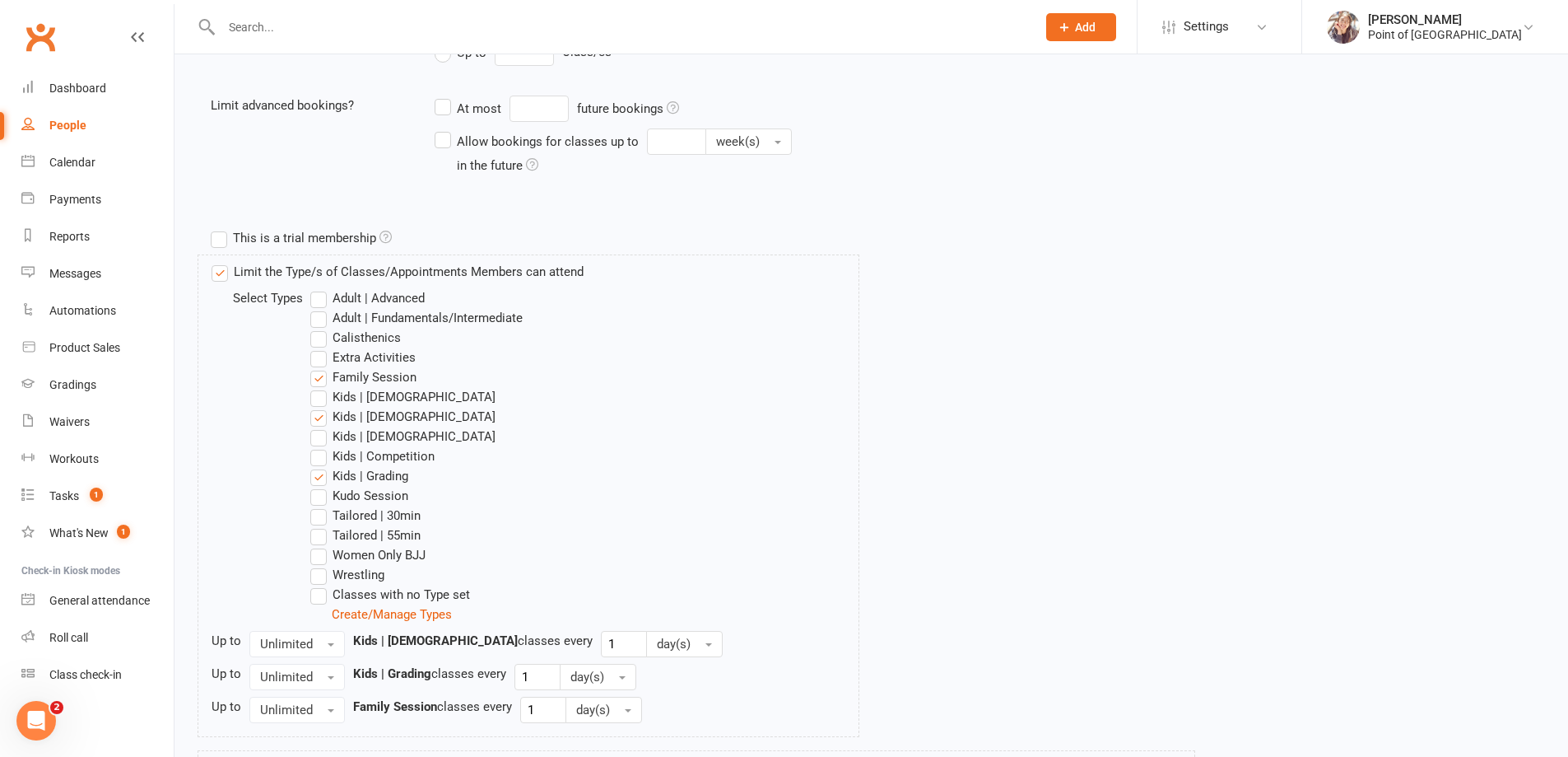
scroll to position [659, 0]
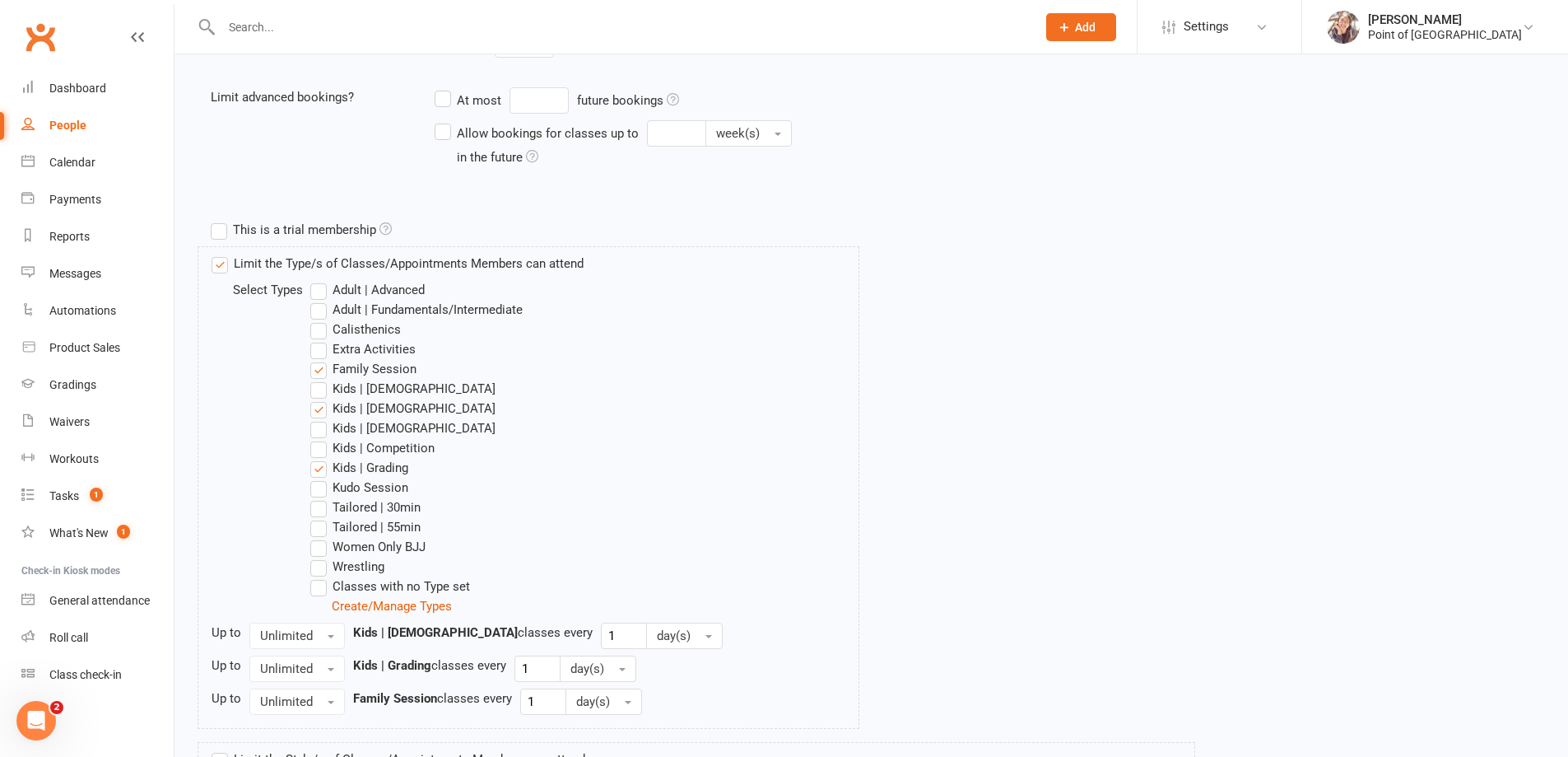
click at [313, 446] on label "Kids | Competition" at bounding box center [372, 448] width 124 height 20
click at [313, 438] on input "Kids | Competition" at bounding box center [315, 438] width 11 height 0
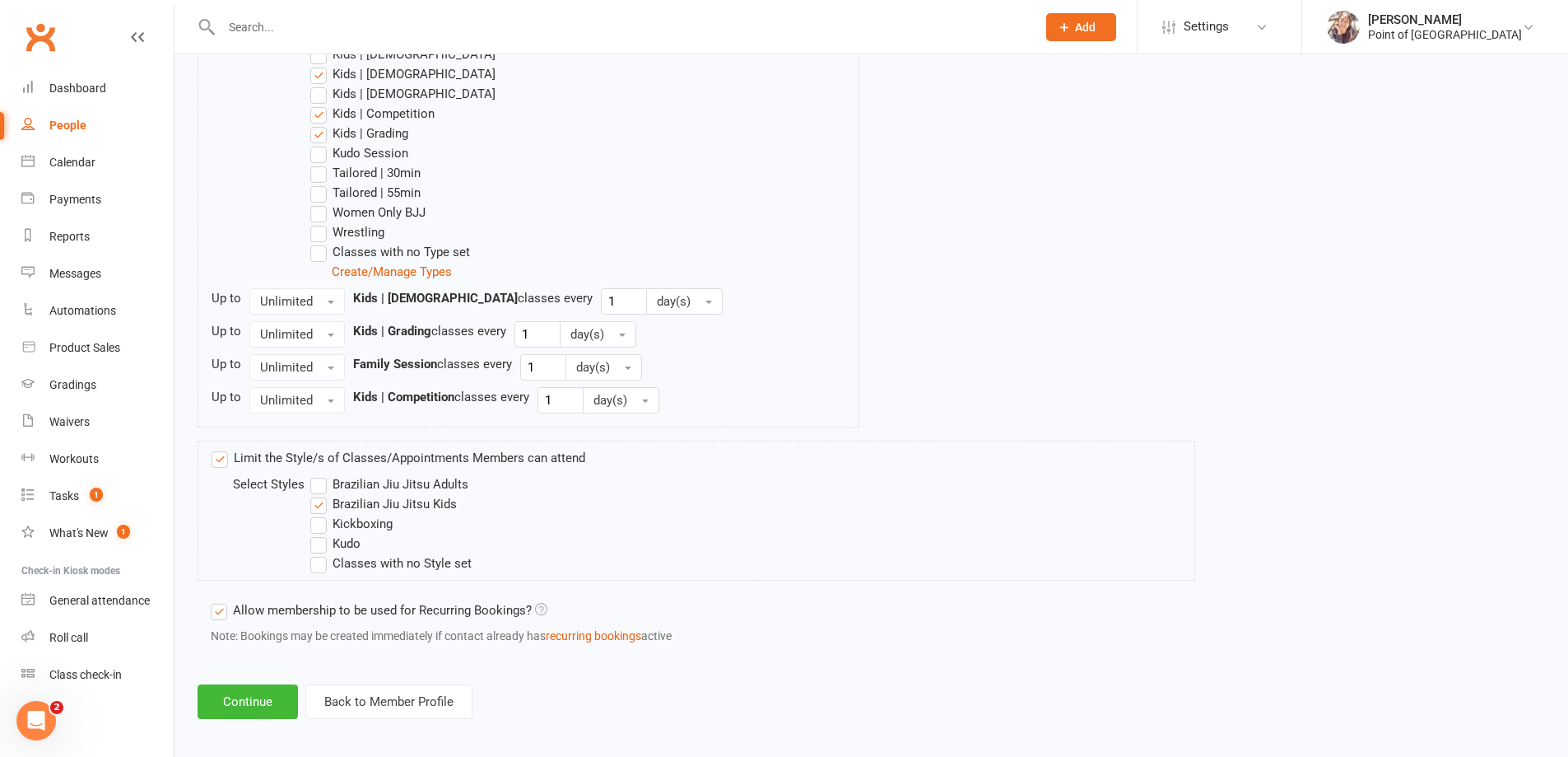
scroll to position [1003, 0]
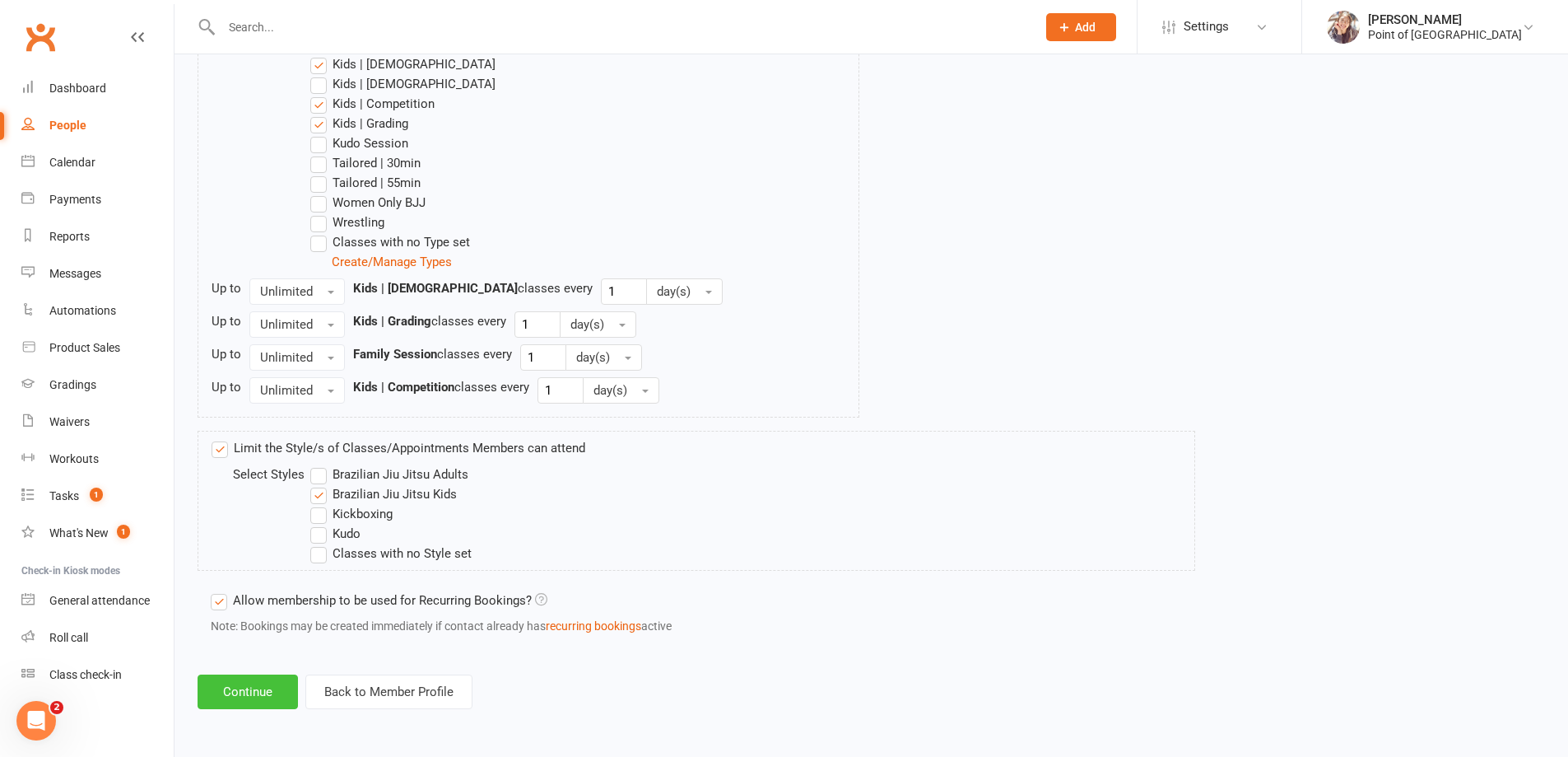
click at [234, 700] on button "Continue" at bounding box center [248, 692] width 101 height 35
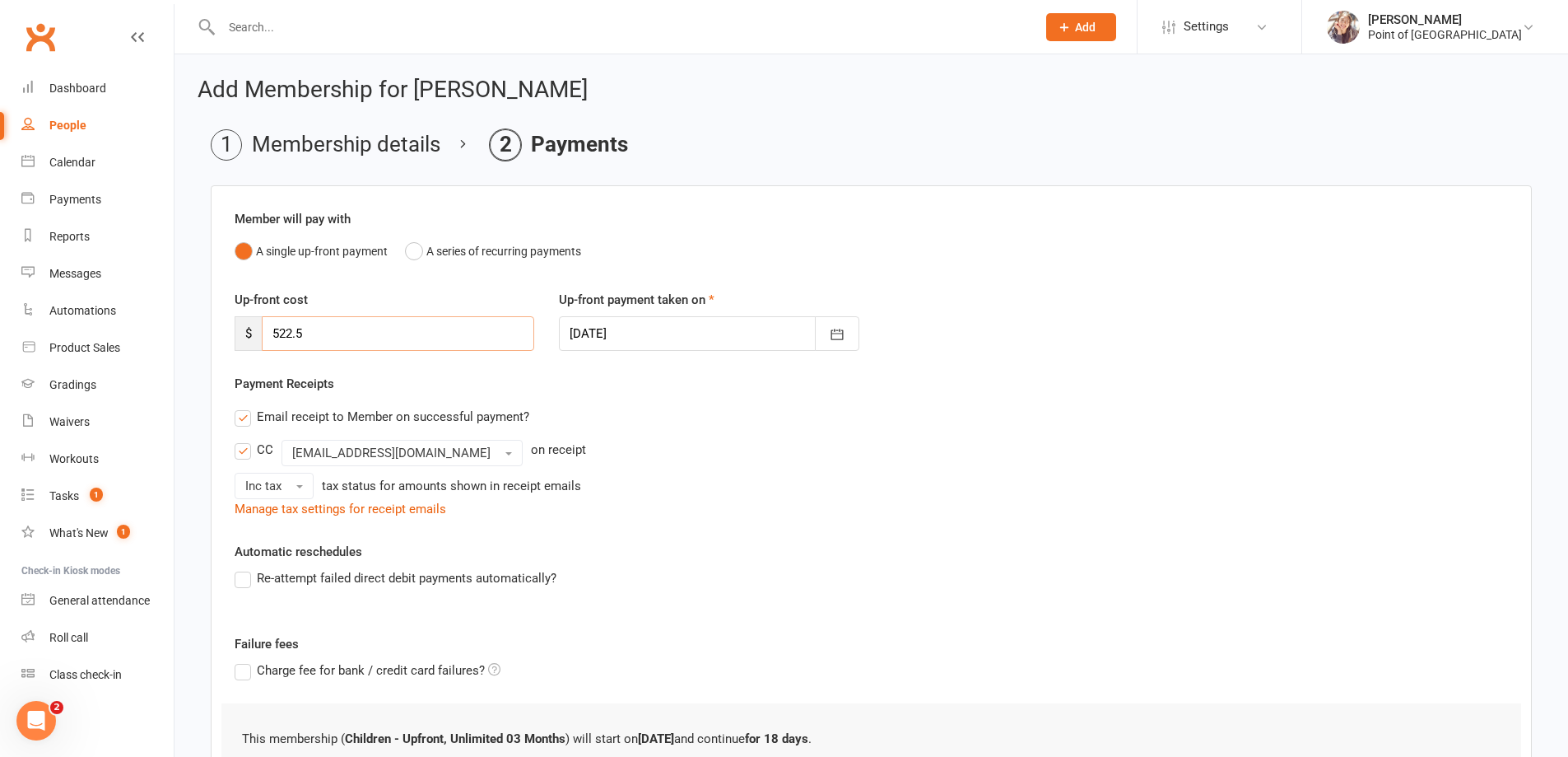
drag, startPoint x: 323, startPoint y: 337, endPoint x: 268, endPoint y: 343, distance: 55.3
click at [271, 342] on input "522.5" at bounding box center [398, 334] width 273 height 35
type input "0"
click at [678, 388] on div "Payment Receipts Email receipt to Member on successful payment? CC info@pointof…" at bounding box center [871, 446] width 1274 height 145
click at [250, 423] on label "Email receipt to Member on successful payment?" at bounding box center [382, 417] width 294 height 20
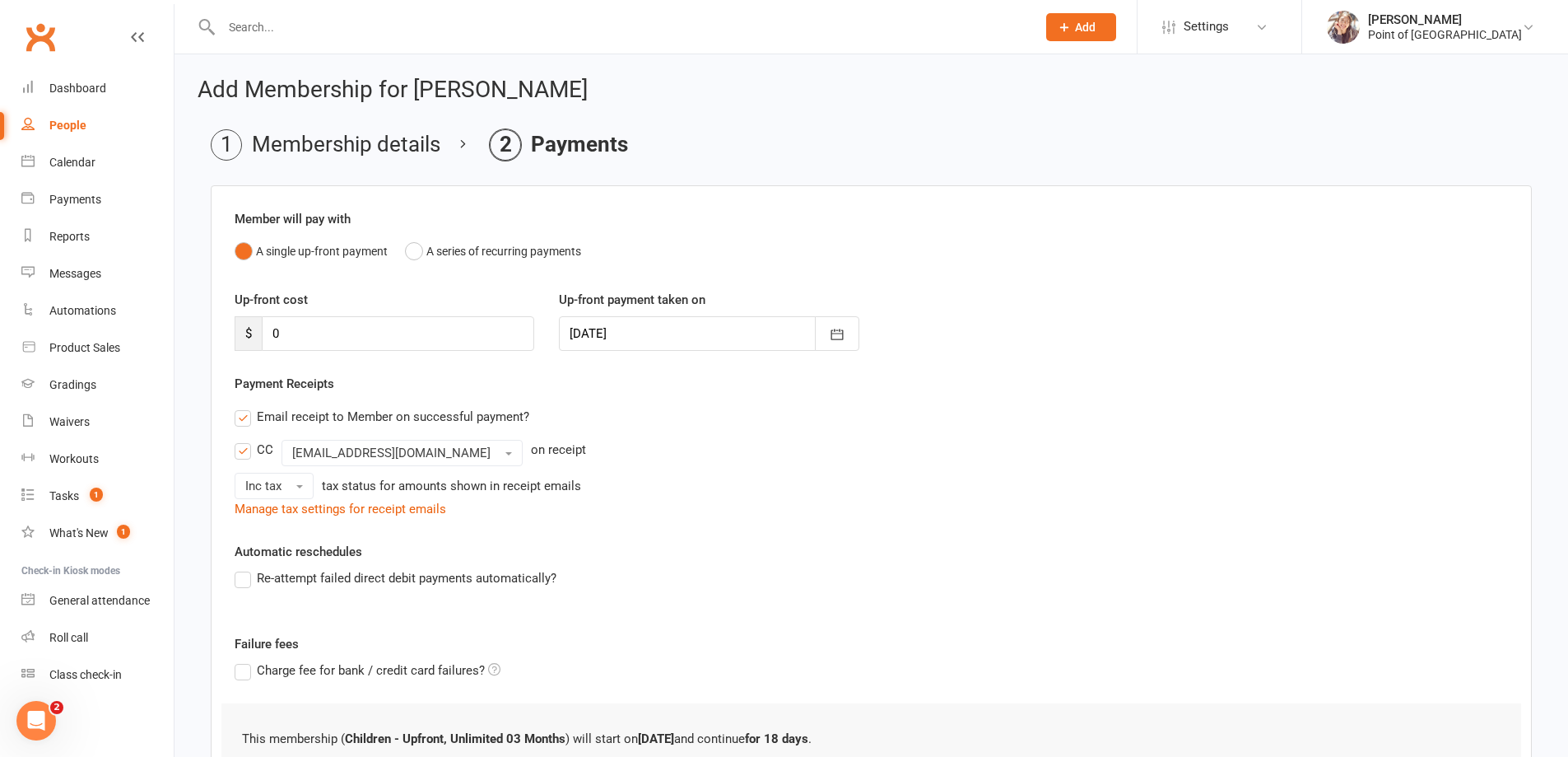
click at [245, 407] on input "Email receipt to Member on successful payment?" at bounding box center [239, 407] width 11 height 0
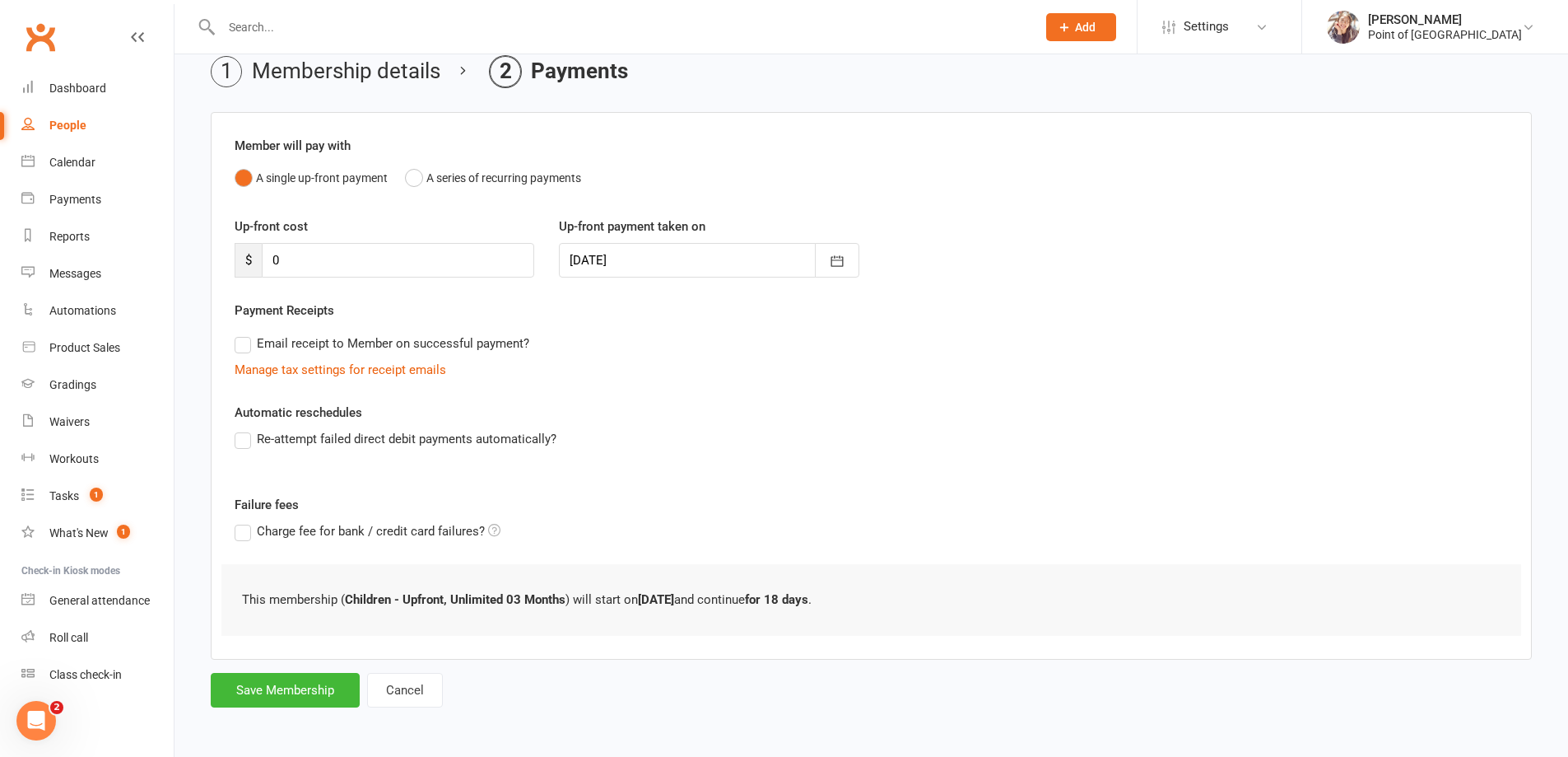
scroll to position [74, 0]
click at [259, 681] on button "Save Membership" at bounding box center [284, 690] width 149 height 35
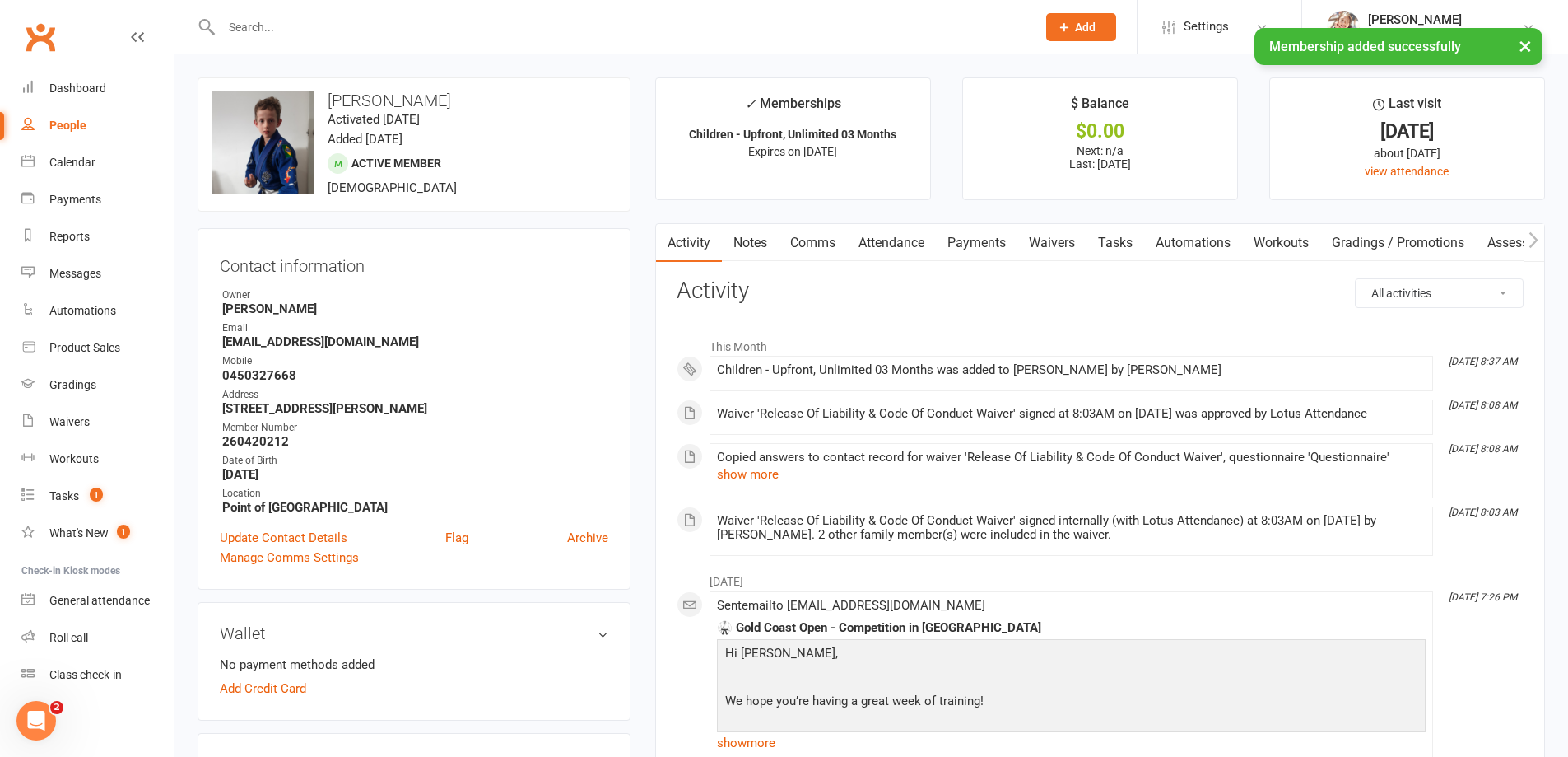
click at [294, 28] on div "× Membership added successfully" at bounding box center [773, 28] width 1546 height 0
click at [293, 17] on input "text" at bounding box center [620, 27] width 808 height 23
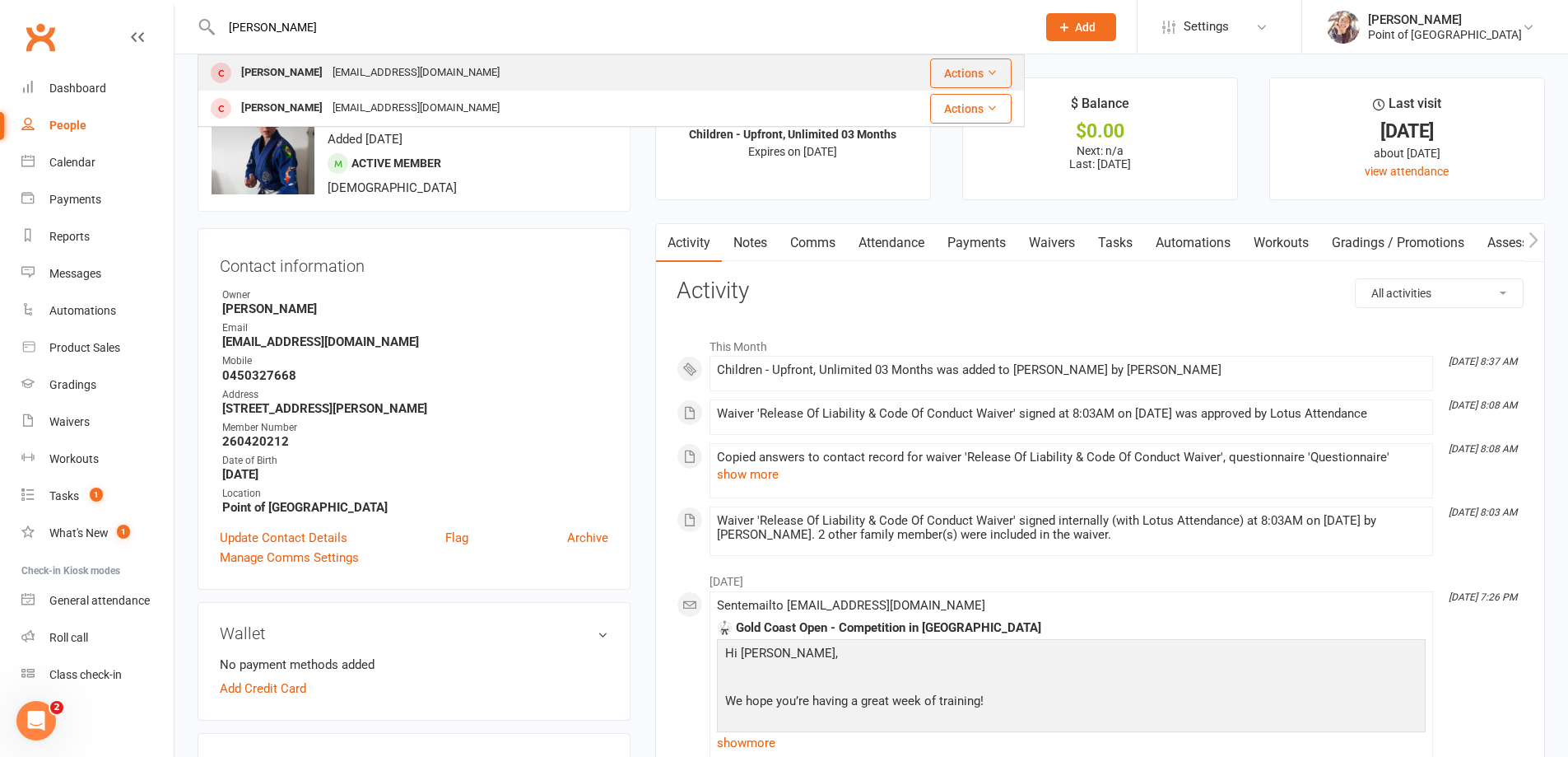
type input "brad"
click at [328, 69] on div "Bjbcadinet@bigpond.com" at bounding box center [416, 72] width 177 height 24
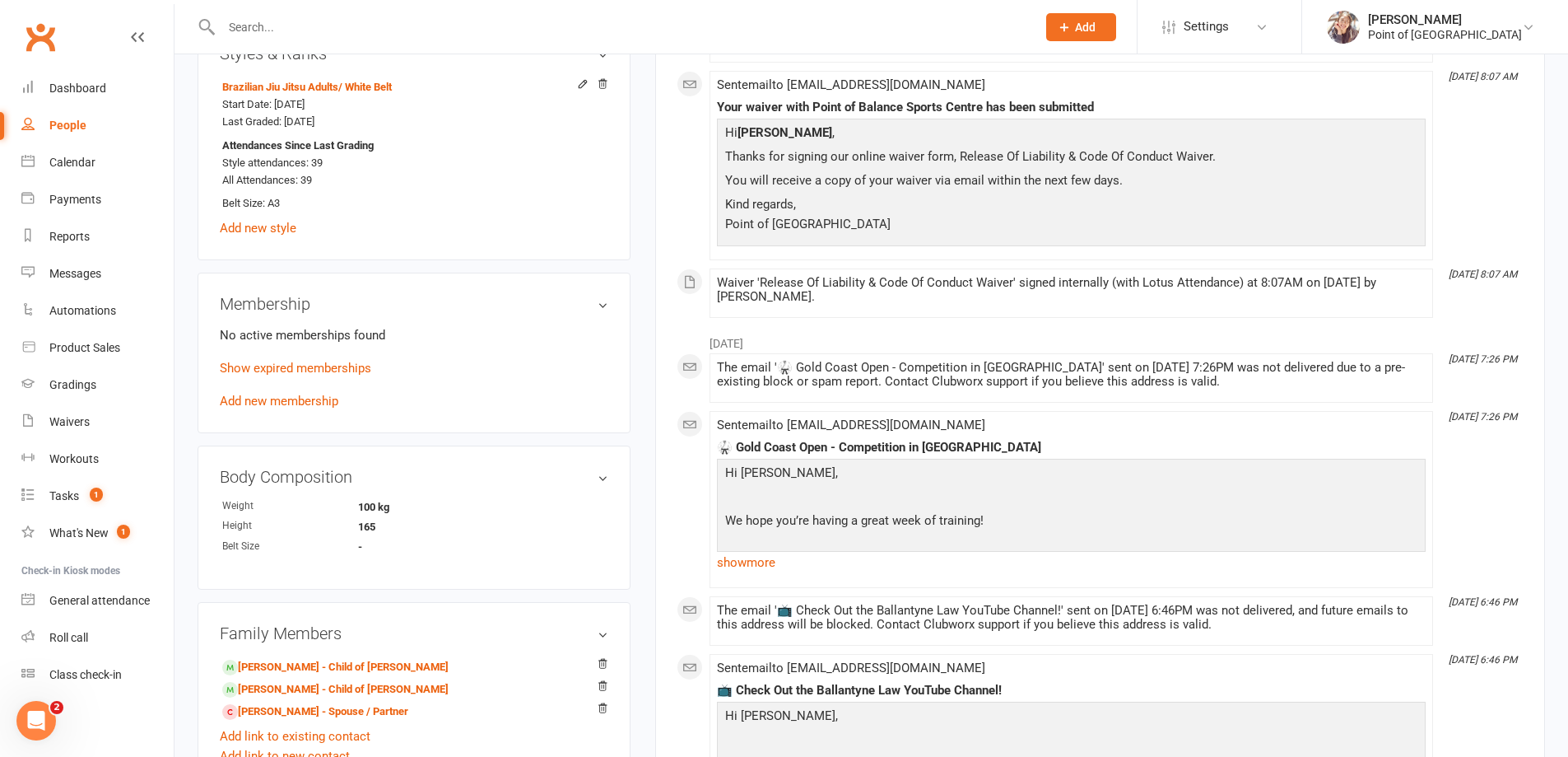
scroll to position [741, 0]
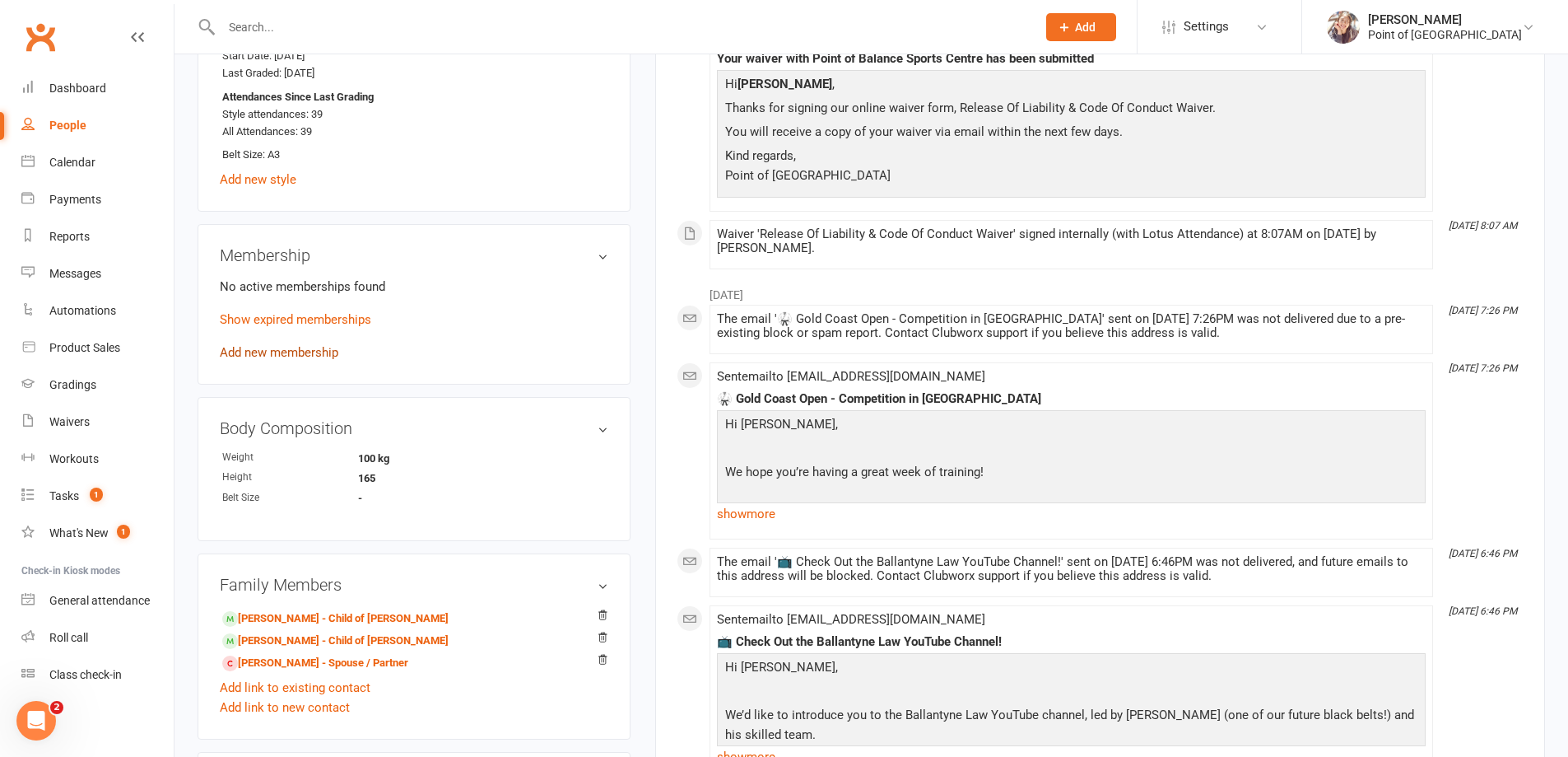
click at [297, 354] on link "Add new membership" at bounding box center [279, 353] width 119 height 15
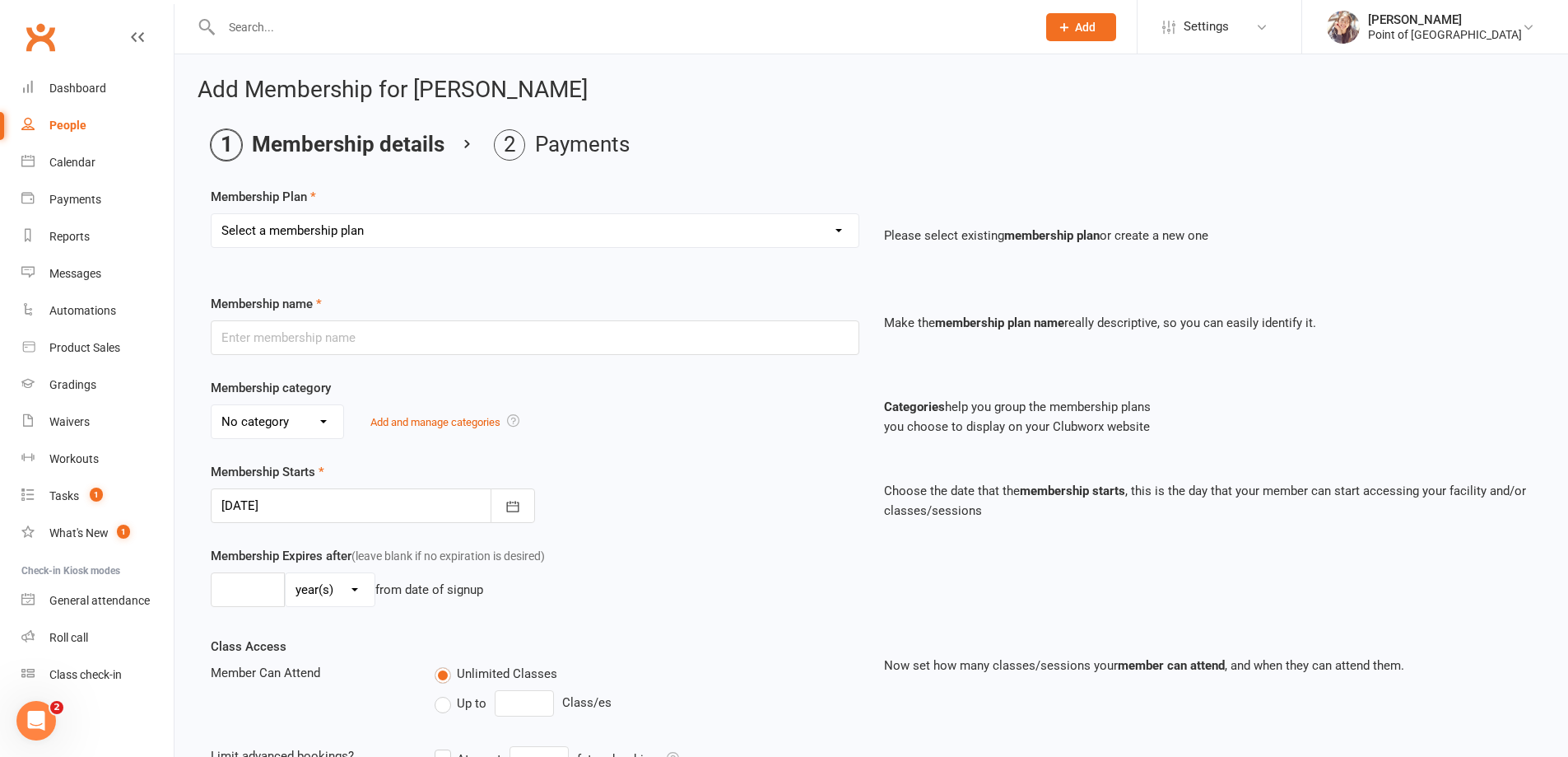
click at [308, 239] on select "Select a membership plan Create new Membership Plan Tailored | 30min Tailored |…" at bounding box center [535, 230] width 647 height 33
select select "9"
click at [211, 214] on select "Select a membership plan Create new Membership Plan Tailored | 30min Tailored |…" at bounding box center [535, 230] width 647 height 33
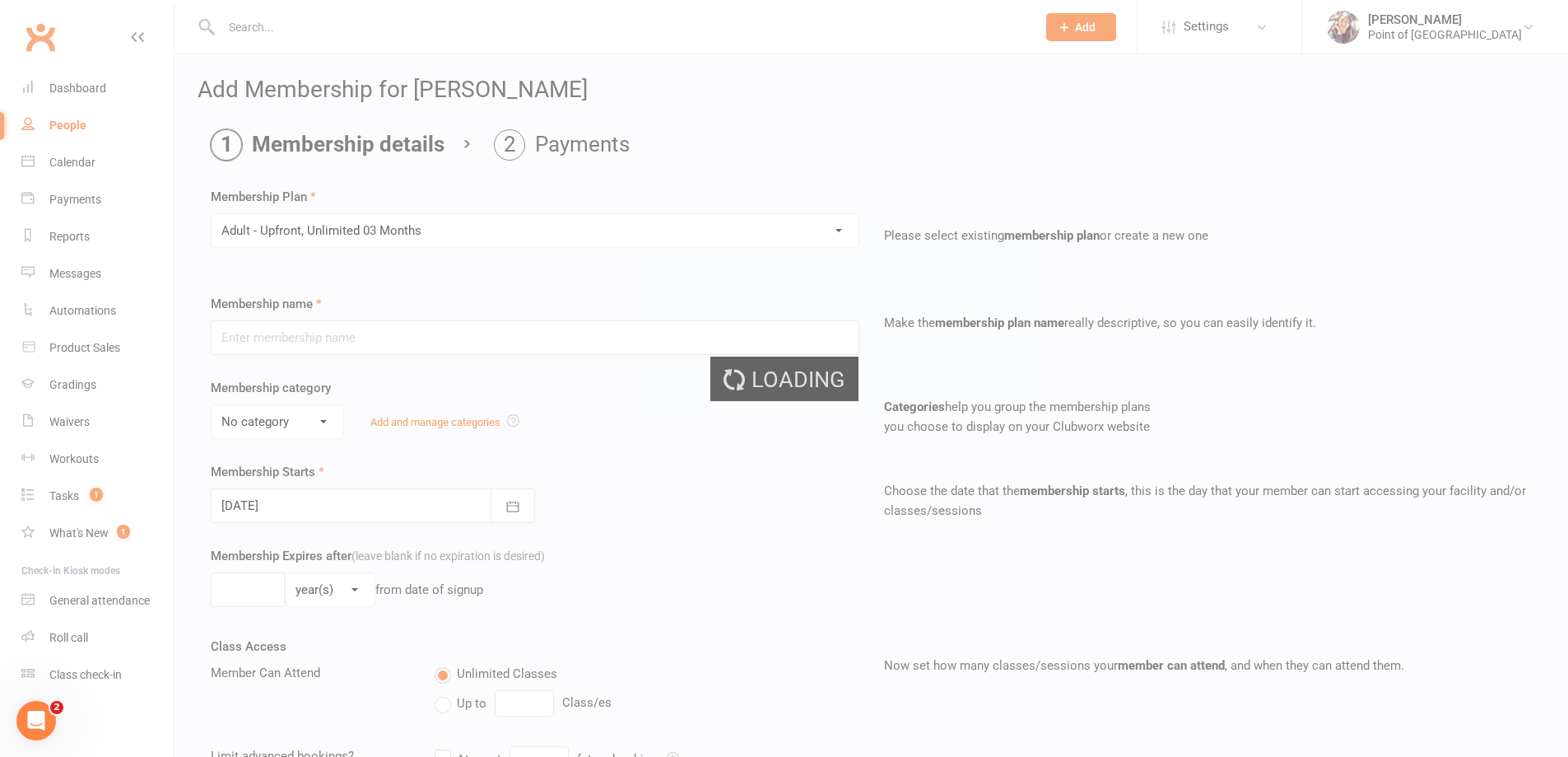
type input "Adult - Upfront, Unlimited 03 Months"
select select "0"
type input "3"
select select "2"
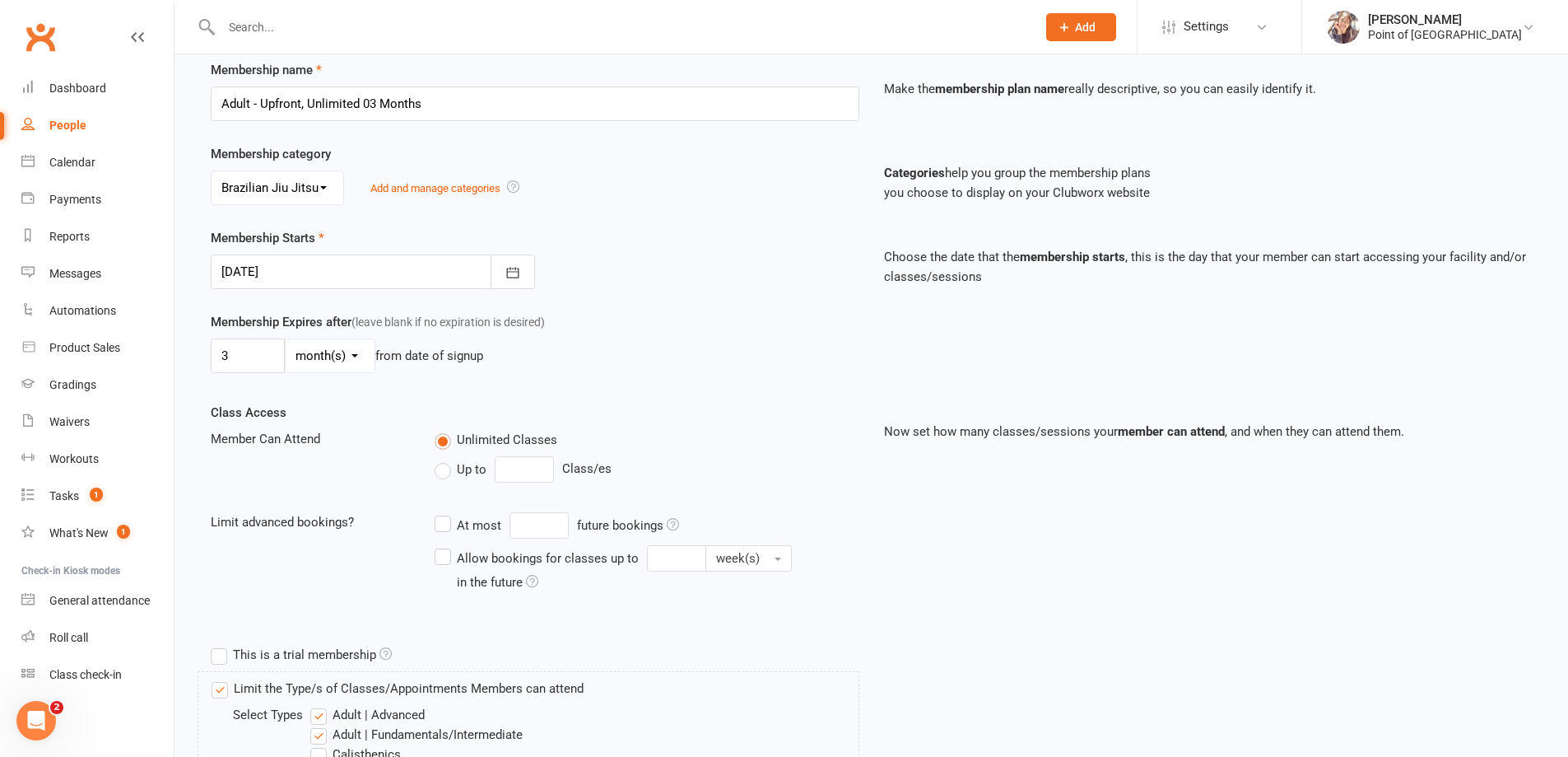
scroll to position [247, 0]
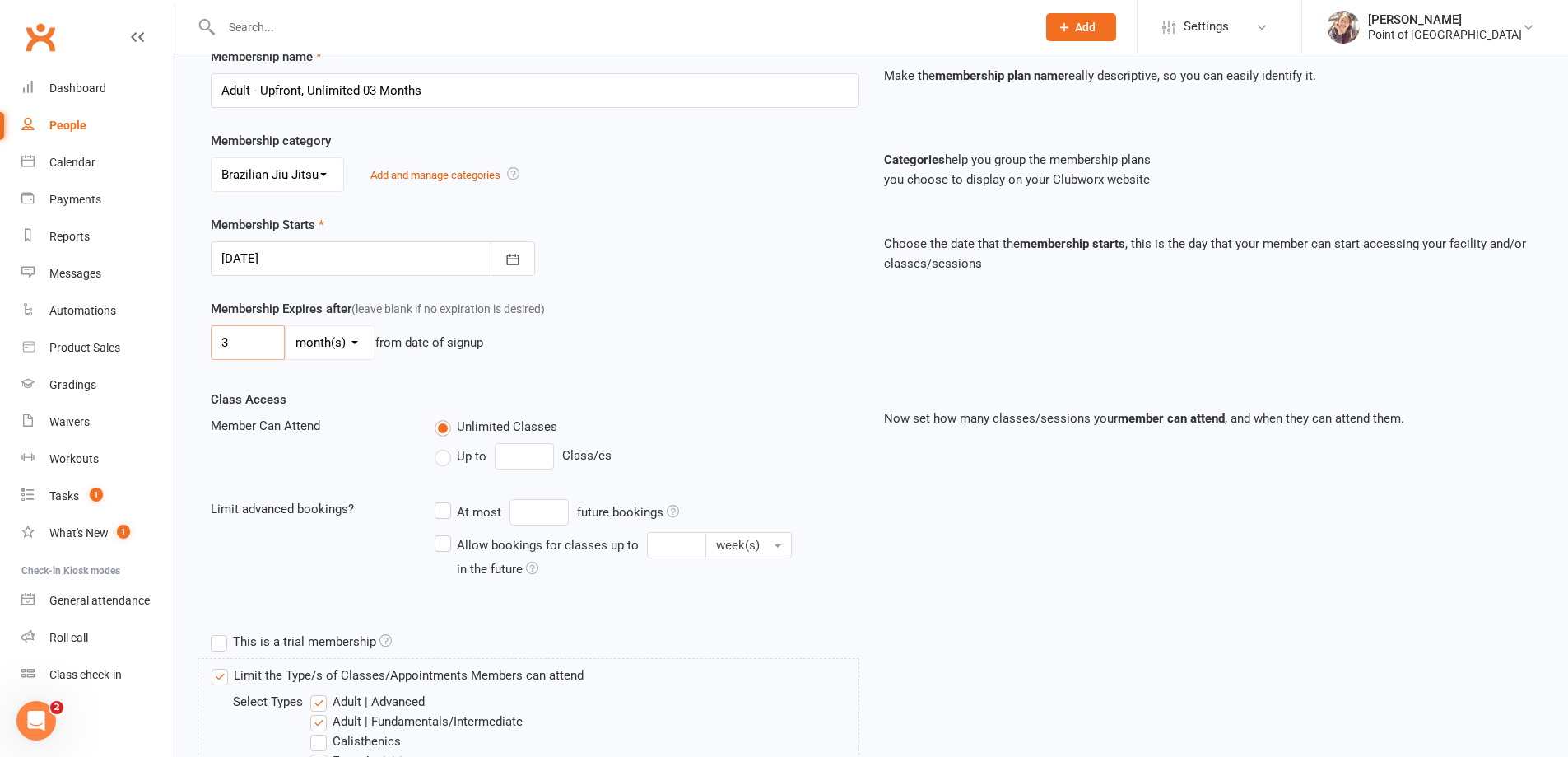
drag, startPoint x: 236, startPoint y: 350, endPoint x: 211, endPoint y: 348, distance: 25.1
click at [211, 348] on input "3" at bounding box center [247, 343] width 74 height 35
type input "18"
click at [361, 334] on select "day(s) week(s) month(s) year(s)" at bounding box center [330, 343] width 89 height 33
select select "0"
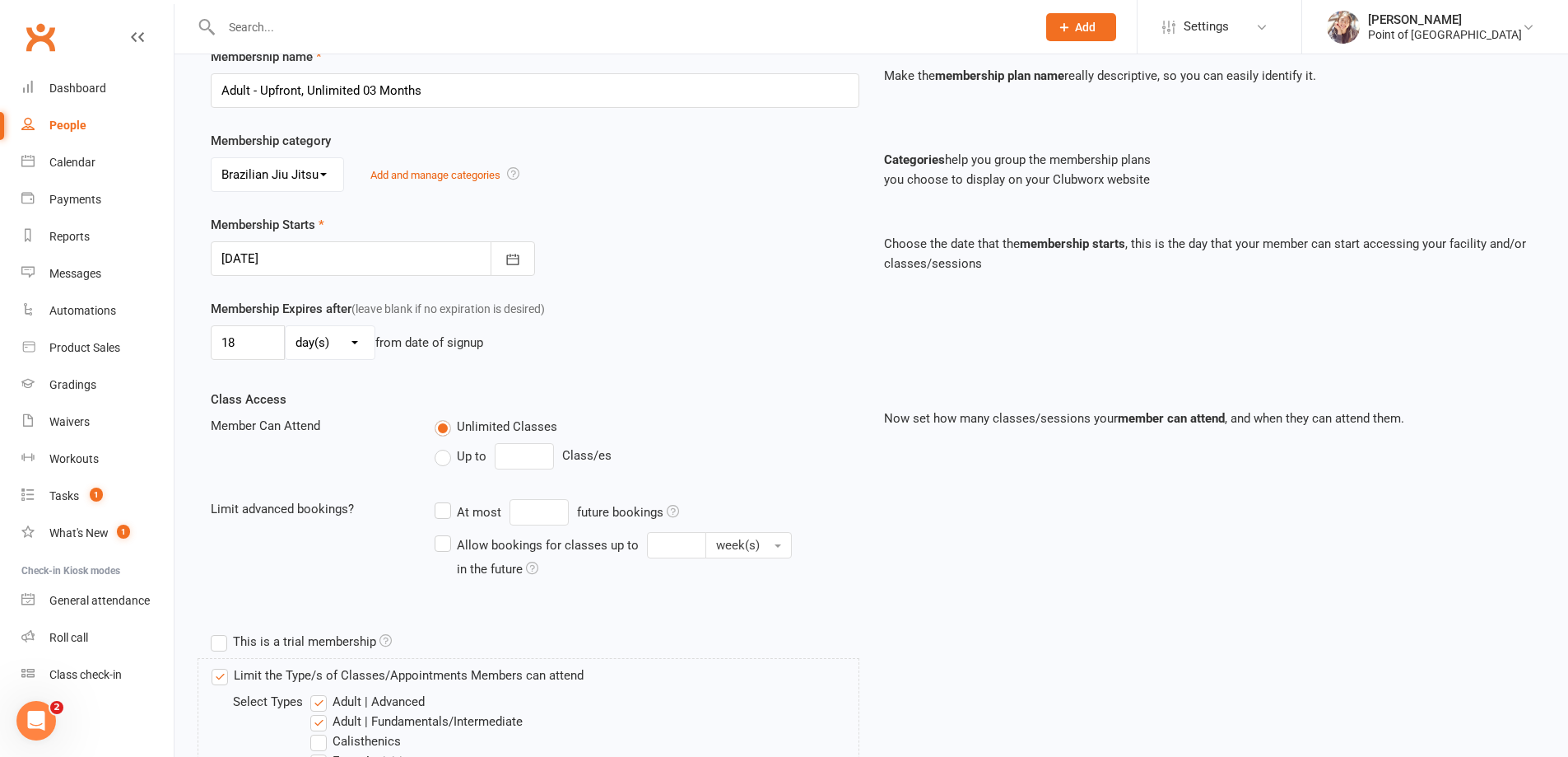
click at [286, 326] on select "day(s) week(s) month(s) year(s)" at bounding box center [330, 343] width 89 height 33
click at [392, 374] on div "Membership Expires after (leave blank if no expiration is desired) 18 day(s) we…" at bounding box center [871, 344] width 1346 height 91
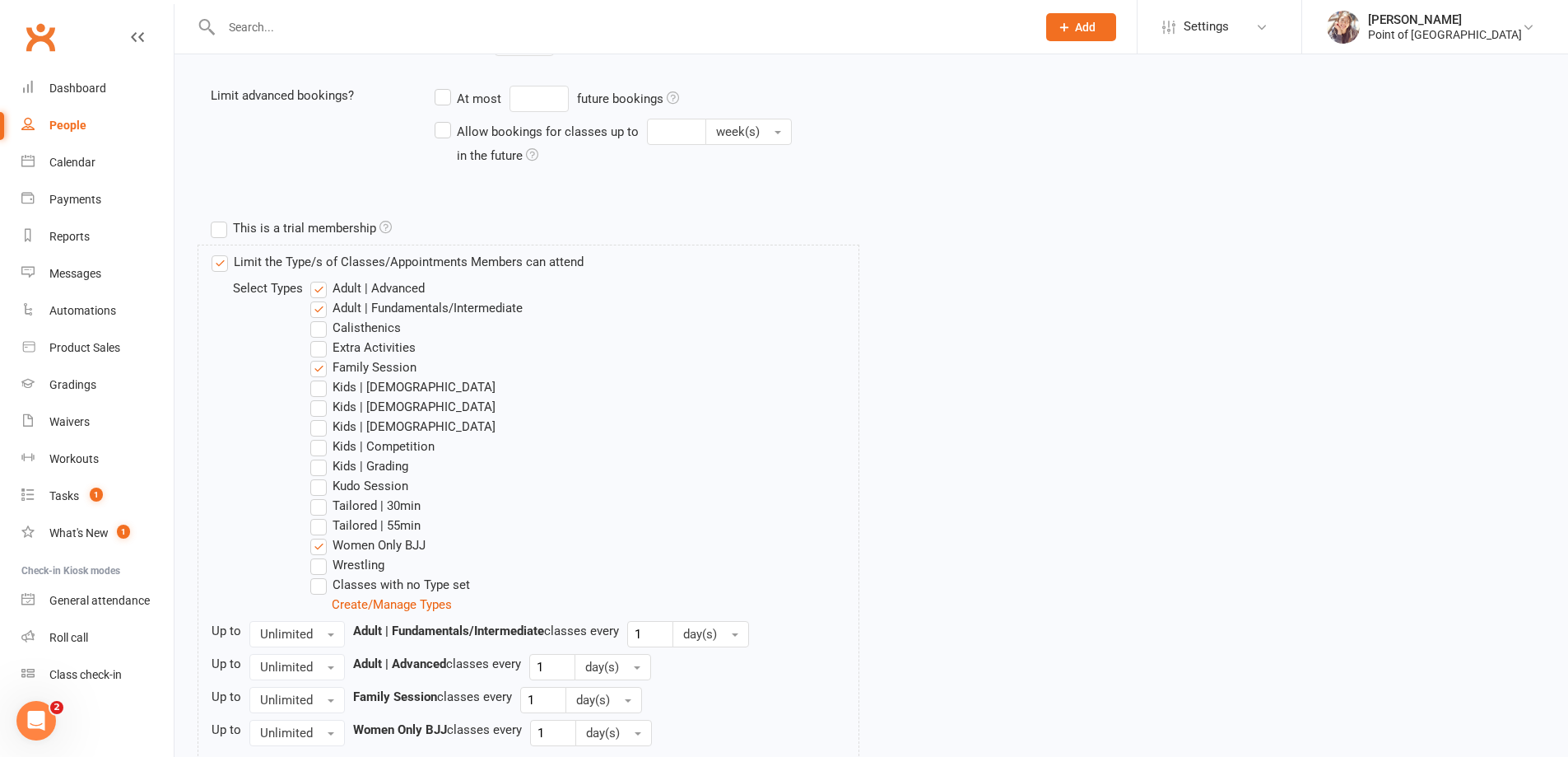
scroll to position [680, 0]
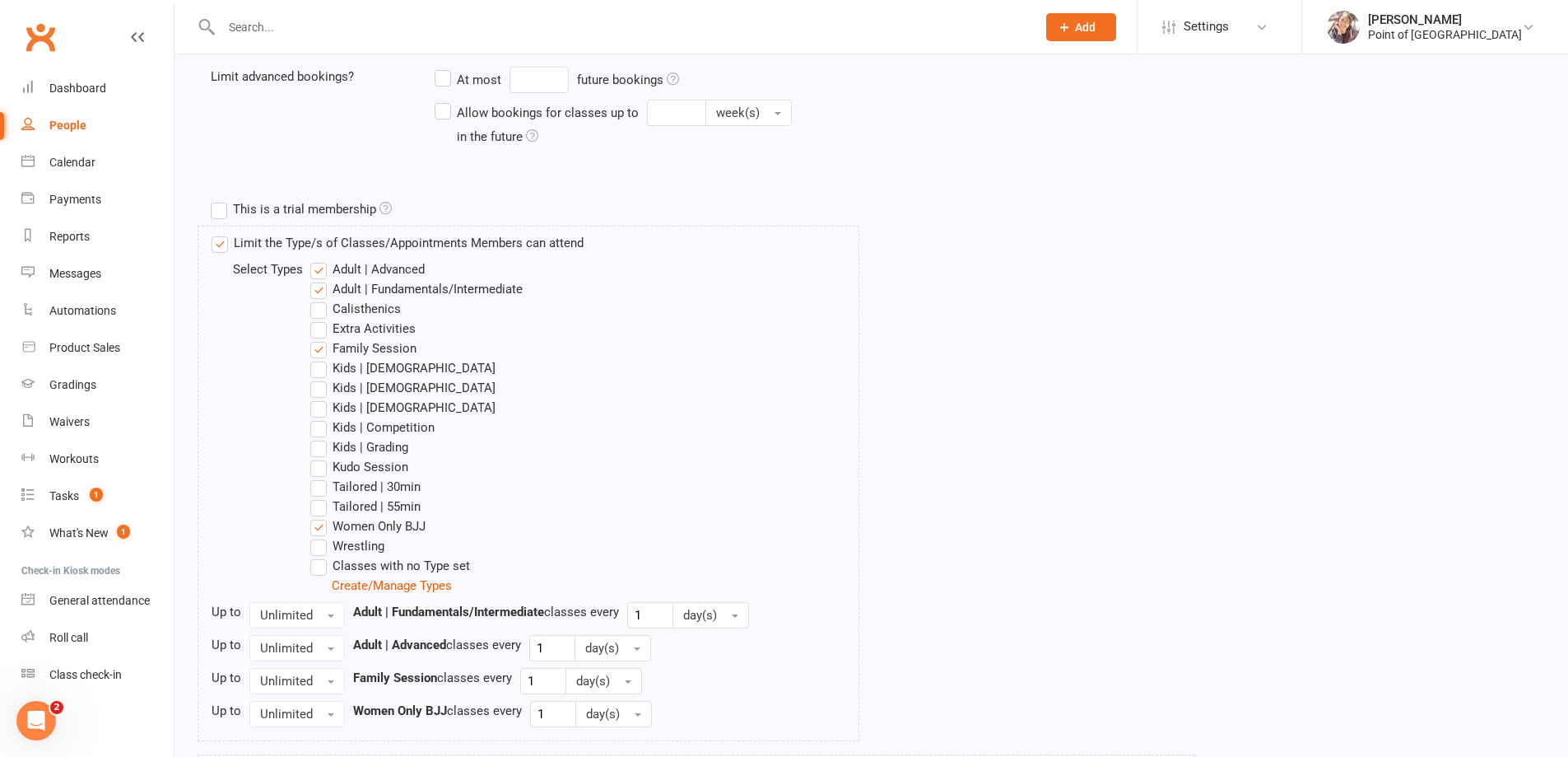
click at [323, 525] on label "Women Only BJJ" at bounding box center [367, 527] width 116 height 20
click at [321, 517] on input "Women Only BJJ" at bounding box center [315, 517] width 11 height 0
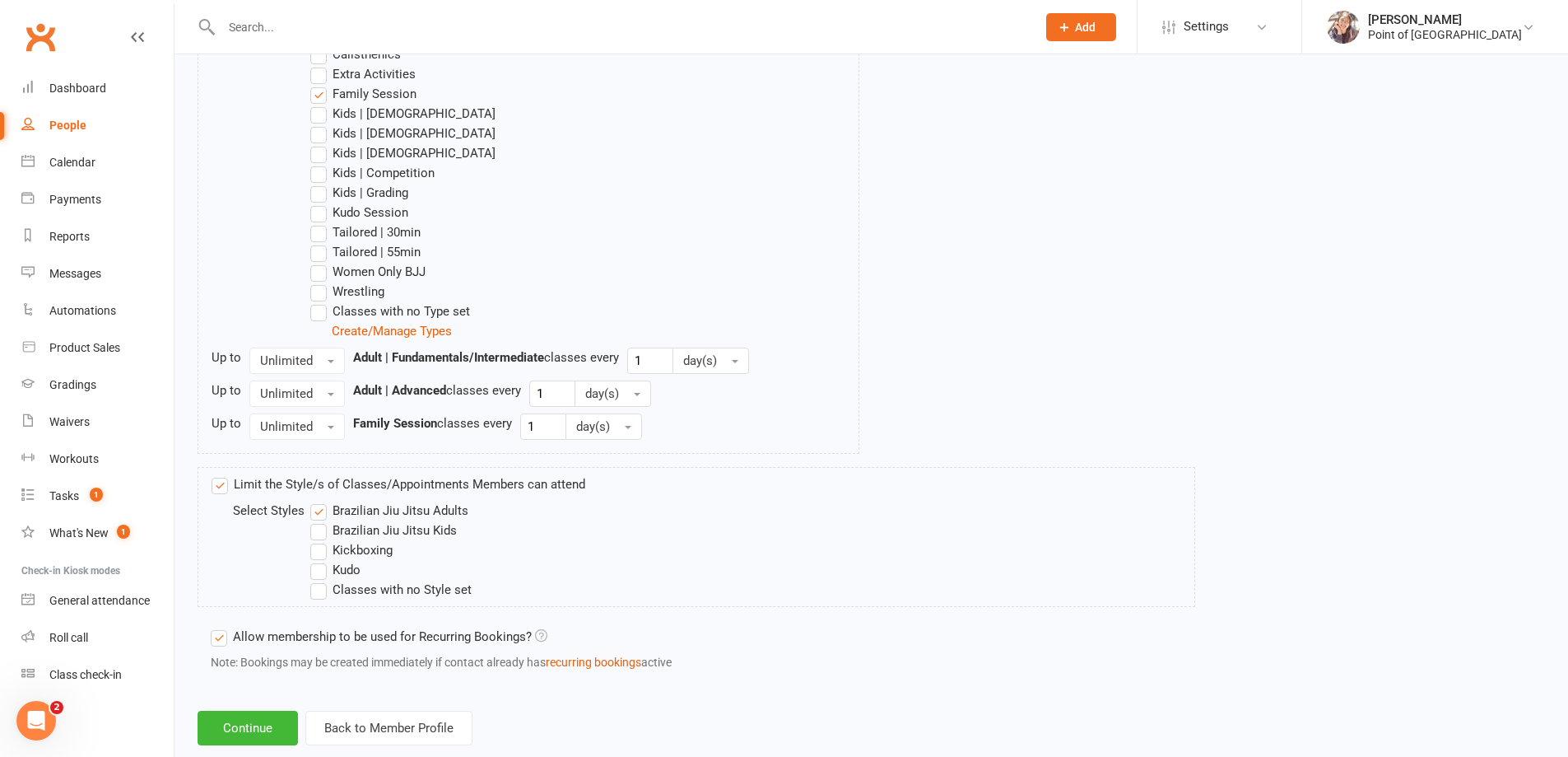
scroll to position [947, 0]
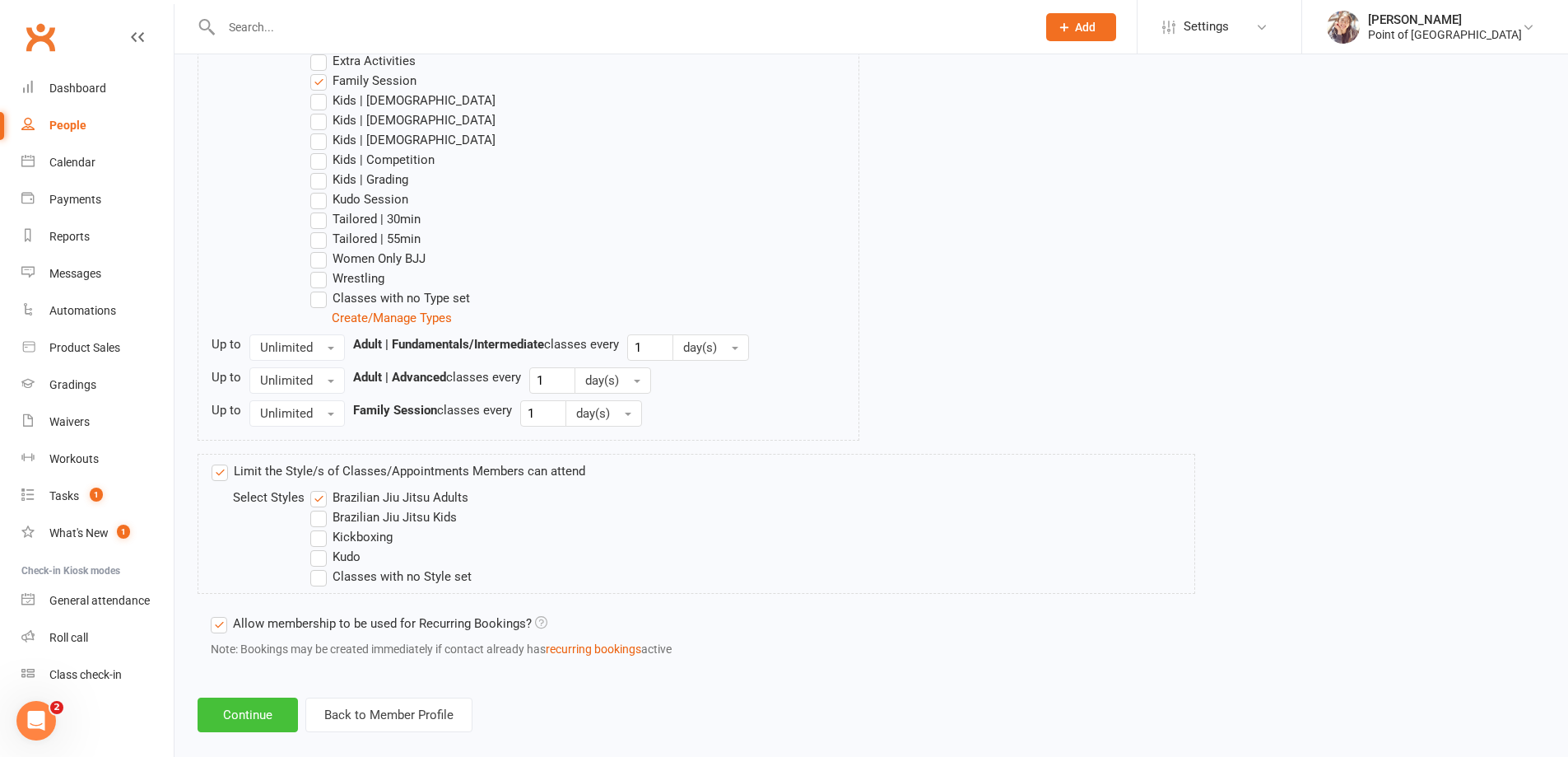
click at [270, 707] on button "Continue" at bounding box center [248, 715] width 101 height 35
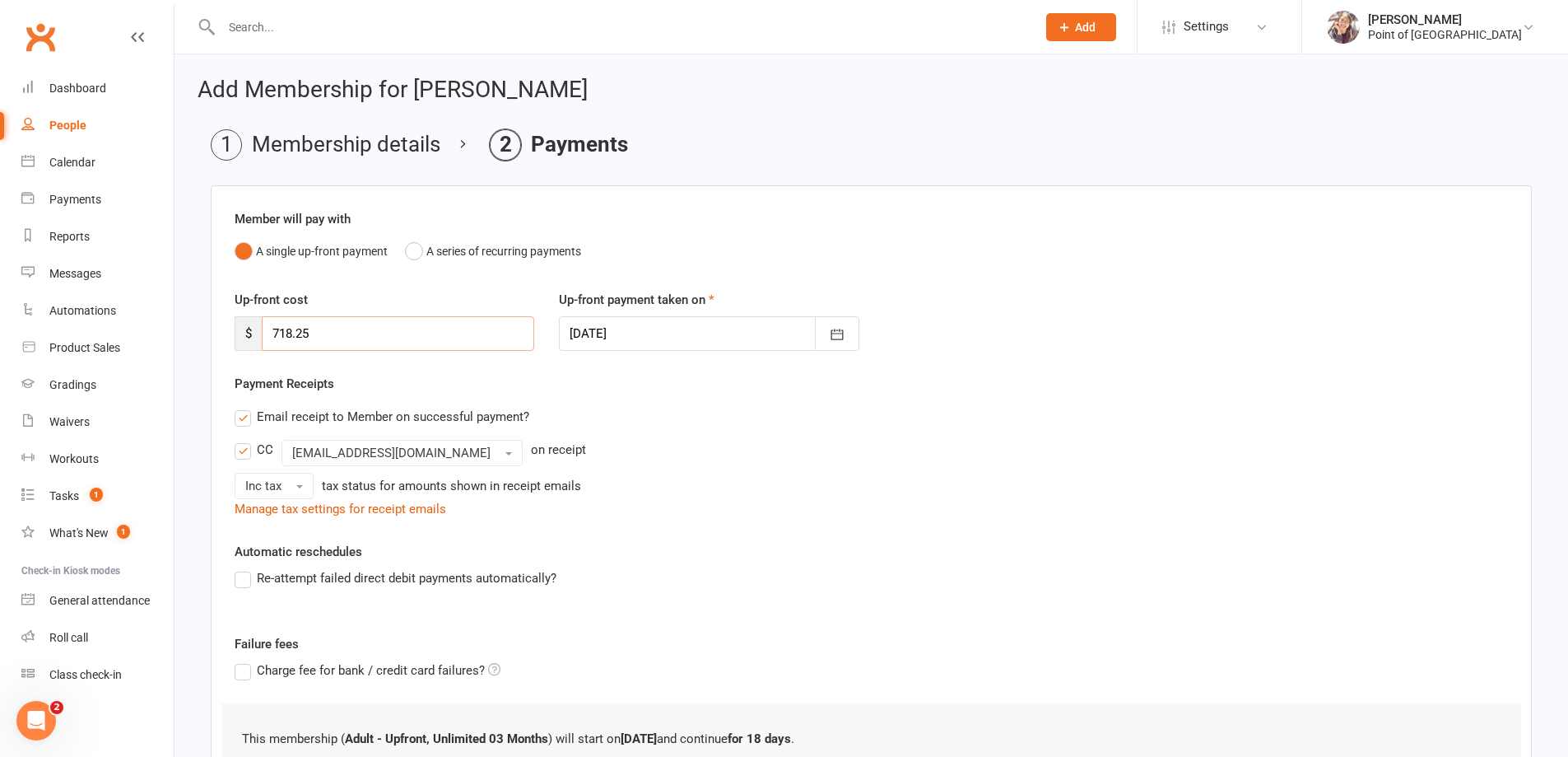
drag, startPoint x: 325, startPoint y: 333, endPoint x: 260, endPoint y: 329, distance: 65.1
click at [262, 329] on input "718.25" at bounding box center [398, 334] width 273 height 35
type input "0"
drag, startPoint x: 619, startPoint y: 370, endPoint x: 557, endPoint y: 386, distance: 64.0
click at [619, 370] on div "Up-front cost $ 0 Up-front payment taken on 13 Sep 2025 September 2025 Sun Mon …" at bounding box center [870, 331] width 1298 height 84
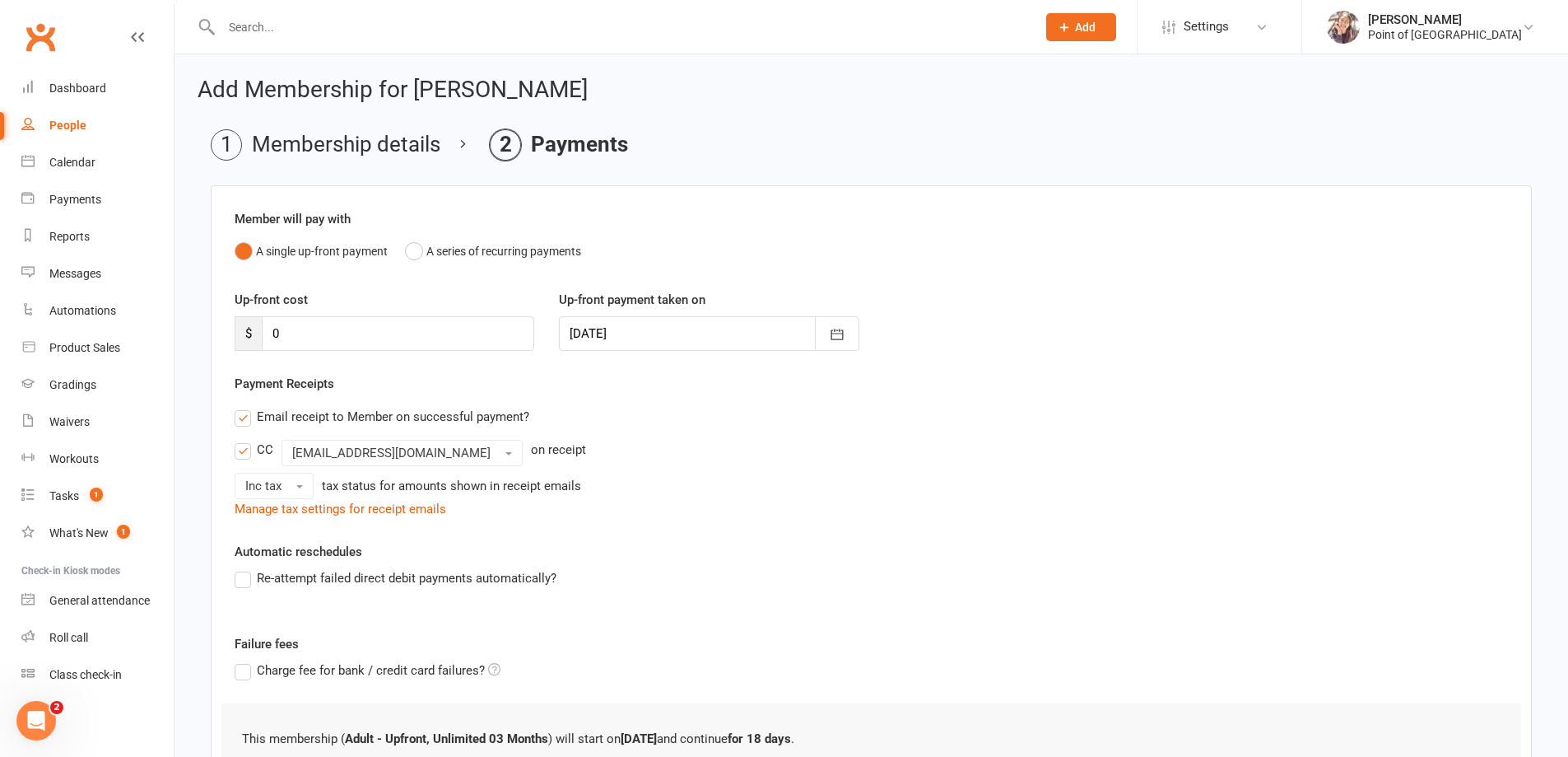
click at [239, 418] on label "Email receipt to Member on successful payment?" at bounding box center [382, 417] width 294 height 20
click at [239, 407] on input "Email receipt to Member on successful payment?" at bounding box center [239, 407] width 11 height 0
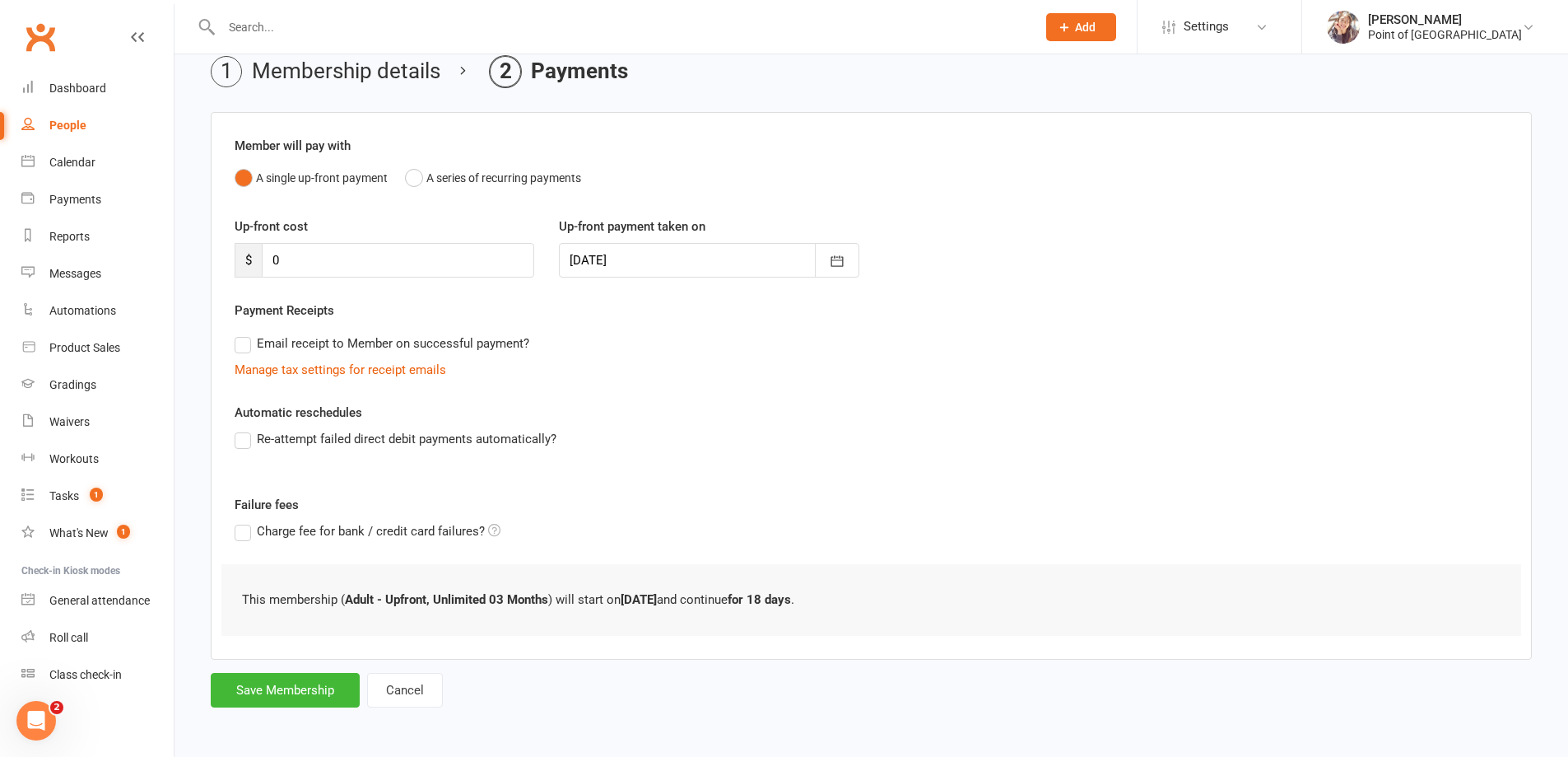
scroll to position [74, 0]
click at [311, 689] on button "Save Membership" at bounding box center [284, 690] width 149 height 35
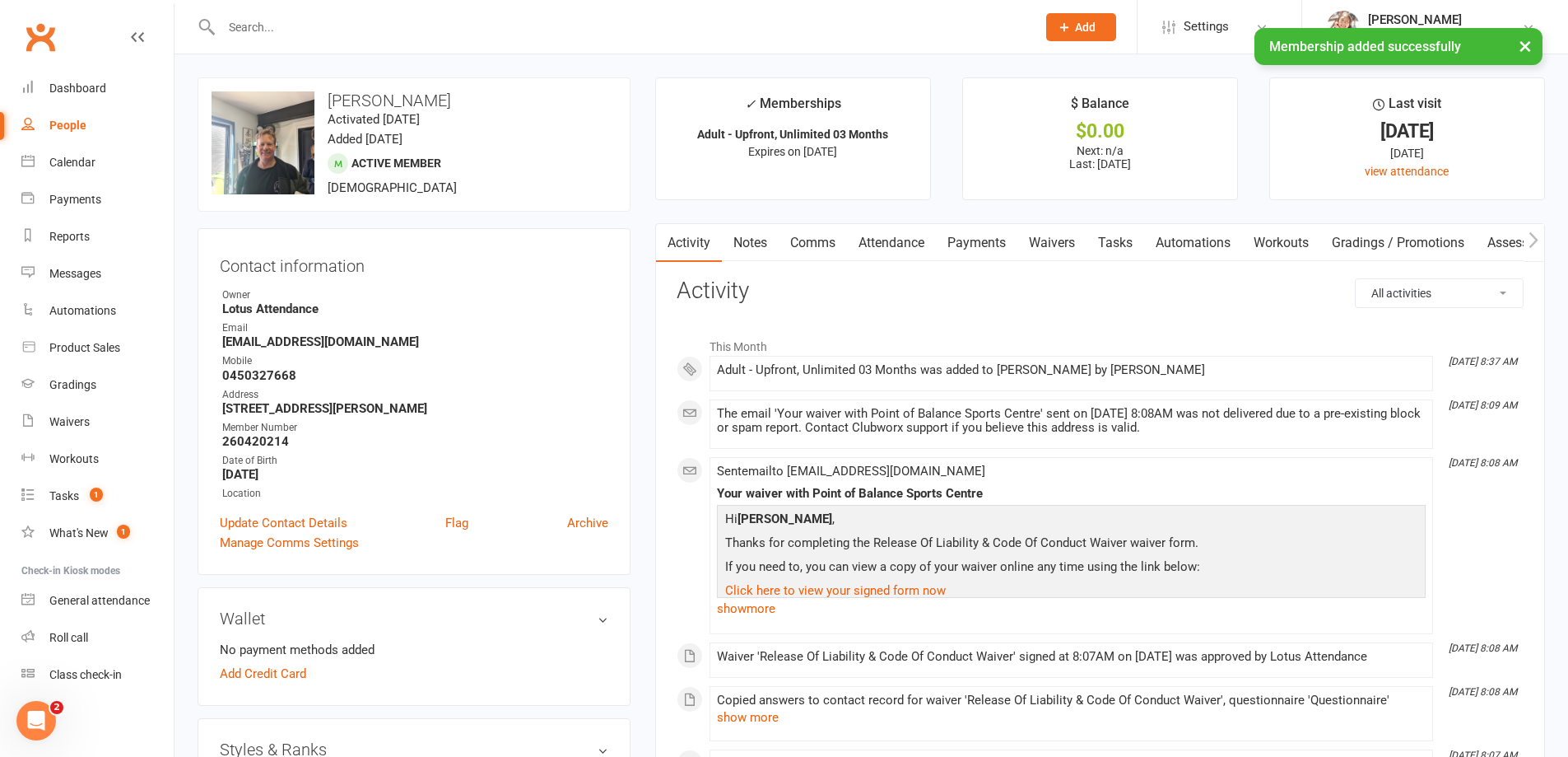
click at [367, 22] on input "text" at bounding box center [620, 27] width 808 height 23
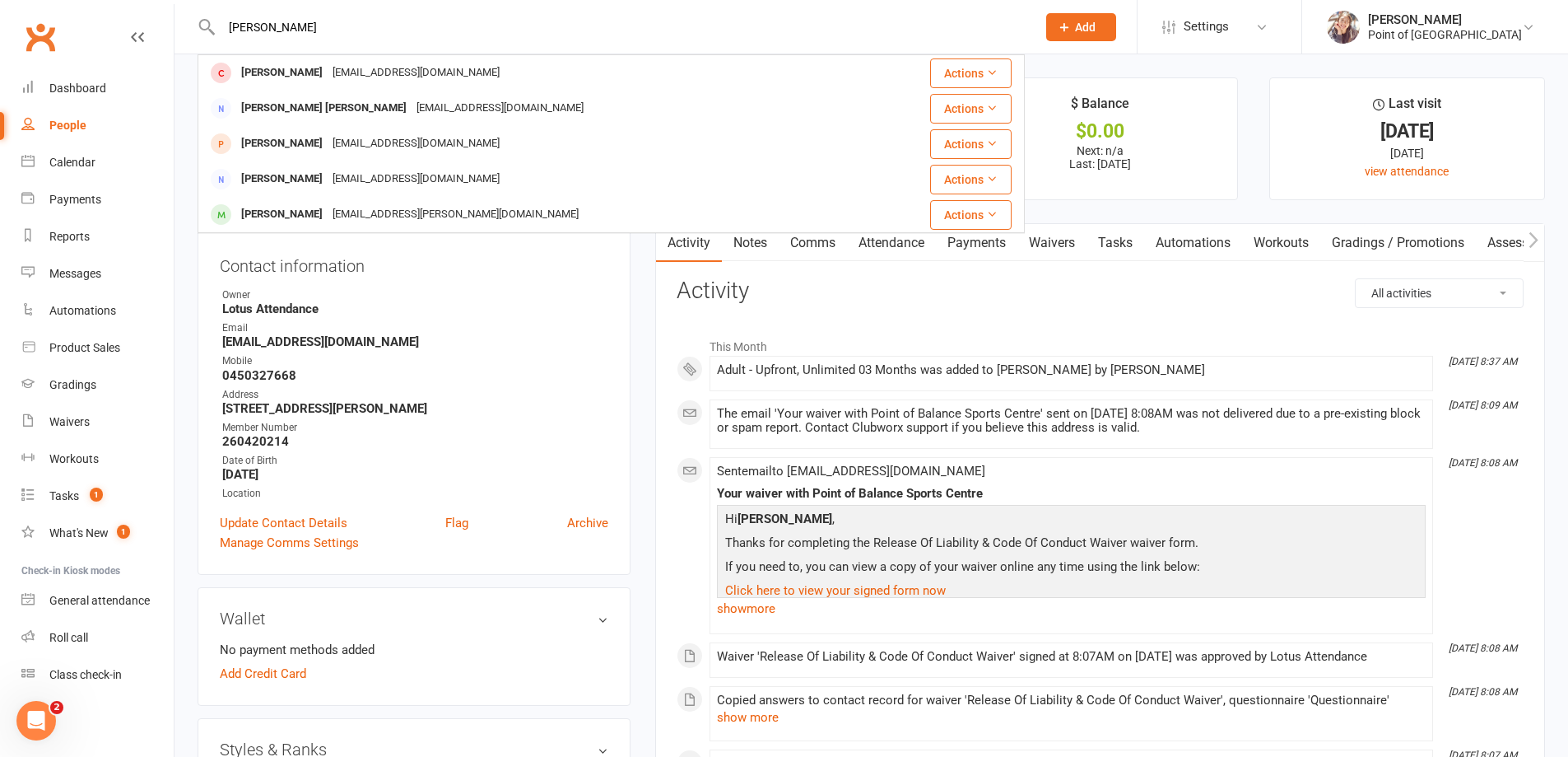
type input "amanda"
click at [350, 72] on div "a.bulte@outlook.com" at bounding box center [416, 72] width 177 height 24
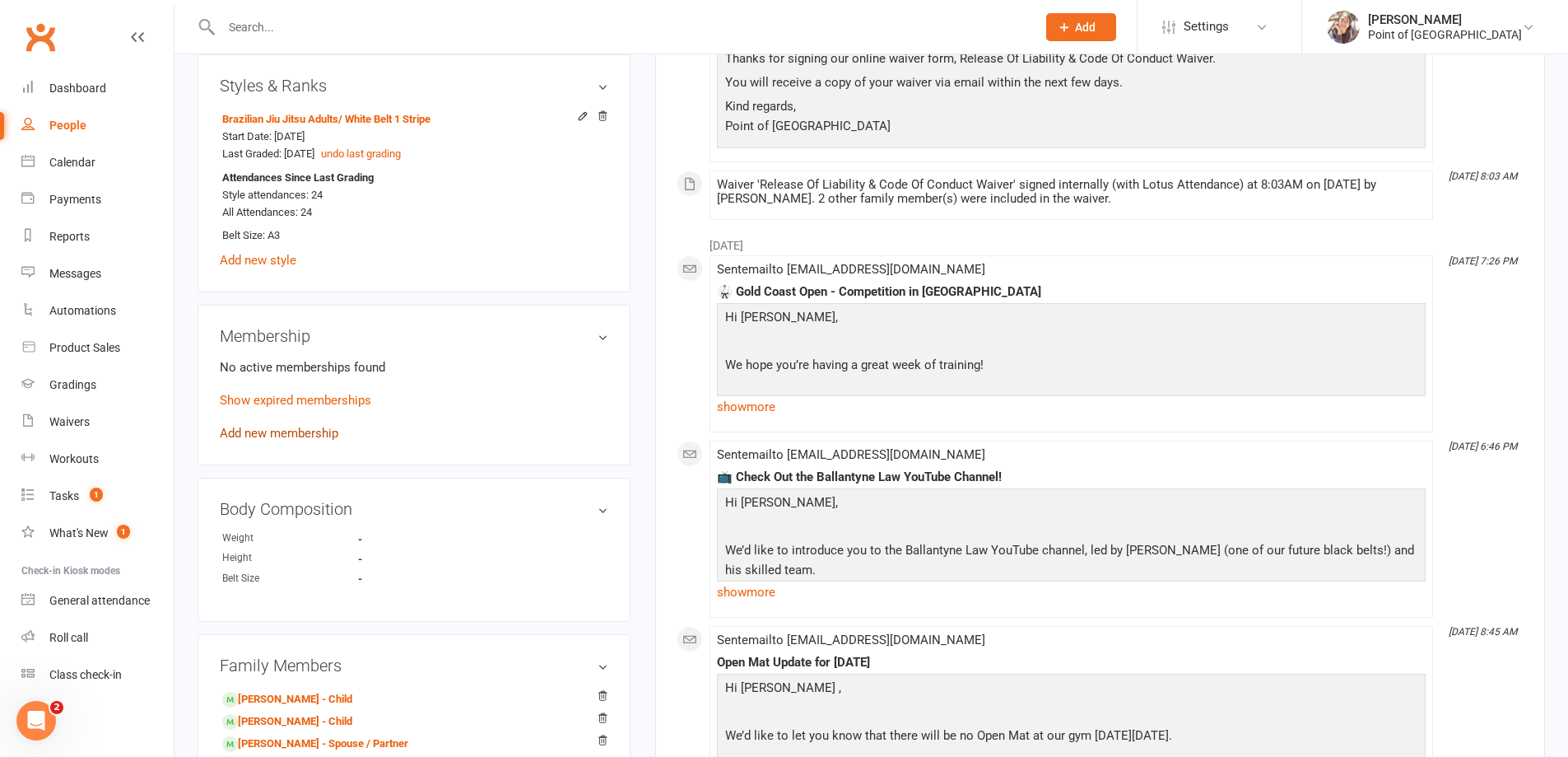
scroll to position [680, 0]
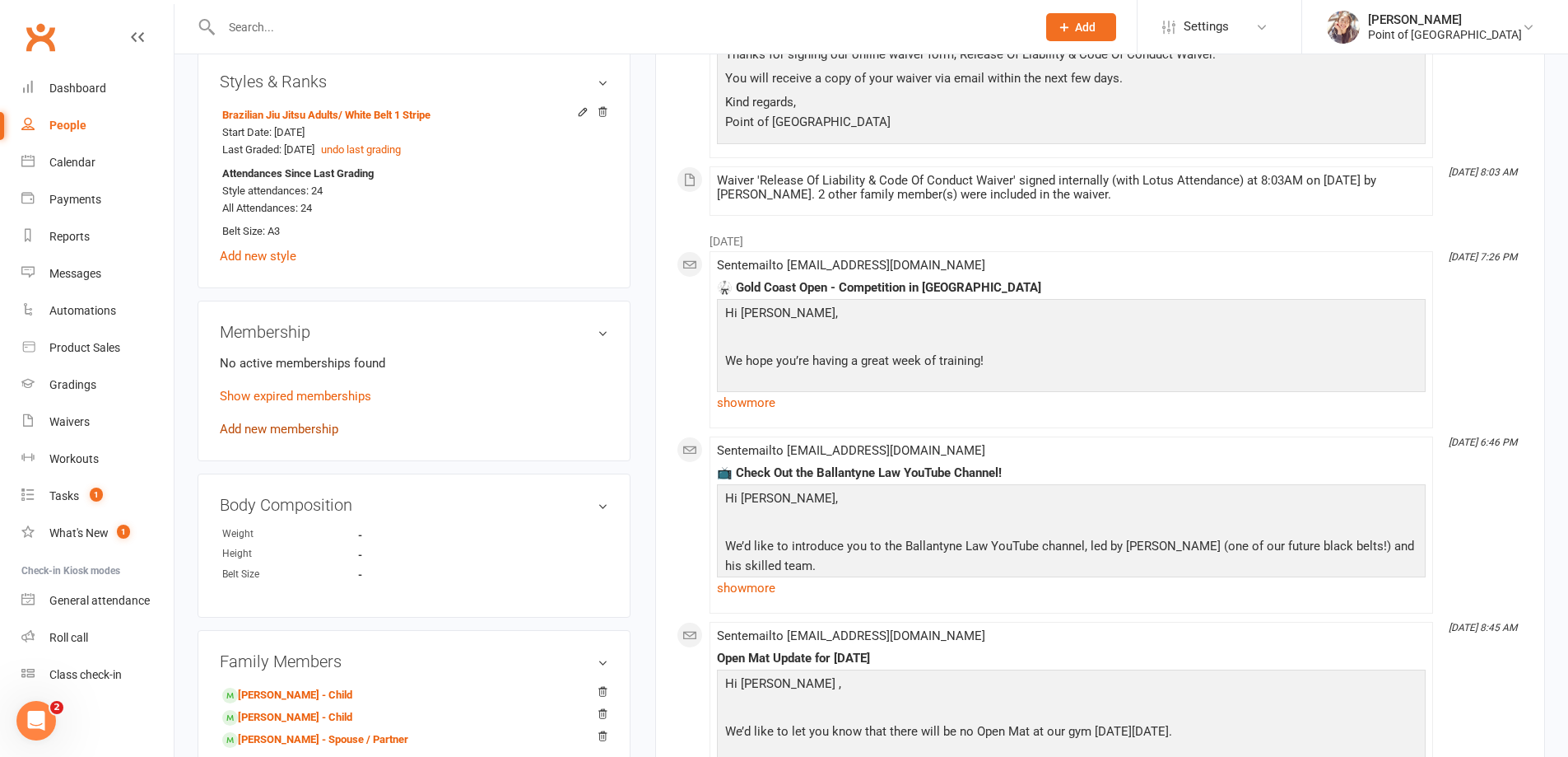
click at [279, 425] on link "Add new membership" at bounding box center [279, 429] width 119 height 15
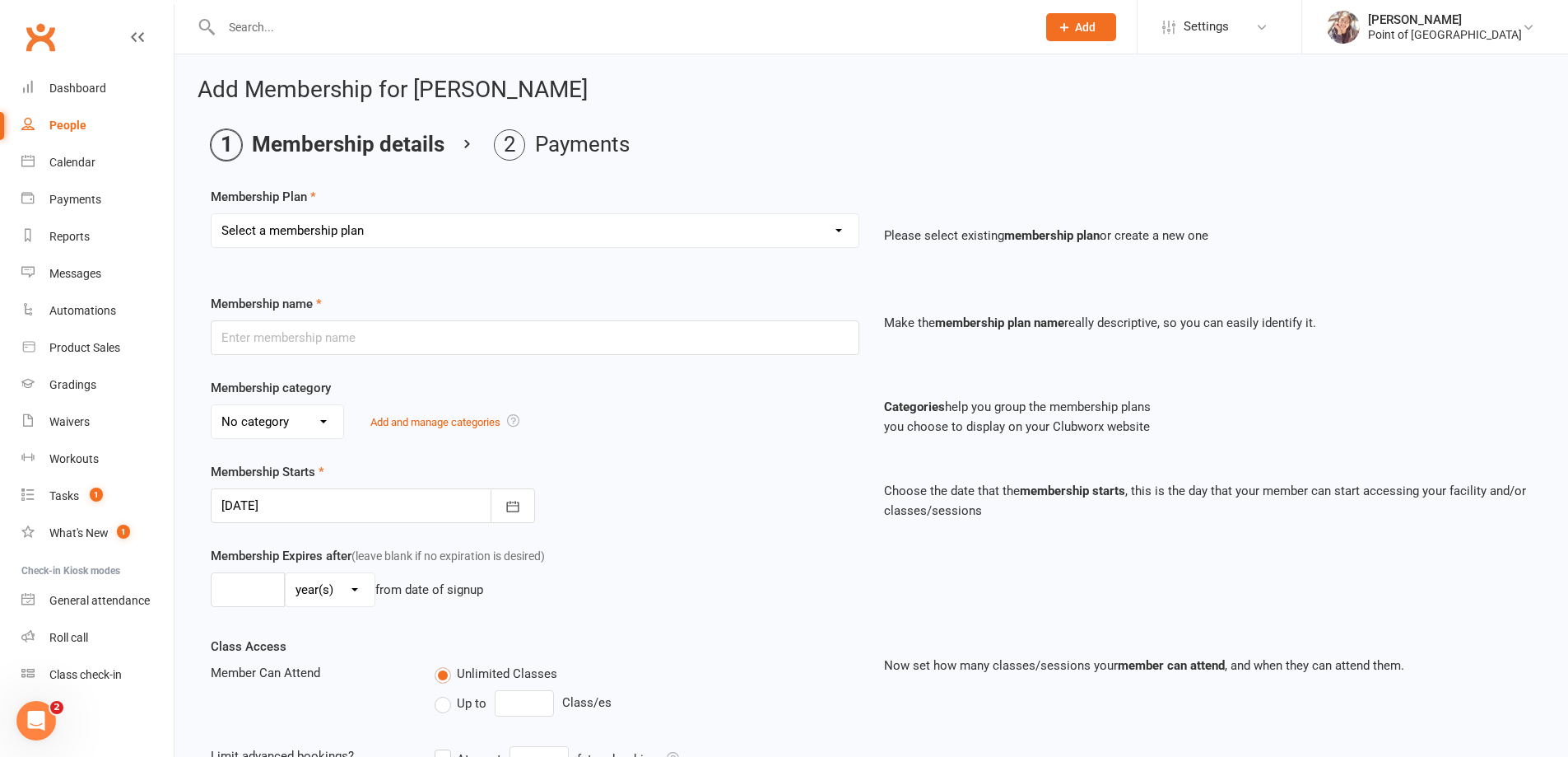
click at [316, 234] on select "Select a membership plan Create new Membership Plan Tailored | 30min Tailored |…" at bounding box center [535, 230] width 647 height 33
select select "9"
click at [211, 214] on select "Select a membership plan Create new Membership Plan Tailored | 30min Tailored |…" at bounding box center [535, 230] width 647 height 33
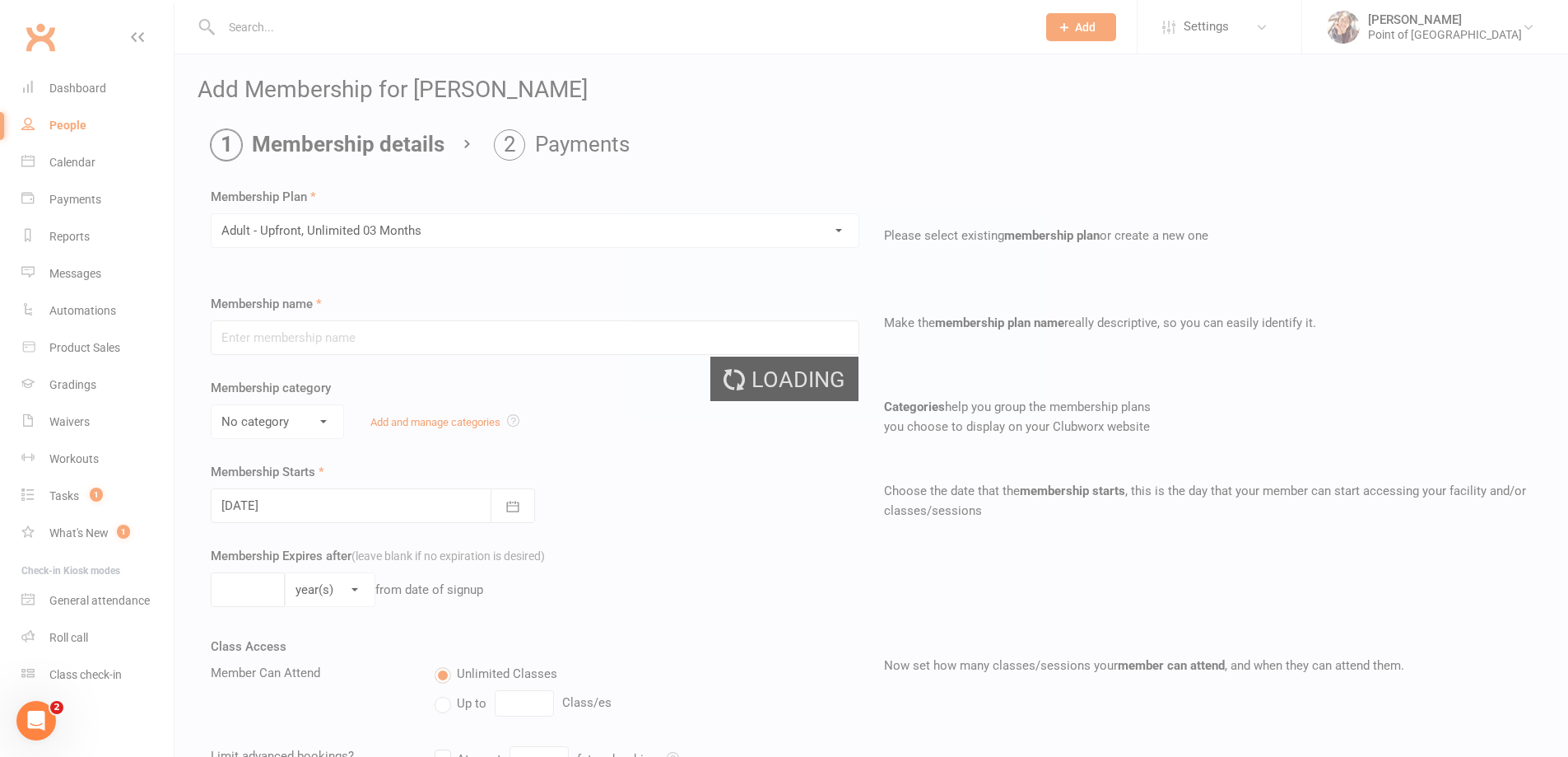
type input "Adult - Upfront, Unlimited 03 Months"
select select "0"
type input "3"
select select "2"
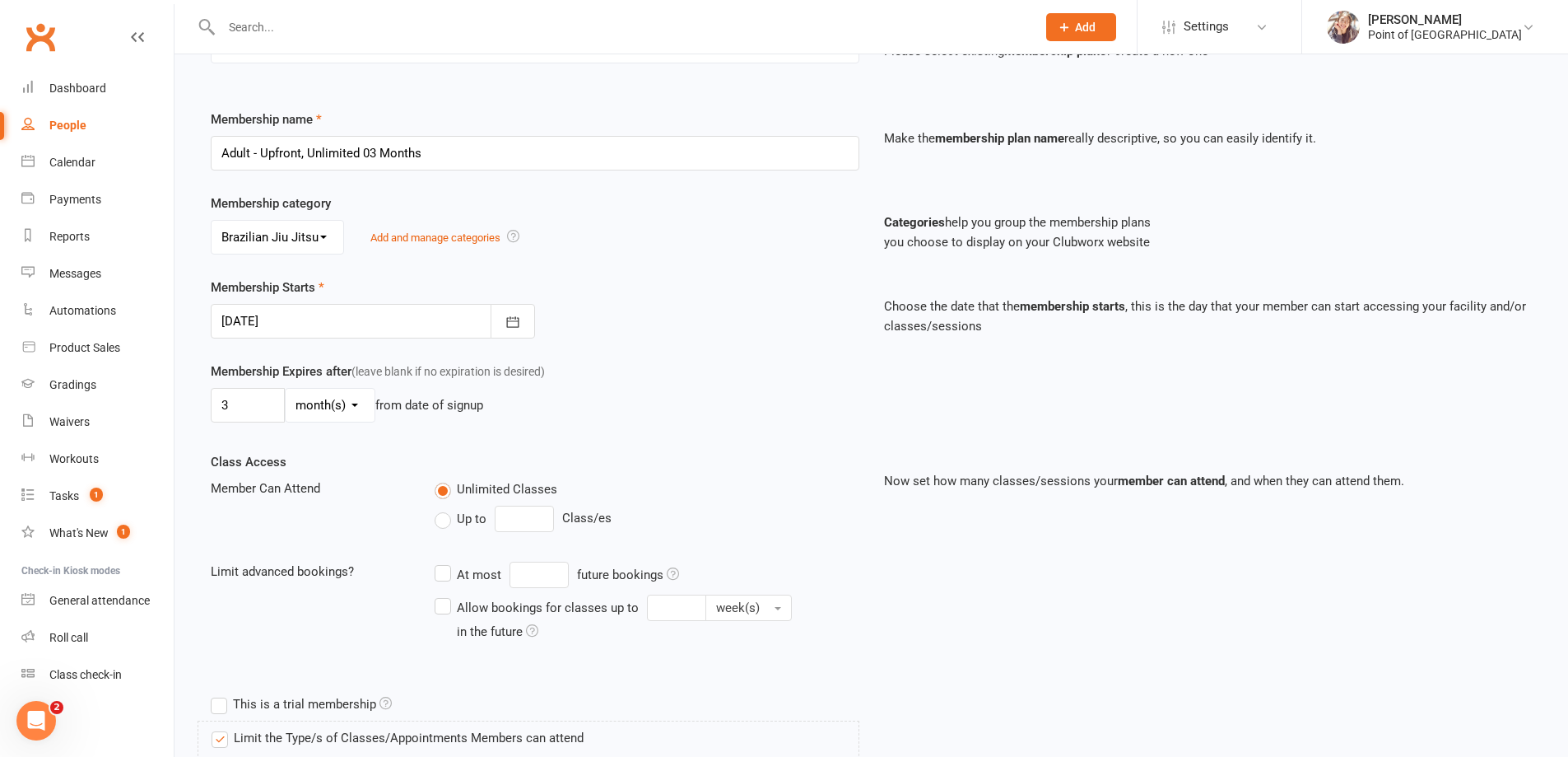
scroll to position [186, 0]
drag, startPoint x: 227, startPoint y: 407, endPoint x: 216, endPoint y: 408, distance: 11.0
click at [216, 408] on input "3" at bounding box center [247, 404] width 74 height 35
type input "18"
click at [353, 400] on select "day(s) week(s) month(s) year(s)" at bounding box center [330, 404] width 89 height 33
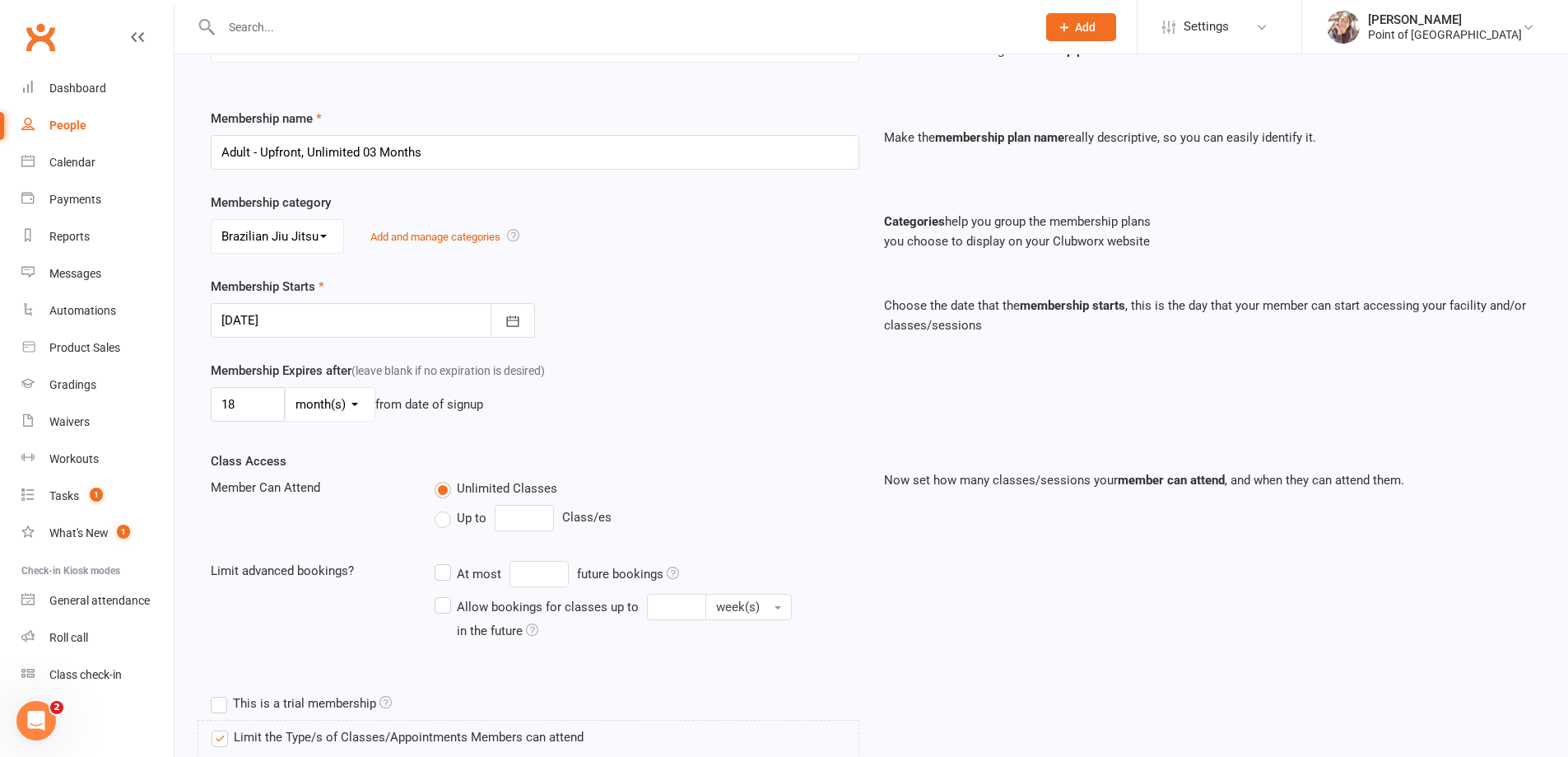
select select "0"
click at [286, 388] on select "day(s) week(s) month(s) year(s)" at bounding box center [330, 404] width 89 height 33
click at [404, 425] on div "Membership Expires after (leave blank if no expiration is desired) 18 day(s) we…" at bounding box center [535, 394] width 673 height 67
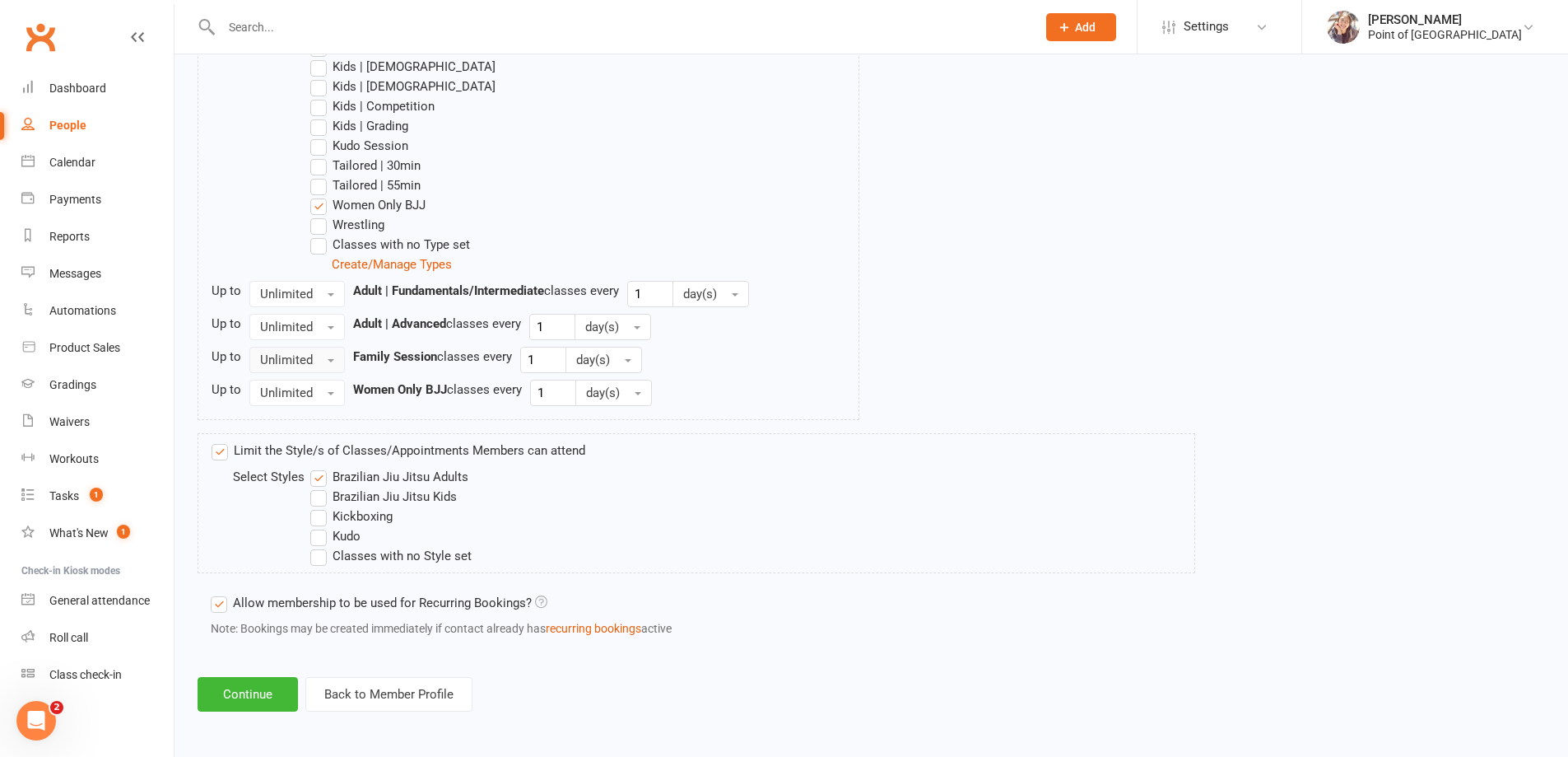
scroll to position [1003, 0]
click at [250, 694] on button "Continue" at bounding box center [248, 692] width 101 height 35
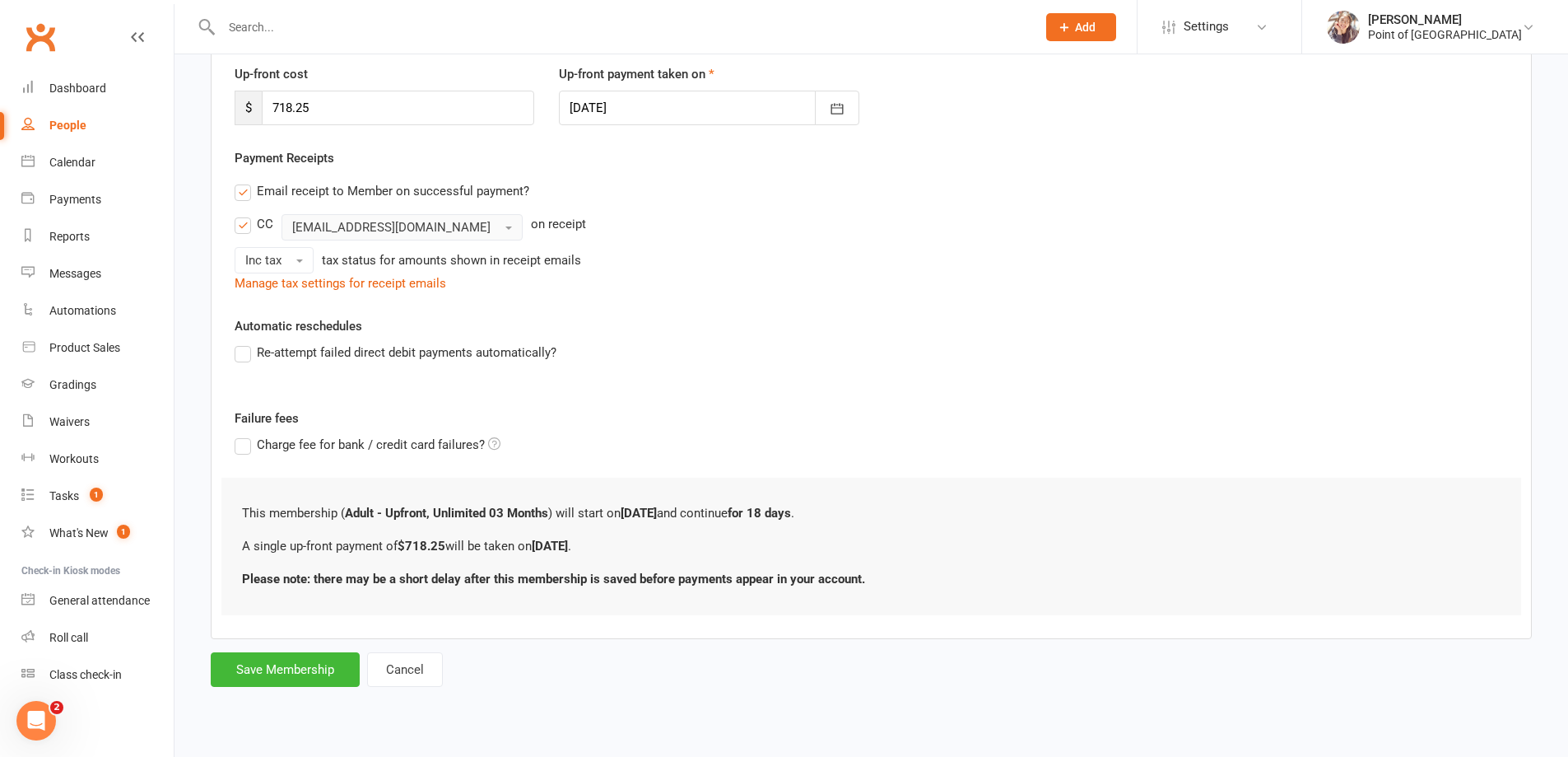
scroll to position [0, 0]
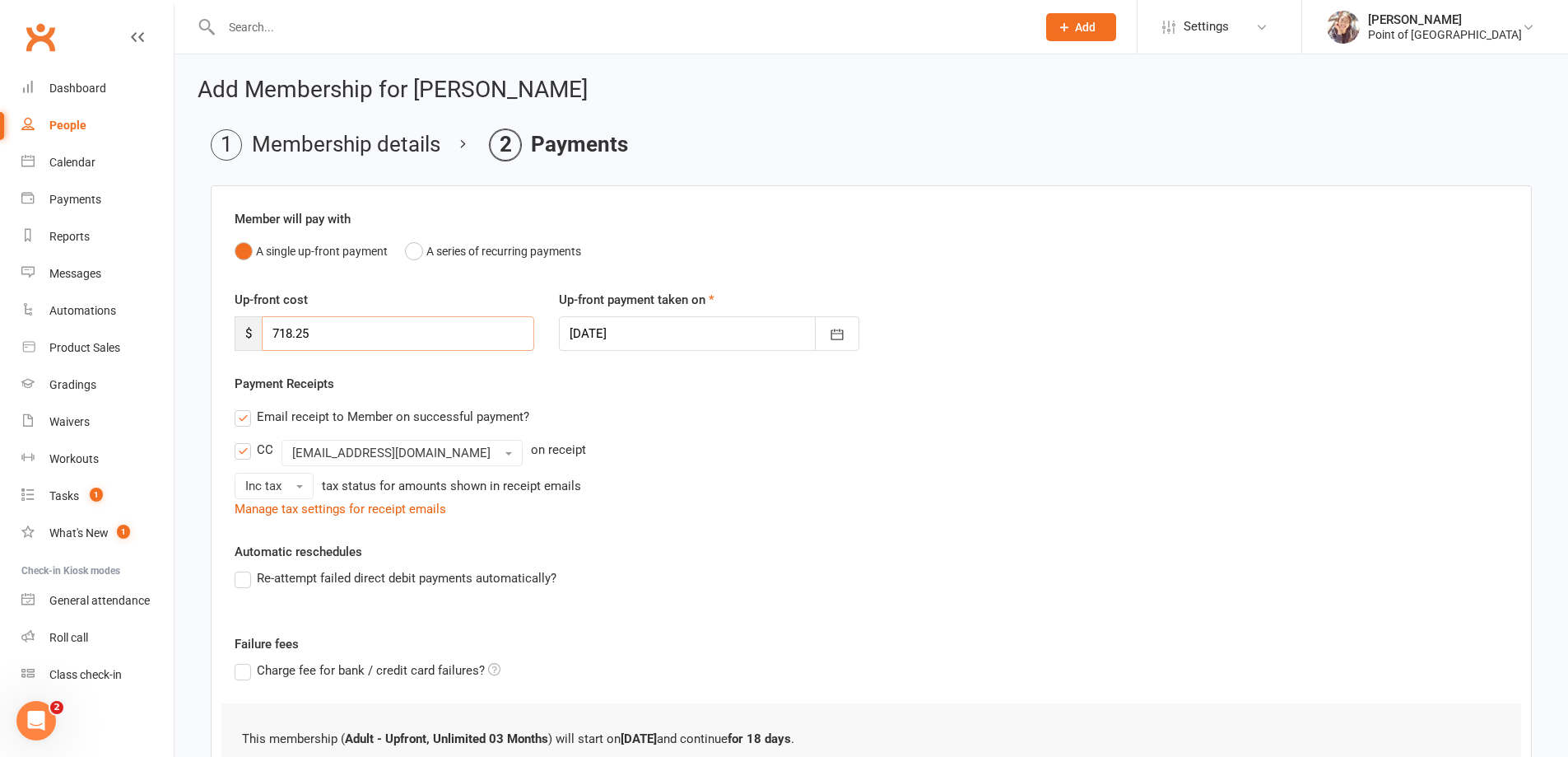
drag, startPoint x: 330, startPoint y: 335, endPoint x: 272, endPoint y: 334, distance: 58.0
click at [273, 334] on input "718.25" at bounding box center [398, 334] width 273 height 35
type input "0"
click at [662, 418] on div "Email receipt to Member on successful payment?" at bounding box center [864, 417] width 1286 height 33
click at [239, 417] on label "Email receipt to Member on successful payment?" at bounding box center [382, 417] width 294 height 20
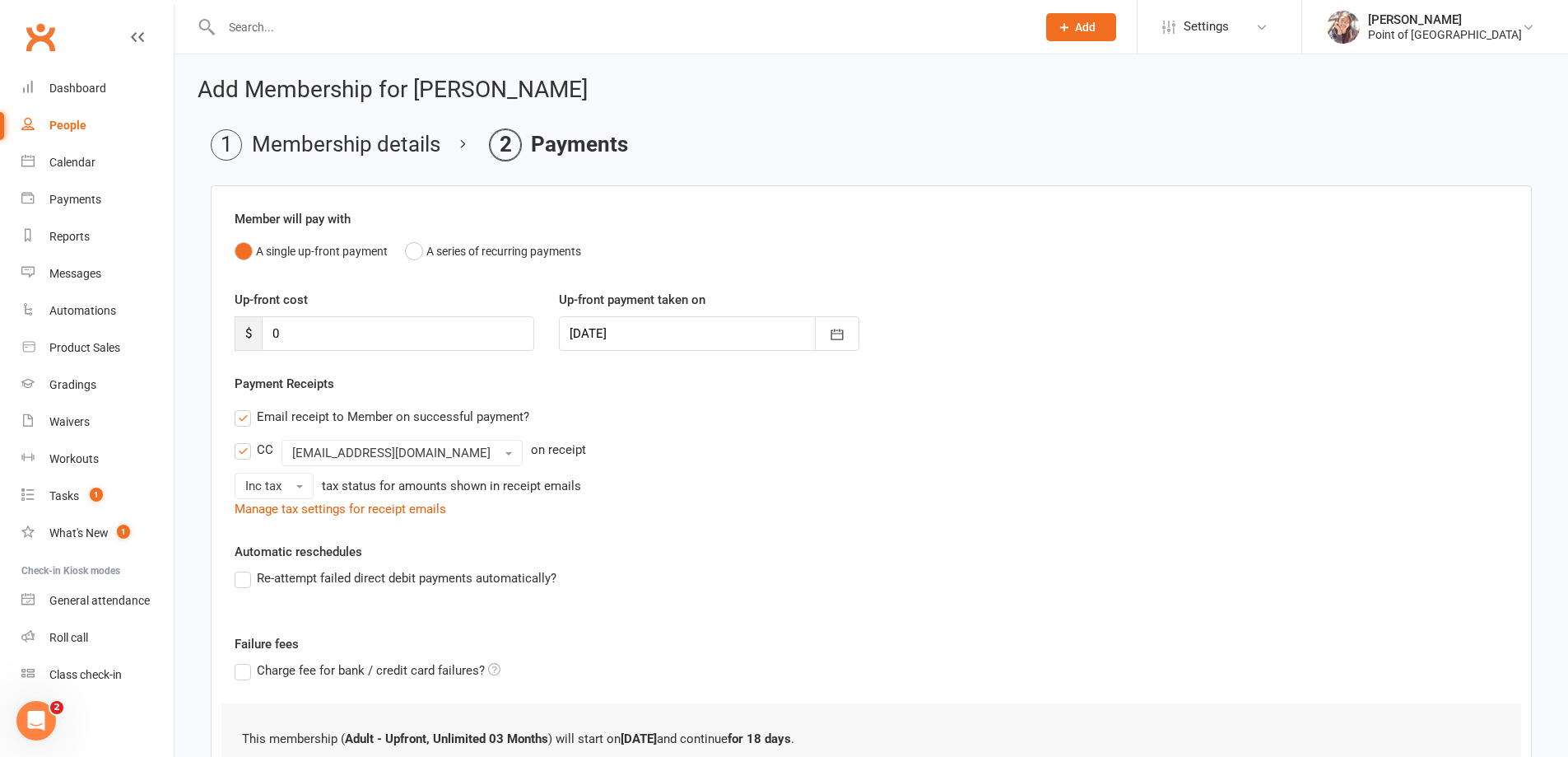
click at [239, 407] on input "Email receipt to Member on successful payment?" at bounding box center [239, 407] width 11 height 0
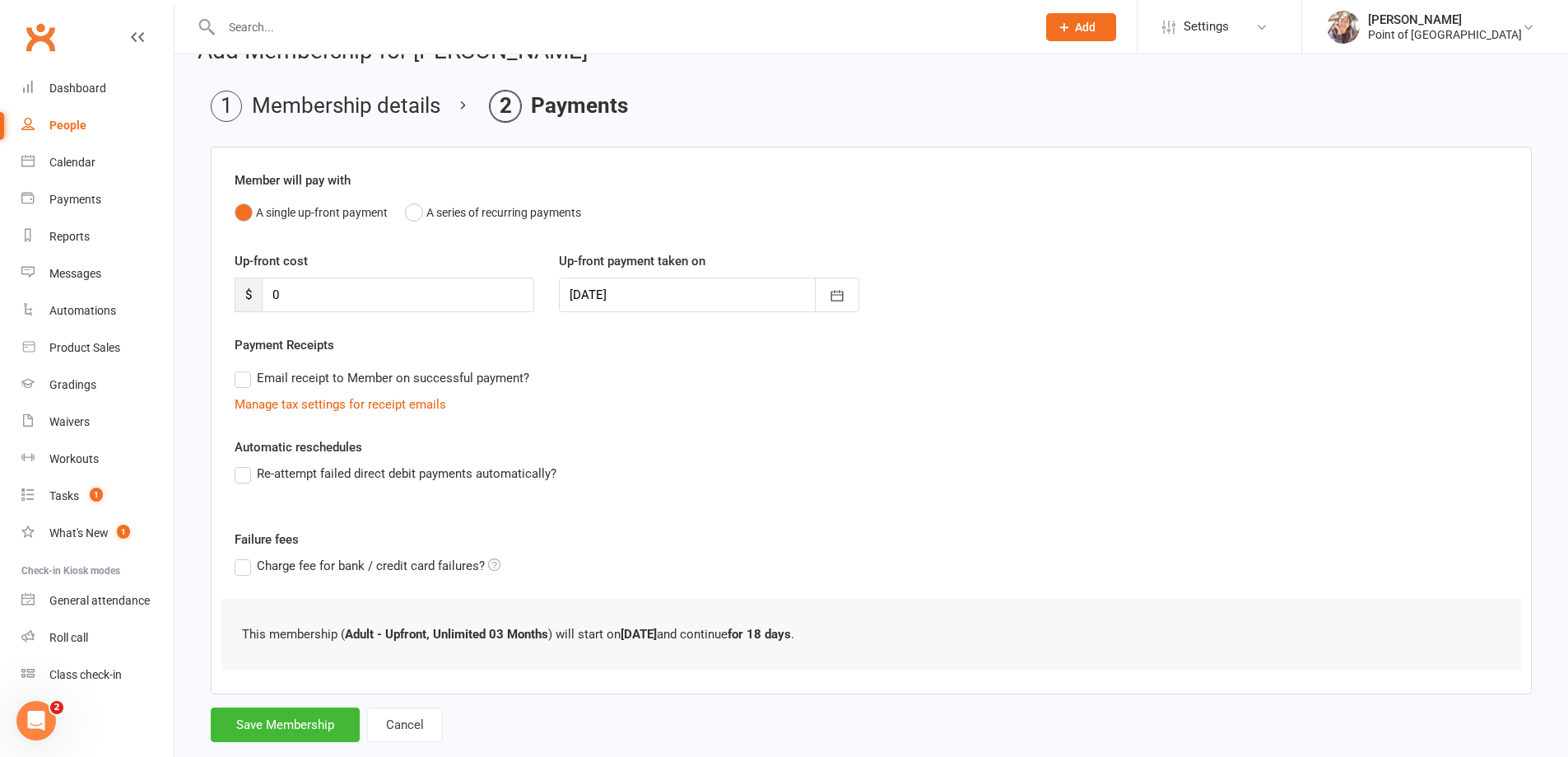
scroll to position [74, 0]
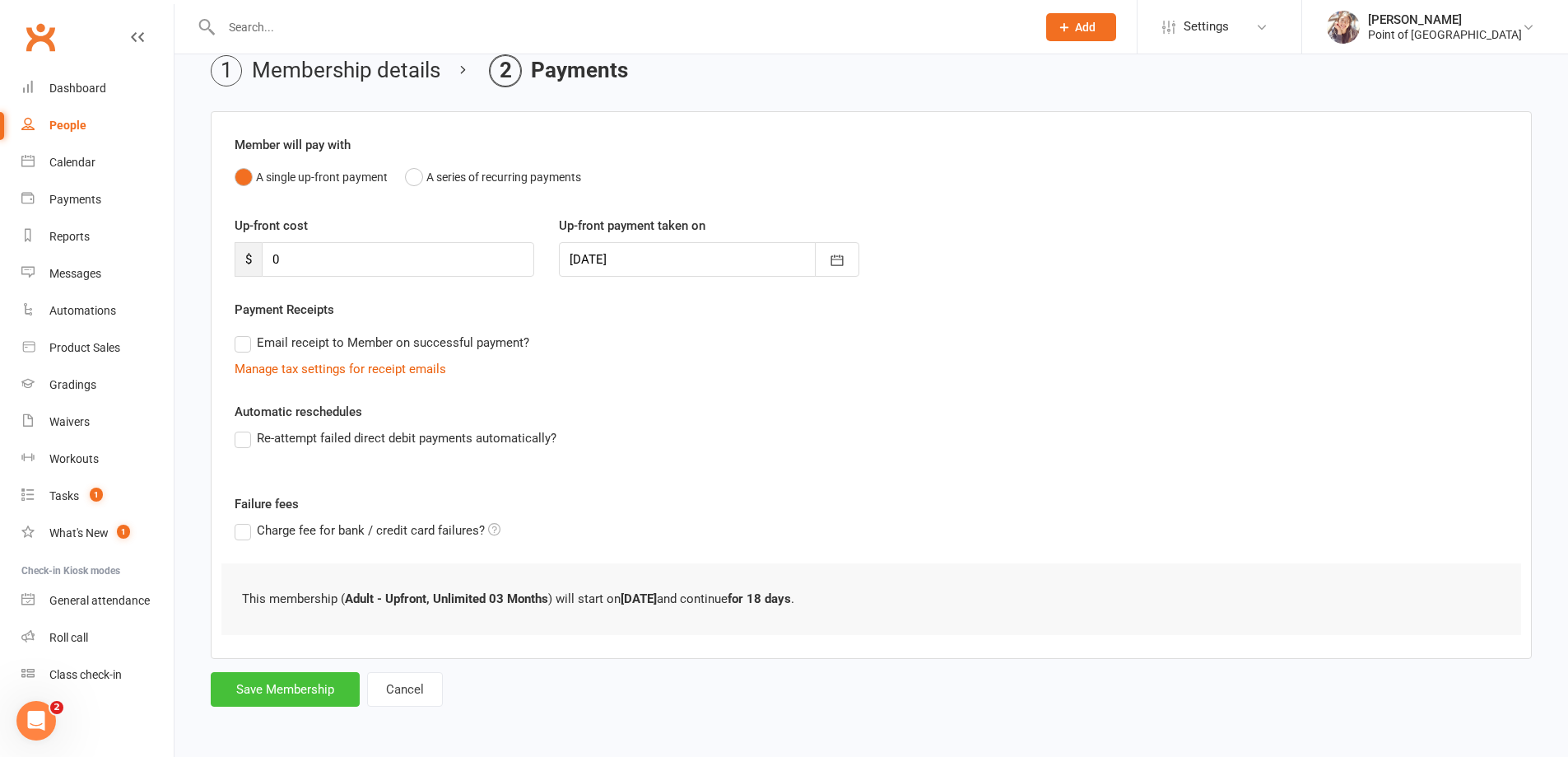
click at [317, 682] on button "Save Membership" at bounding box center [284, 690] width 149 height 35
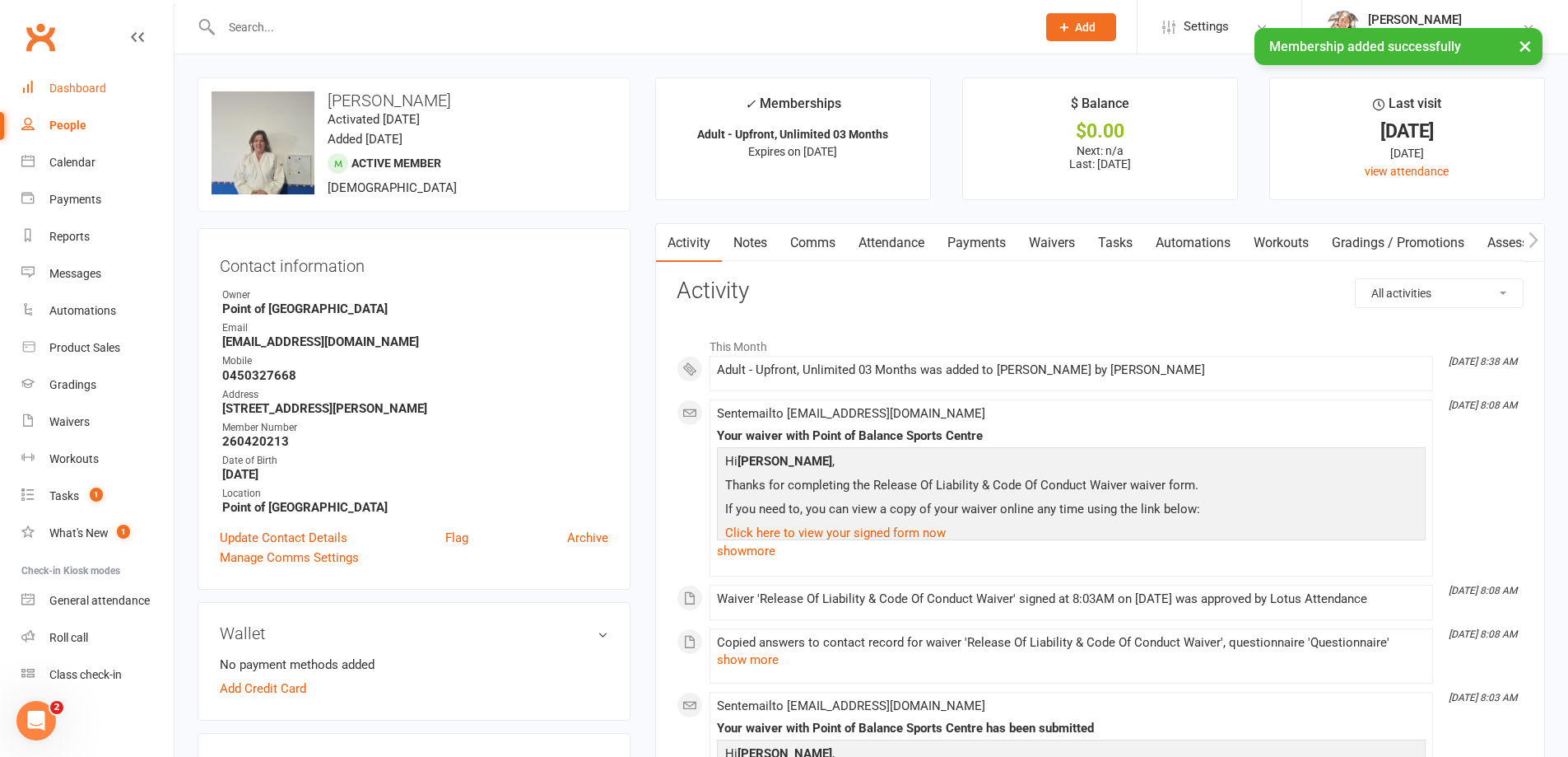
click at [93, 89] on div "Dashboard" at bounding box center [77, 88] width 57 height 13
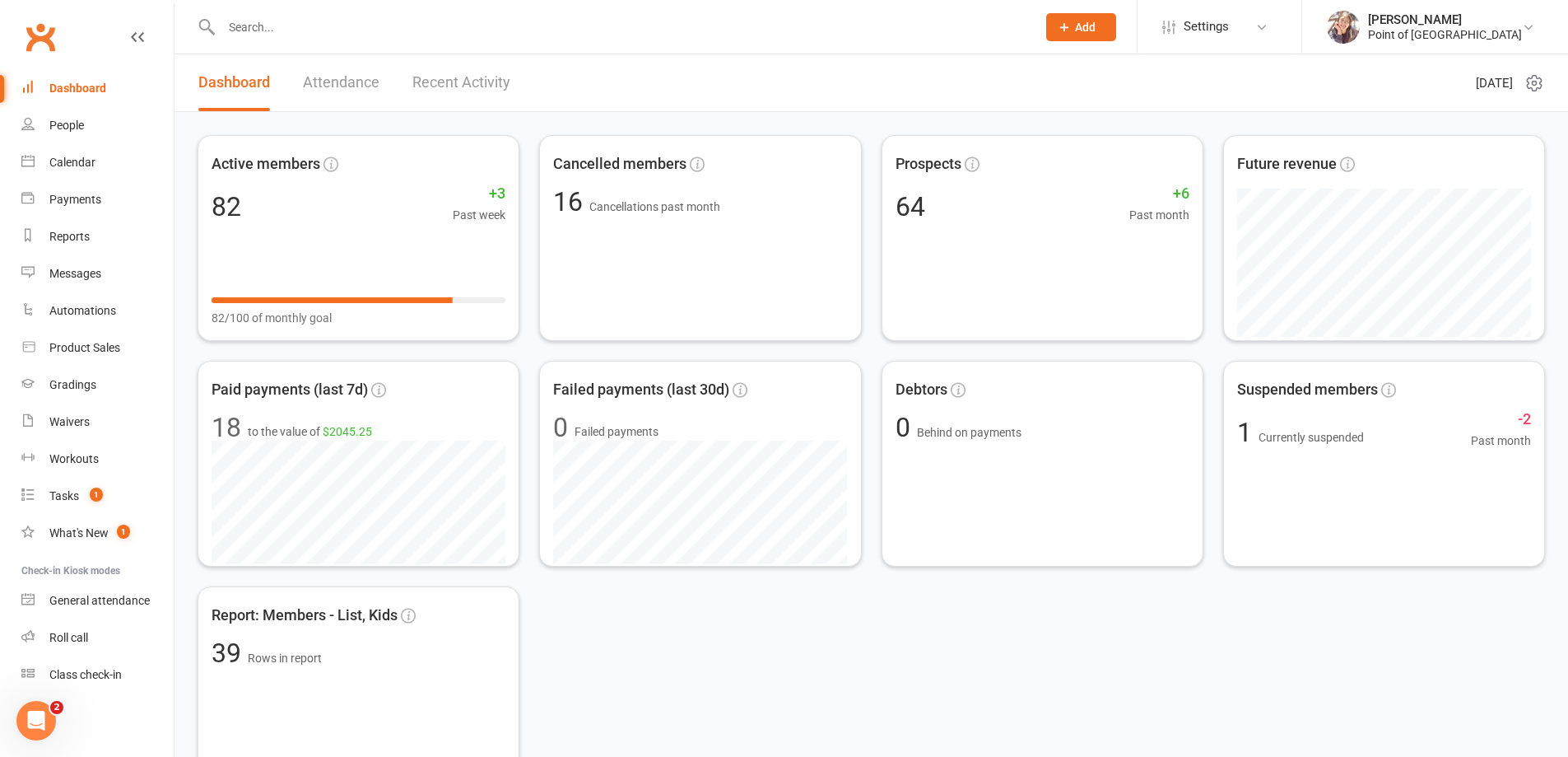
click at [245, 27] on input "text" at bounding box center [620, 27] width 808 height 23
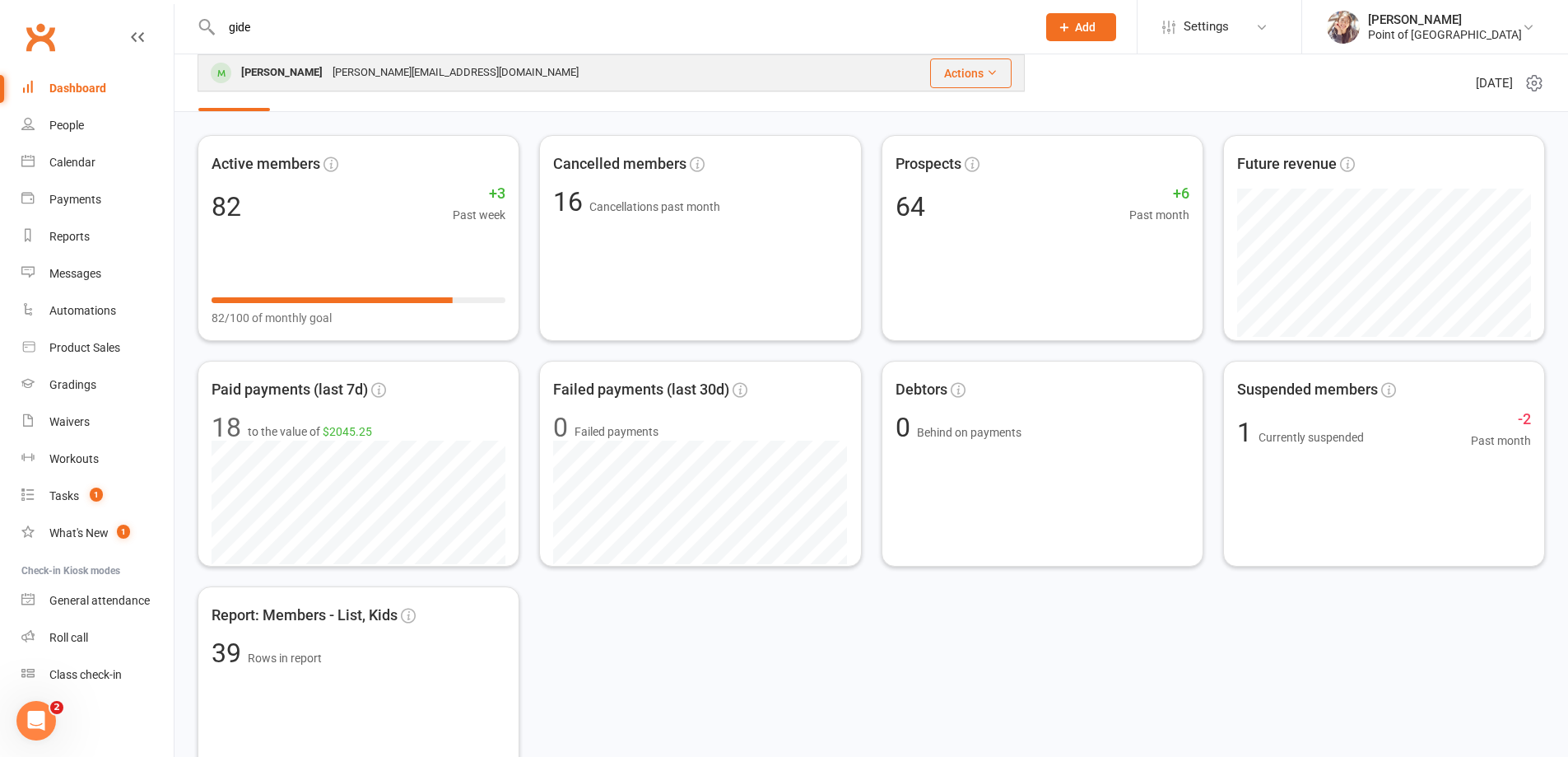
type input "gide"
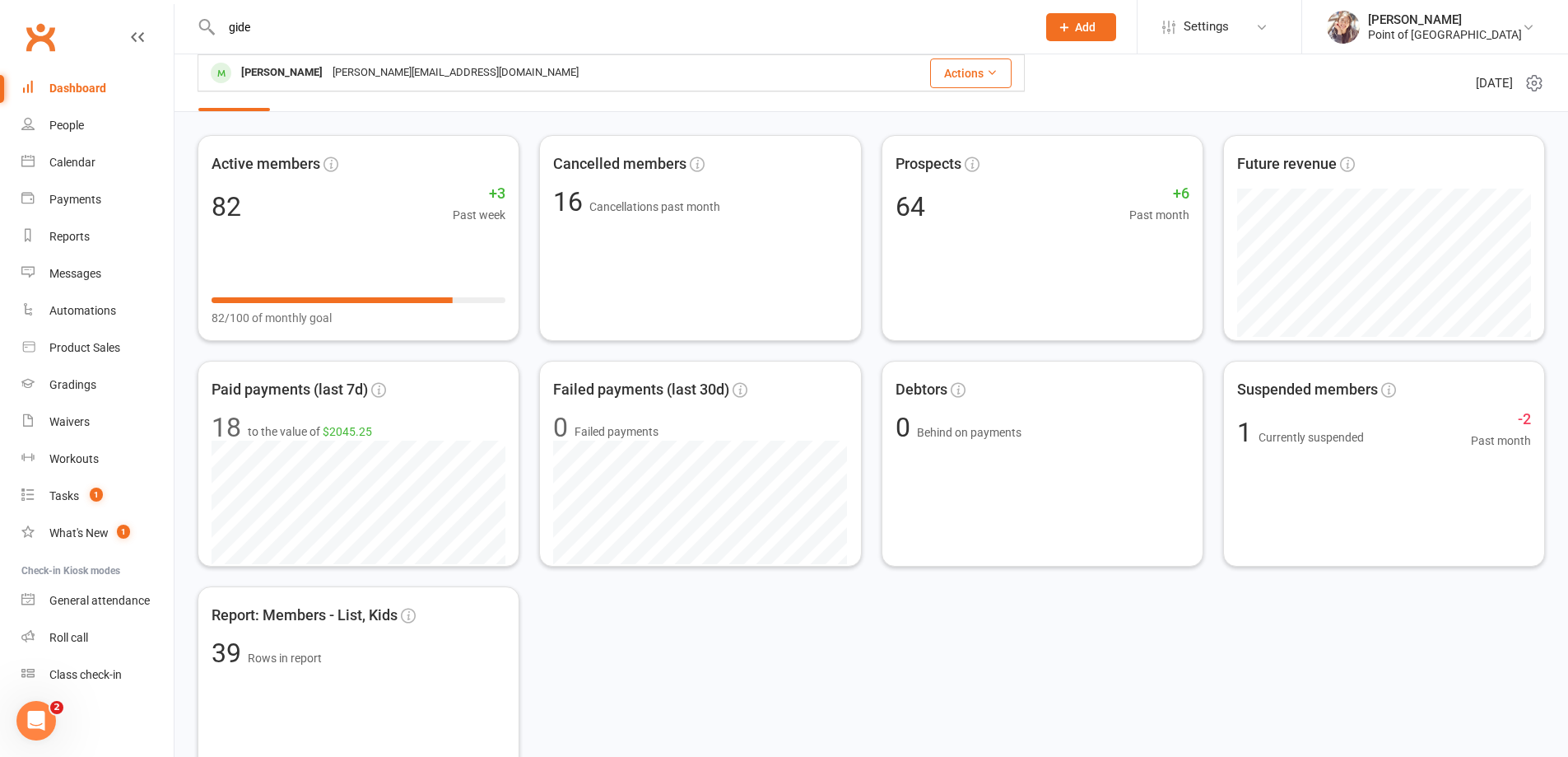
click at [279, 60] on div "Gideon Eliasara shane@terraintraining.com.au" at bounding box center [531, 72] width 663 height 34
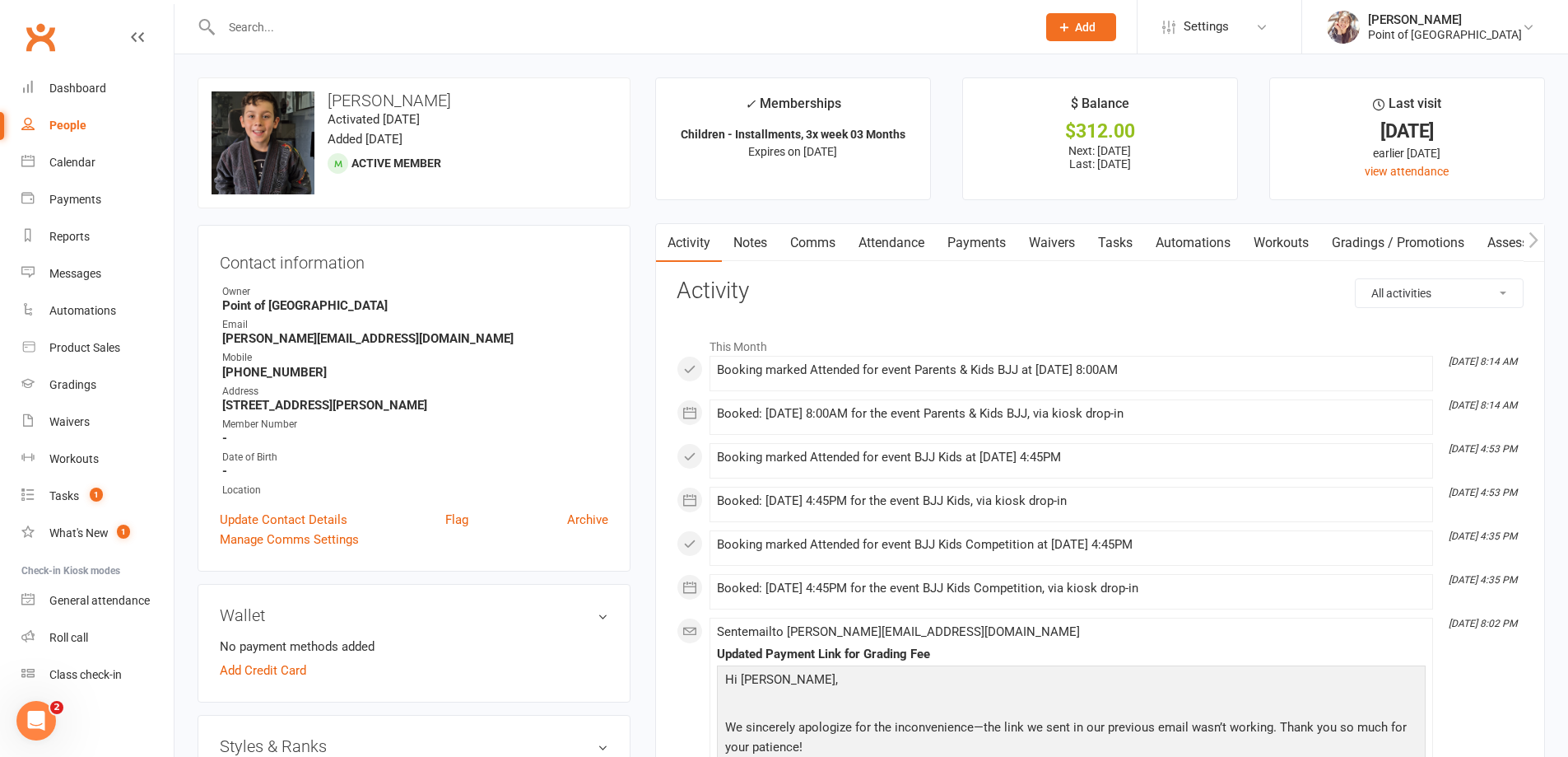
click at [969, 247] on link "Payments" at bounding box center [977, 243] width 81 height 38
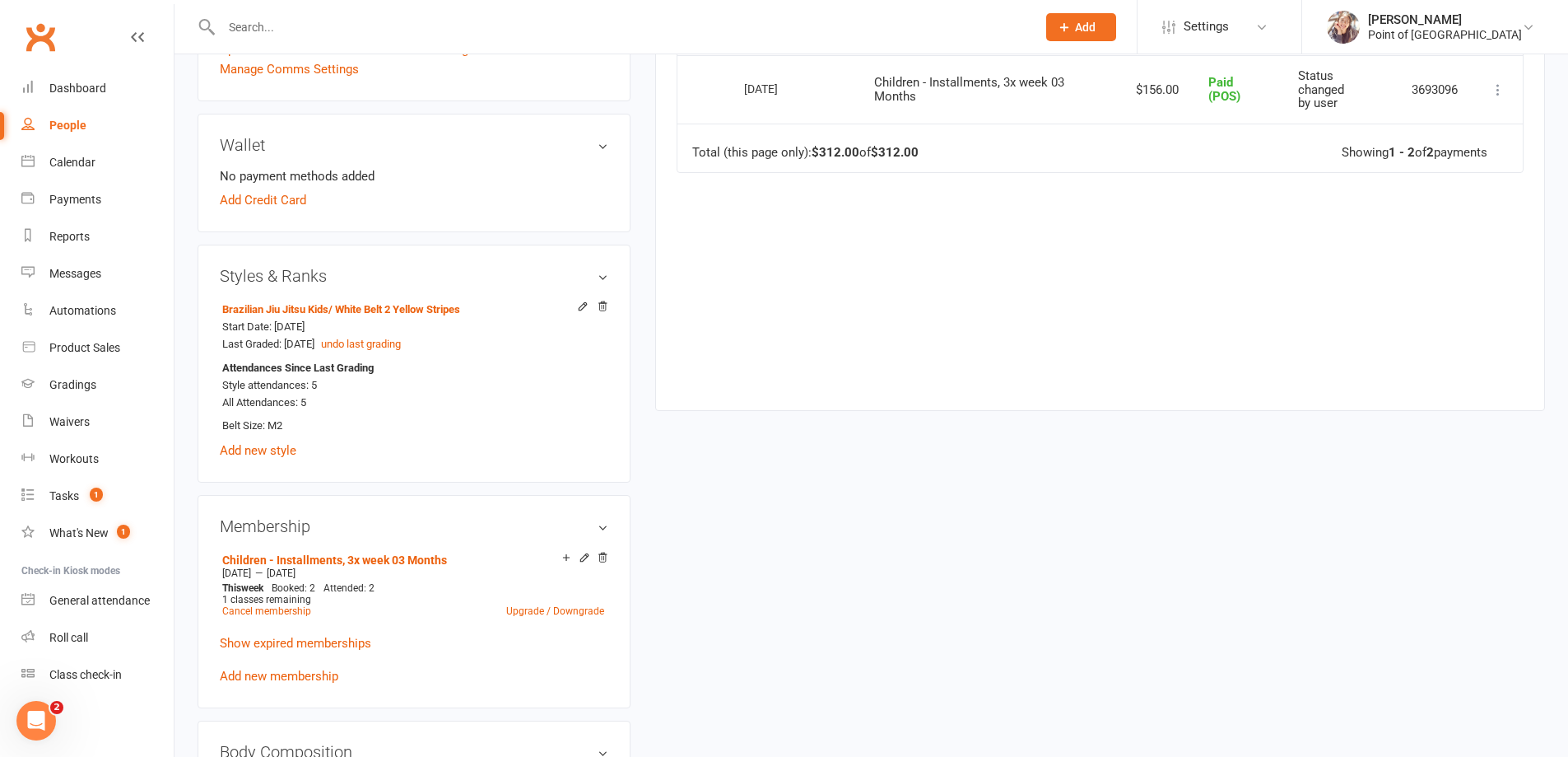
scroll to position [494, 0]
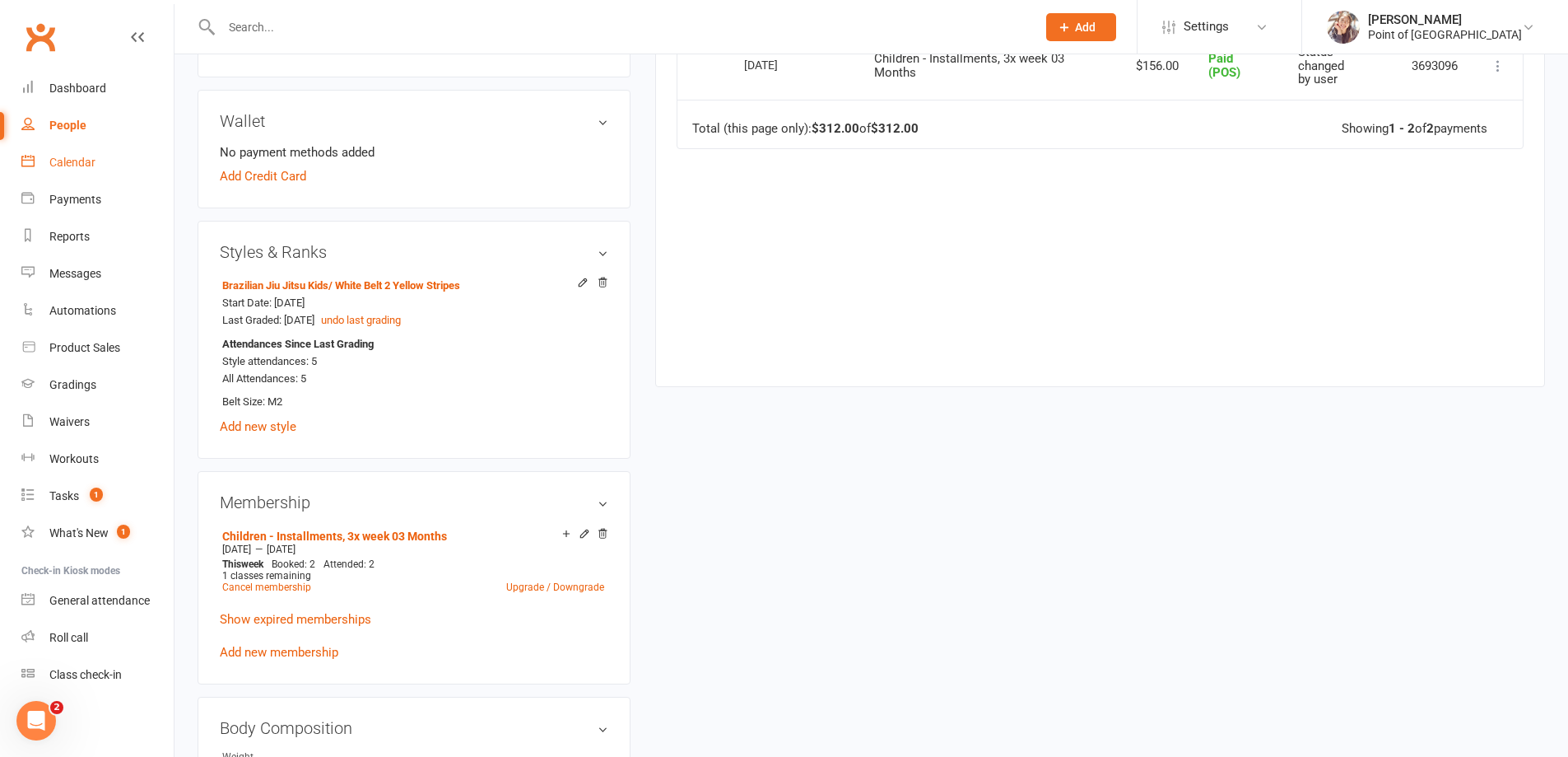
click at [91, 169] on div "Calendar" at bounding box center [71, 162] width 46 height 13
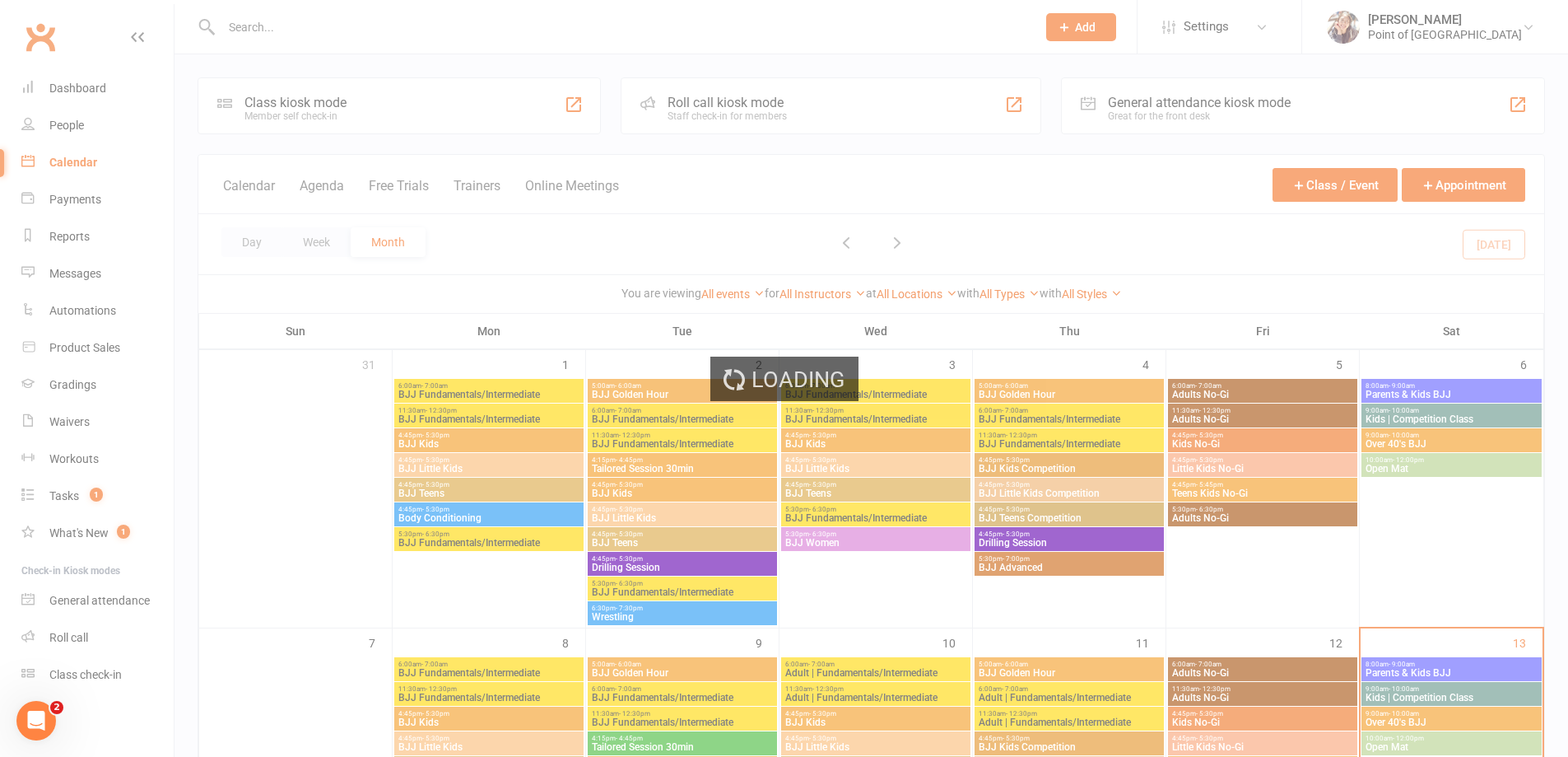
click at [338, 122] on div "Loading" at bounding box center [784, 378] width 1568 height 757
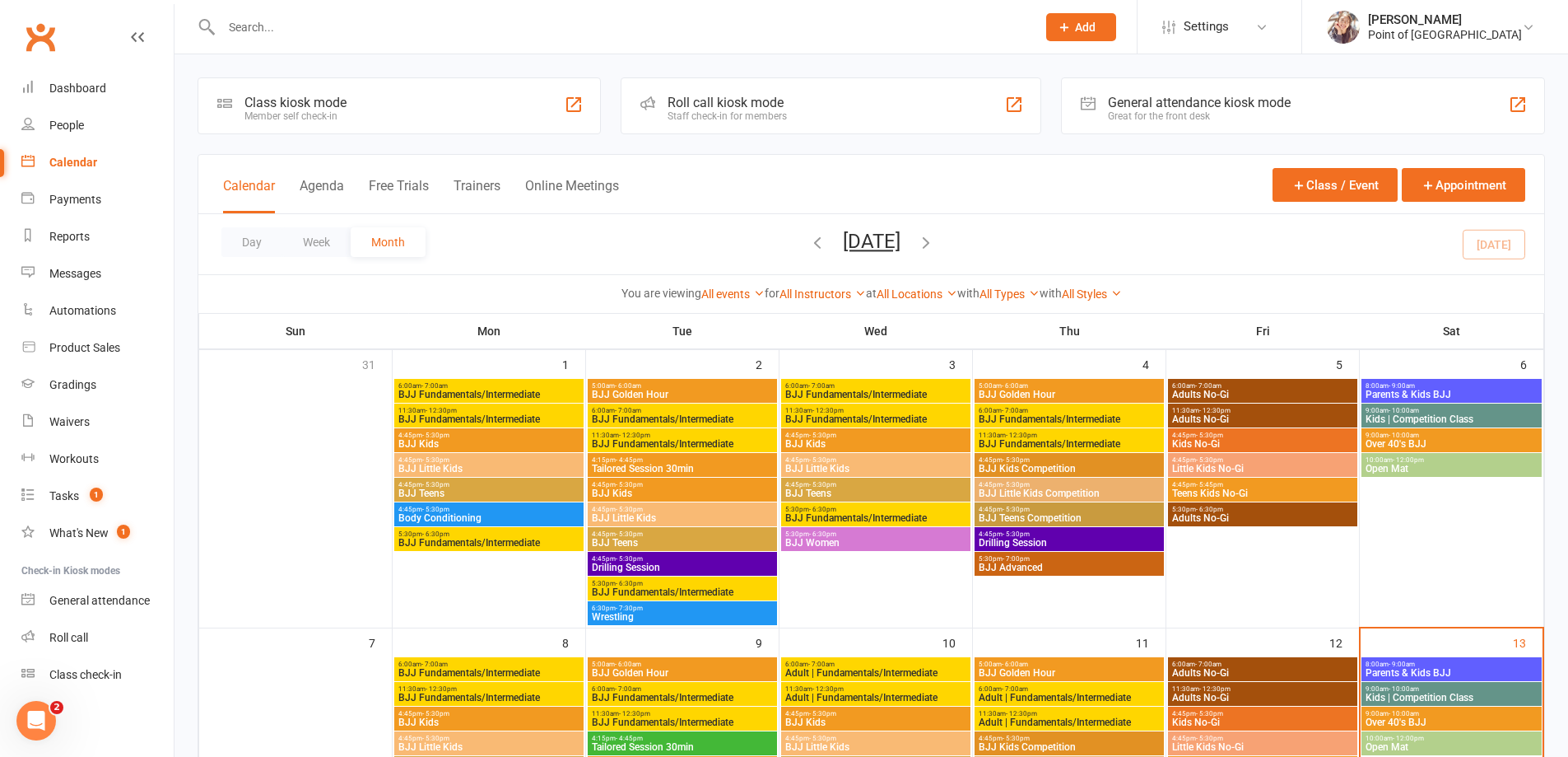
click at [338, 117] on div "Member self check-in" at bounding box center [295, 116] width 102 height 12
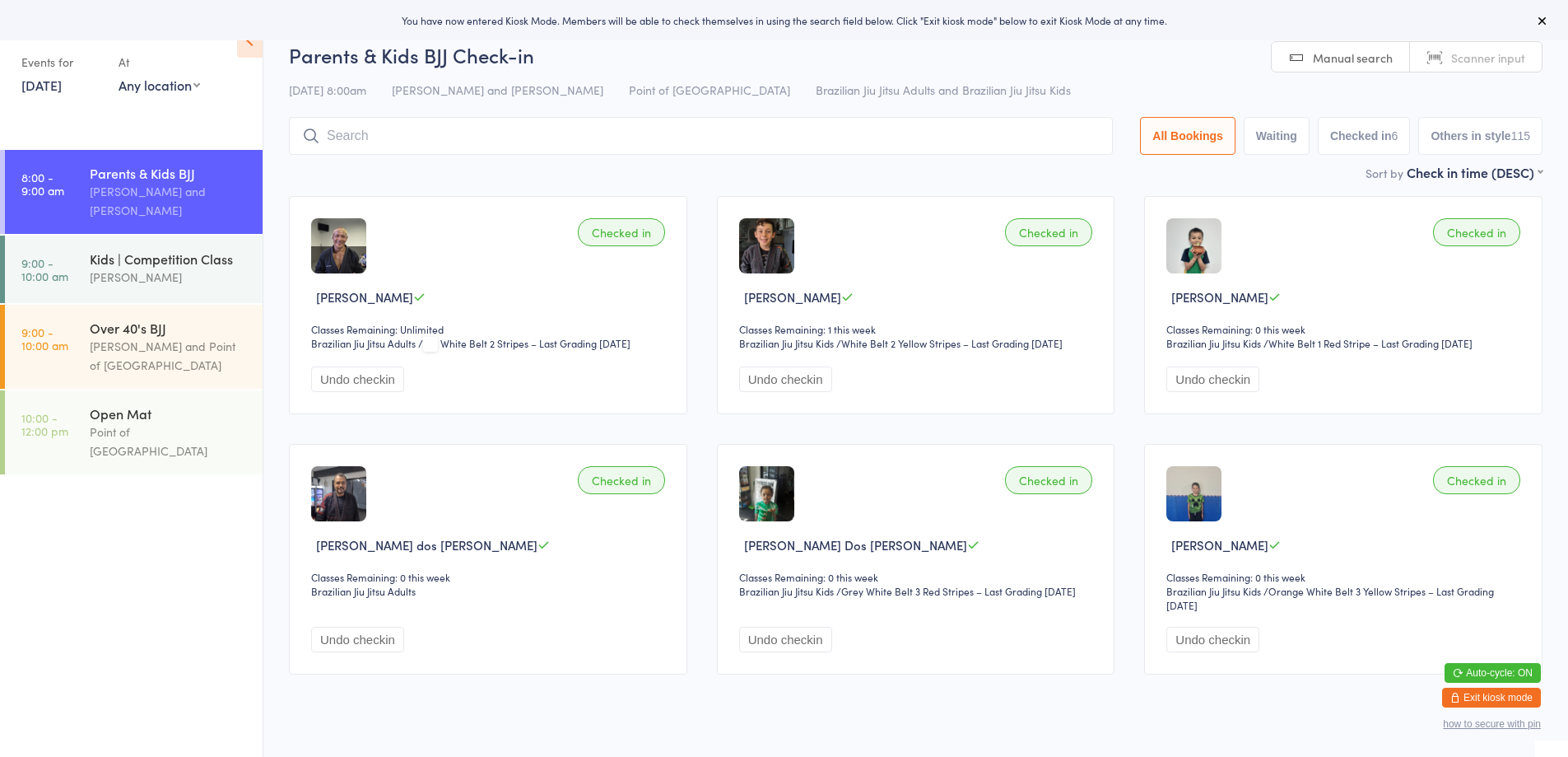
click at [394, 128] on input "search" at bounding box center [700, 136] width 824 height 38
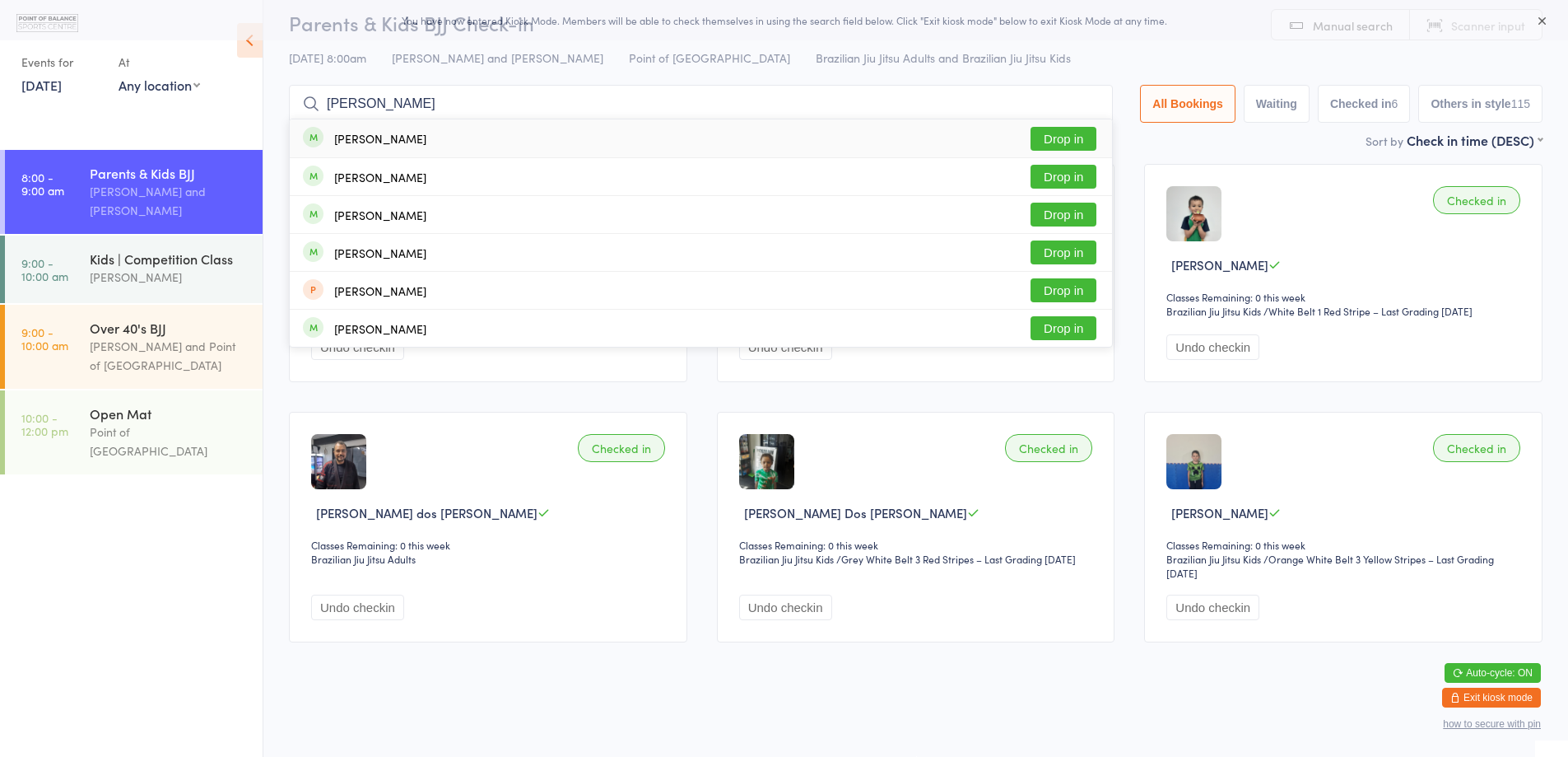
scroll to position [14, 0]
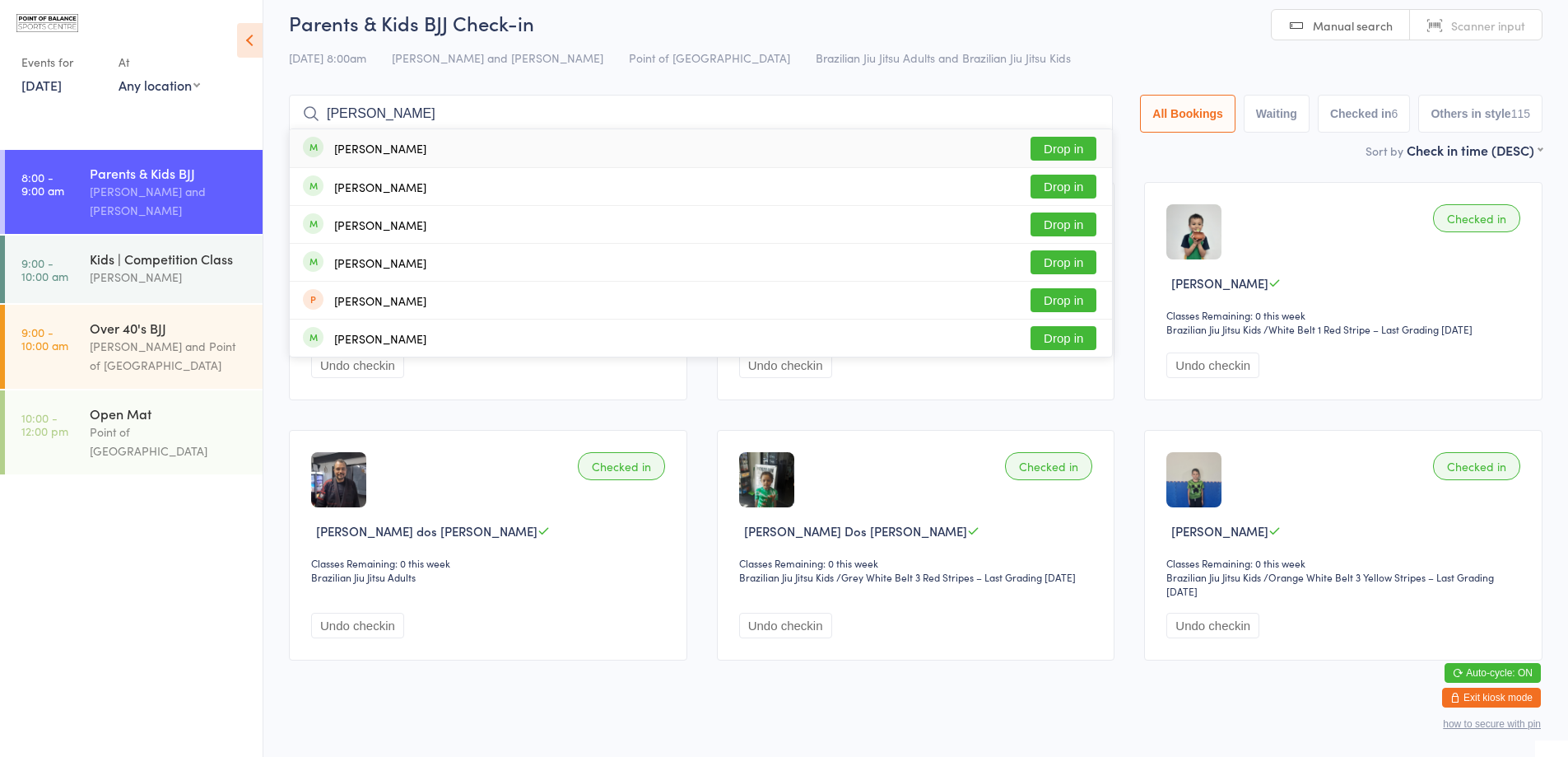
type input "james"
click at [1042, 146] on button "Drop in" at bounding box center [1063, 148] width 66 height 24
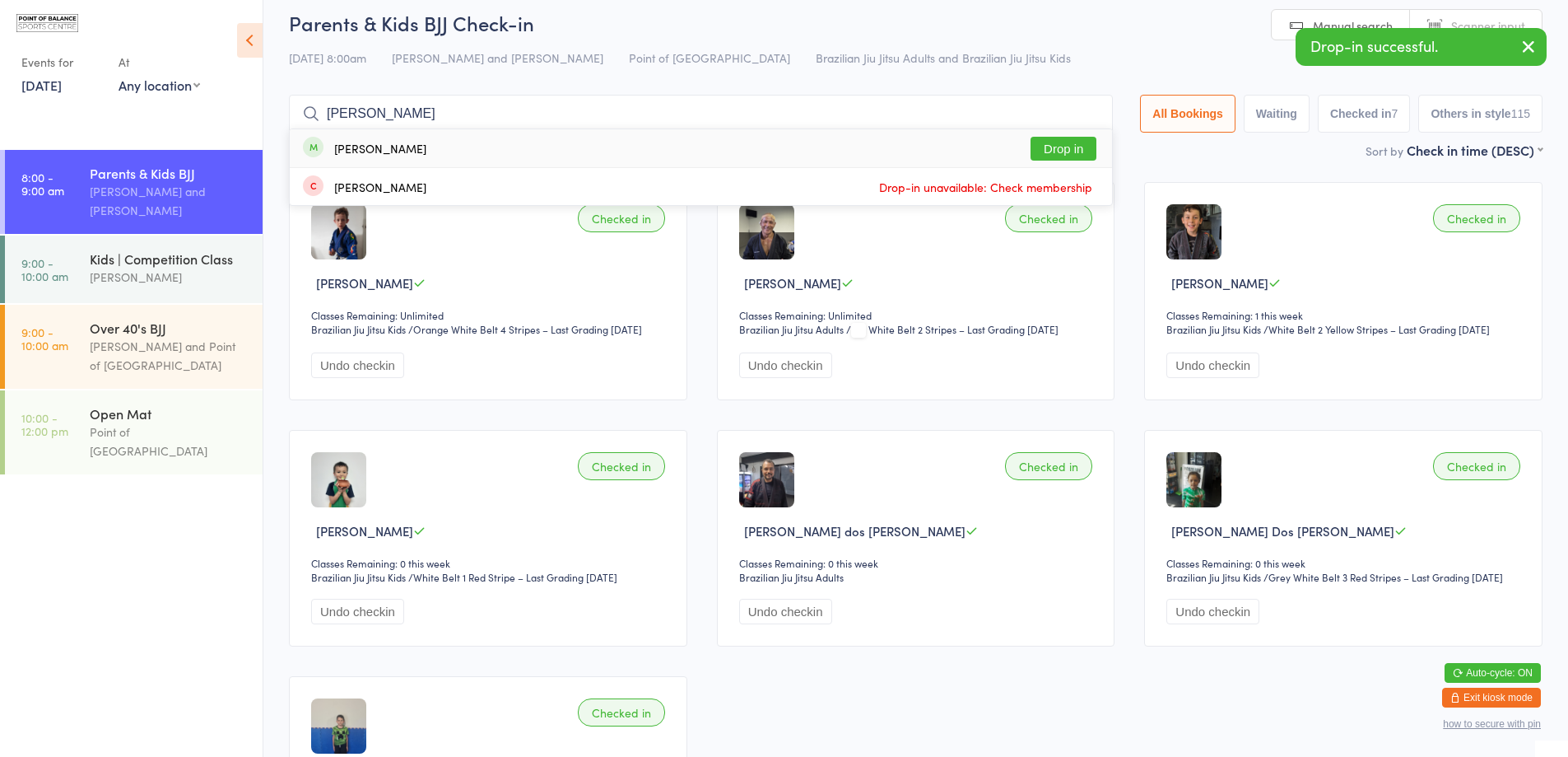
type input "brad"
click at [1077, 146] on button "Drop in" at bounding box center [1063, 148] width 66 height 24
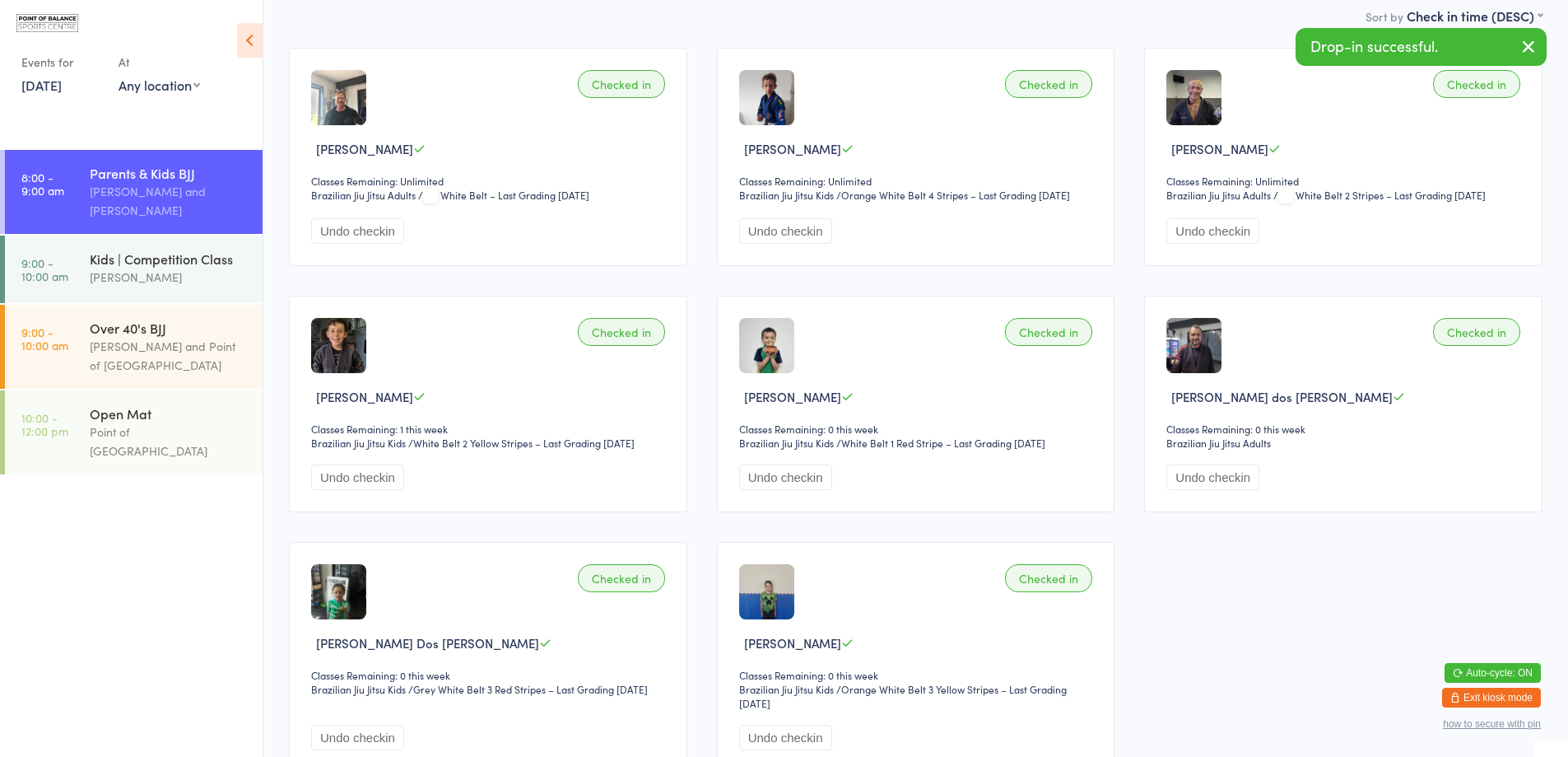
scroll to position [179, 0]
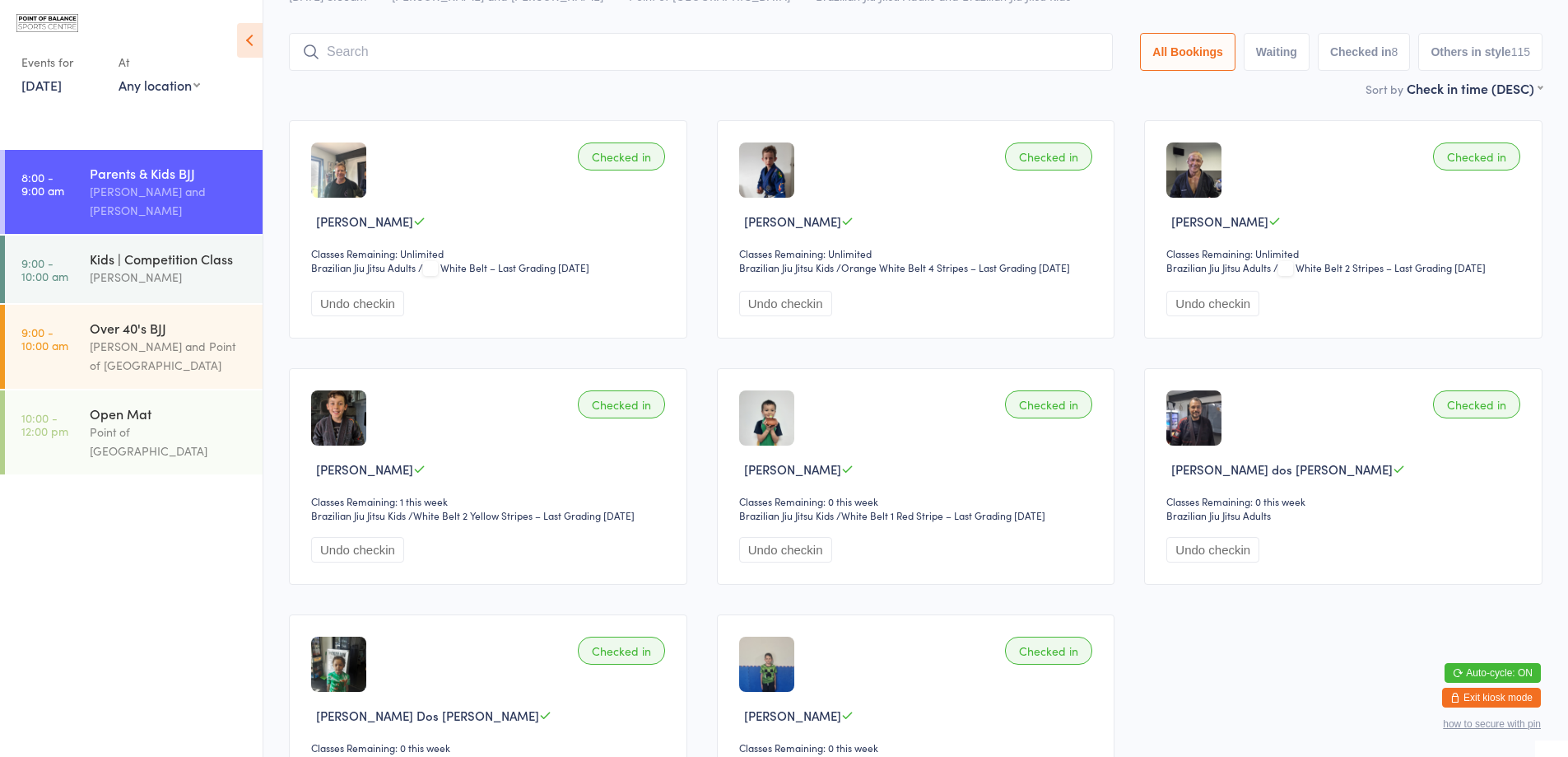
click at [486, 55] on input "search" at bounding box center [700, 52] width 824 height 38
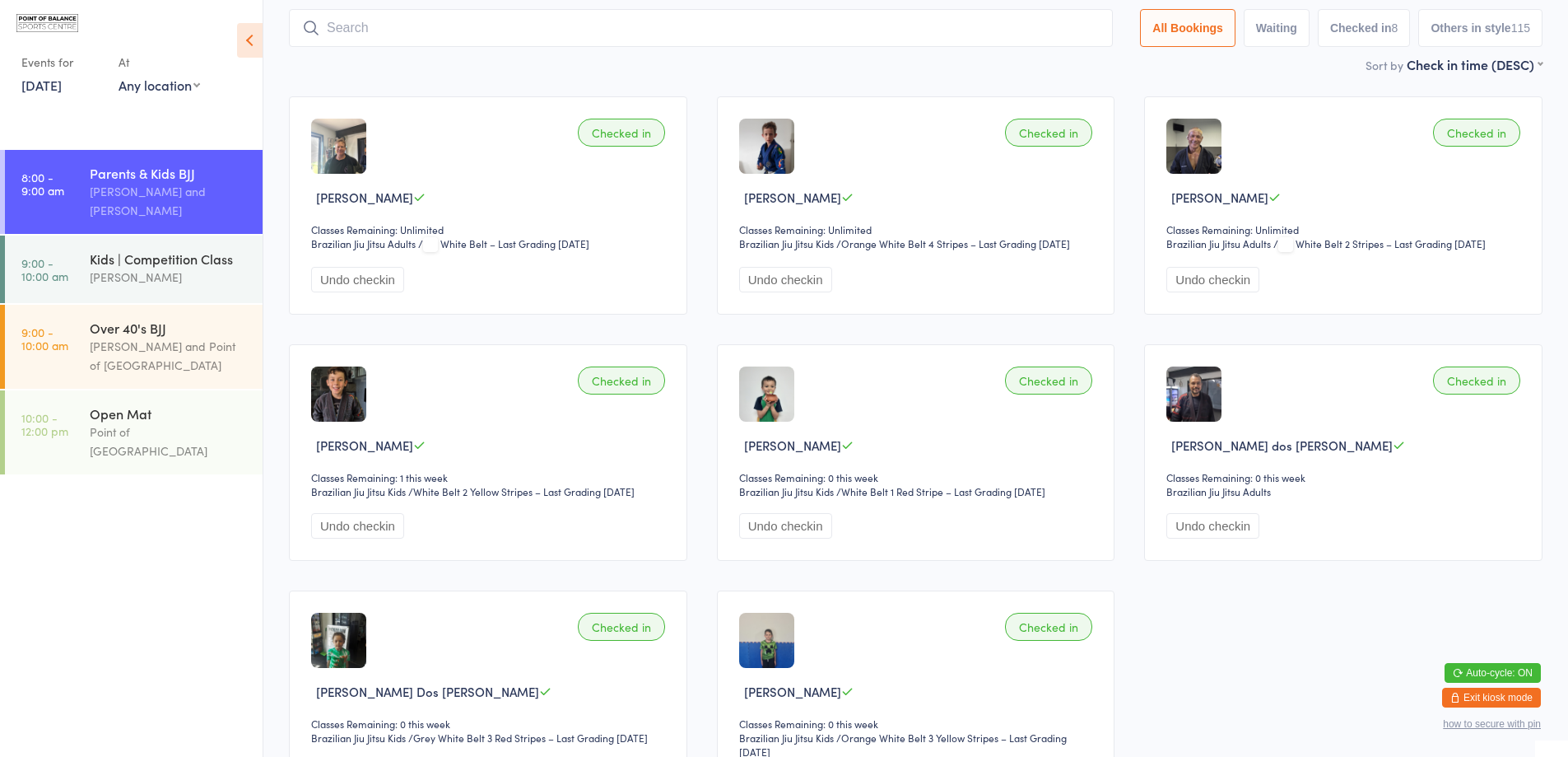
scroll to position [109, 0]
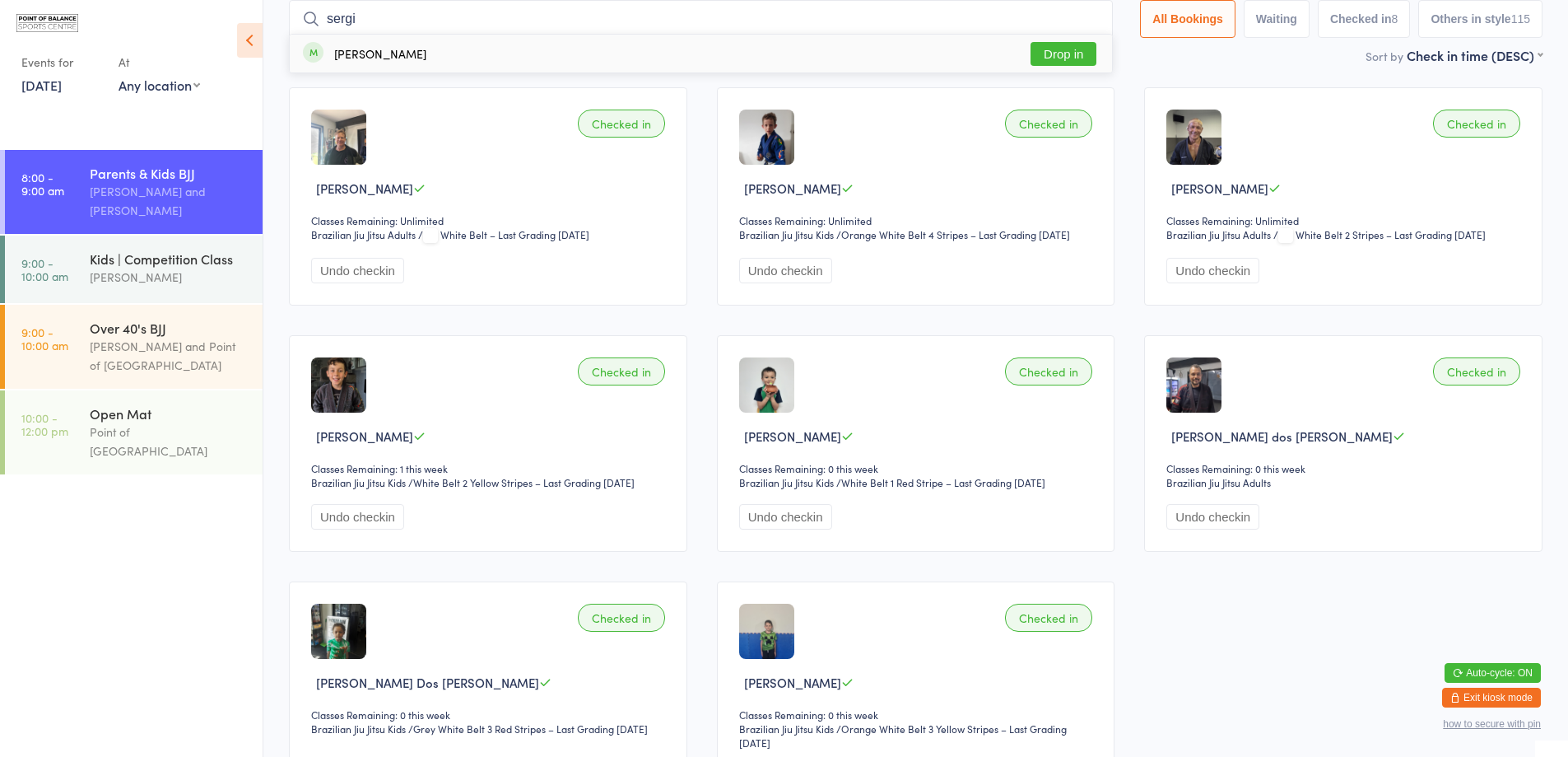
type input "sergi"
click at [1056, 55] on button "Drop in" at bounding box center [1063, 53] width 66 height 24
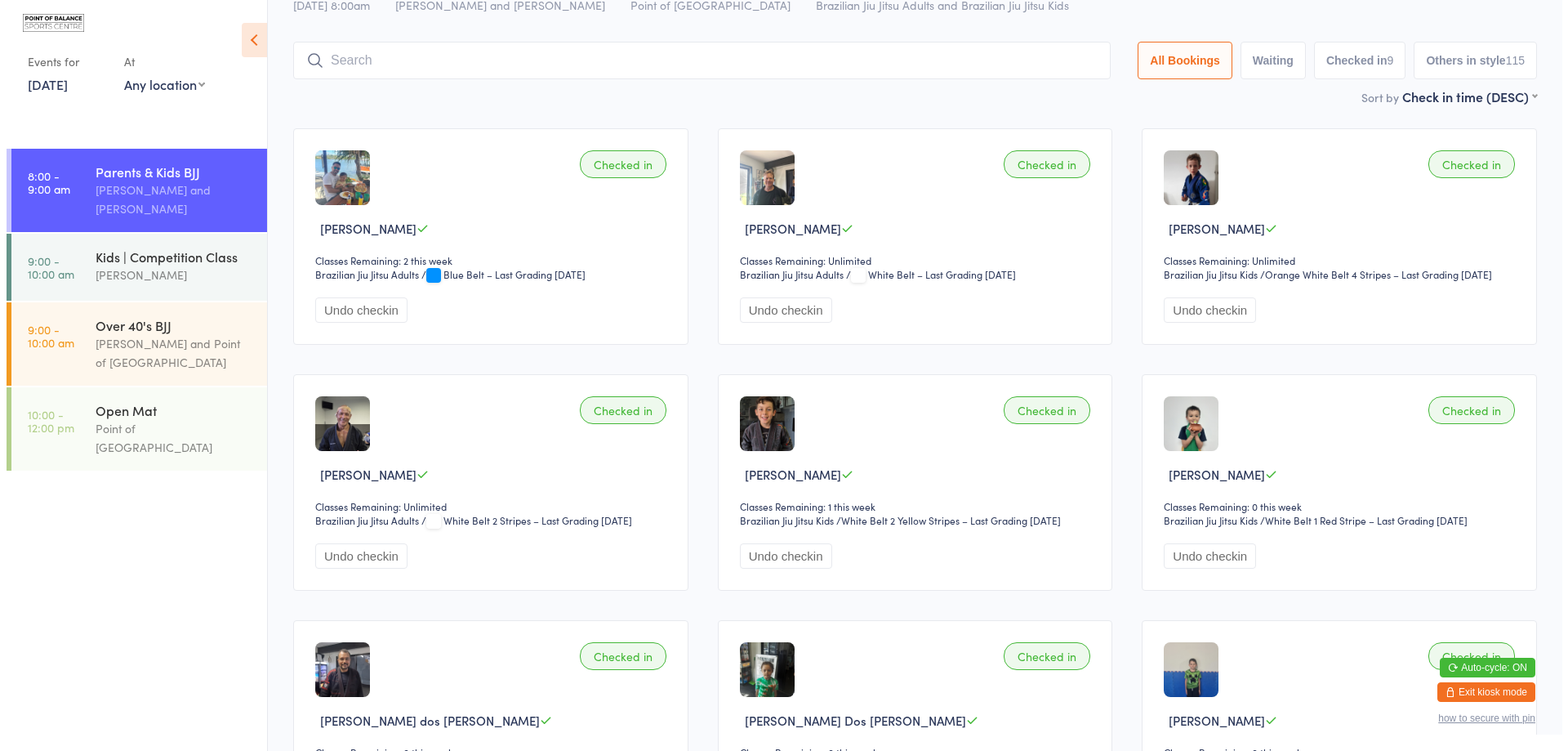
scroll to position [53, 0]
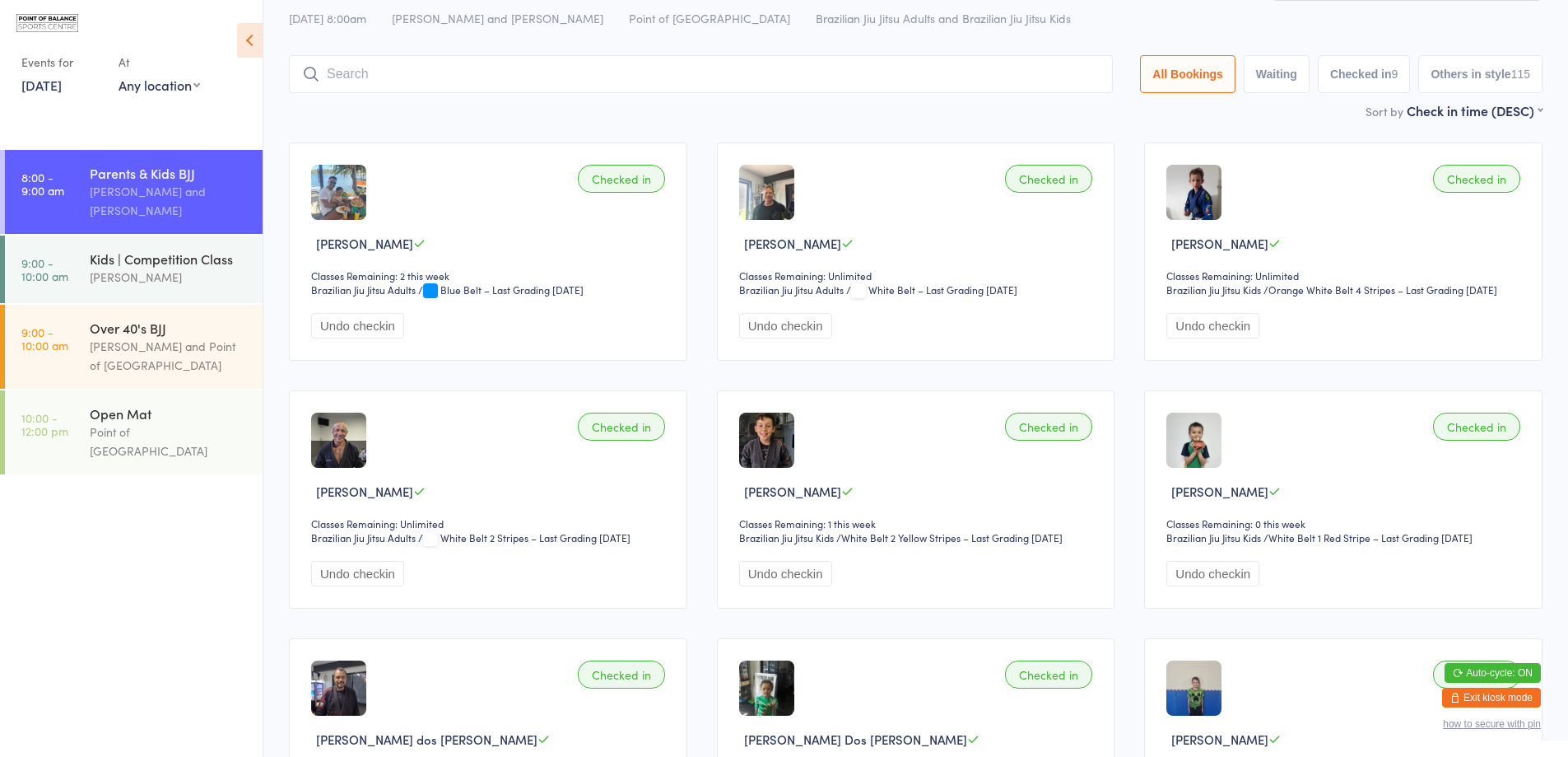
click at [1478, 696] on button "Exit kiosk mode" at bounding box center [1491, 698] width 99 height 20
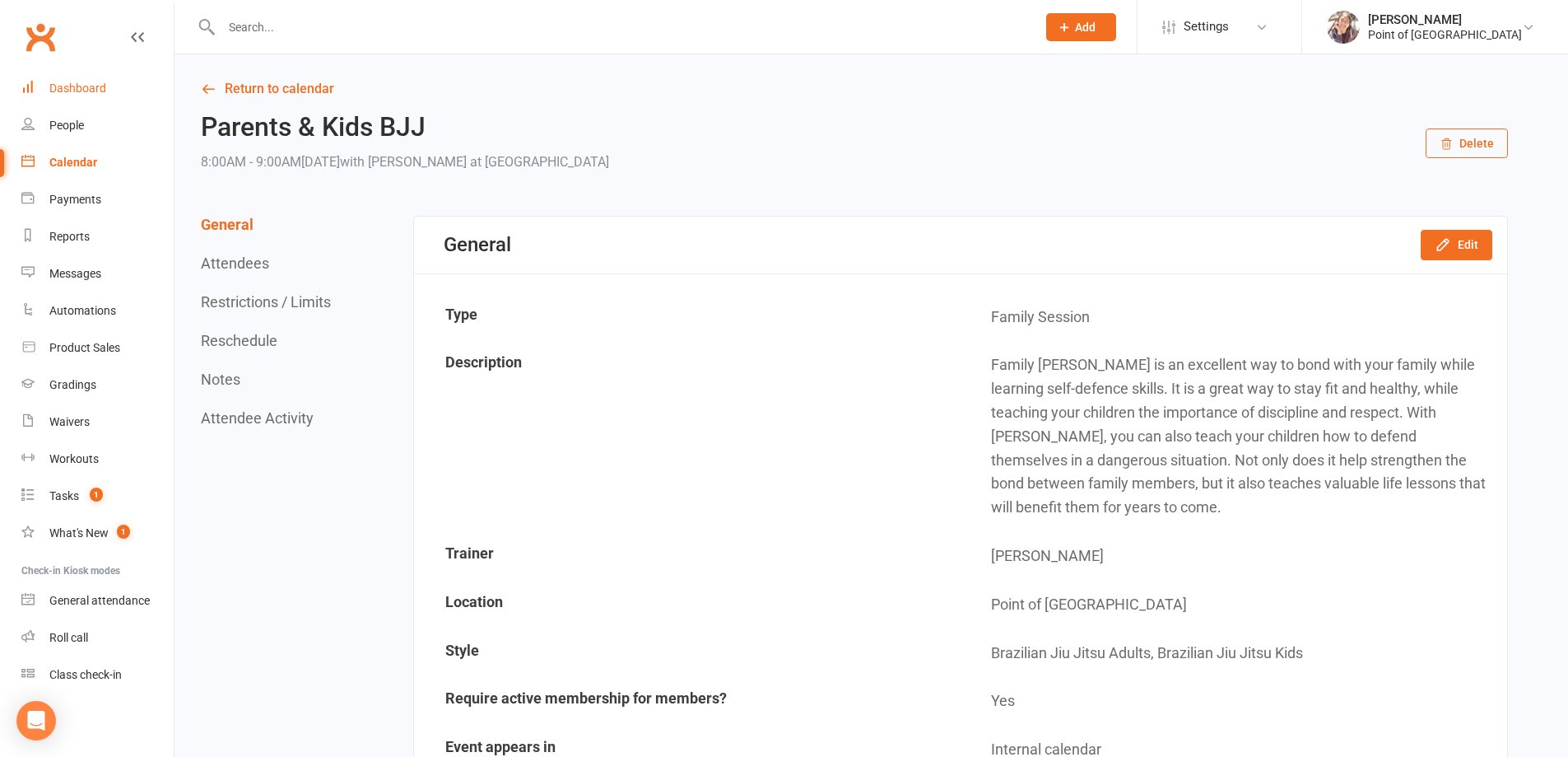
click at [88, 90] on div "Dashboard" at bounding box center [77, 88] width 57 height 13
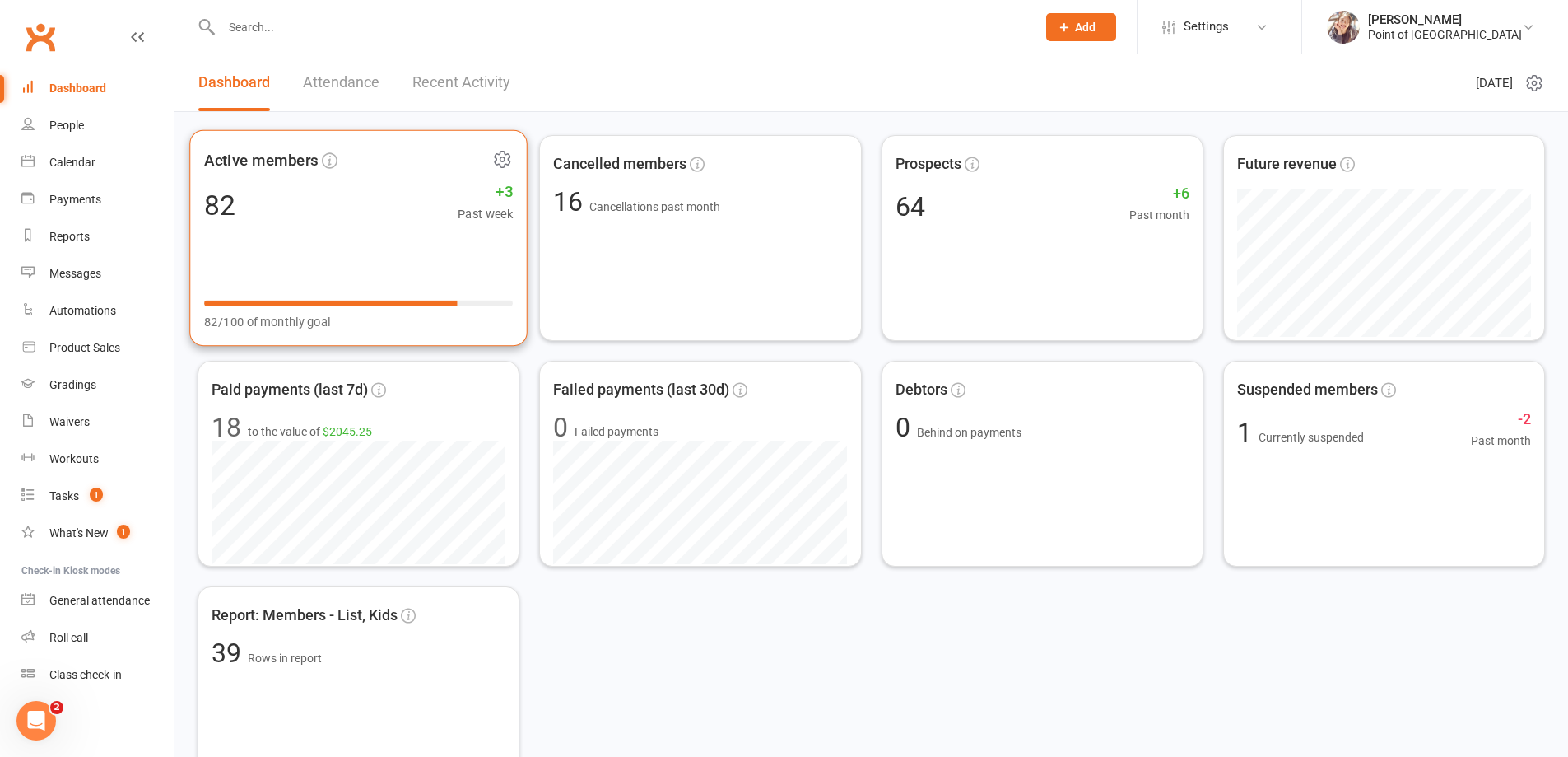
click at [370, 187] on div "82 +3 Past week" at bounding box center [358, 205] width 308 height 37
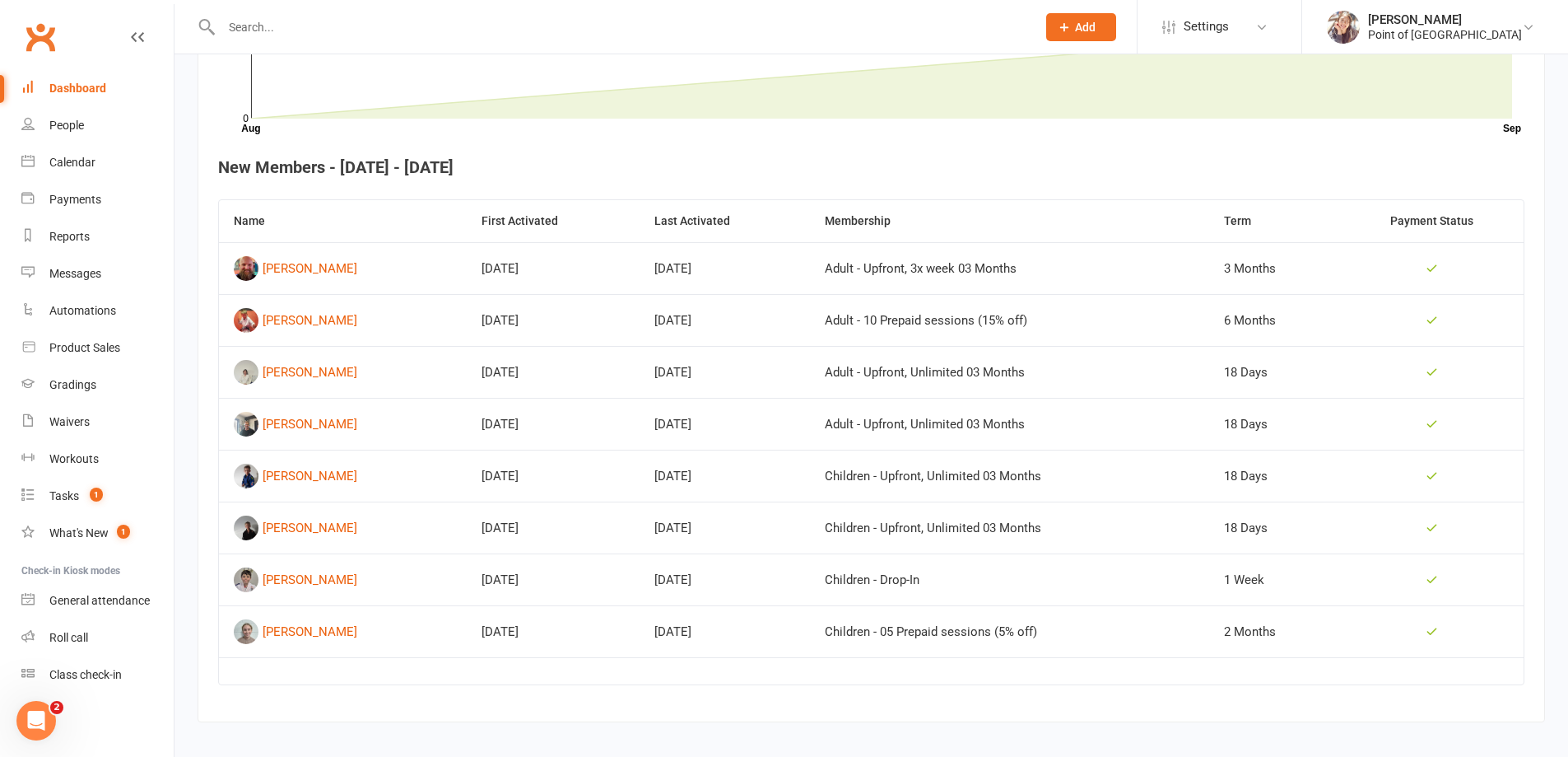
scroll to position [552, 0]
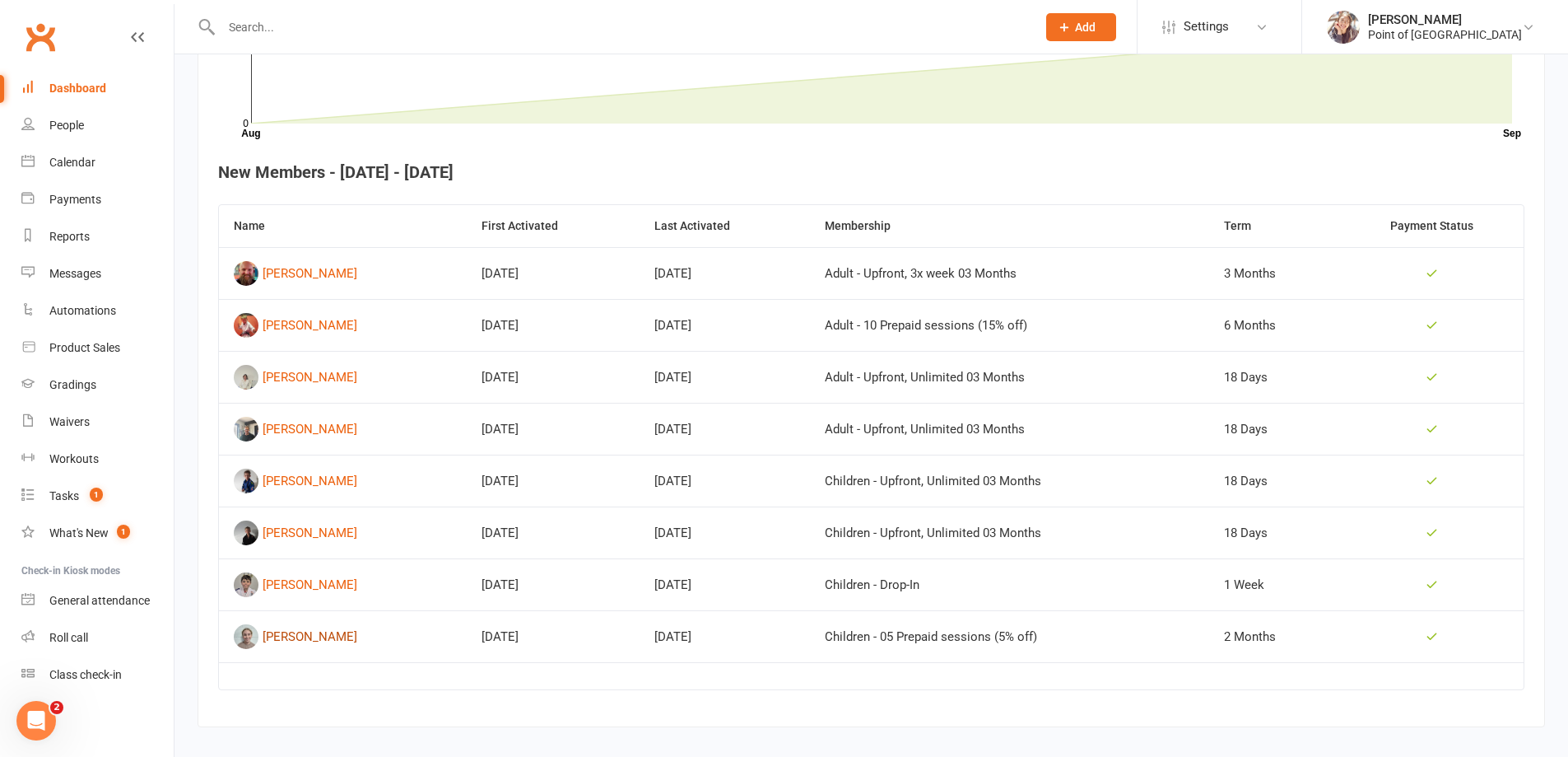
click at [302, 638] on div "[PERSON_NAME]" at bounding box center [310, 636] width 95 height 25
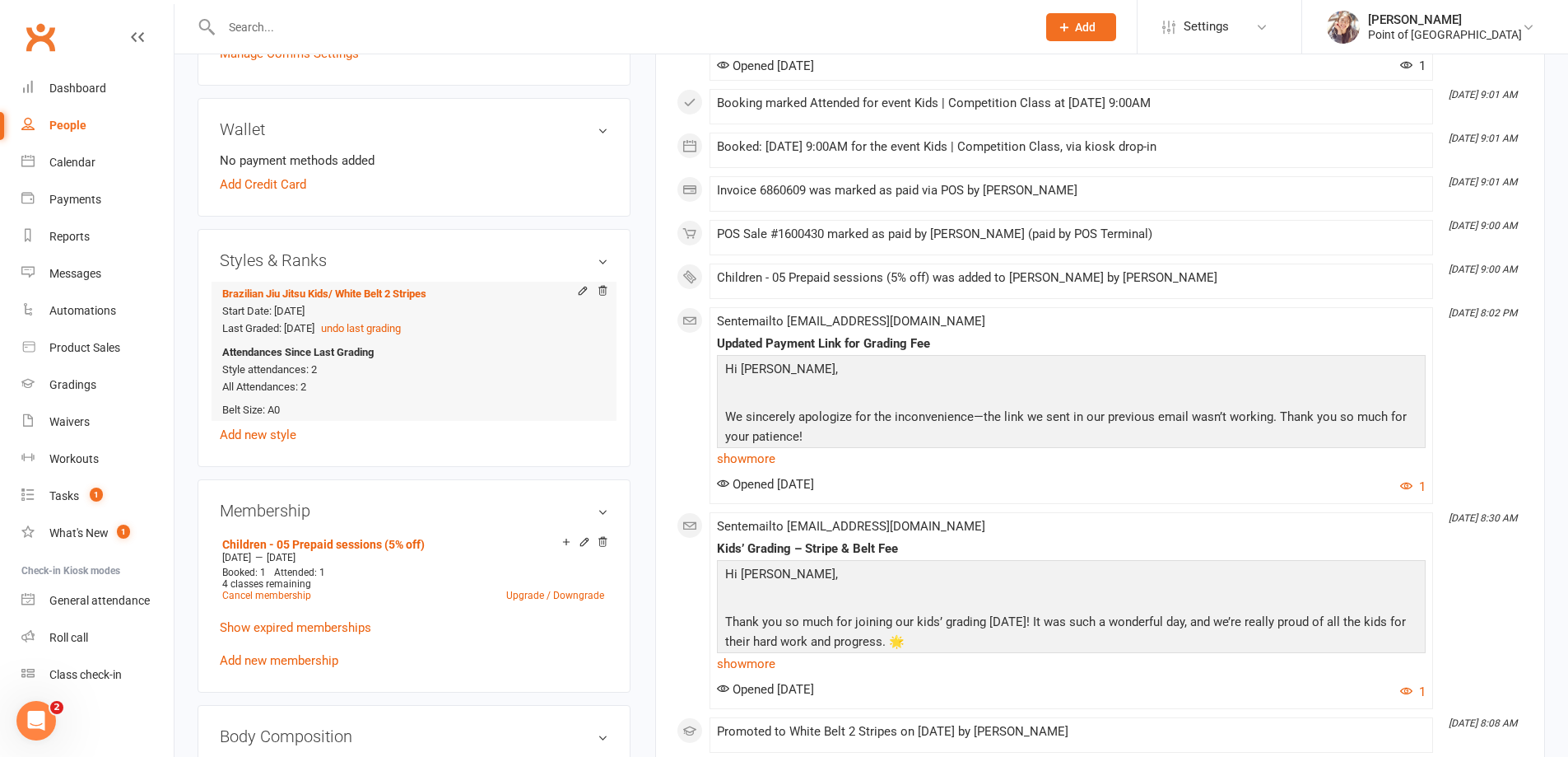
scroll to position [494, 0]
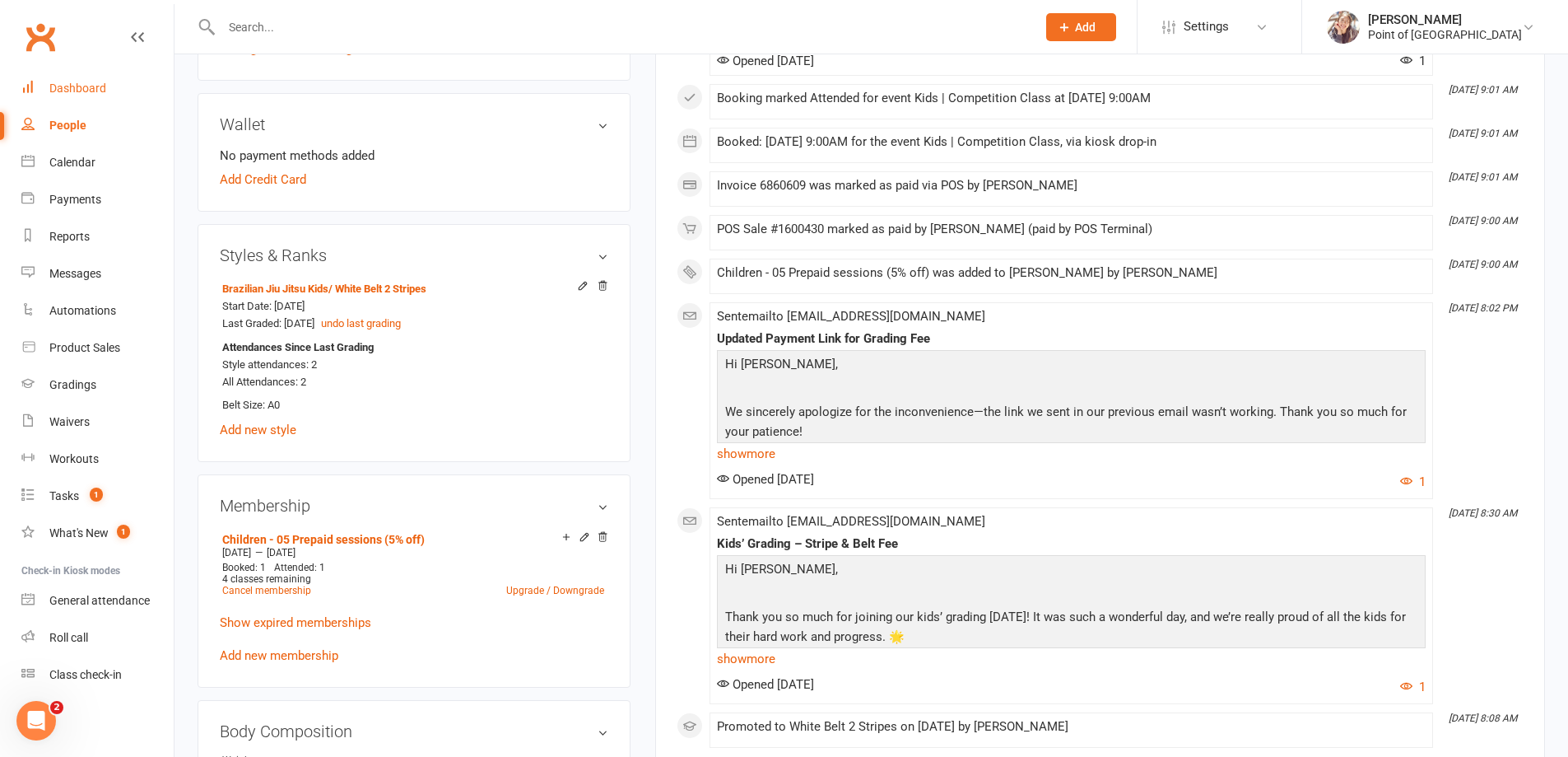
click at [76, 94] on div "Dashboard" at bounding box center [77, 88] width 57 height 13
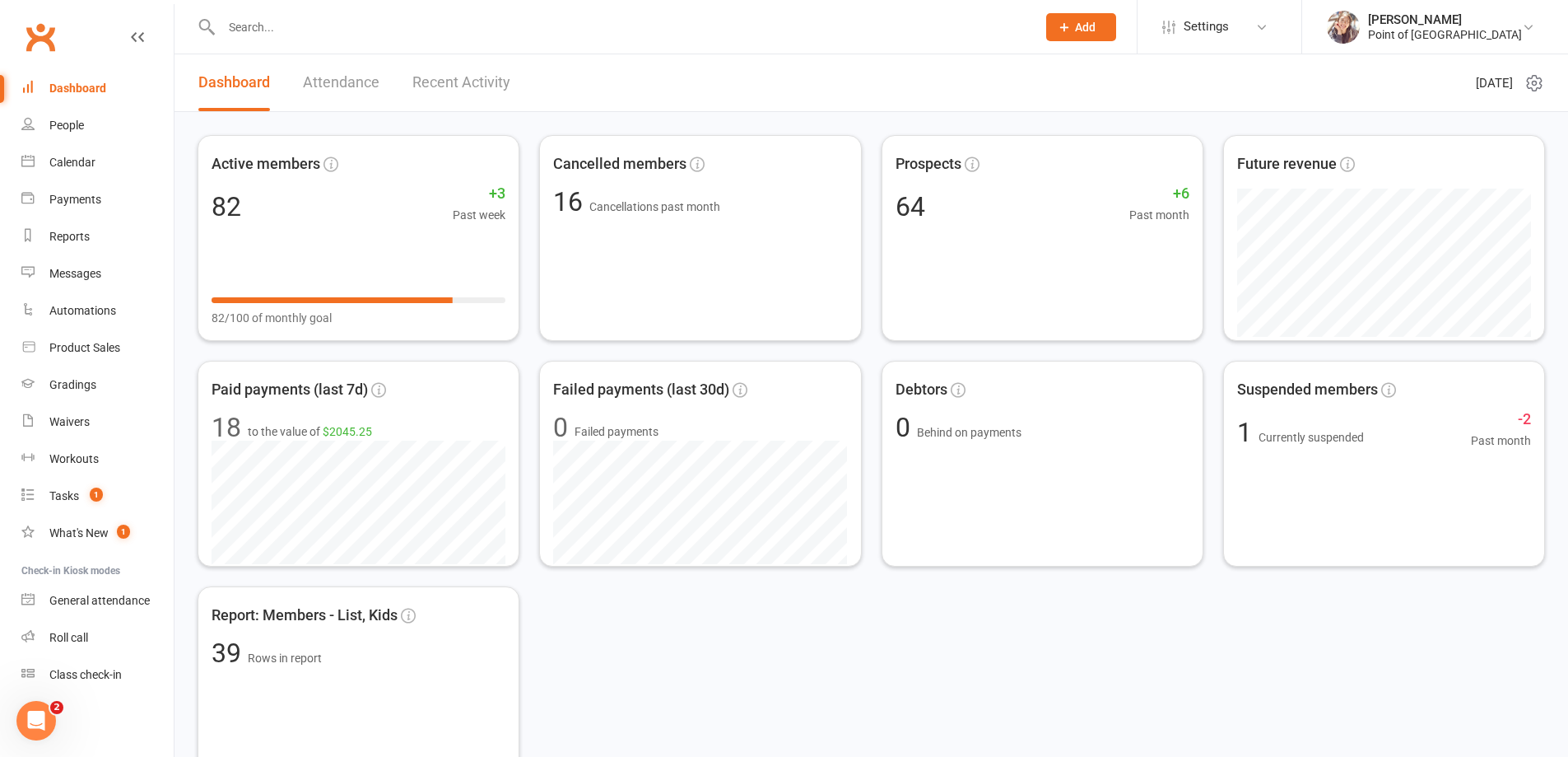
click at [81, 94] on div "Dashboard" at bounding box center [77, 88] width 57 height 13
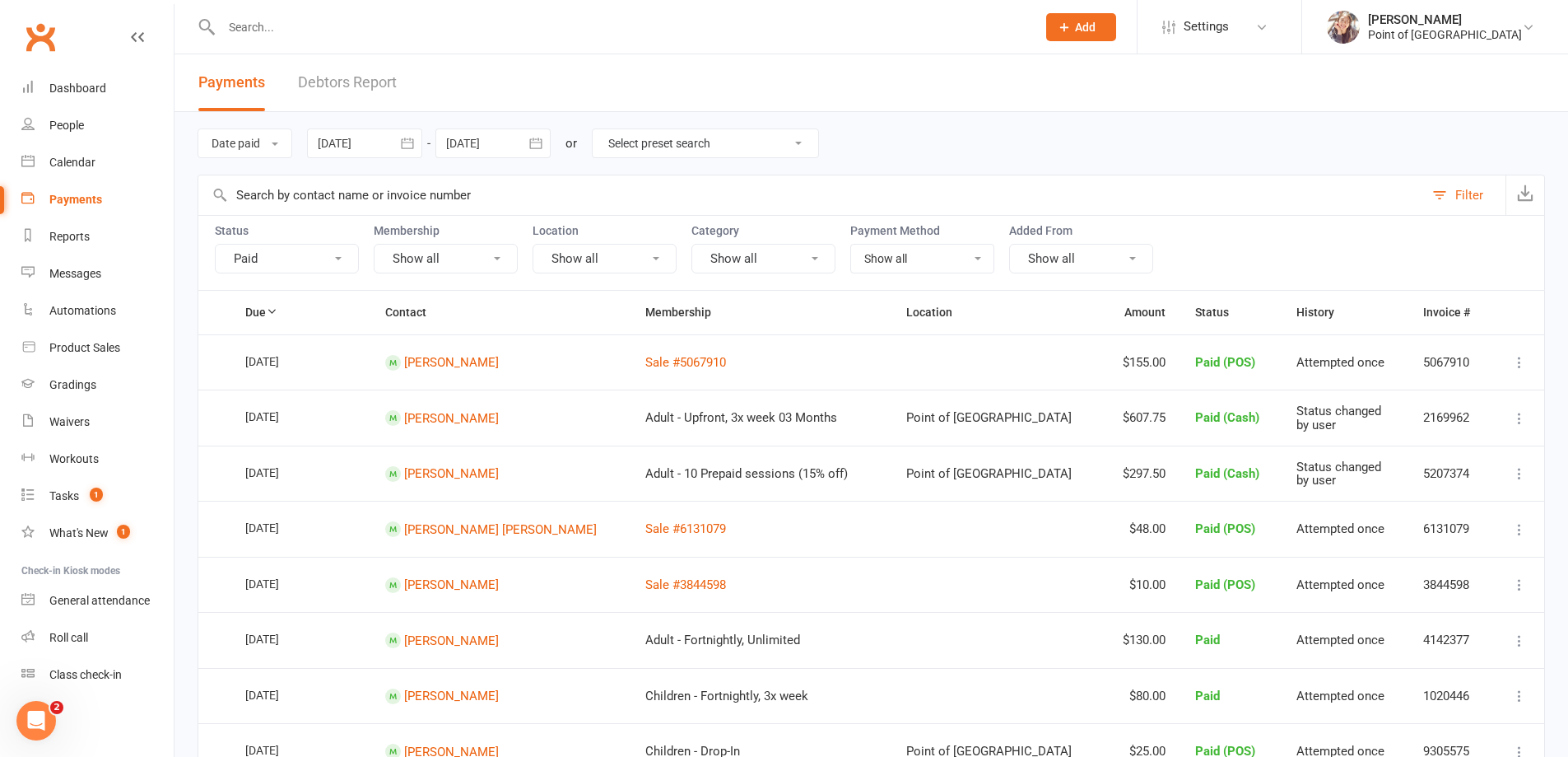
click at [382, 145] on div at bounding box center [364, 143] width 116 height 30
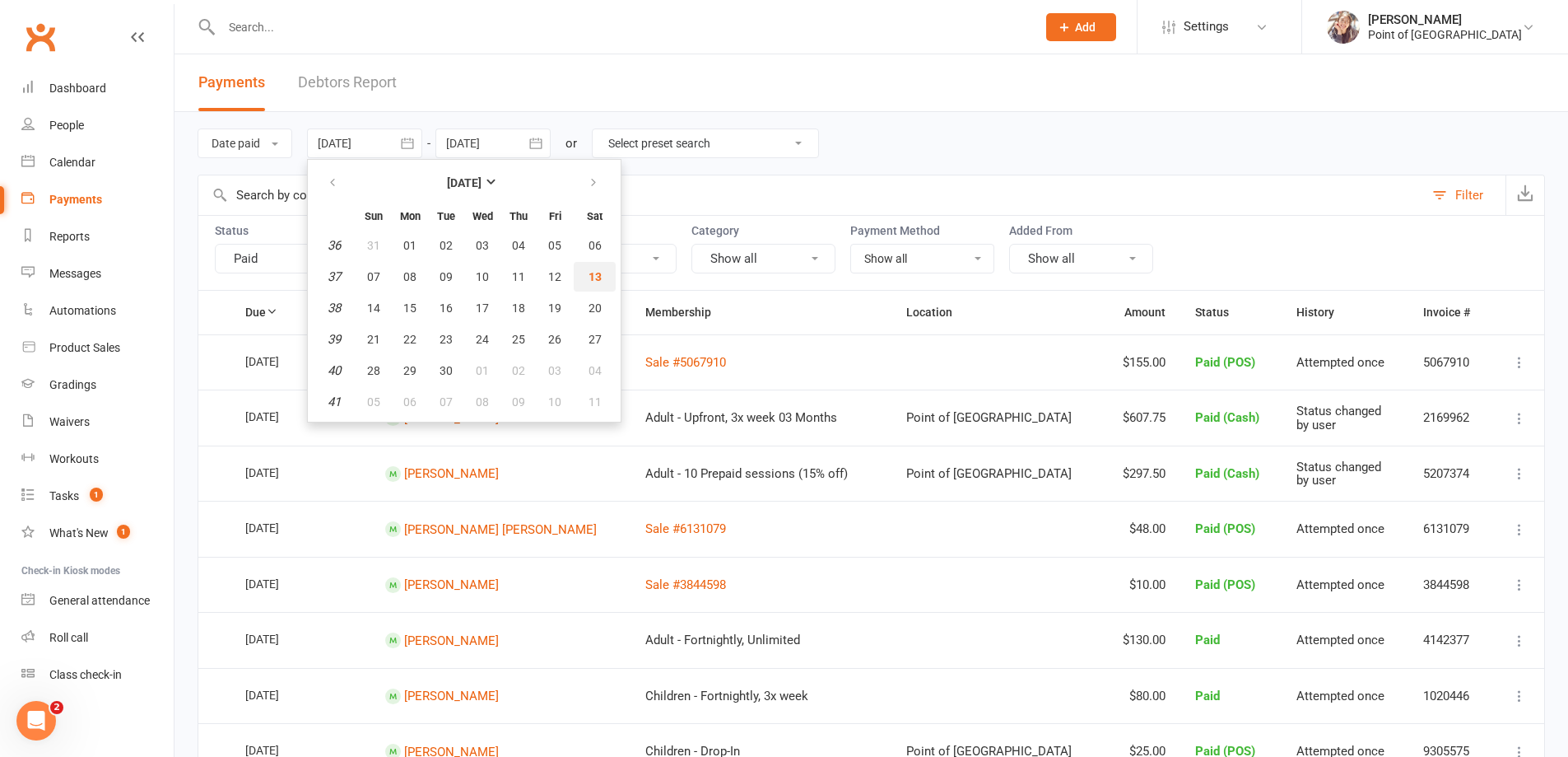
click at [597, 277] on span "13" at bounding box center [595, 277] width 13 height 13
type input "13 Sep 2025"
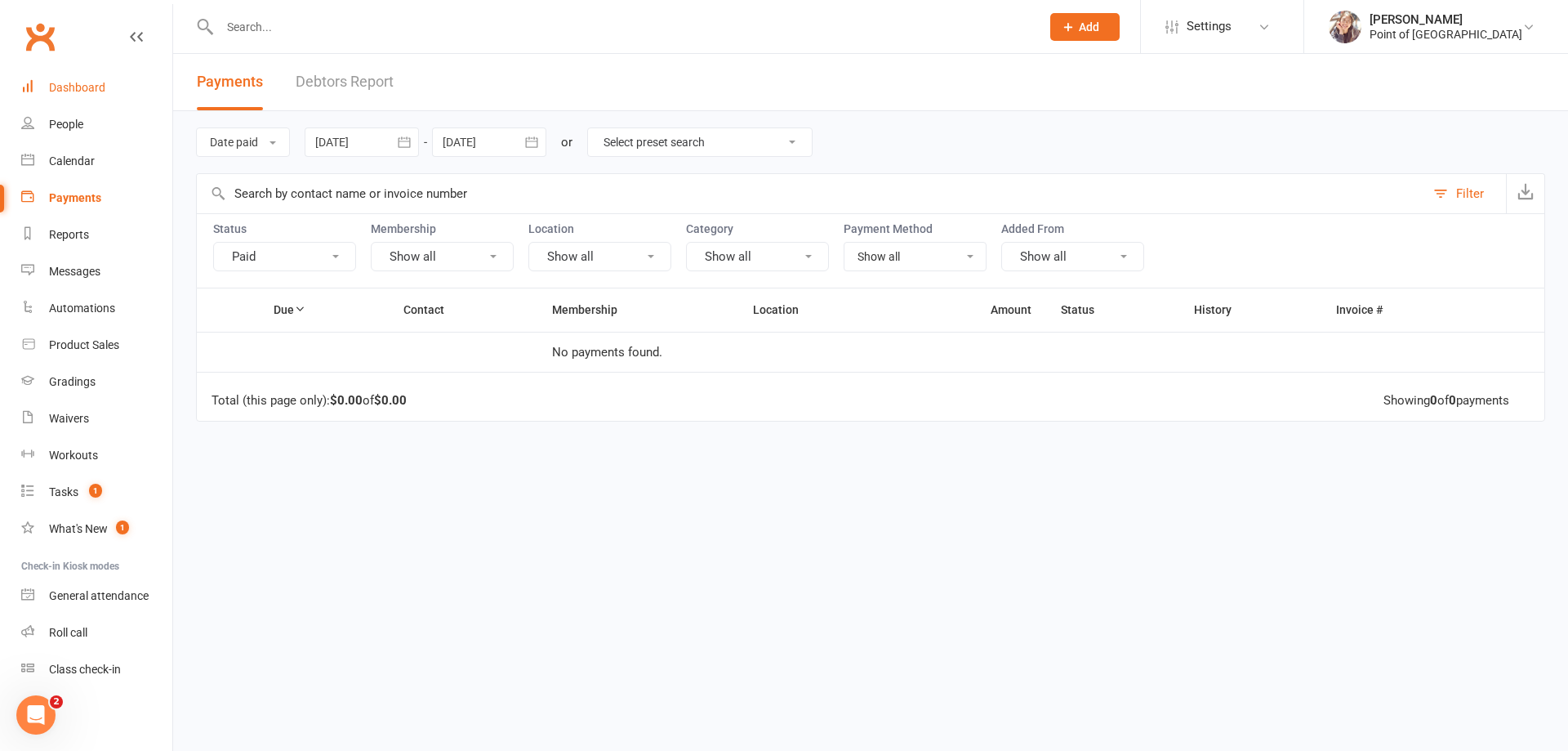
click at [103, 92] on div "Dashboard" at bounding box center [77, 87] width 56 height 13
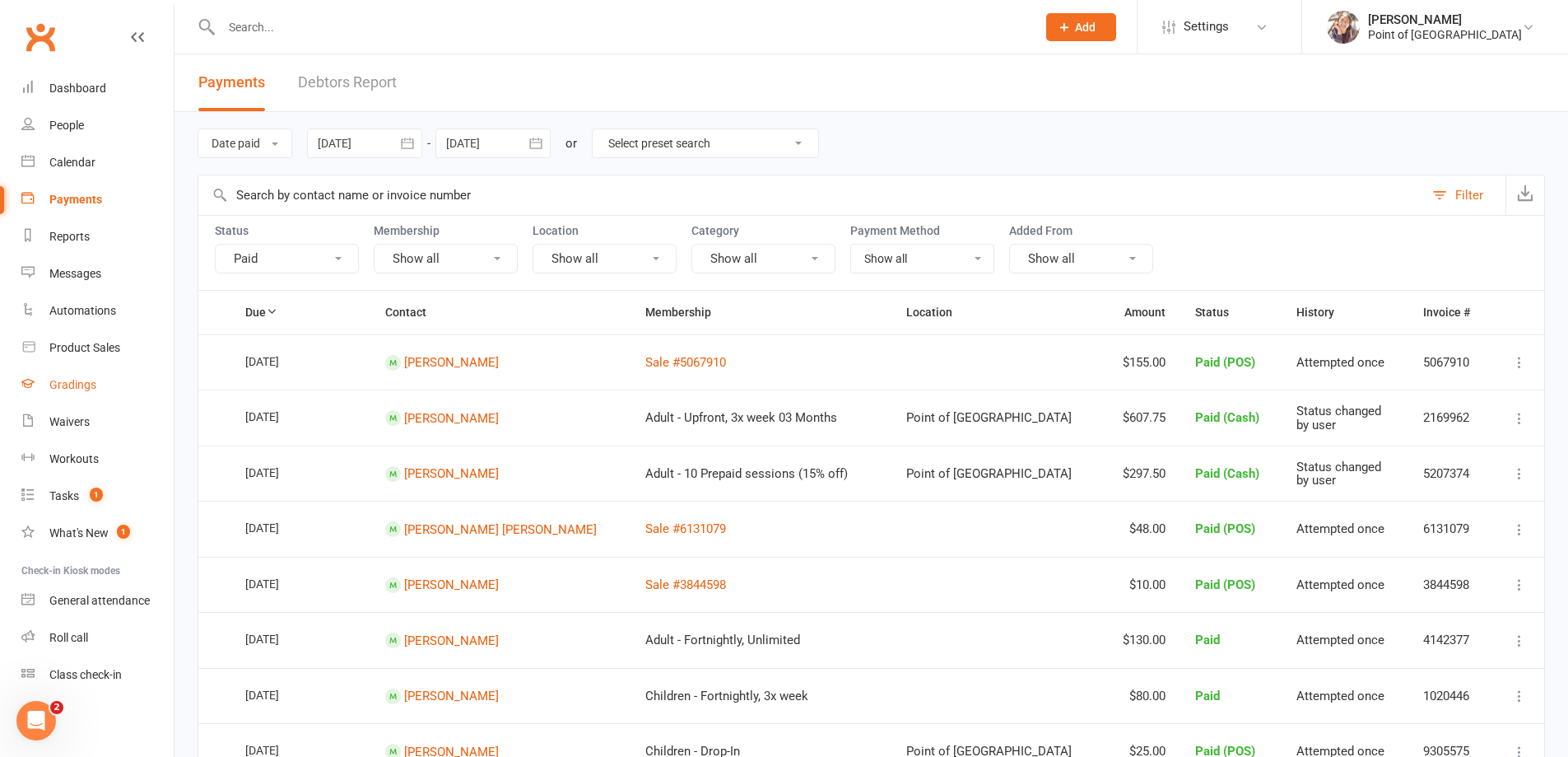
click at [81, 385] on div "Gradings" at bounding box center [72, 384] width 47 height 13
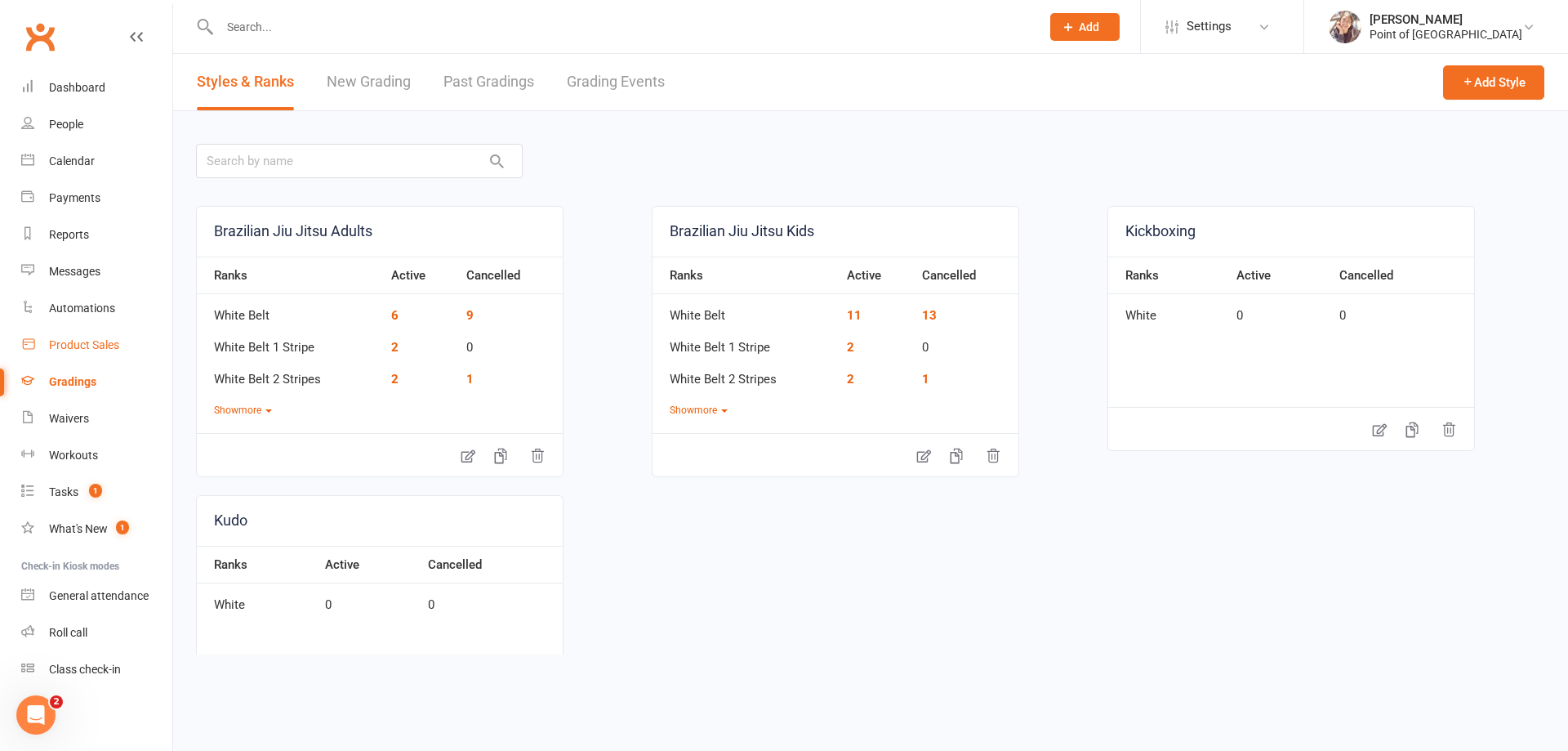
click at [100, 342] on div "Product Sales" at bounding box center [83, 345] width 70 height 13
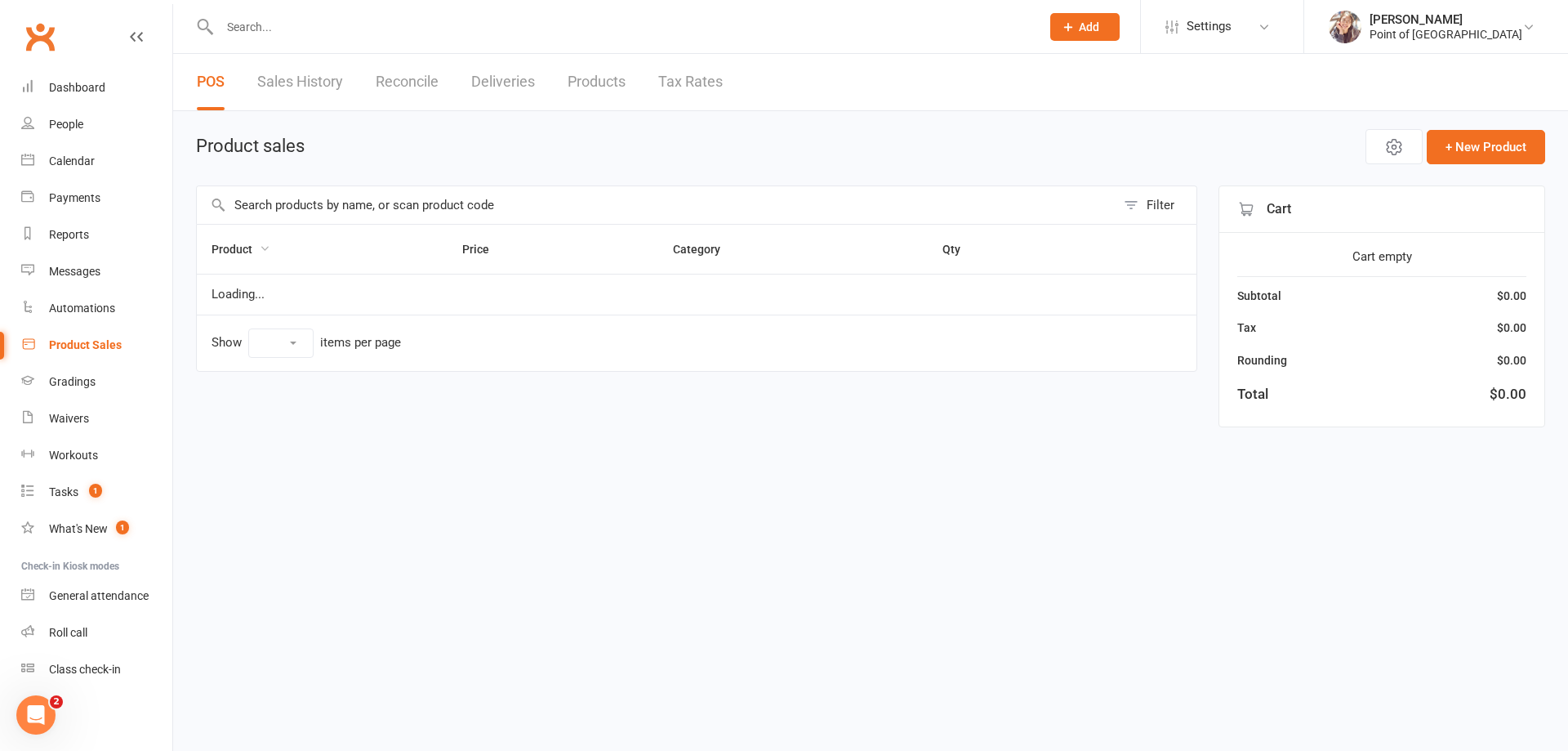
select select "10"
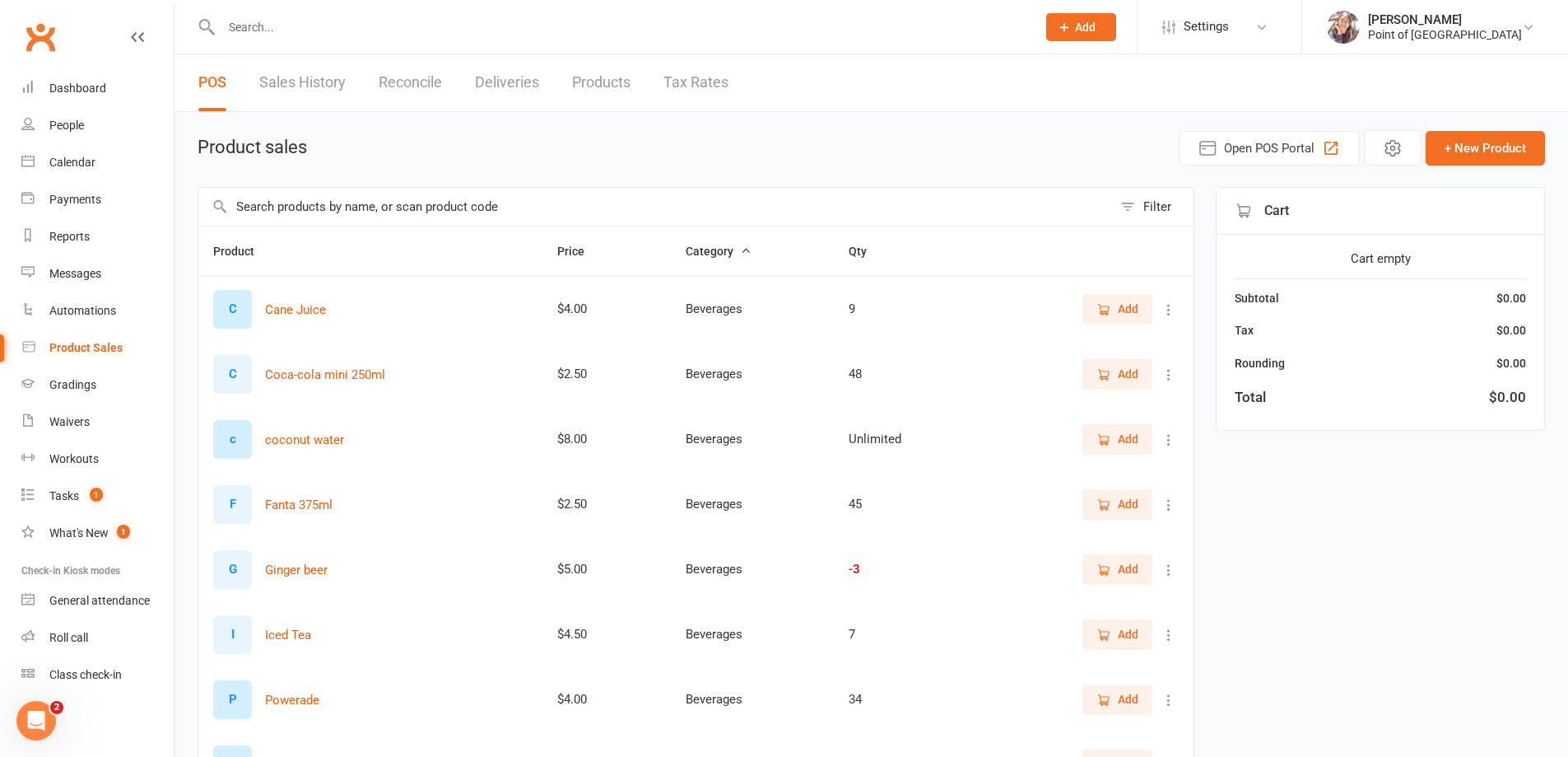
click at [318, 199] on input "text" at bounding box center [655, 207] width 914 height 38
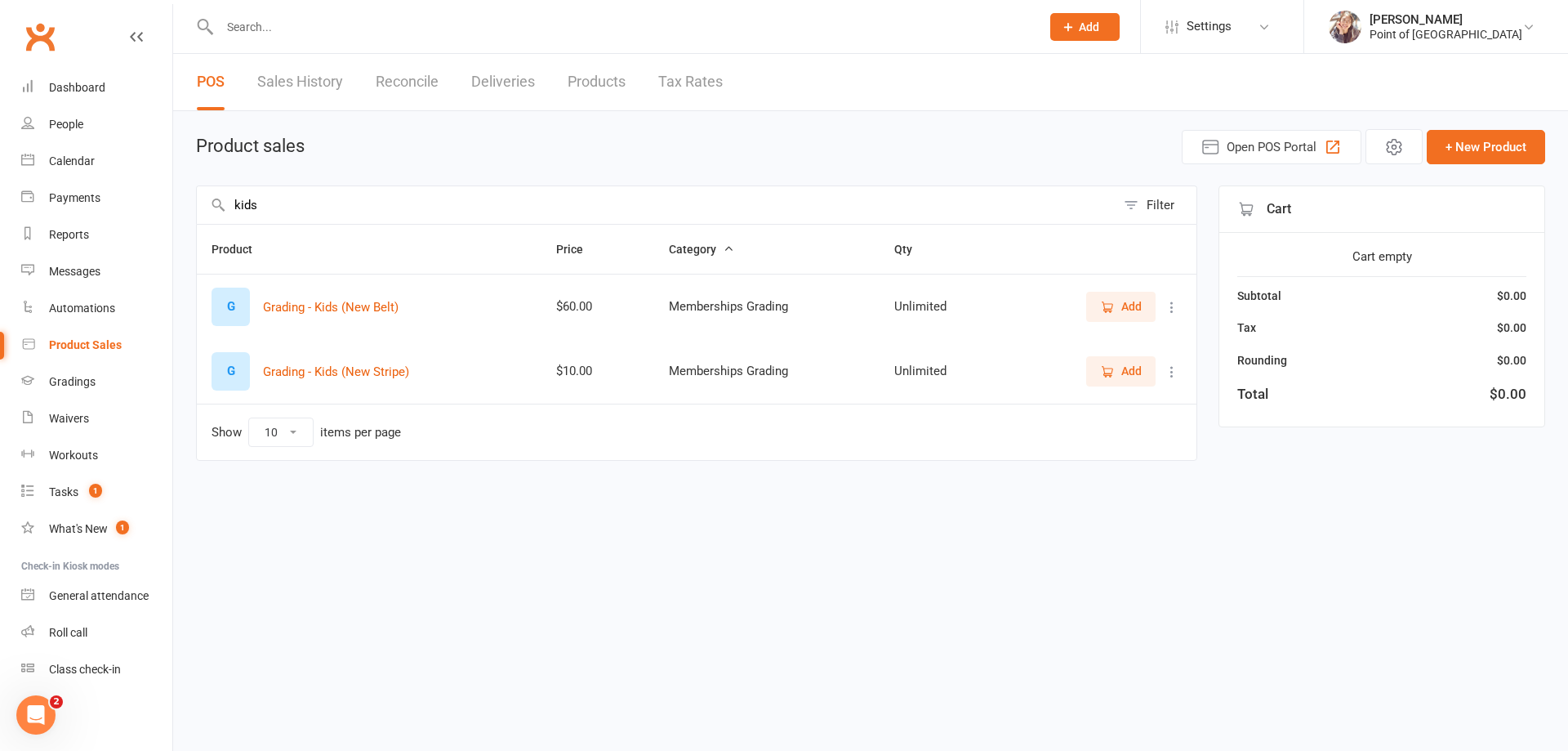
type input "kids"
click at [1118, 370] on span "Add" at bounding box center [1121, 371] width 41 height 18
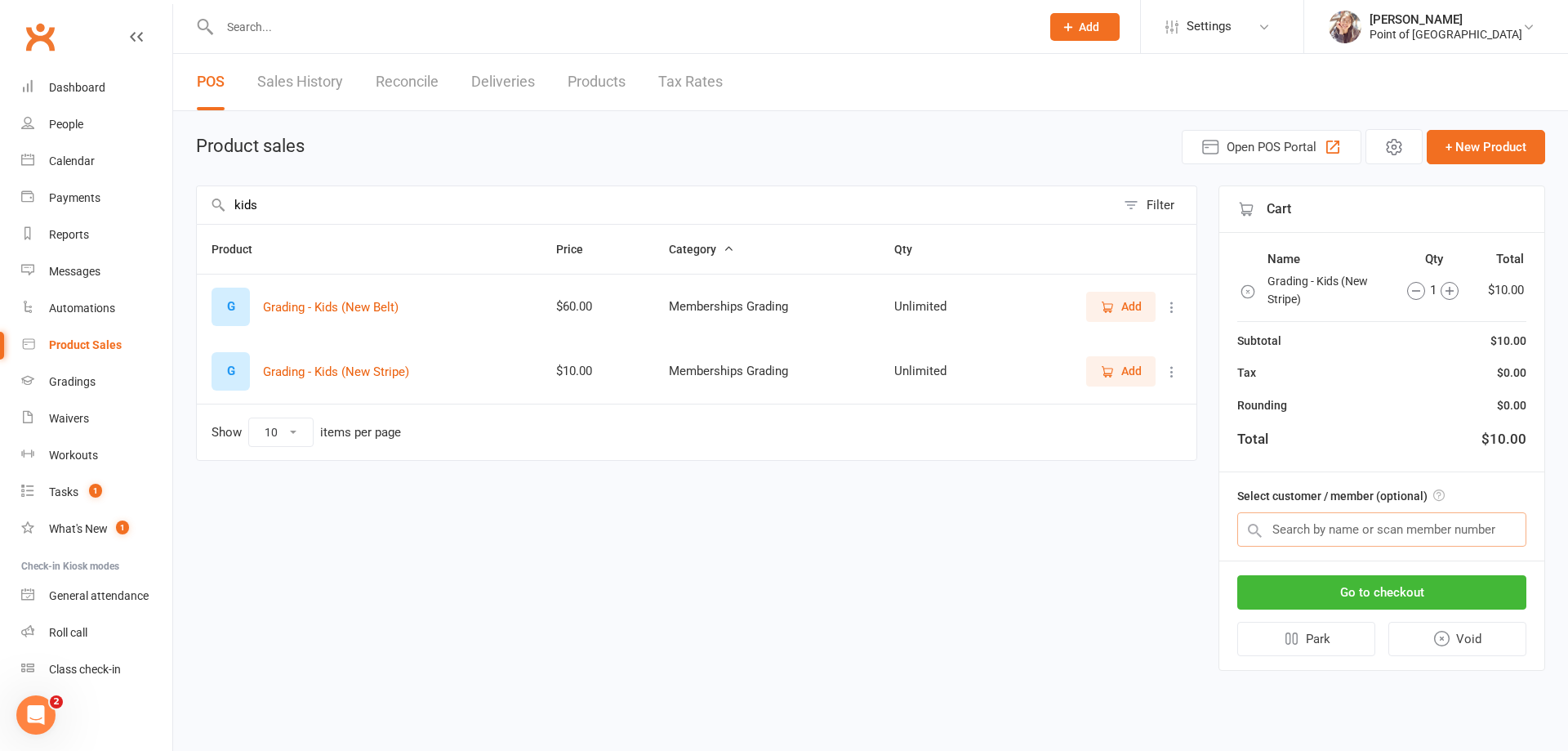
click at [1358, 536] on input "text" at bounding box center [1382, 530] width 289 height 35
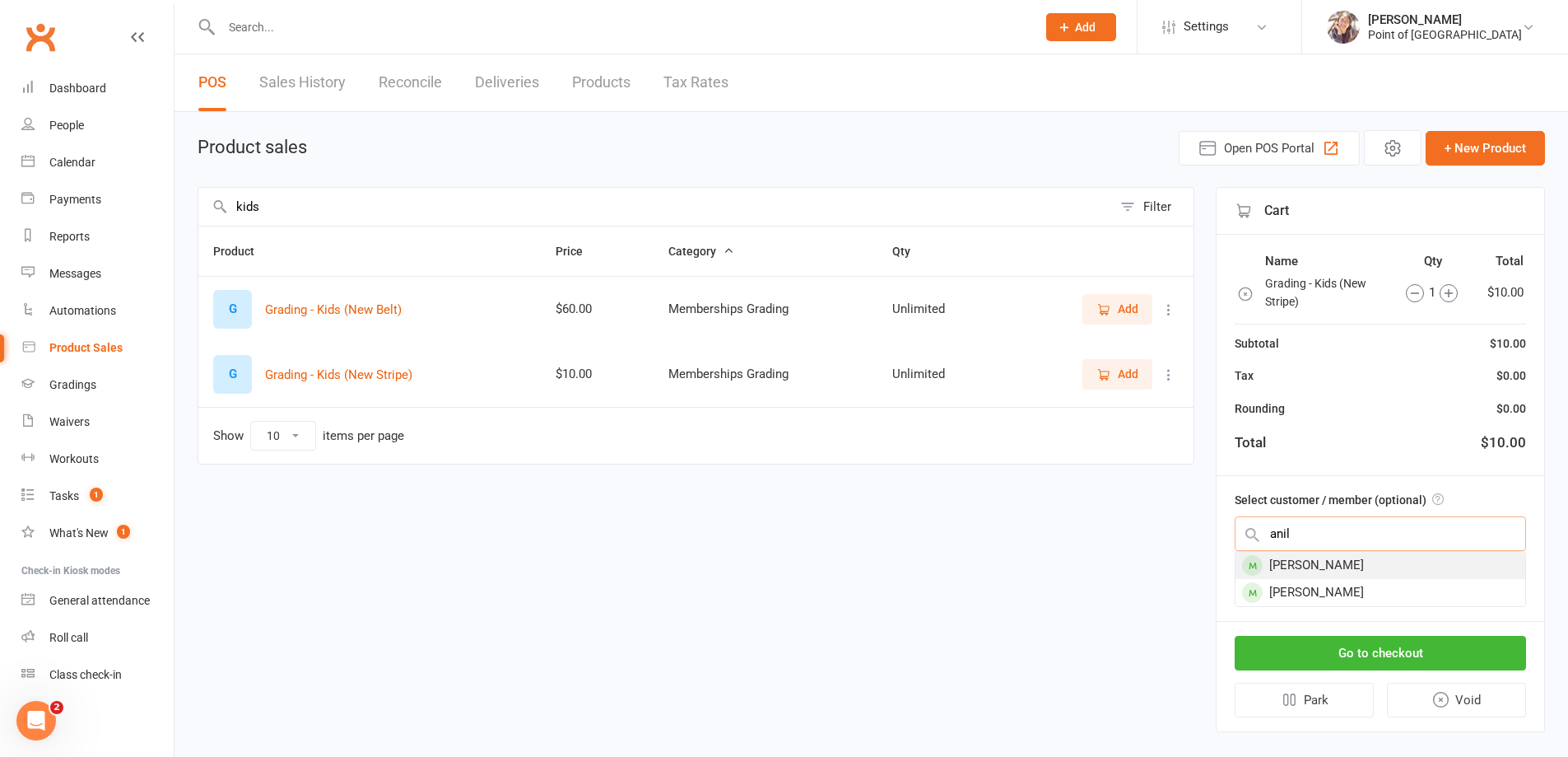
type input "anil"
click at [1354, 568] on div "Anil Manandhar" at bounding box center [1380, 565] width 289 height 27
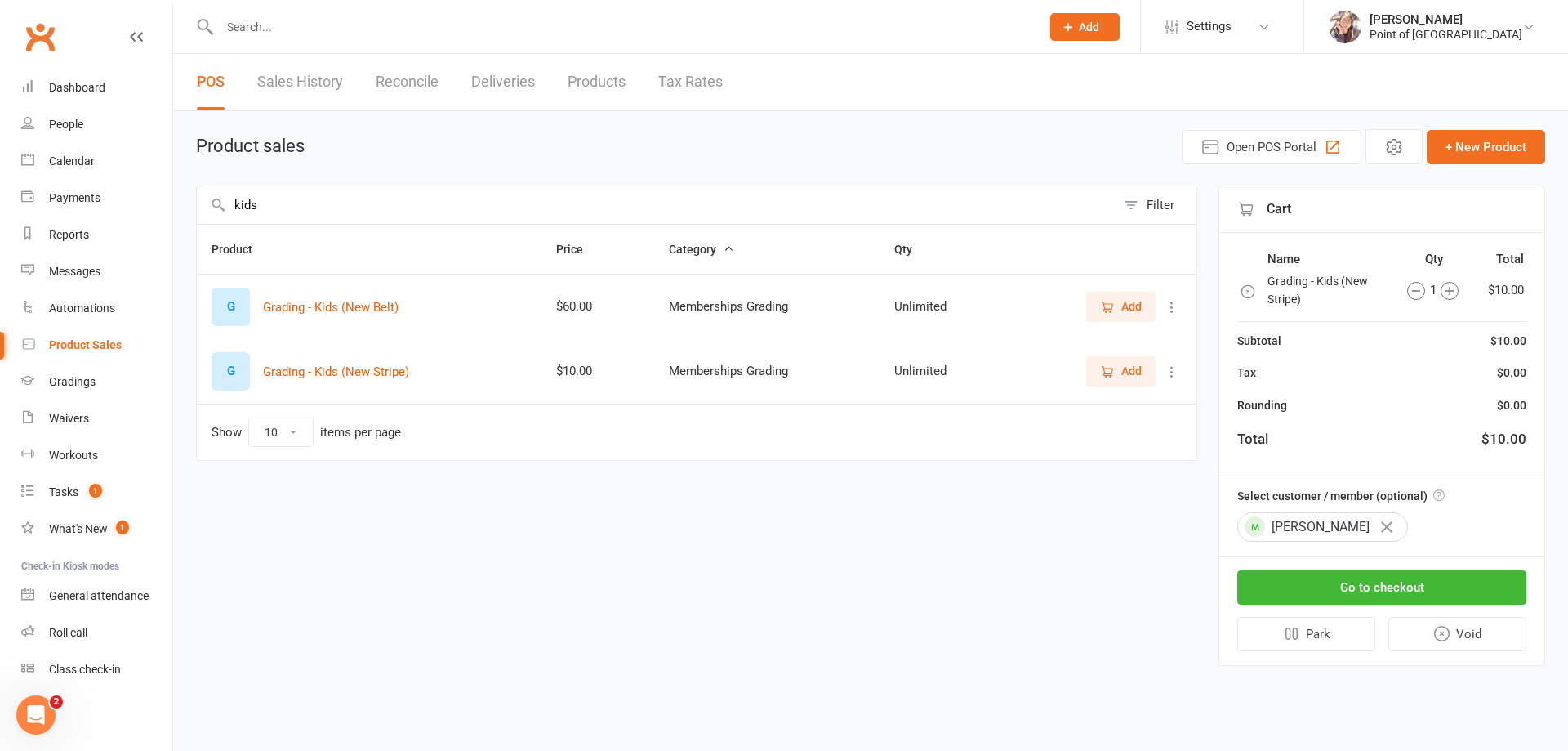
click at [1381, 527] on icon "button" at bounding box center [1387, 527] width 12 height 12
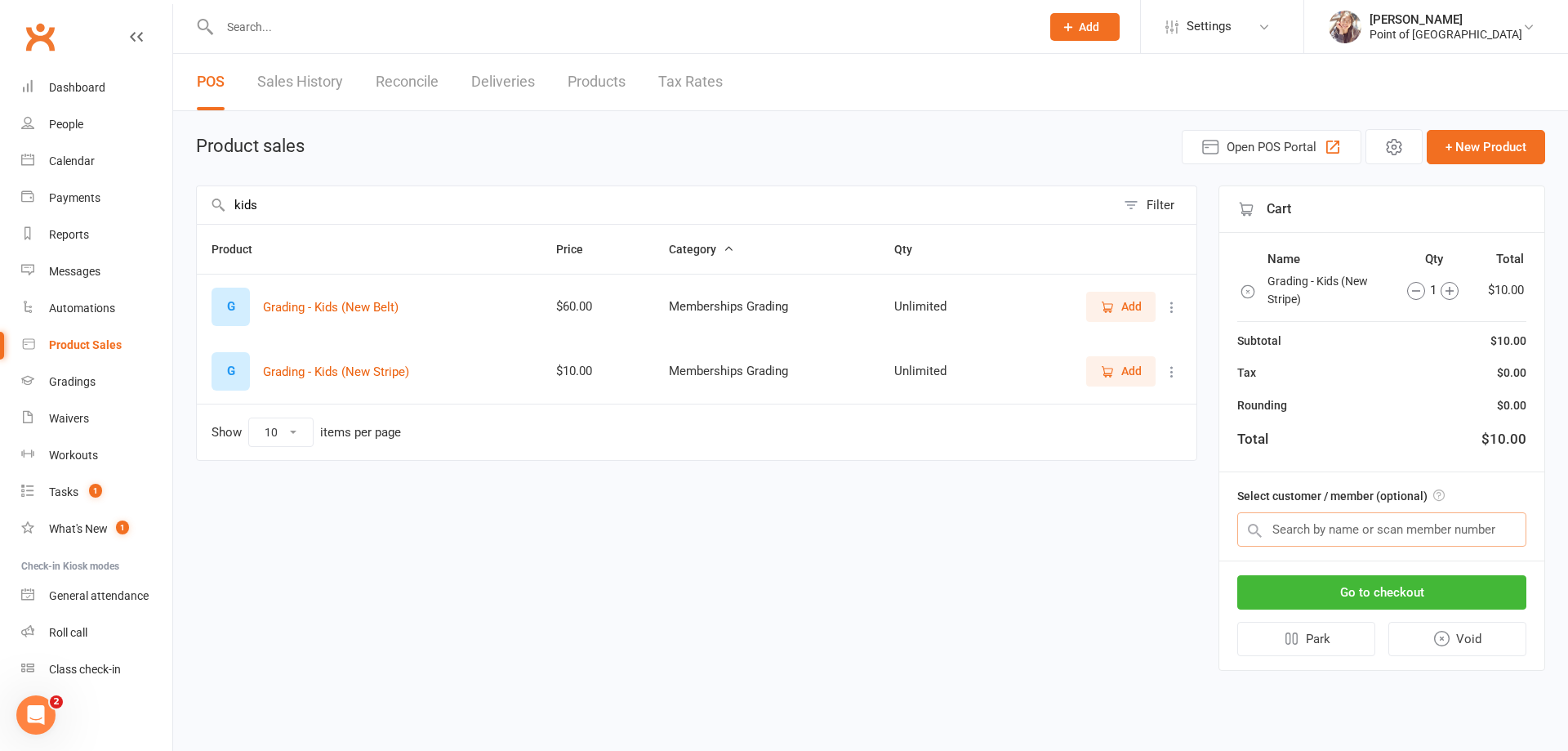
click at [1355, 527] on input "text" at bounding box center [1382, 530] width 289 height 35
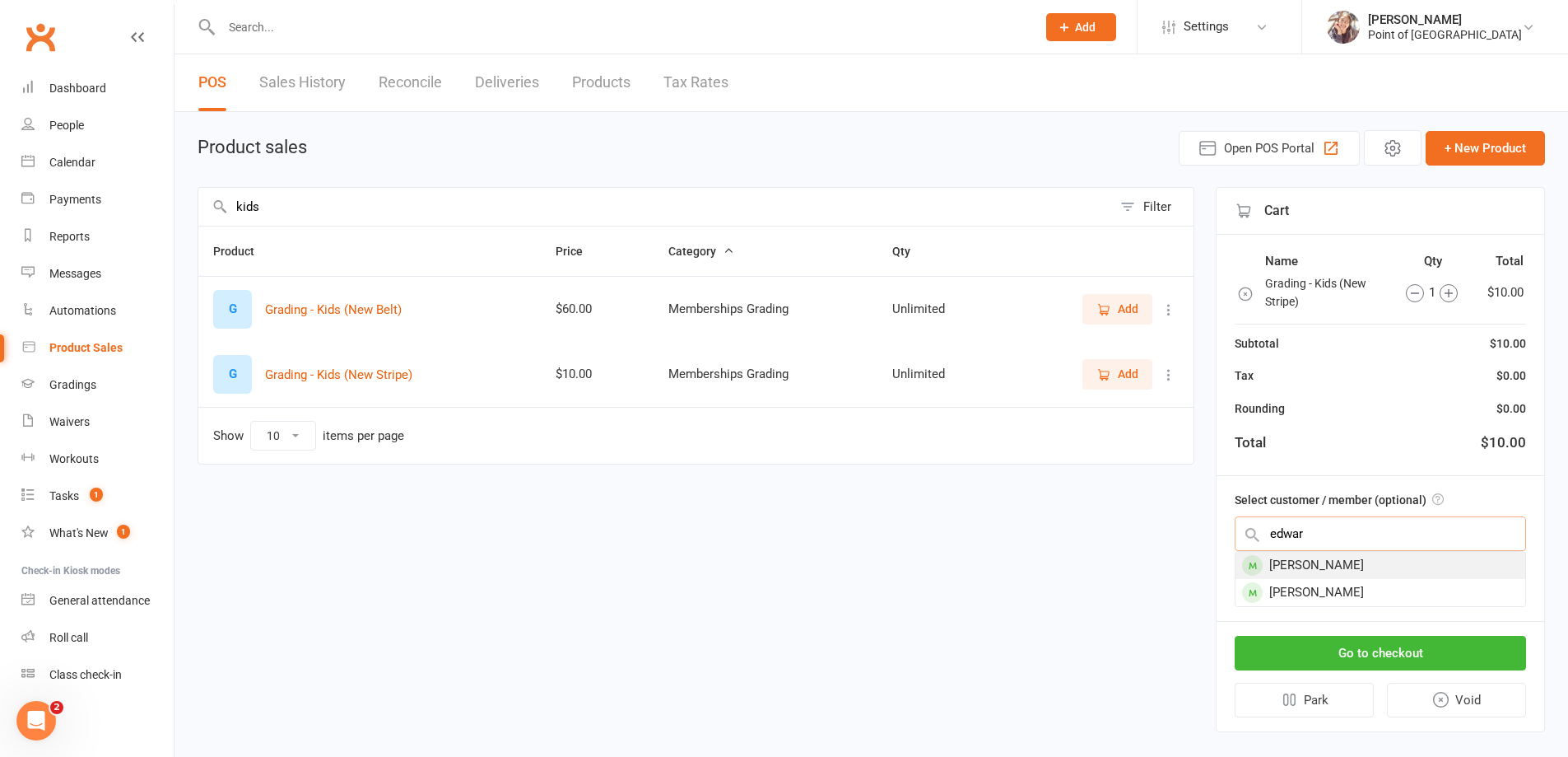
type input "edwar"
click at [1357, 569] on div "Edward Manandhar" at bounding box center [1380, 565] width 289 height 27
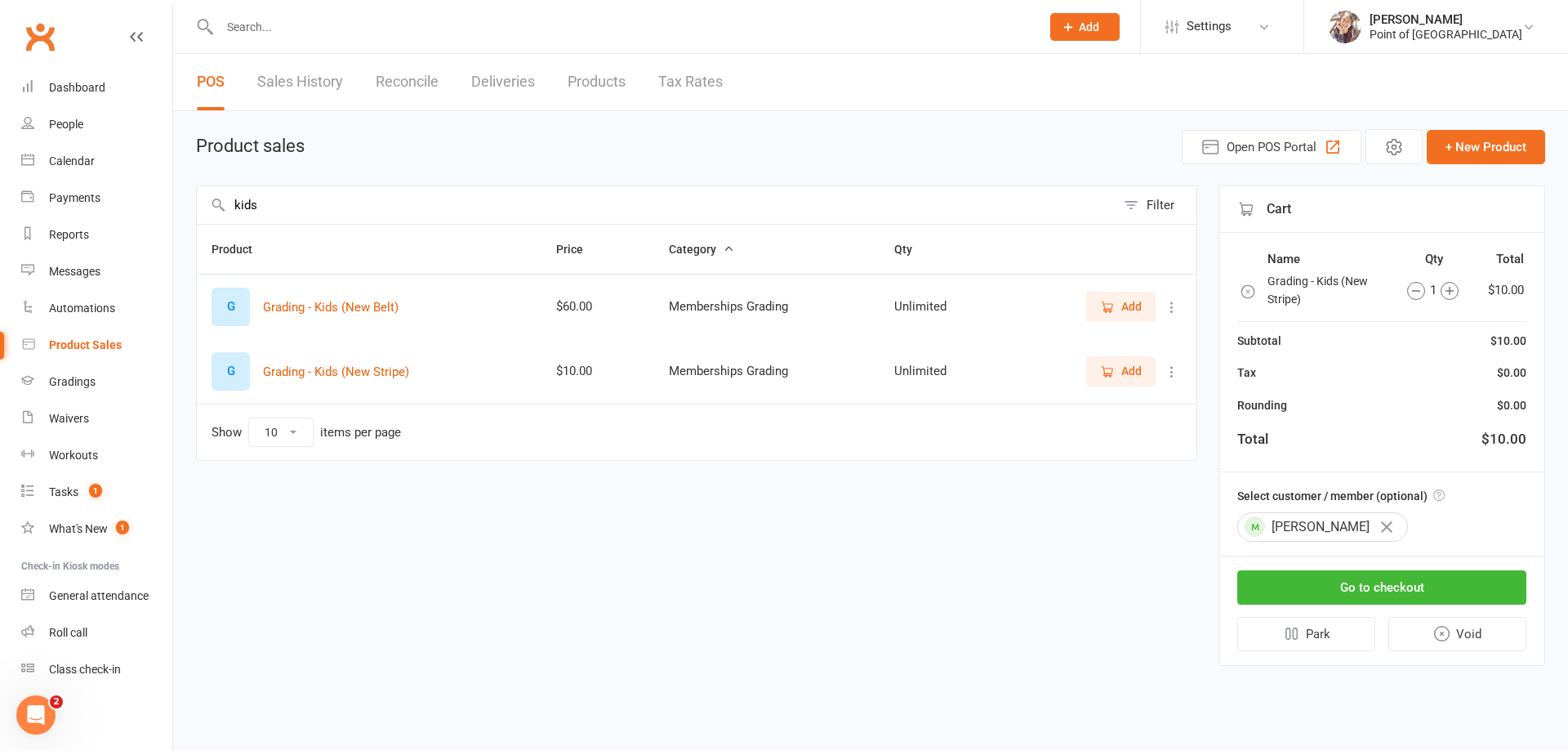
click at [1131, 374] on span "Add" at bounding box center [1131, 371] width 21 height 18
click at [1416, 290] on icon "button" at bounding box center [1416, 290] width 8 height 1
click at [1360, 585] on button "Go to checkout" at bounding box center [1382, 588] width 289 height 35
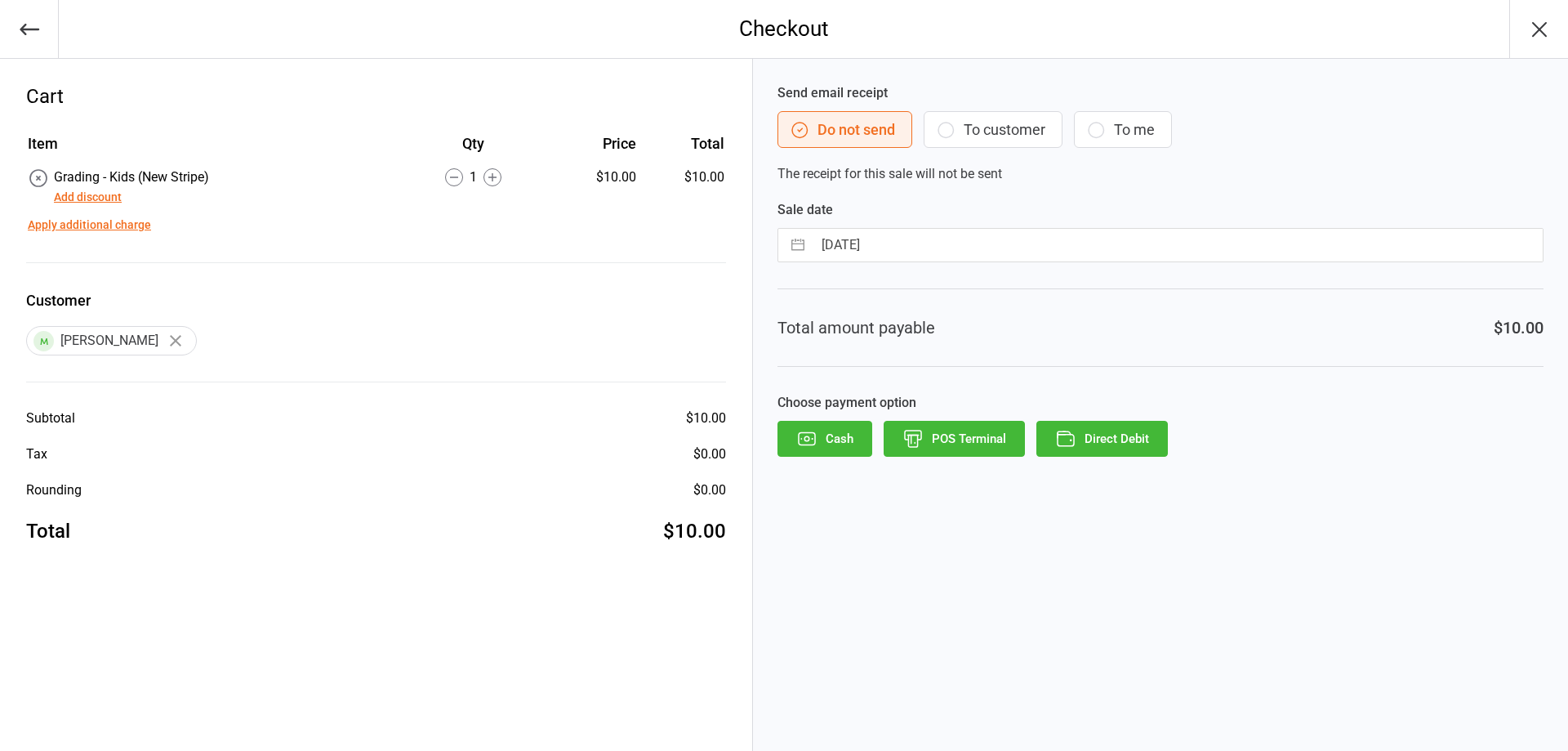
click at [803, 441] on icon "button" at bounding box center [807, 439] width 21 height 21
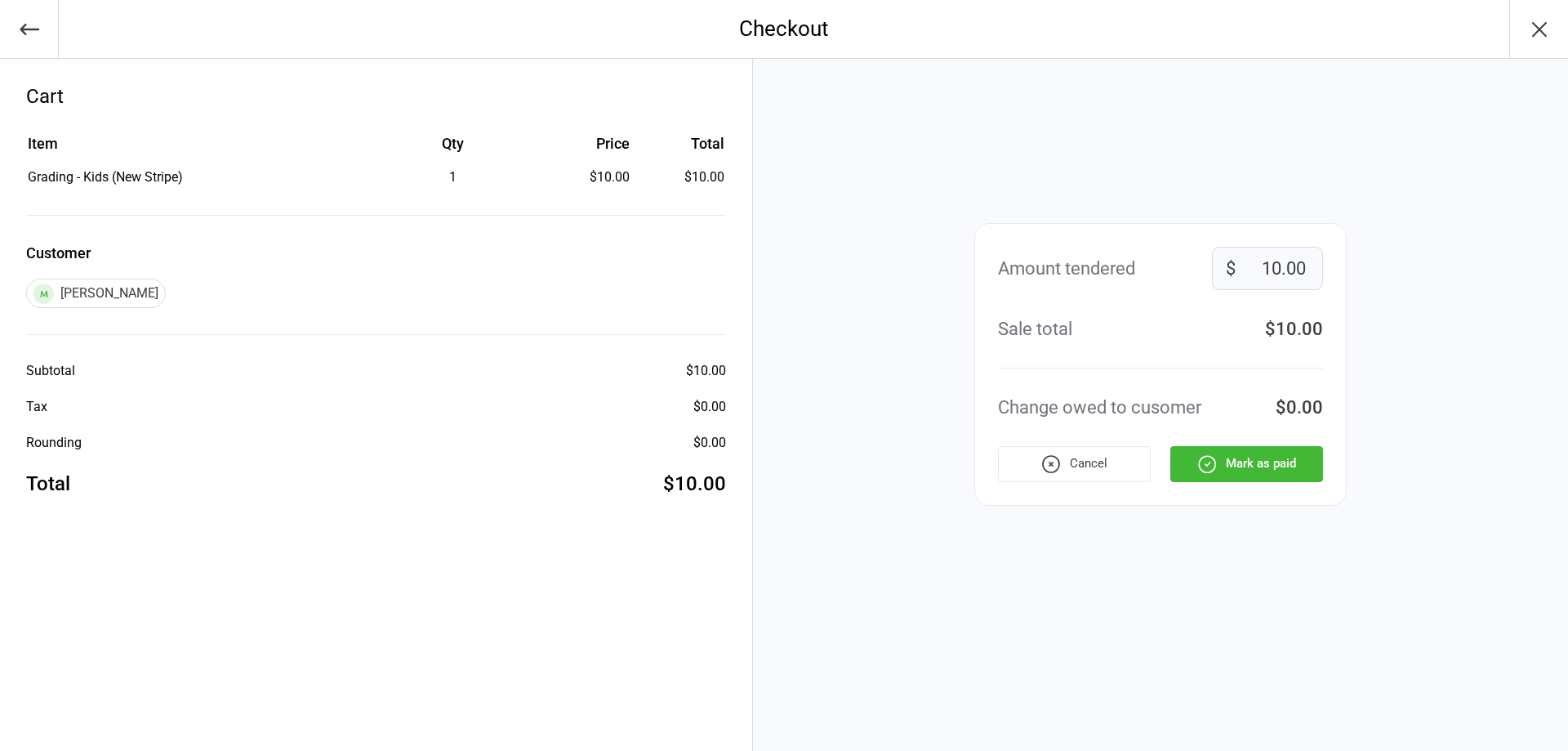
click at [1260, 455] on button "Mark as paid" at bounding box center [1246, 465] width 153 height 36
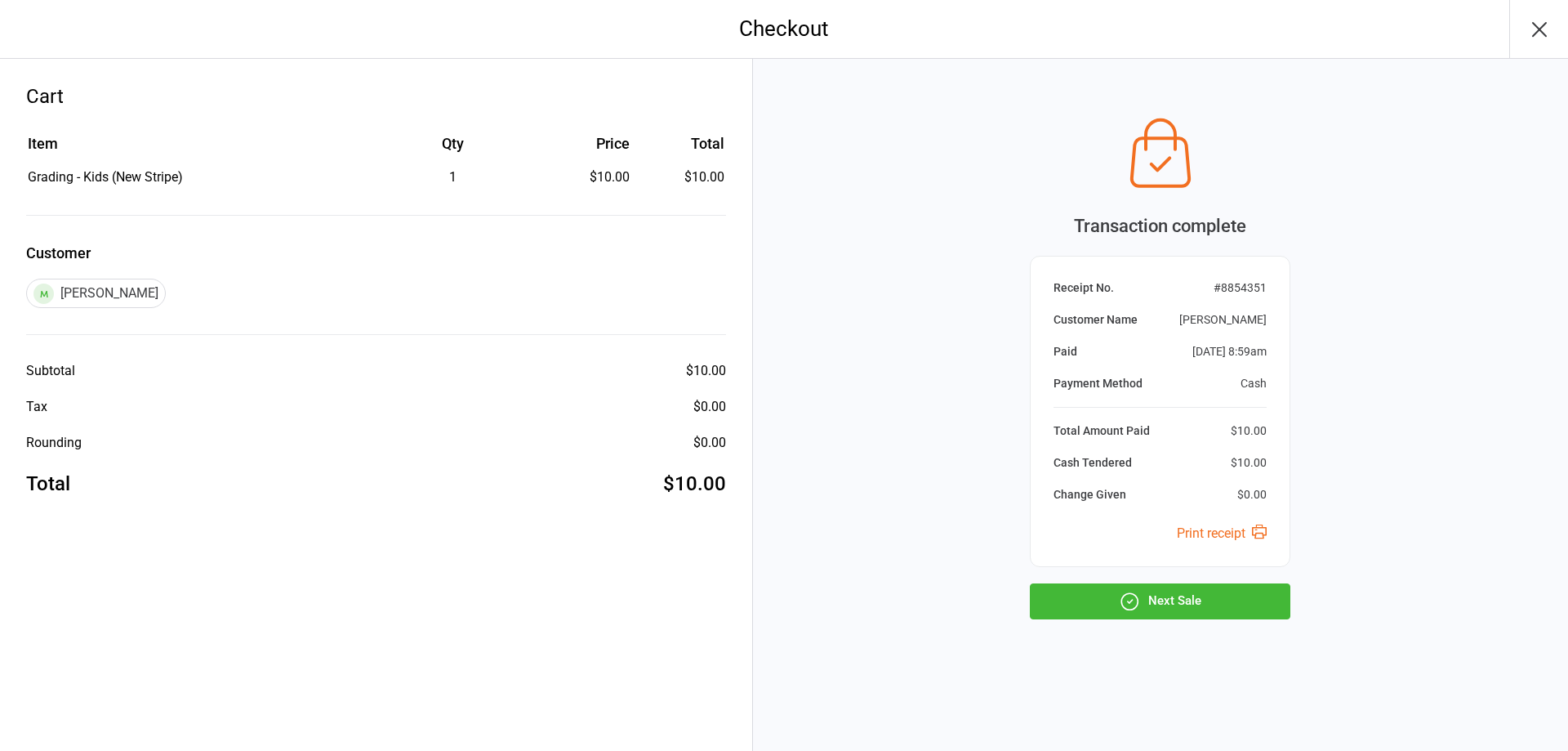
click at [1223, 602] on button "Next Sale" at bounding box center [1160, 602] width 261 height 36
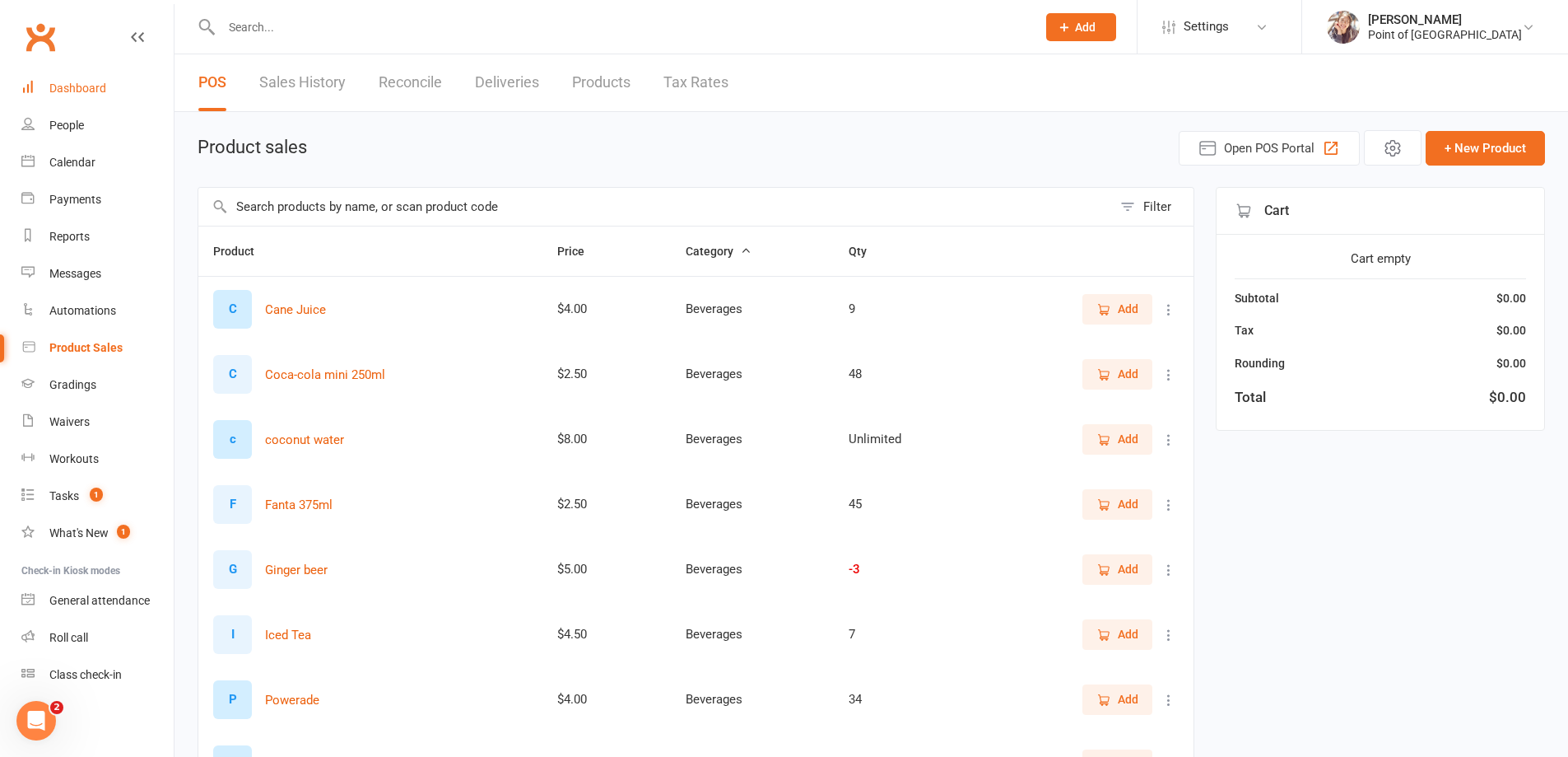
click at [79, 85] on div "Dashboard" at bounding box center [77, 88] width 57 height 13
